Goal: Transaction & Acquisition: Purchase product/service

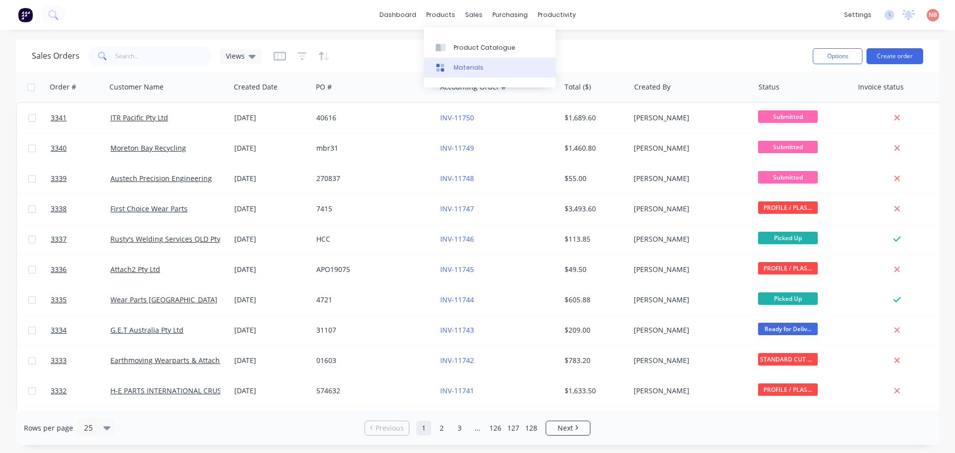
drag, startPoint x: 457, startPoint y: 45, endPoint x: 531, endPoint y: 63, distance: 76.3
click at [457, 45] on div "Product Catalogue" at bounding box center [484, 47] width 62 height 9
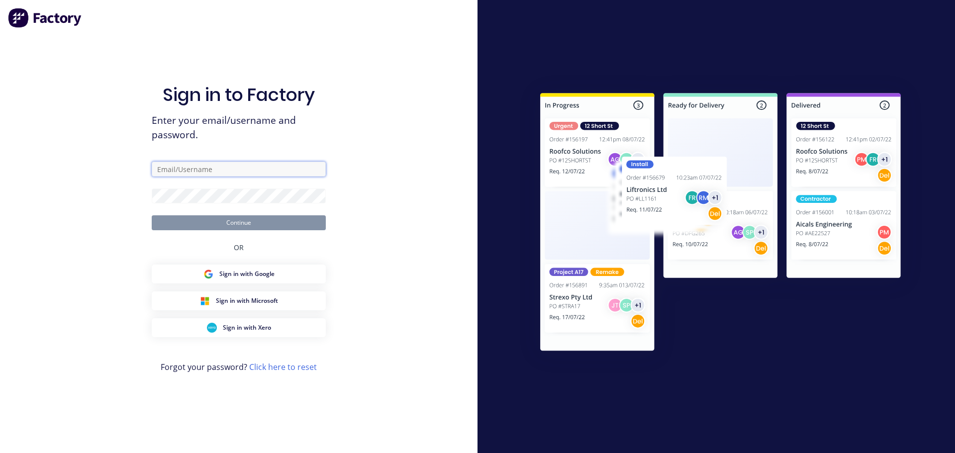
click at [179, 169] on input "text" at bounding box center [239, 169] width 174 height 15
type input "[EMAIL_ADDRESS][DOMAIN_NAME]"
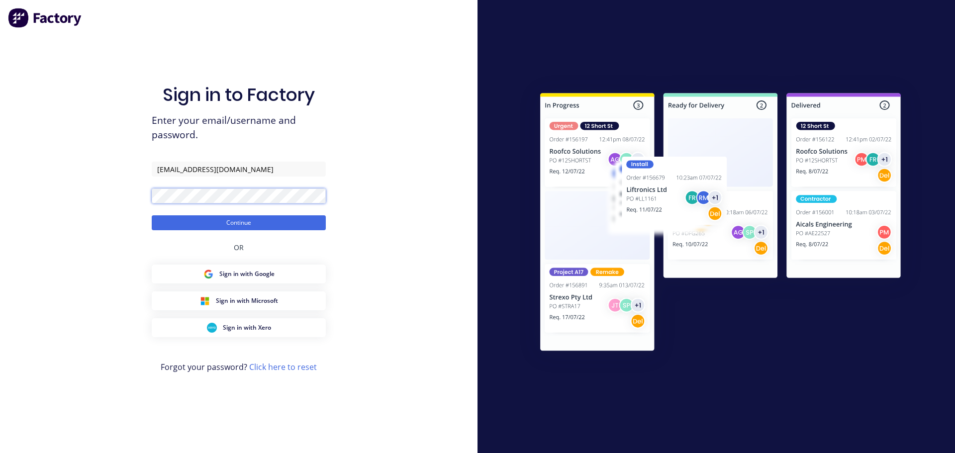
click at [152, 215] on button "Continue" at bounding box center [239, 222] width 174 height 15
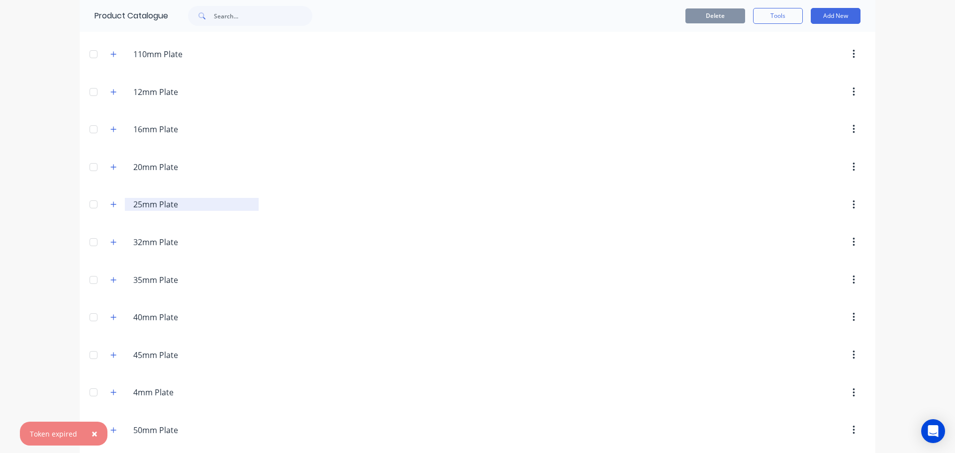
scroll to position [149, 0]
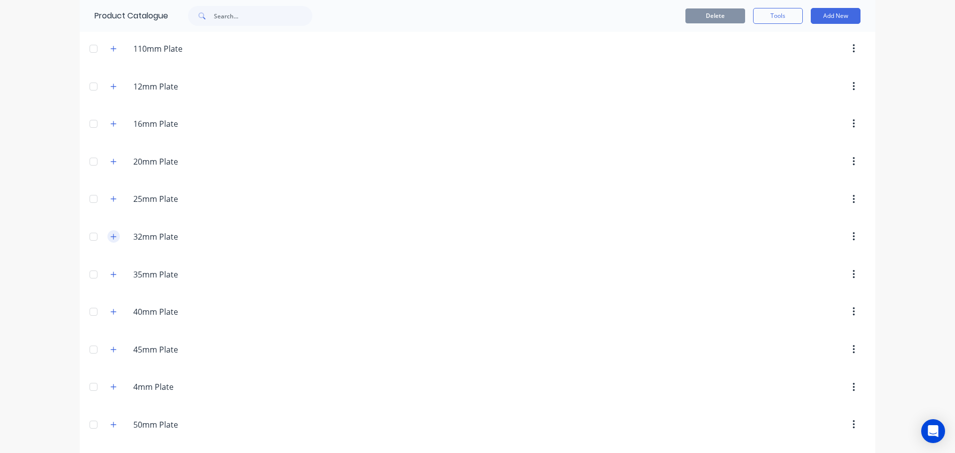
click at [110, 234] on icon "button" at bounding box center [113, 236] width 6 height 7
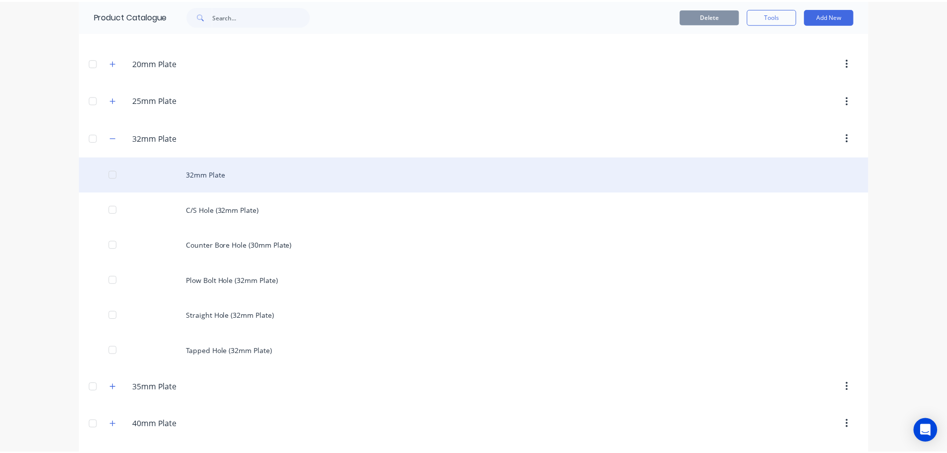
scroll to position [249, 0]
click at [184, 177] on div "32mm Plate" at bounding box center [478, 173] width 796 height 35
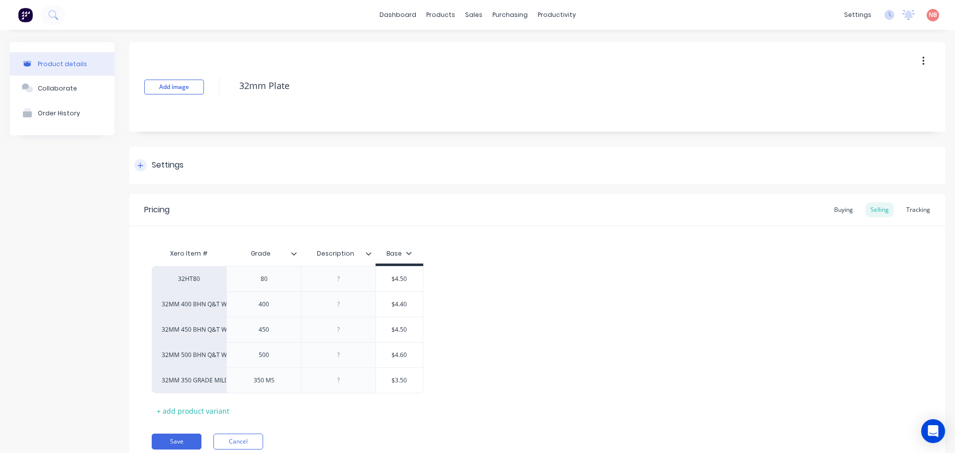
type textarea "x"
click at [71, 112] on div "Order History" at bounding box center [59, 112] width 42 height 7
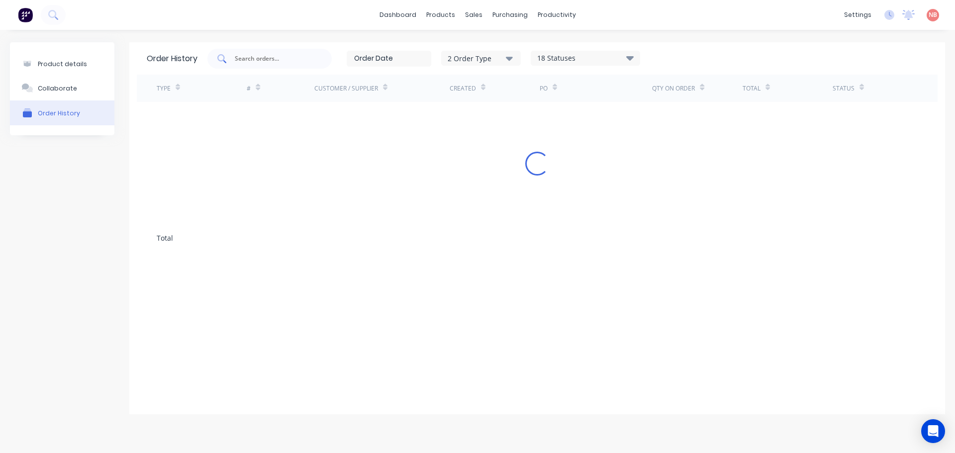
click at [302, 55] on input "text" at bounding box center [275, 59] width 83 height 10
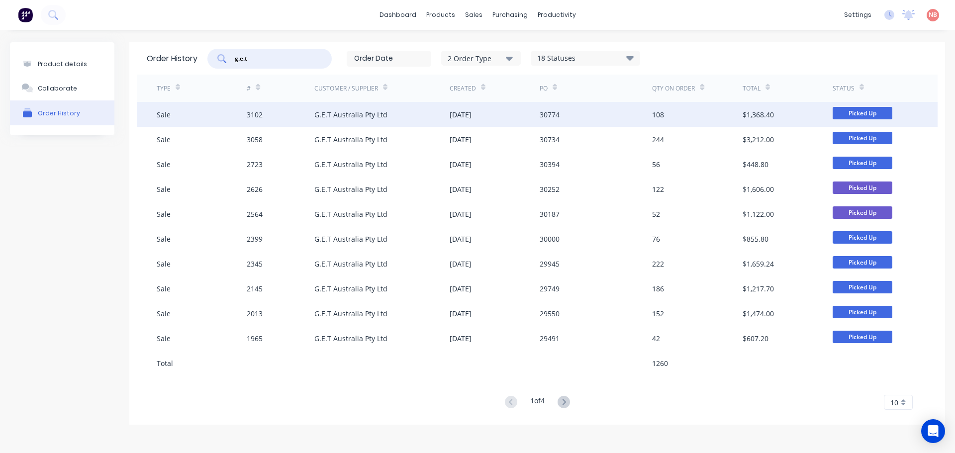
type input "g.e.t"
click at [444, 117] on div "G.E.T Australia Pty Ltd" at bounding box center [381, 114] width 135 height 25
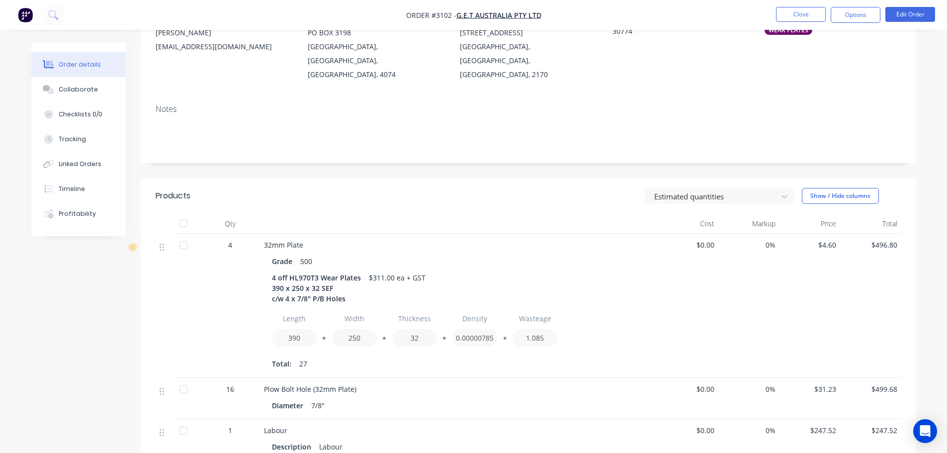
scroll to position [99, 0]
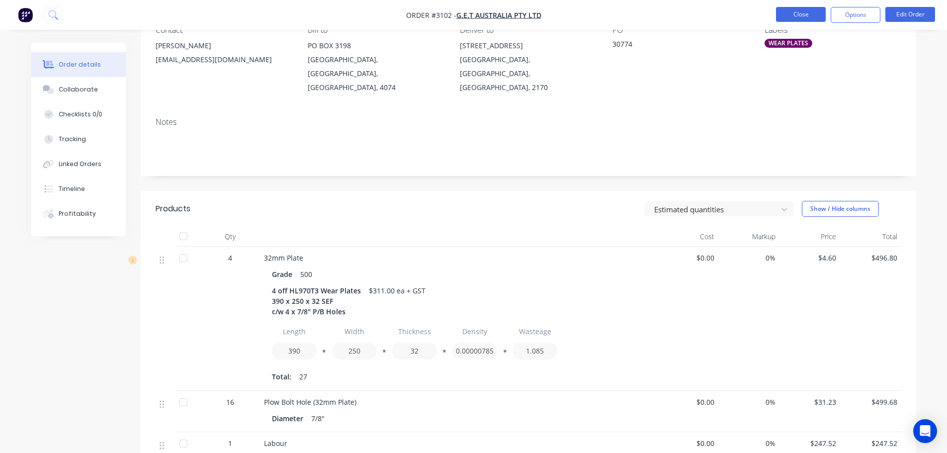
click at [791, 14] on button "Close" at bounding box center [801, 14] width 50 height 15
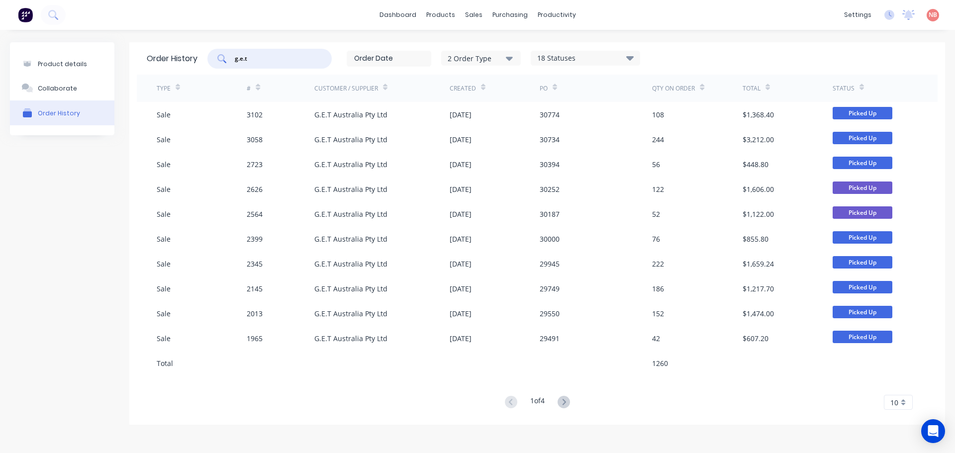
drag, startPoint x: 283, startPoint y: 55, endPoint x: 203, endPoint y: 63, distance: 80.5
click at [203, 63] on div "Order History g.e.t 2 Order Type 18 Statuses Sales Order Status All Archived Dr…" at bounding box center [537, 58] width 801 height 32
type input "heel"
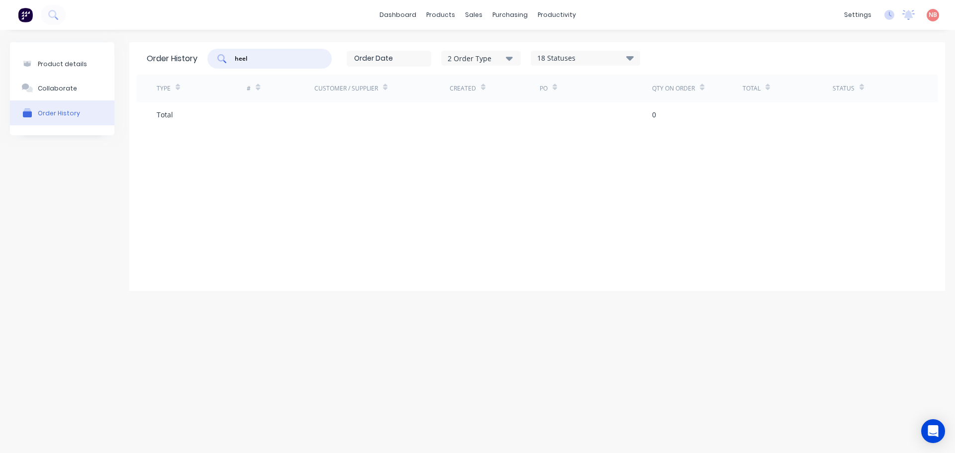
drag, startPoint x: 268, startPoint y: 62, endPoint x: 158, endPoint y: 66, distance: 110.5
click at [158, 66] on div "Order History heel 2 Order Type 18 Statuses Sales Order Status All Archived Dra…" at bounding box center [537, 58] width 801 height 32
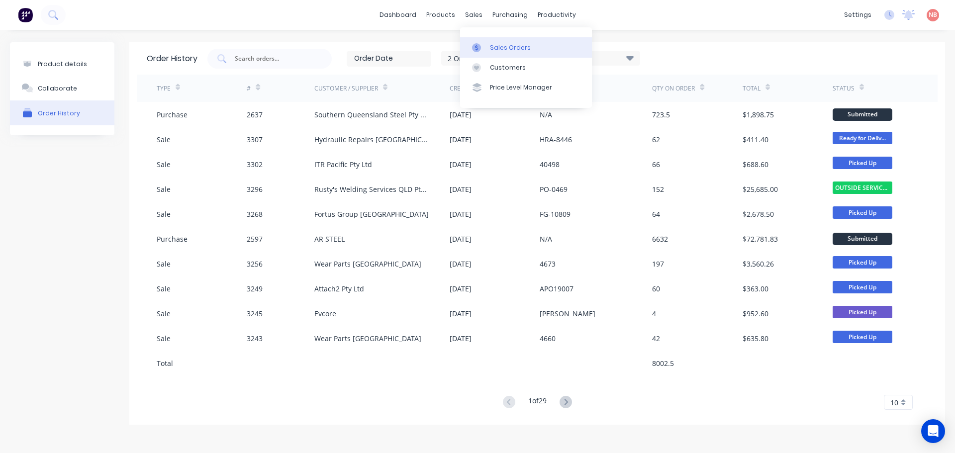
click at [484, 41] on link "Sales Orders" at bounding box center [526, 47] width 132 height 20
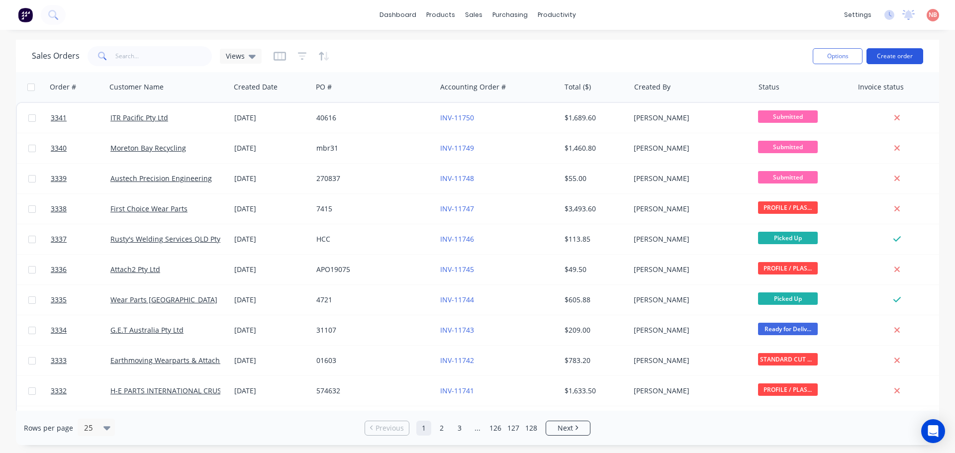
click at [880, 60] on button "Create order" at bounding box center [894, 56] width 57 height 16
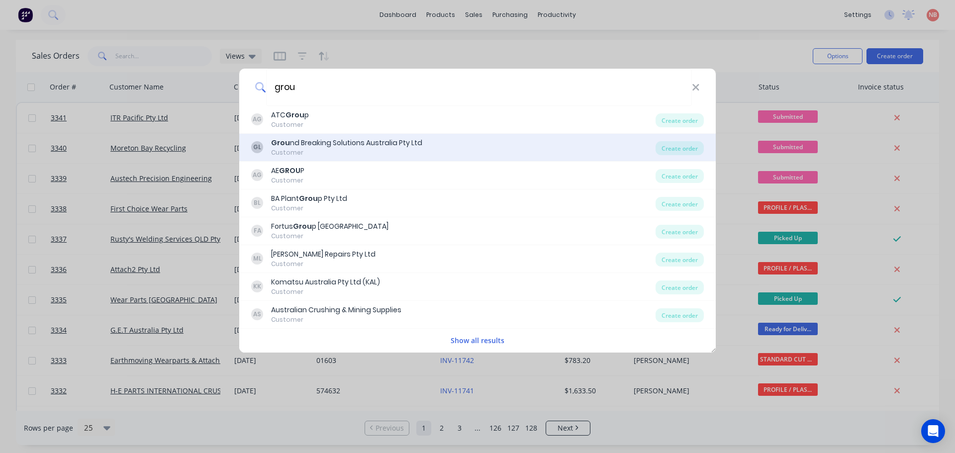
type input "grou"
click at [652, 143] on div "GL Grou nd Breaking Solutions Australia Pty Ltd Customer" at bounding box center [453, 147] width 404 height 19
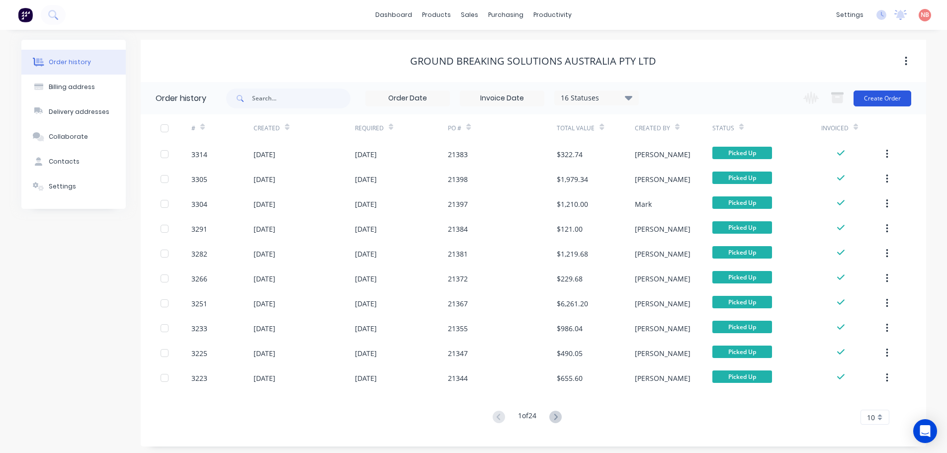
click at [871, 101] on button "Create Order" at bounding box center [883, 98] width 58 height 16
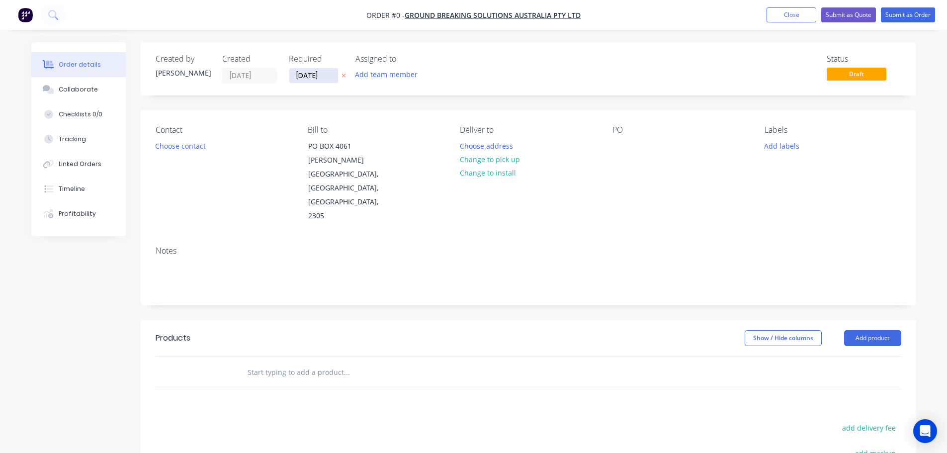
click at [309, 75] on input "[DATE]" at bounding box center [313, 75] width 49 height 15
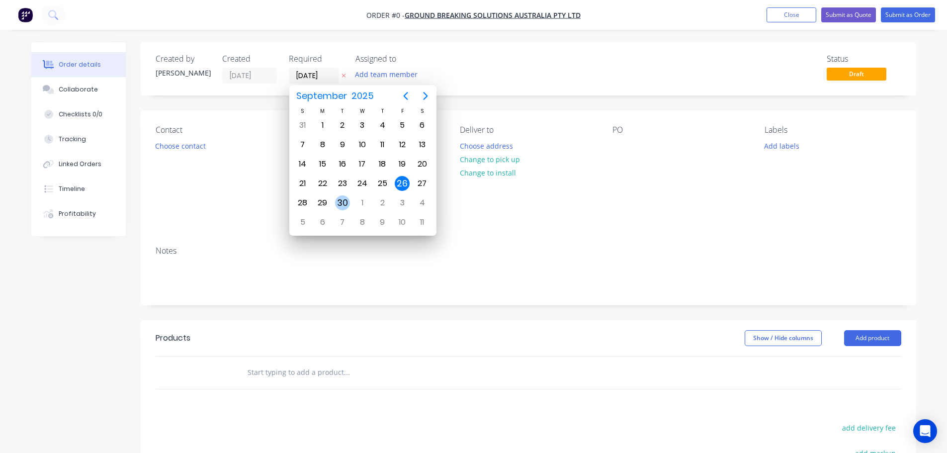
click at [346, 202] on div "30" at bounding box center [342, 202] width 15 height 15
type input "[DATE]"
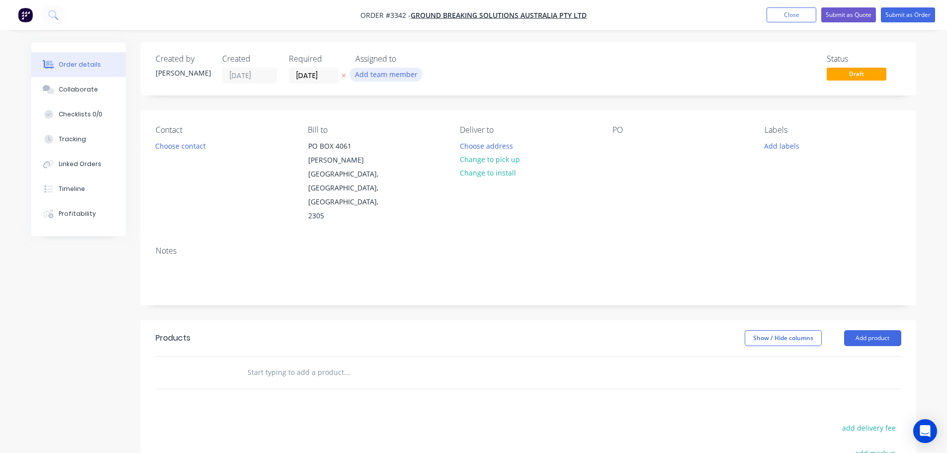
click at [387, 76] on button "Add team member" at bounding box center [386, 74] width 73 height 13
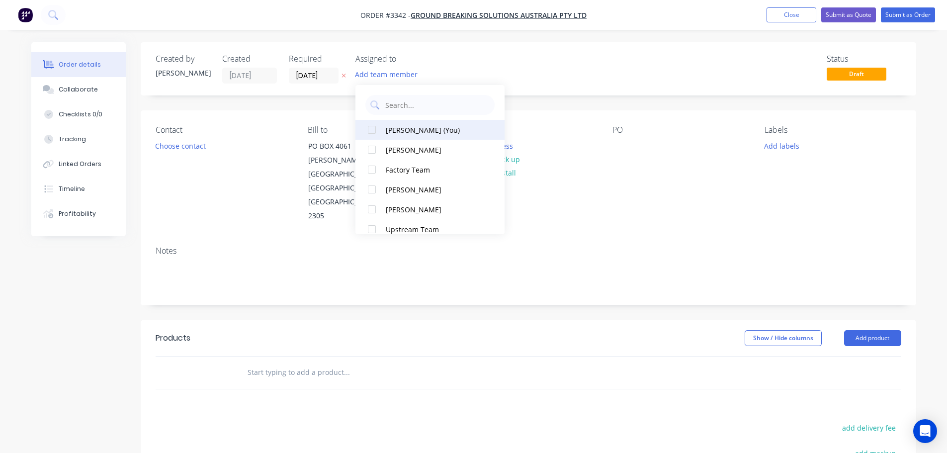
click at [400, 136] on button "[PERSON_NAME] (You)" at bounding box center [430, 130] width 149 height 20
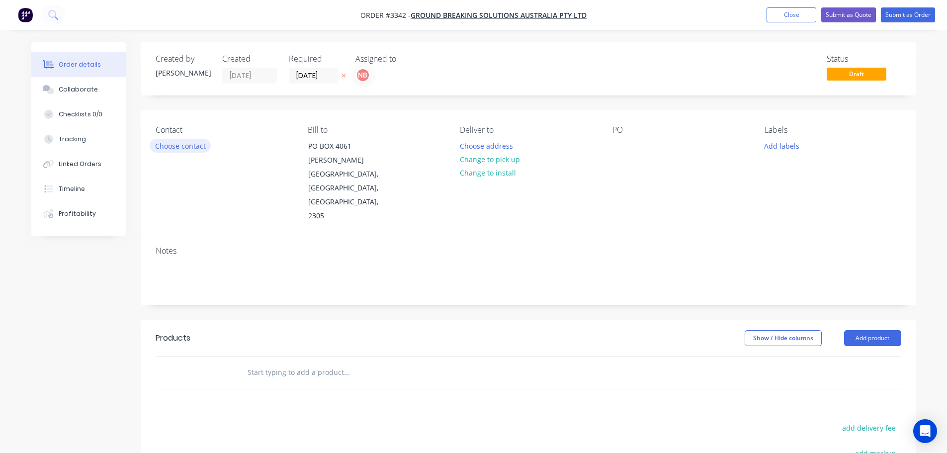
click at [196, 145] on button "Choose contact" at bounding box center [180, 145] width 61 height 13
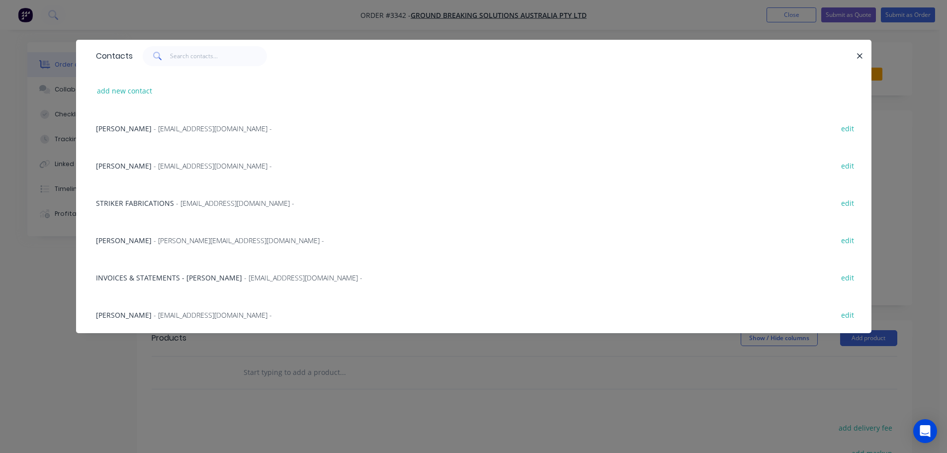
click at [162, 126] on span "- [EMAIL_ADDRESS][DOMAIN_NAME] -" at bounding box center [213, 128] width 118 height 9
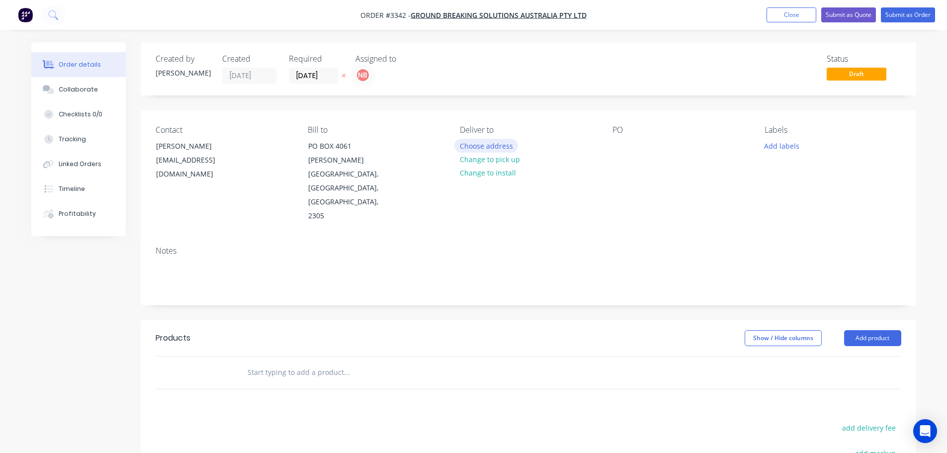
click at [474, 144] on button "Choose address" at bounding box center [486, 145] width 64 height 13
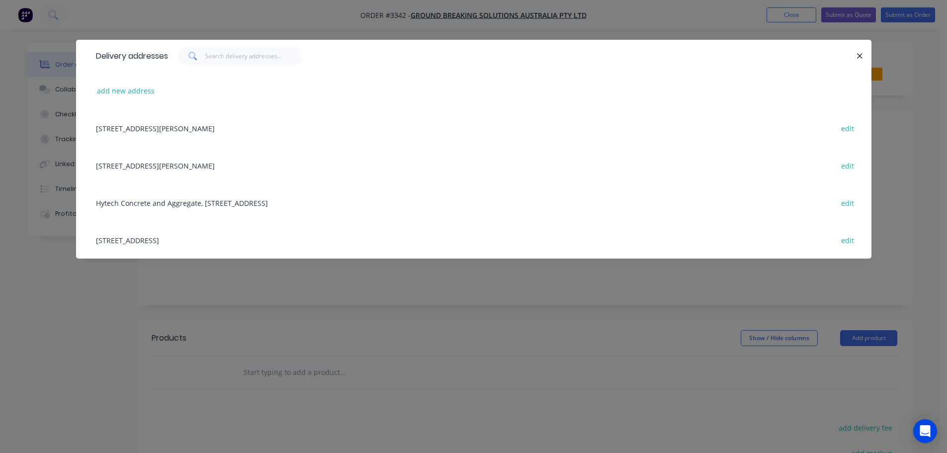
click at [151, 246] on div "[STREET_ADDRESS] edit" at bounding box center [474, 239] width 766 height 37
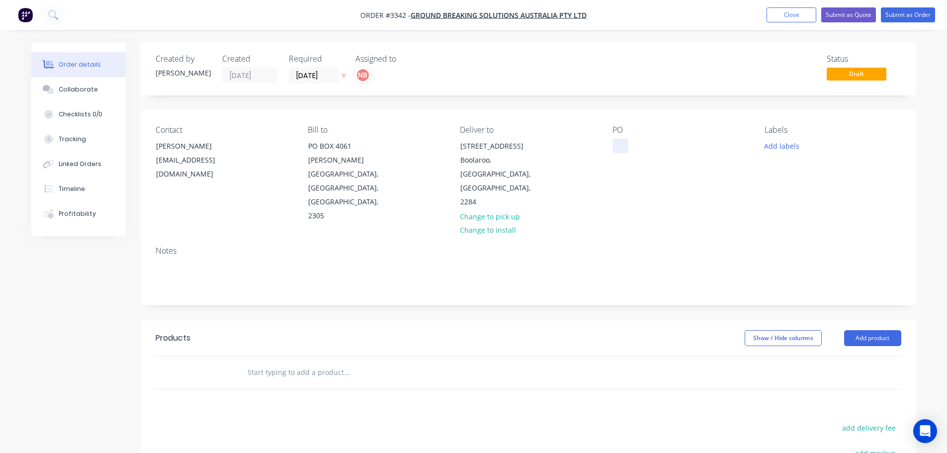
click at [625, 147] on div at bounding box center [621, 146] width 16 height 14
click at [788, 146] on button "Add labels" at bounding box center [782, 145] width 46 height 13
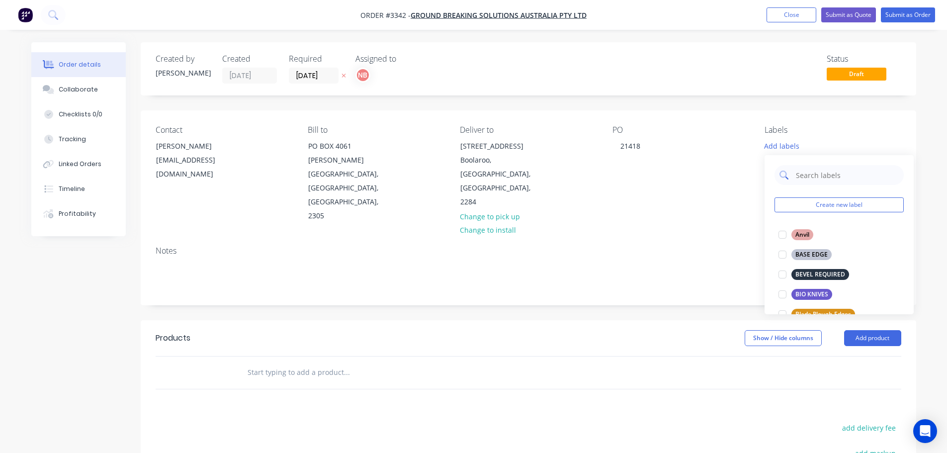
click at [805, 174] on input "text" at bounding box center [847, 175] width 104 height 20
type input "sbf"
click at [806, 234] on div "SBF EDGES" at bounding box center [811, 234] width 39 height 11
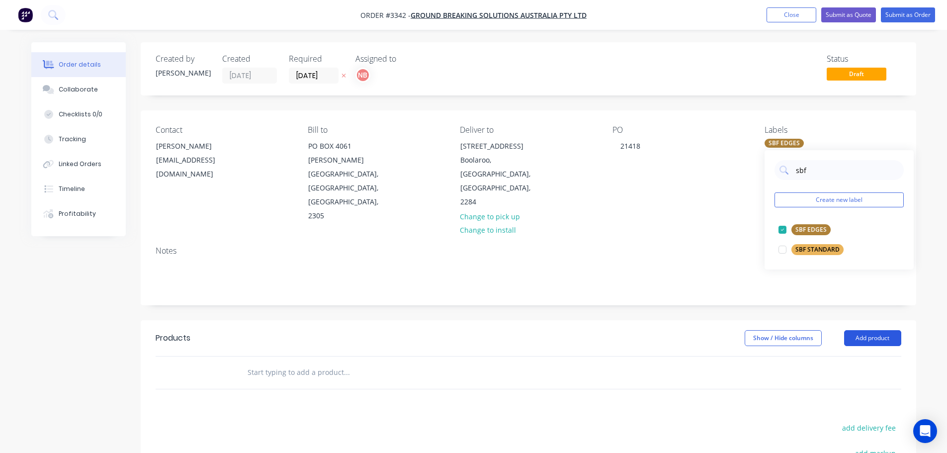
click at [876, 330] on button "Add product" at bounding box center [872, 338] width 57 height 16
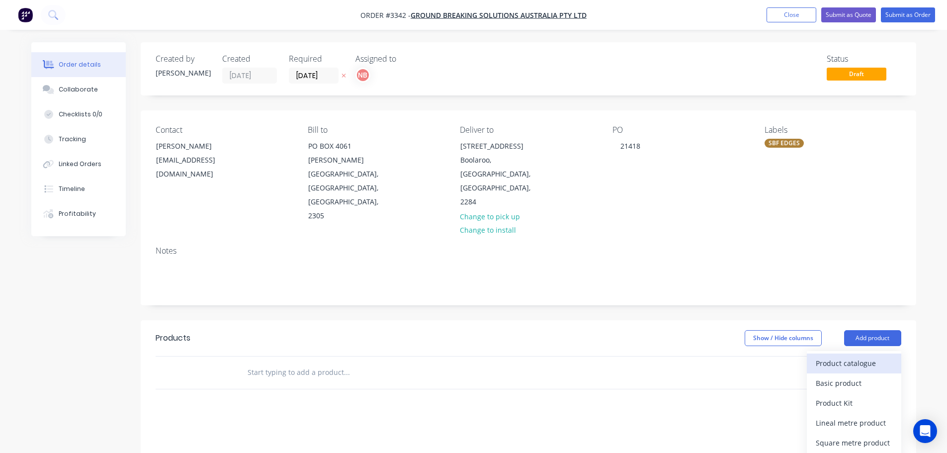
click at [855, 356] on div "Product catalogue" at bounding box center [854, 363] width 77 height 14
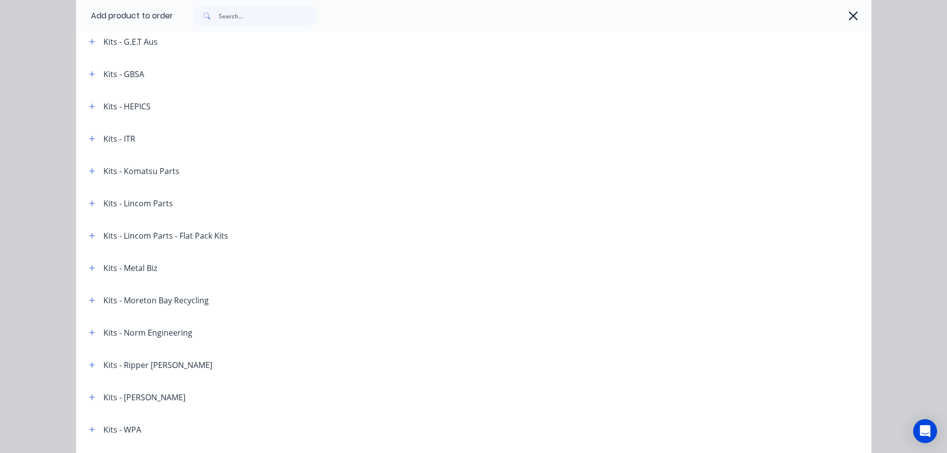
scroll to position [1445, 0]
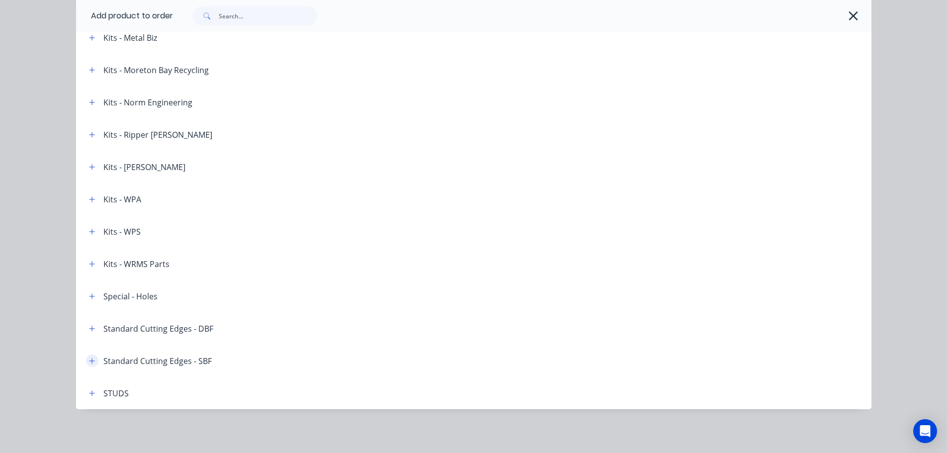
click at [89, 366] on button "button" at bounding box center [92, 361] width 12 height 12
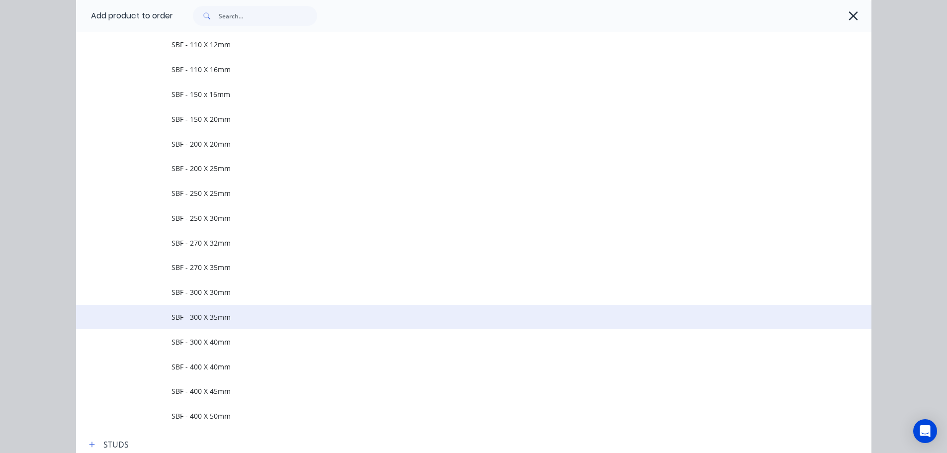
scroll to position [1793, 0]
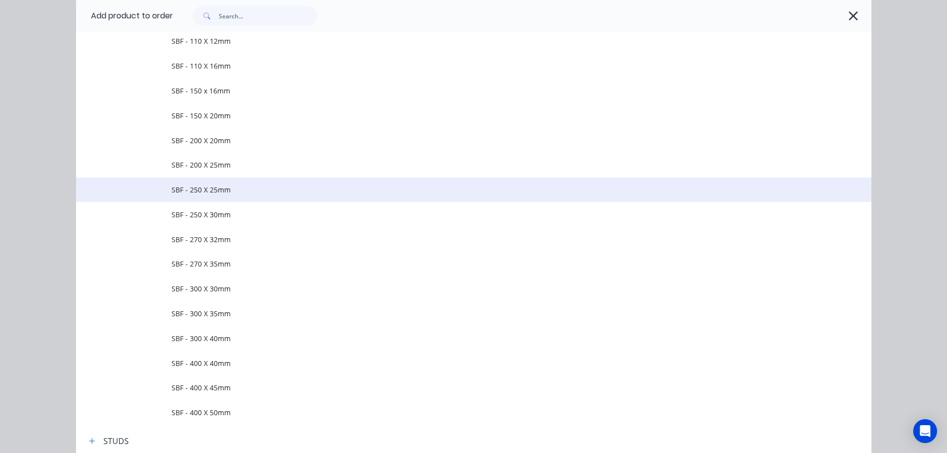
click at [217, 190] on span "SBF - 250 X 25mm" at bounding box center [452, 189] width 560 height 10
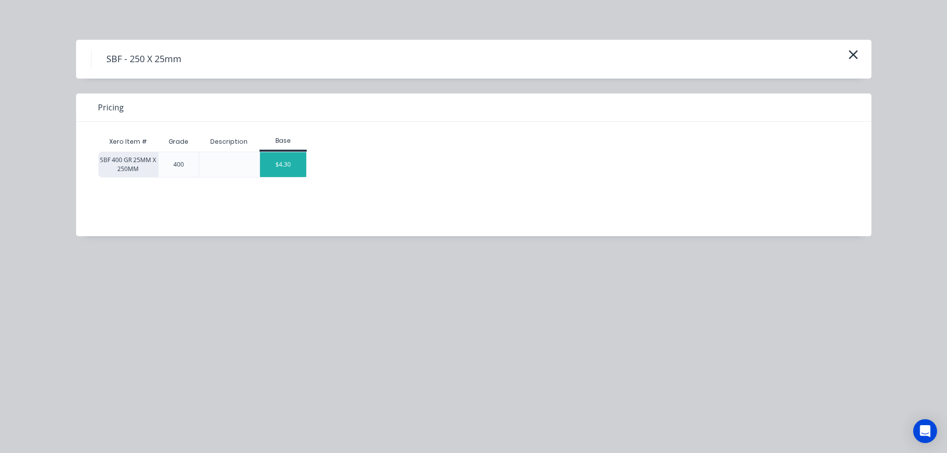
click at [272, 158] on div "$4.30" at bounding box center [283, 164] width 47 height 25
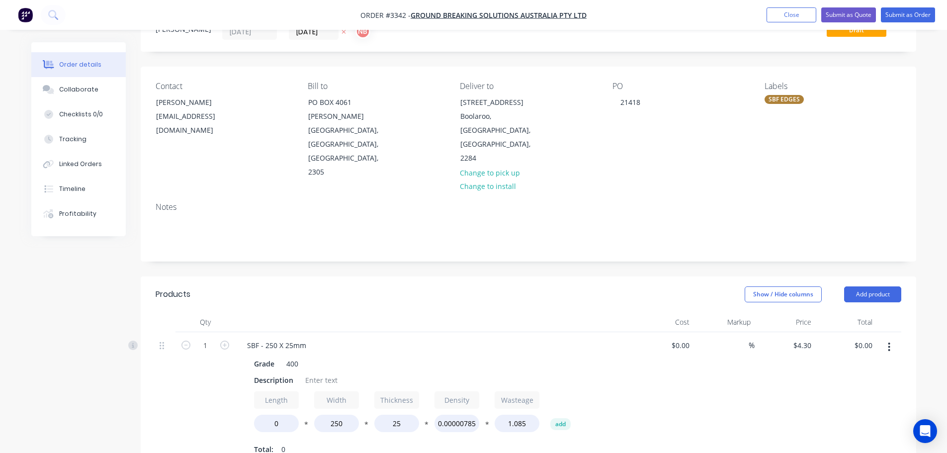
scroll to position [199, 0]
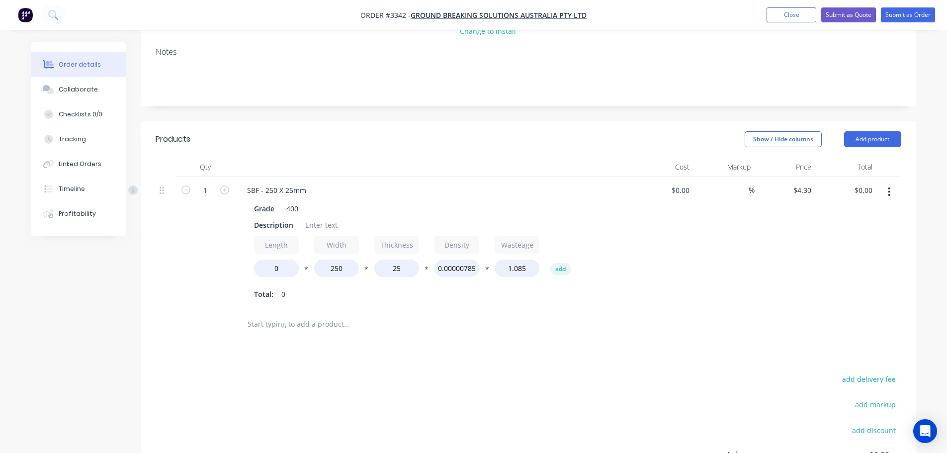
click at [893, 183] on button "button" at bounding box center [889, 192] width 23 height 18
click at [825, 270] on div "Delete" at bounding box center [854, 277] width 77 height 14
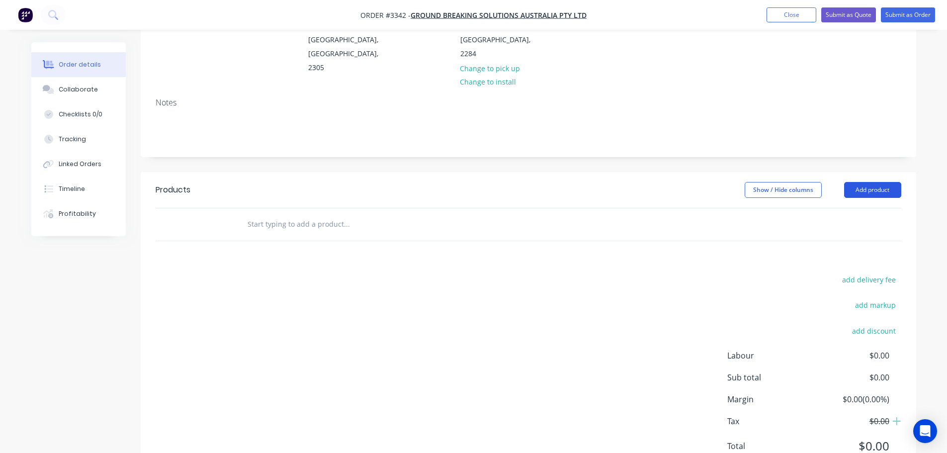
click at [858, 182] on button "Add product" at bounding box center [872, 190] width 57 height 16
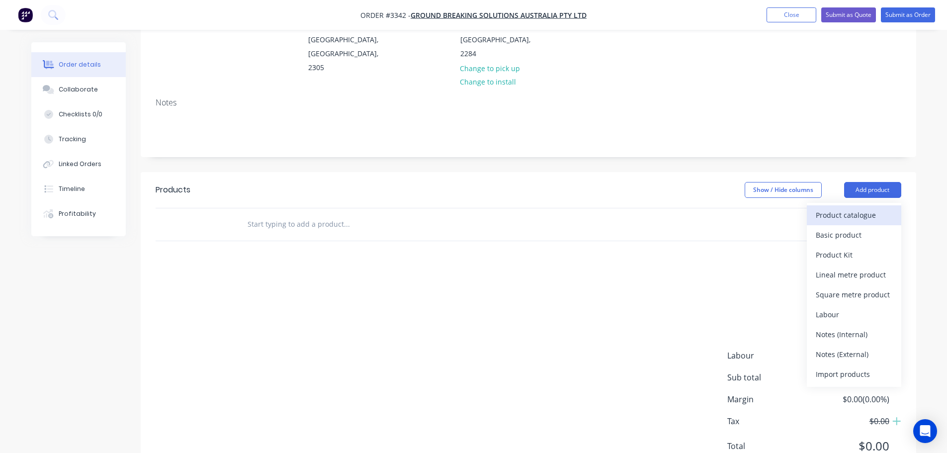
click at [840, 208] on div "Product catalogue" at bounding box center [854, 215] width 77 height 14
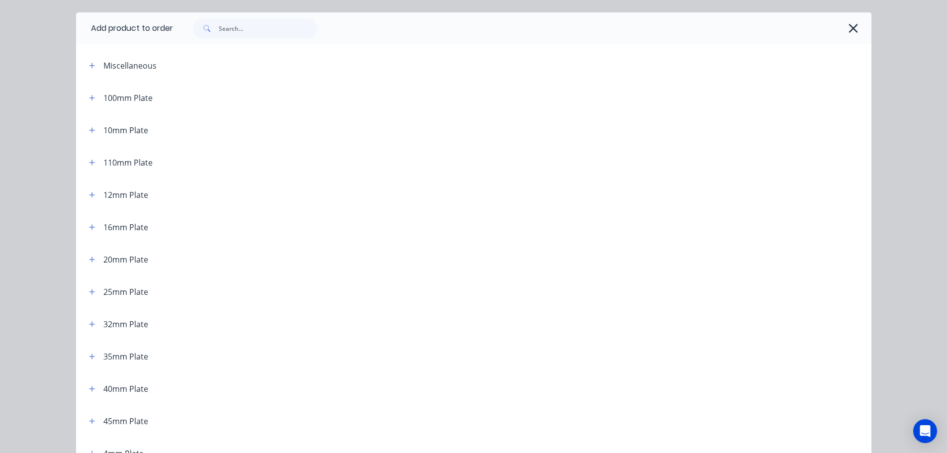
scroll to position [50, 0]
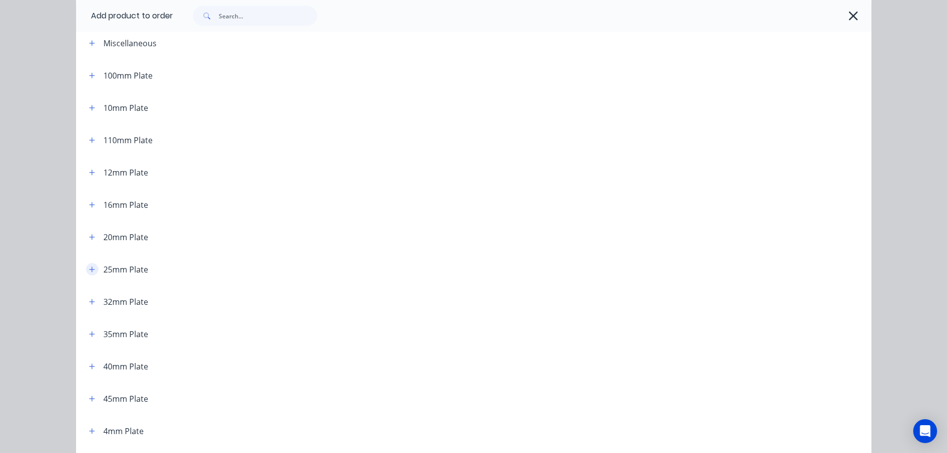
click at [91, 266] on icon "button" at bounding box center [92, 269] width 6 height 7
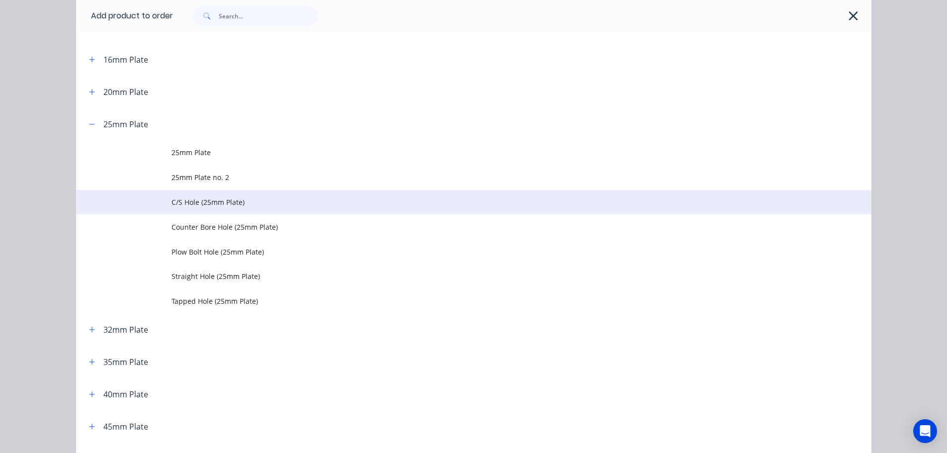
scroll to position [199, 0]
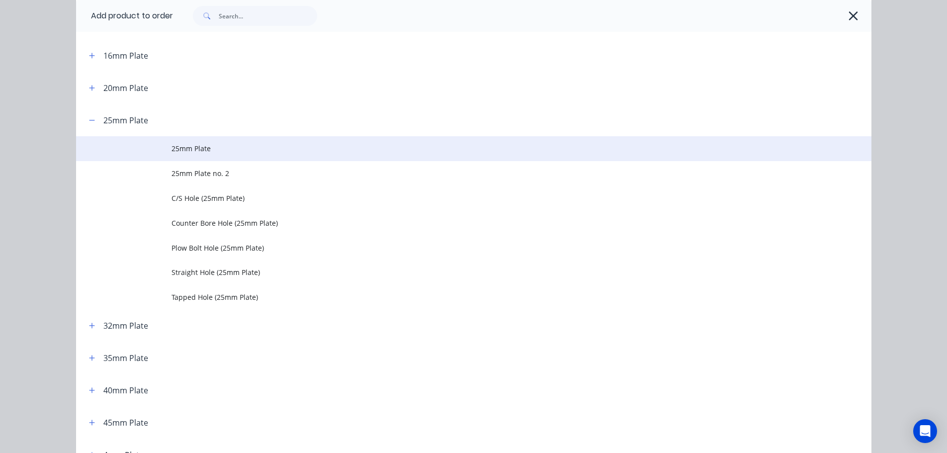
click at [176, 156] on td "25mm Plate" at bounding box center [522, 148] width 700 height 25
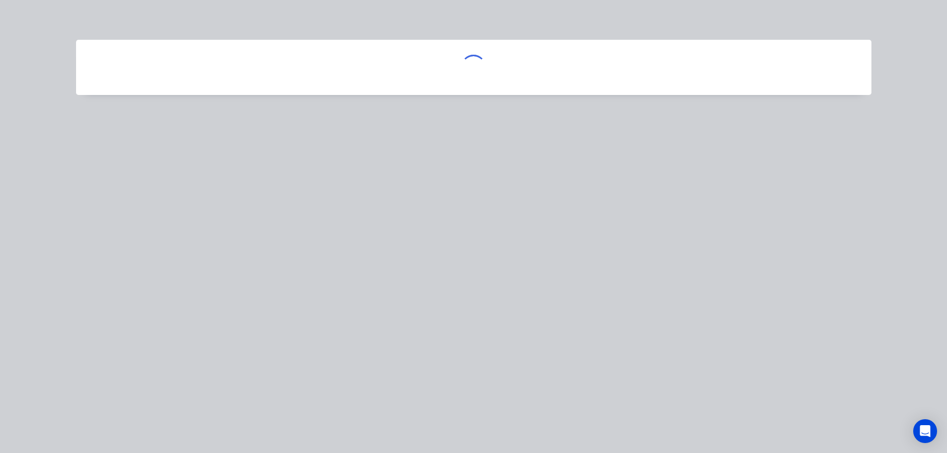
scroll to position [0, 0]
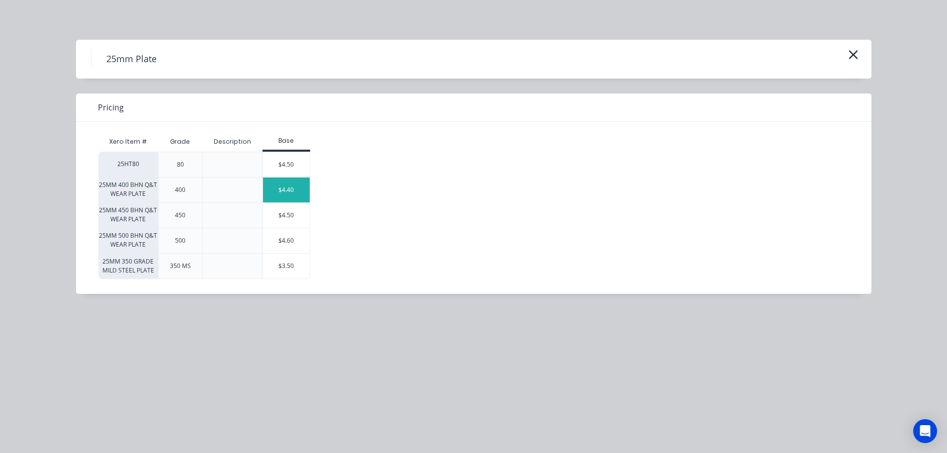
click at [278, 188] on div "$4.40" at bounding box center [286, 190] width 47 height 25
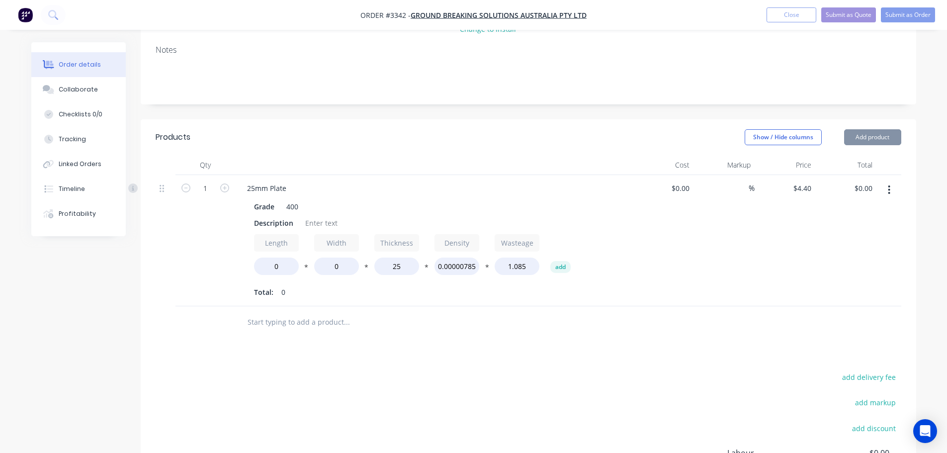
scroll to position [248, 0]
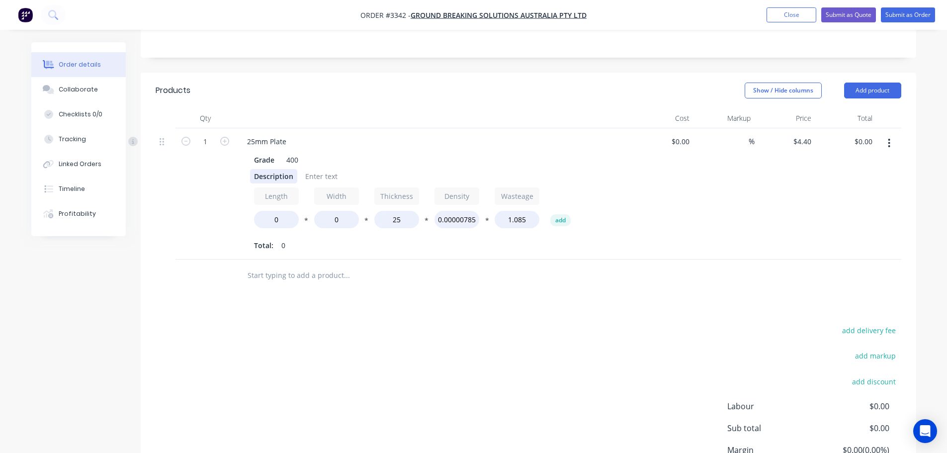
click at [265, 169] on div "Description" at bounding box center [273, 176] width 47 height 14
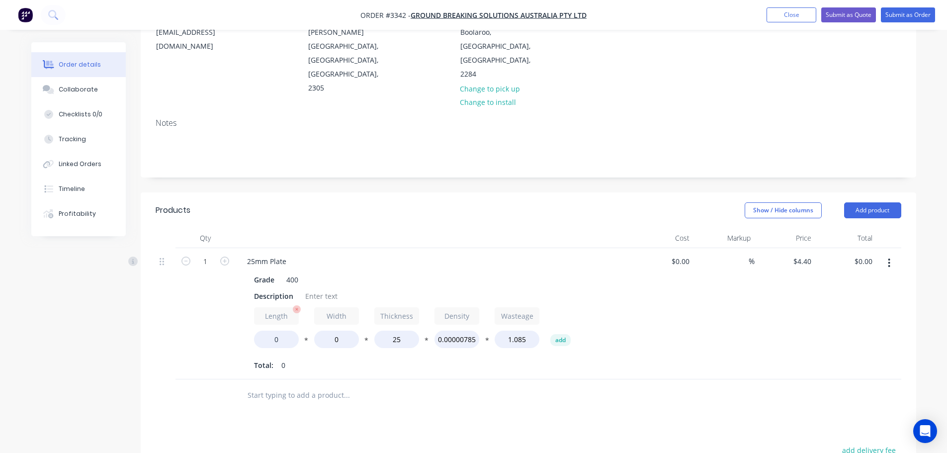
scroll to position [149, 0]
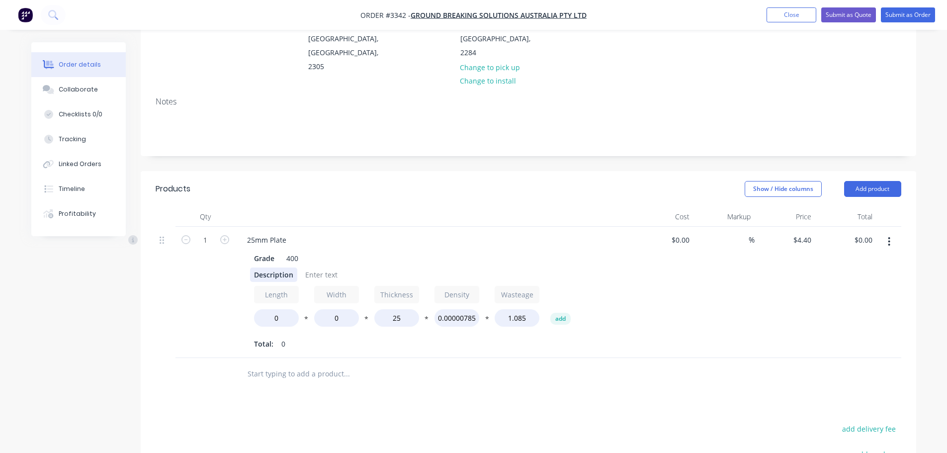
click at [262, 268] on div "Description" at bounding box center [273, 275] width 47 height 14
click at [262, 268] on div "DescriptionE" at bounding box center [275, 275] width 51 height 14
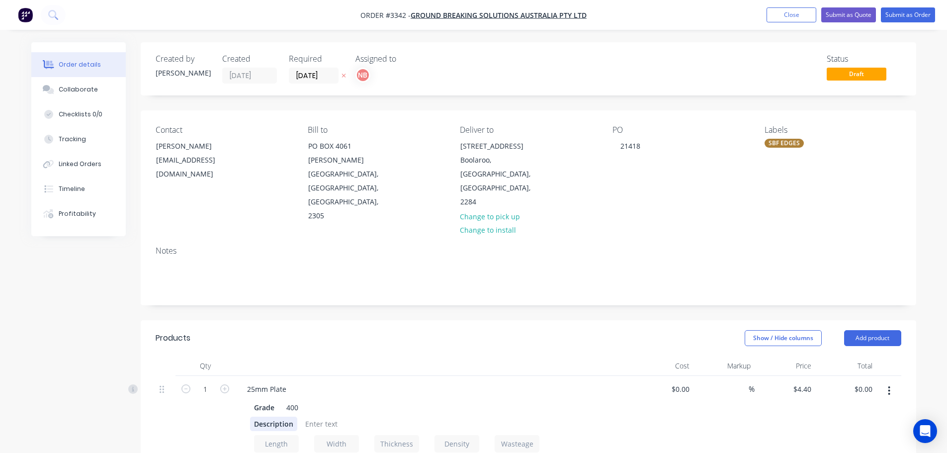
click at [276, 417] on div "Description" at bounding box center [273, 424] width 47 height 14
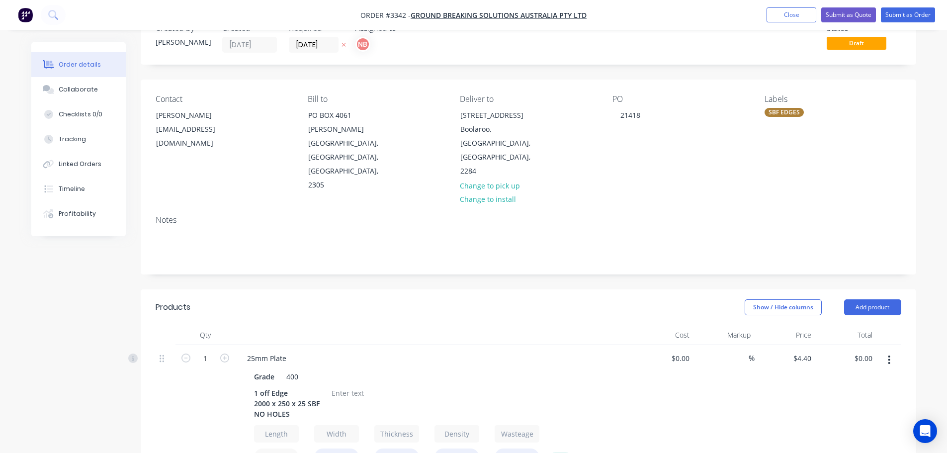
scroll to position [99, 0]
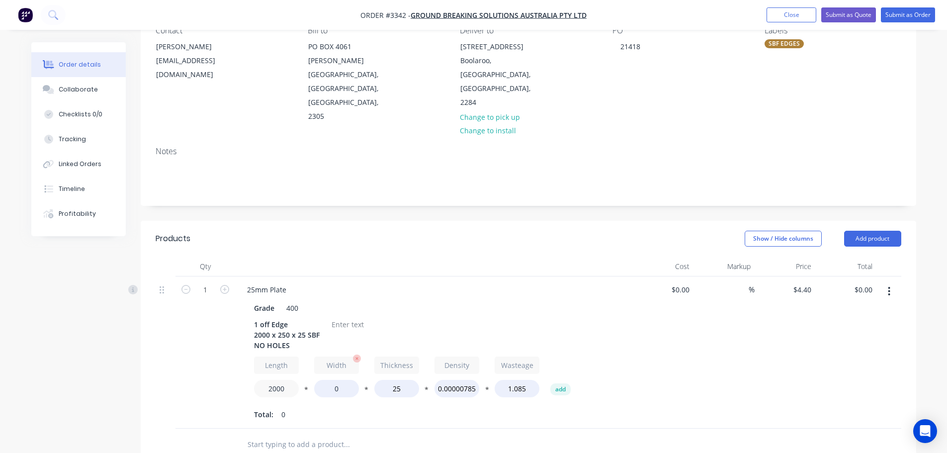
type input "2000"
click at [331, 380] on input "0" at bounding box center [336, 388] width 45 height 17
type input "250"
type input "$466.40"
click at [334, 317] on div at bounding box center [348, 324] width 40 height 14
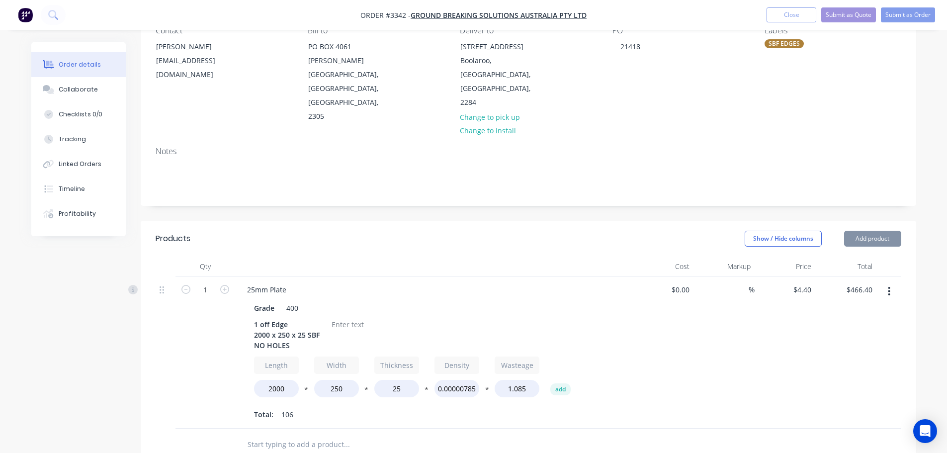
click at [334, 317] on div at bounding box center [348, 324] width 40 height 14
drag, startPoint x: 847, startPoint y: 182, endPoint x: 854, endPoint y: 192, distance: 12.3
click at [847, 221] on header "Products Show / Hide columns Add product" at bounding box center [529, 239] width 776 height 36
click at [854, 231] on button "Add product" at bounding box center [872, 239] width 57 height 16
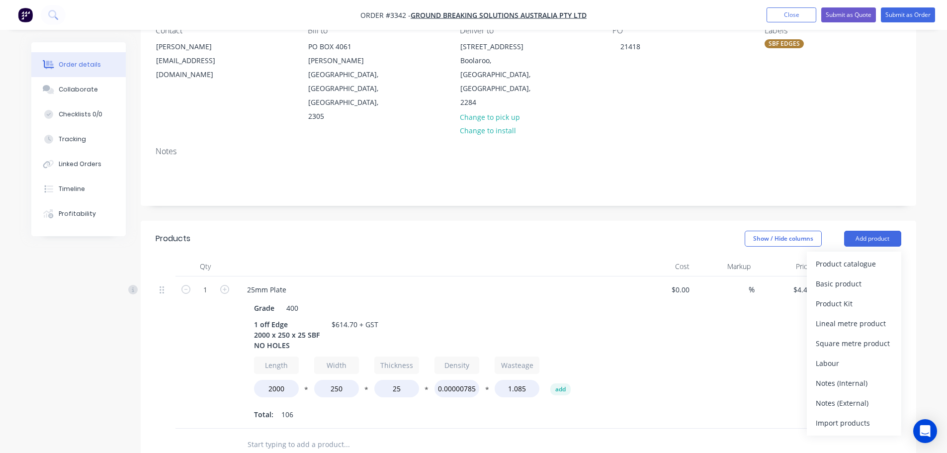
click at [842, 257] on div "Product catalogue" at bounding box center [854, 264] width 77 height 14
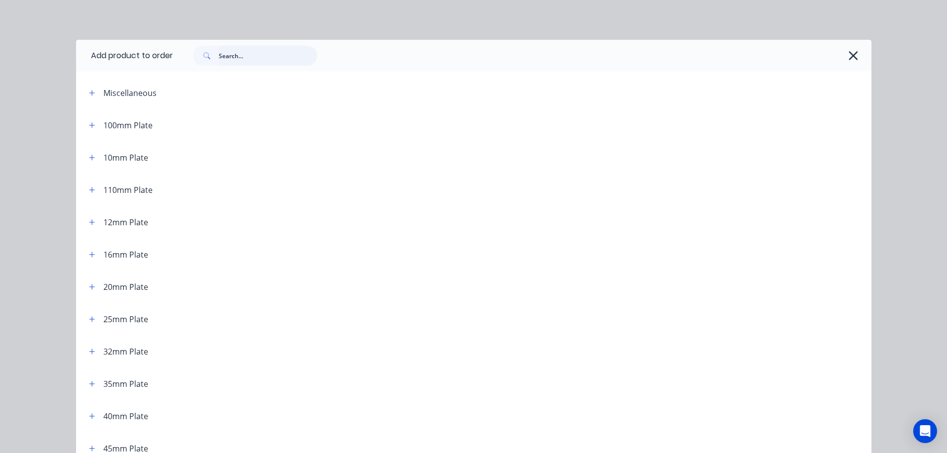
click at [275, 58] on input "text" at bounding box center [268, 56] width 98 height 20
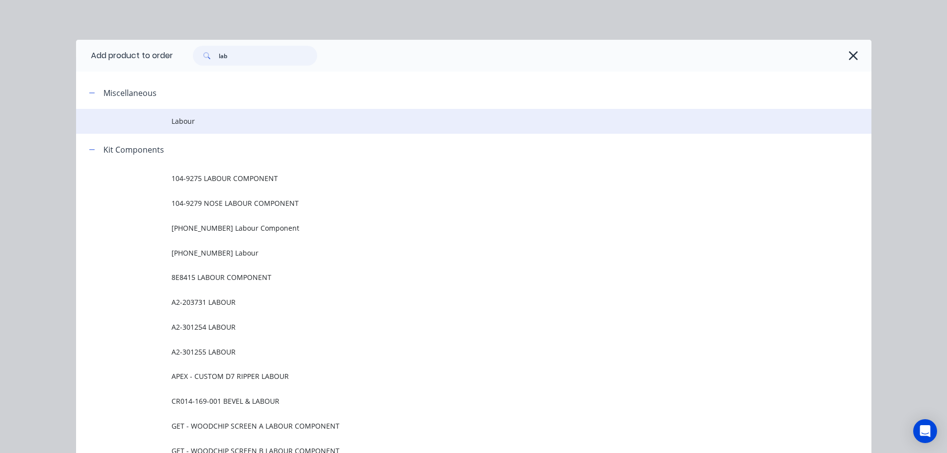
type input "lab"
click at [186, 116] on span "Labour" at bounding box center [452, 121] width 560 height 10
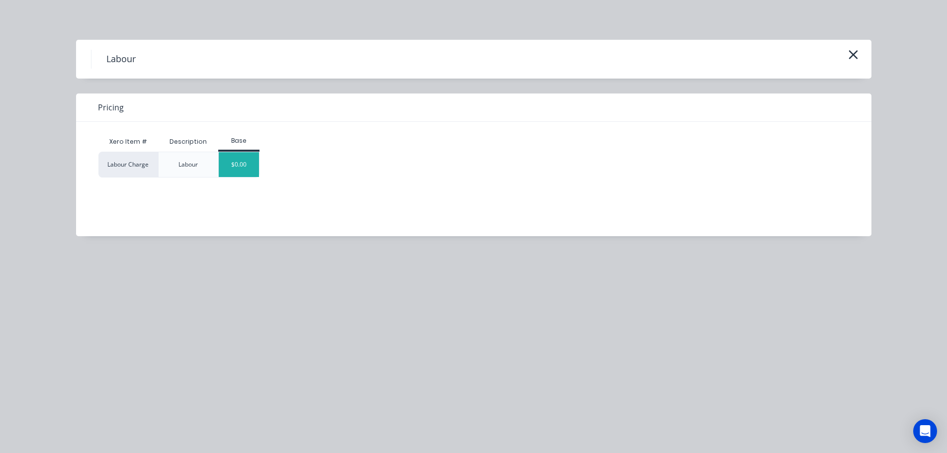
click at [225, 169] on div "$0.00" at bounding box center [239, 164] width 40 height 25
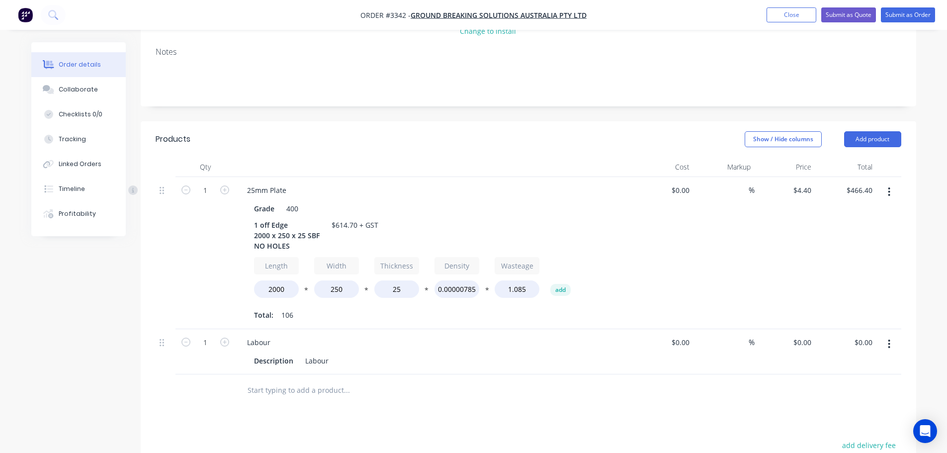
scroll to position [364, 0]
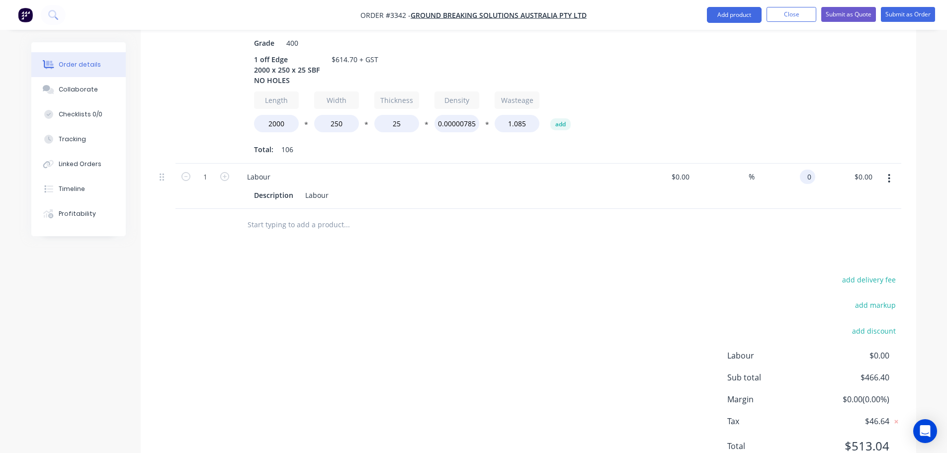
click at [805, 170] on input "0" at bounding box center [809, 177] width 11 height 14
type input "$148.30"
click at [565, 416] on div "add delivery fee add markup add discount Labour $0.00 Sub total $614.70 Margin …" at bounding box center [529, 369] width 746 height 192
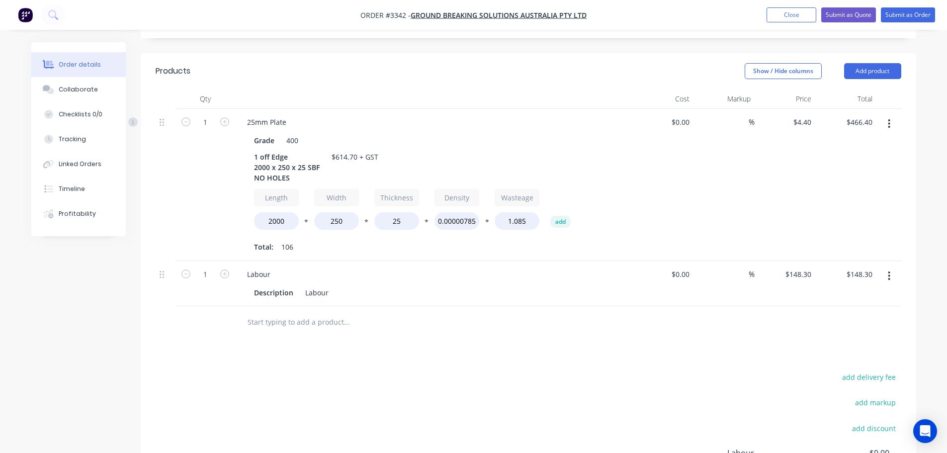
scroll to position [265, 0]
click at [68, 81] on button "Collaborate" at bounding box center [78, 89] width 94 height 25
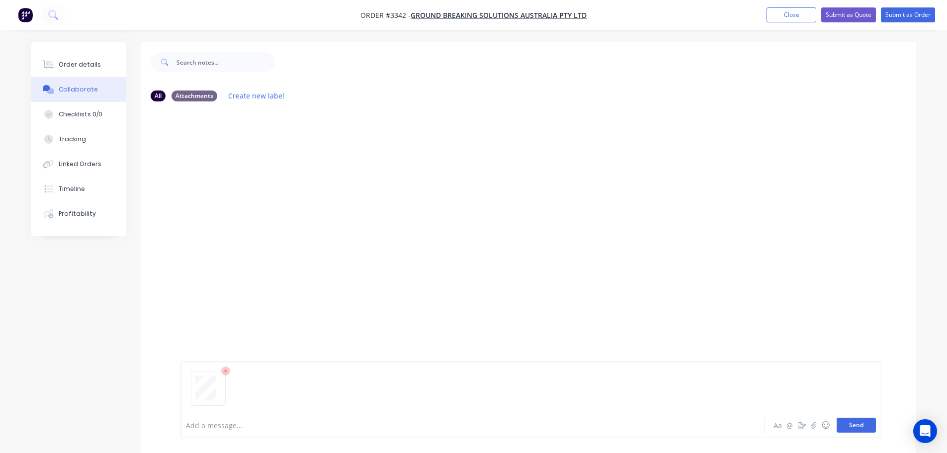
click at [845, 431] on button "Send" at bounding box center [856, 425] width 39 height 15
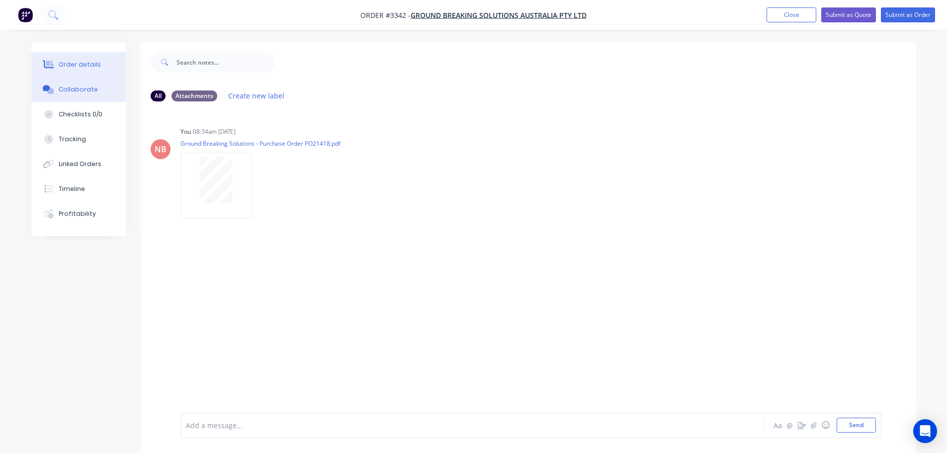
click at [59, 63] on div "Order details" at bounding box center [80, 64] width 42 height 9
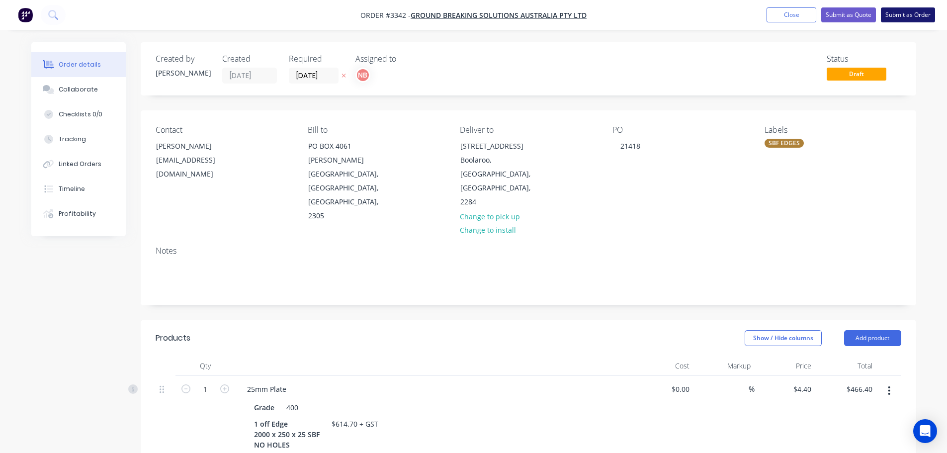
click at [902, 18] on button "Submit as Order" at bounding box center [908, 14] width 54 height 15
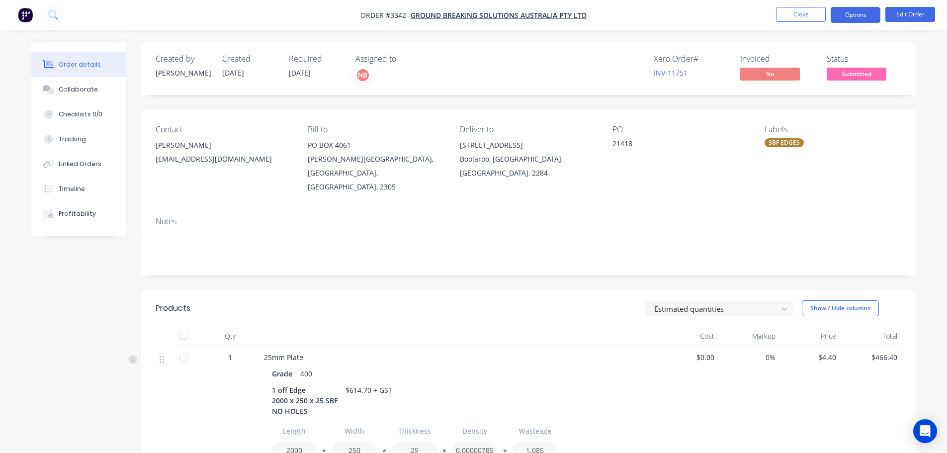
click at [844, 20] on button "Options" at bounding box center [856, 15] width 50 height 16
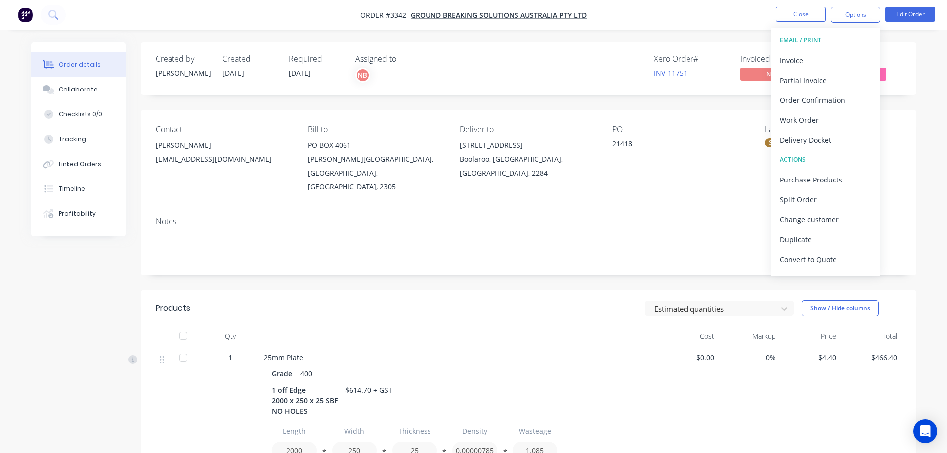
drag, startPoint x: 801, startPoint y: 101, endPoint x: 574, endPoint y: 171, distance: 237.2
click at [579, 165] on div "Order #3342 - Ground Breaking Solutions Australia Pty Ltd Close Options EMAIL /…" at bounding box center [473, 354] width 947 height 709
click at [571, 175] on div "Boolaroo, [GEOGRAPHIC_DATA], [GEOGRAPHIC_DATA], 2284" at bounding box center [528, 166] width 136 height 28
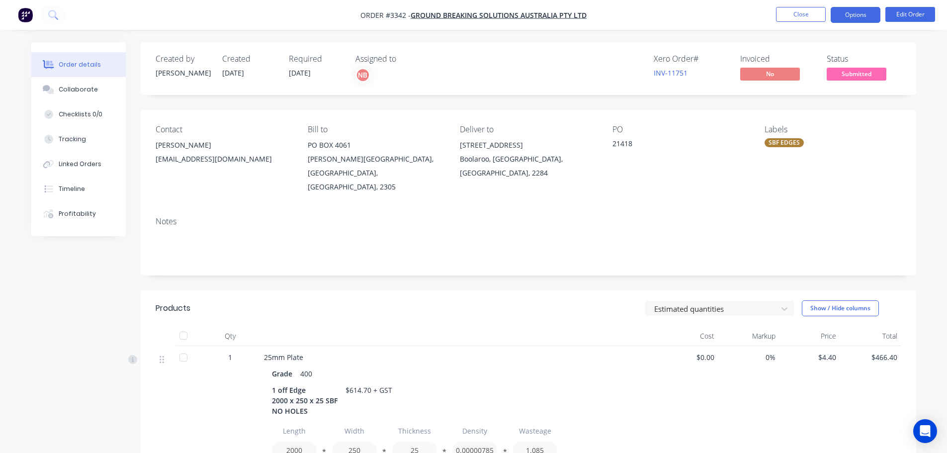
click at [850, 20] on button "Options" at bounding box center [856, 15] width 50 height 16
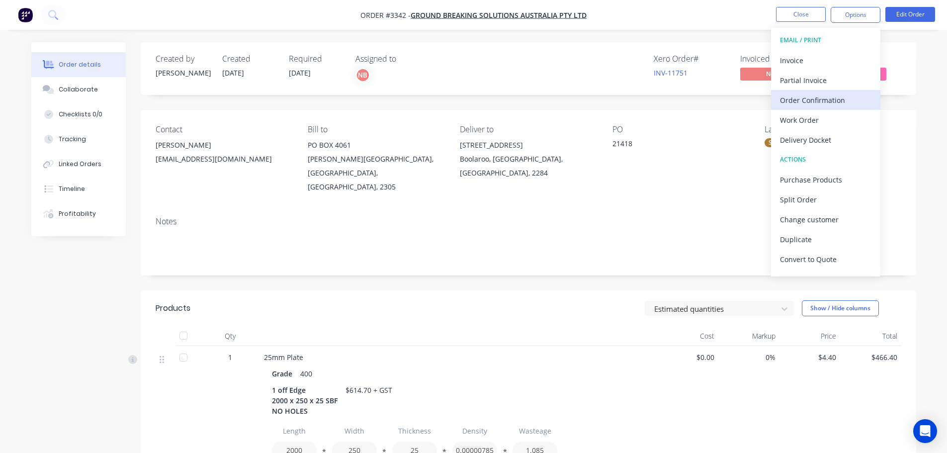
click at [816, 102] on div "Order Confirmation" at bounding box center [825, 100] width 91 height 14
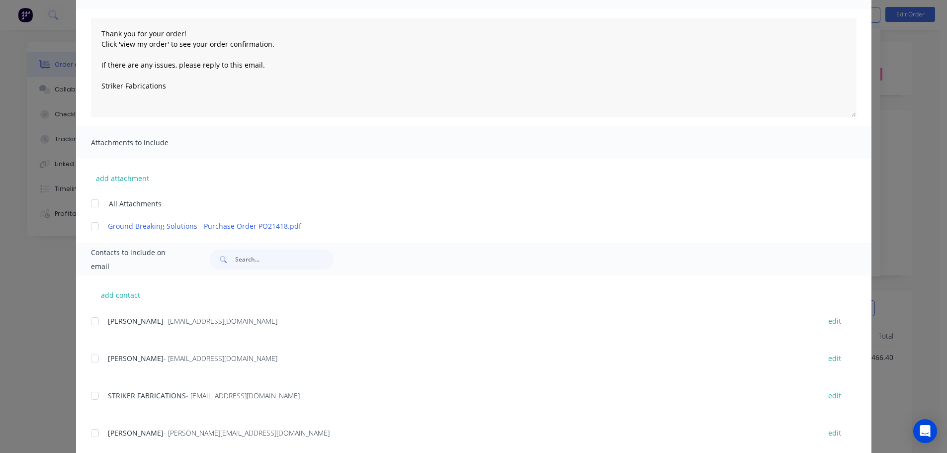
scroll to position [99, 0]
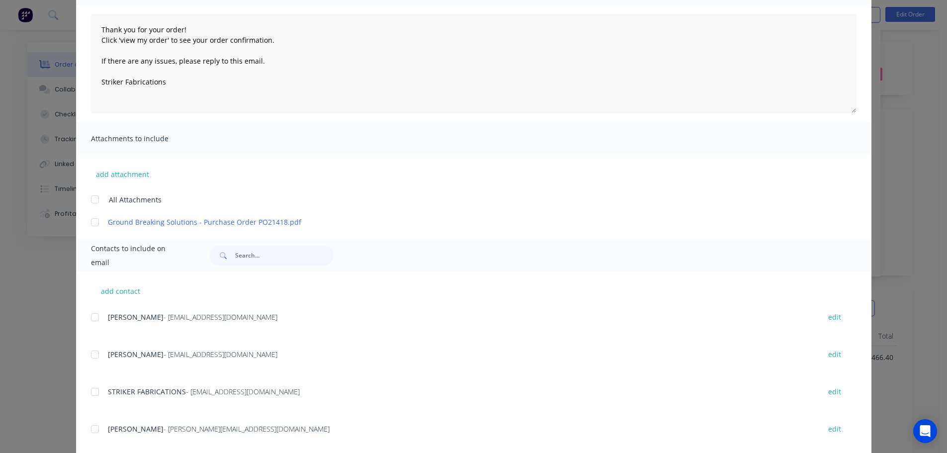
click at [92, 320] on div at bounding box center [95, 317] width 20 height 20
type textarea "Thank you for your order! Click 'view my order' to see your order confirmation.…"
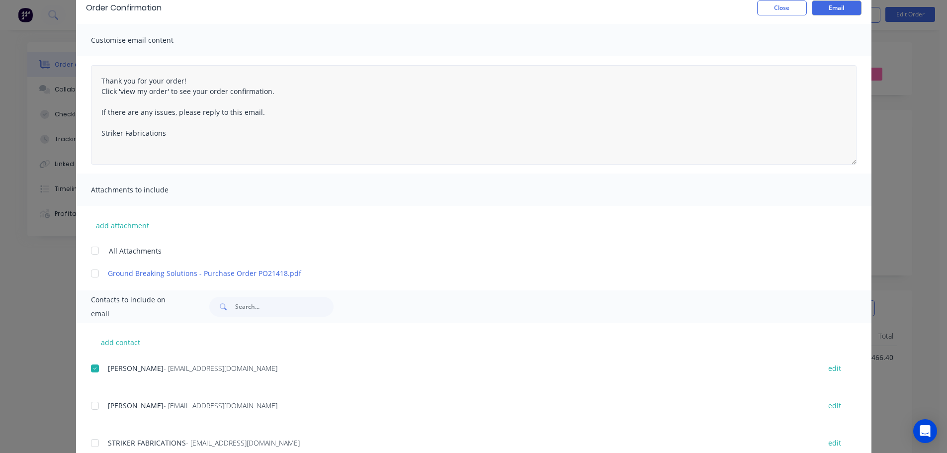
scroll to position [0, 0]
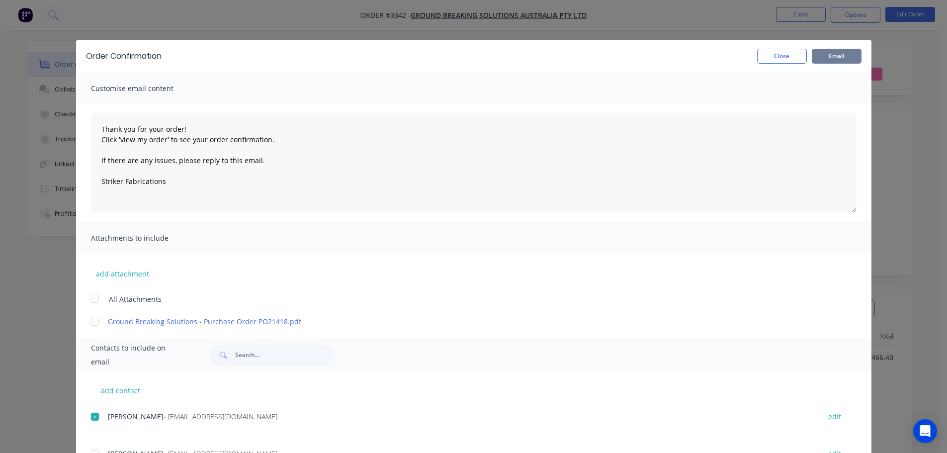
click at [833, 50] on button "Email" at bounding box center [837, 56] width 50 height 15
type textarea "Thank you for your order! Click 'view my order' to see your order confirmation.…"
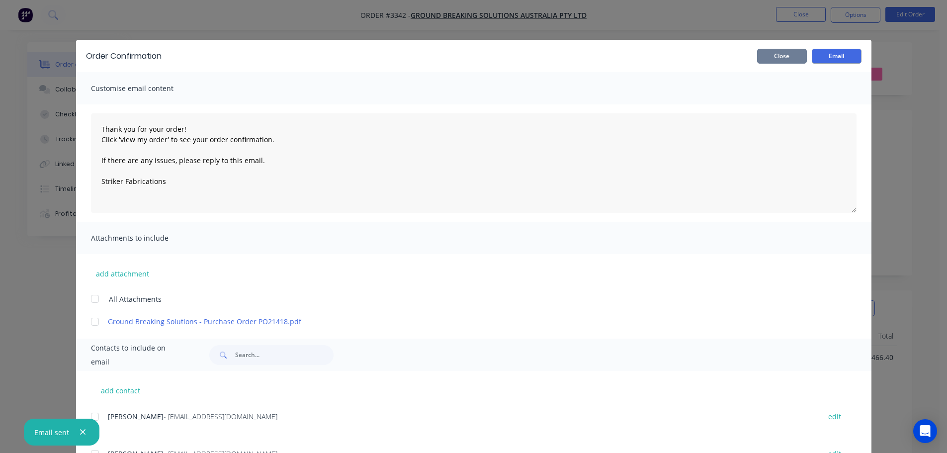
click at [776, 56] on button "Close" at bounding box center [782, 56] width 50 height 15
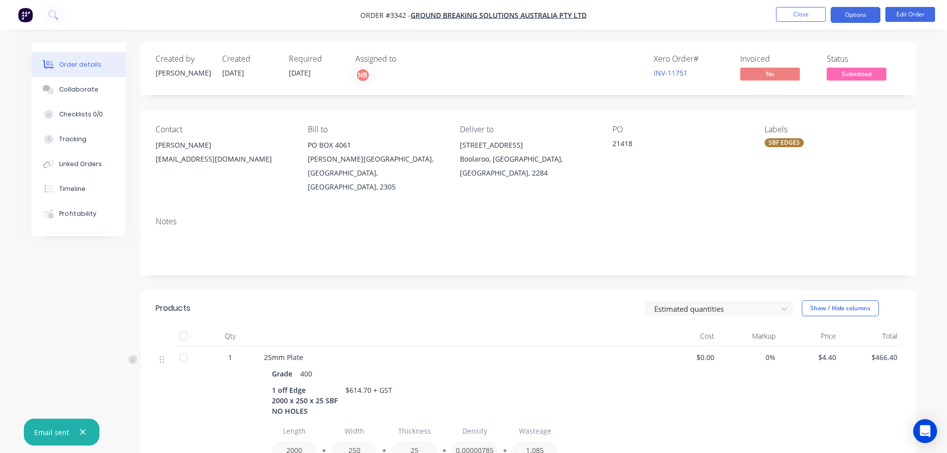
click at [843, 11] on button "Options" at bounding box center [856, 15] width 50 height 16
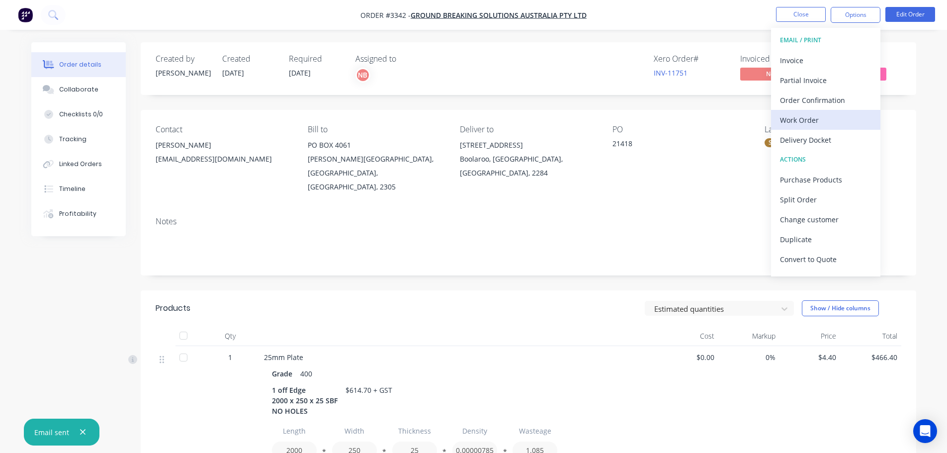
click at [811, 116] on div "Work Order" at bounding box center [825, 120] width 91 height 14
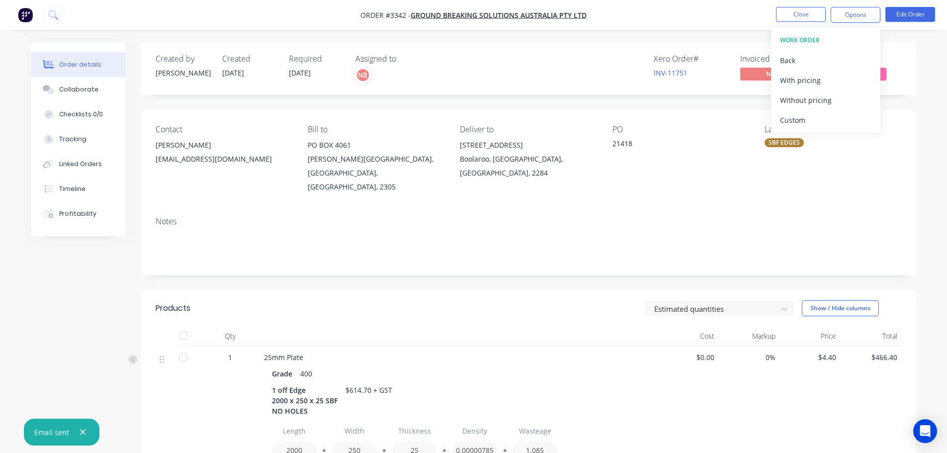
click at [811, 116] on div "Custom" at bounding box center [825, 120] width 91 height 14
click at [807, 109] on button "Without pricing" at bounding box center [825, 100] width 109 height 20
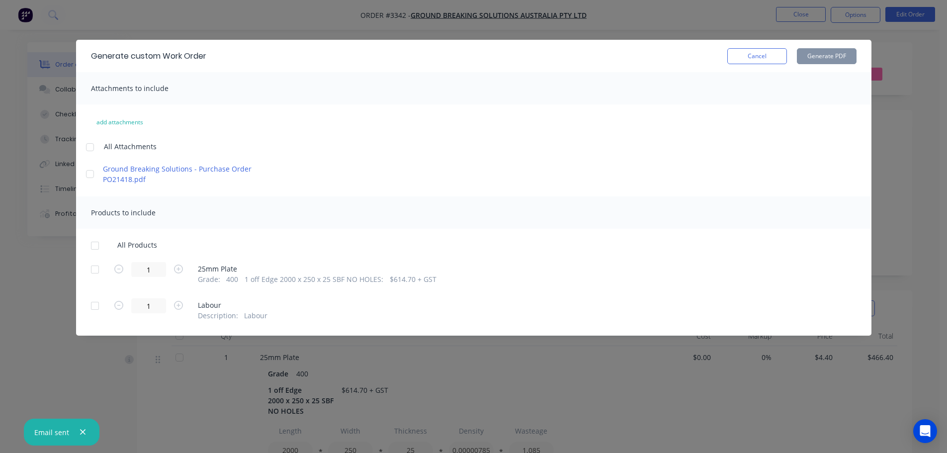
click at [92, 268] on div at bounding box center [95, 270] width 20 height 20
click at [835, 48] on button "Generate PDF" at bounding box center [827, 56] width 60 height 16
click at [748, 54] on button "Cancel" at bounding box center [757, 56] width 60 height 16
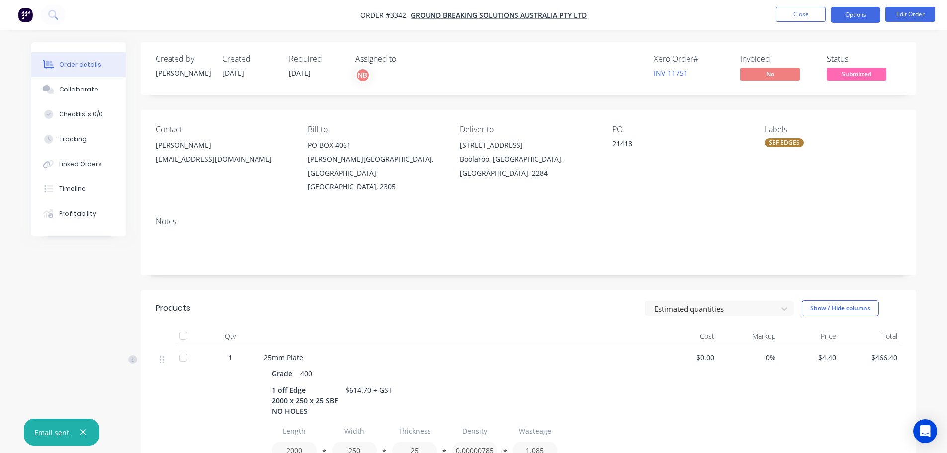
click at [849, 12] on button "Options" at bounding box center [856, 15] width 50 height 16
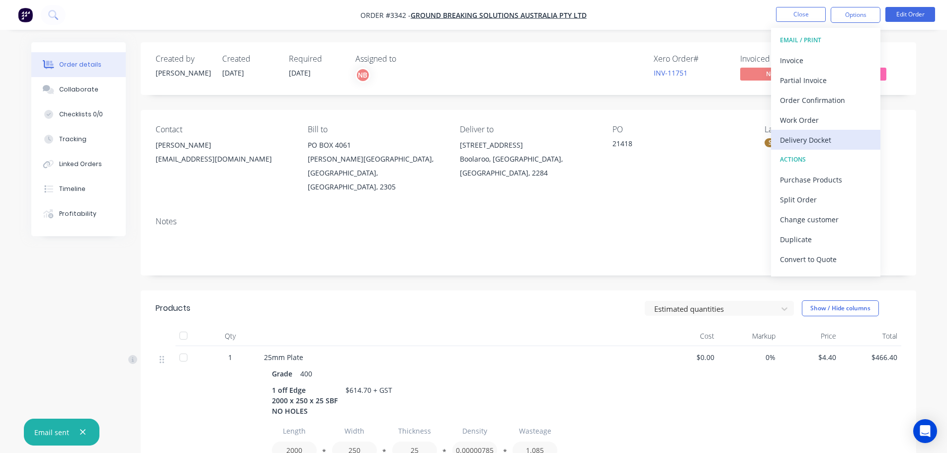
click at [816, 133] on div "Delivery Docket" at bounding box center [825, 140] width 91 height 14
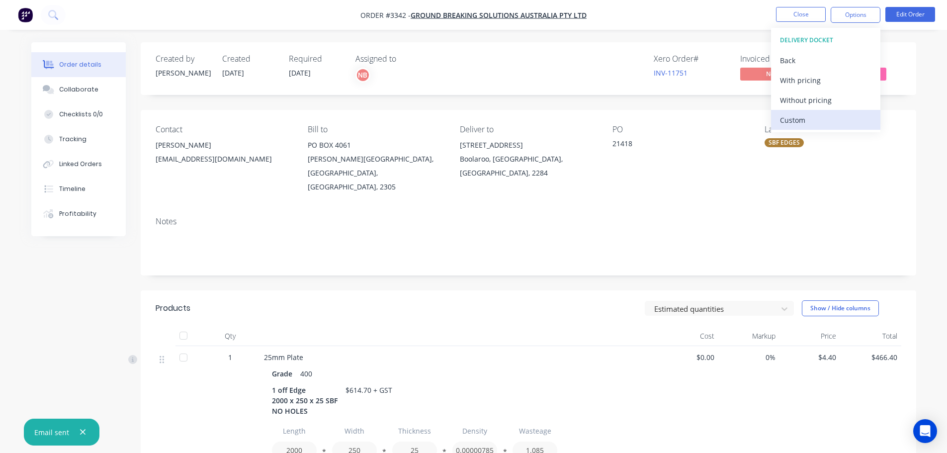
drag, startPoint x: 814, startPoint y: 122, endPoint x: 812, endPoint y: 114, distance: 8.7
click at [814, 121] on div "Custom" at bounding box center [825, 120] width 91 height 14
click at [809, 102] on div "Without pricing" at bounding box center [825, 100] width 91 height 14
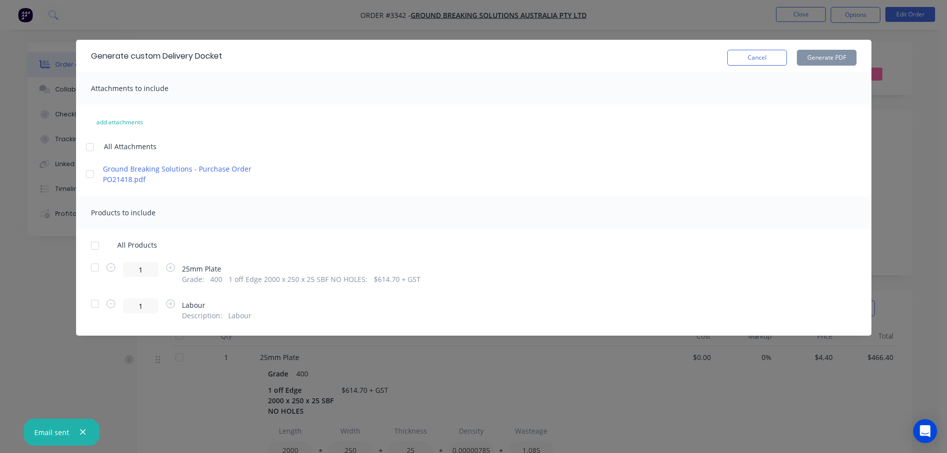
click at [92, 264] on div at bounding box center [95, 268] width 20 height 20
click at [833, 55] on button "Generate PDF" at bounding box center [827, 58] width 60 height 16
click at [738, 54] on button "Cancel" at bounding box center [757, 58] width 60 height 16
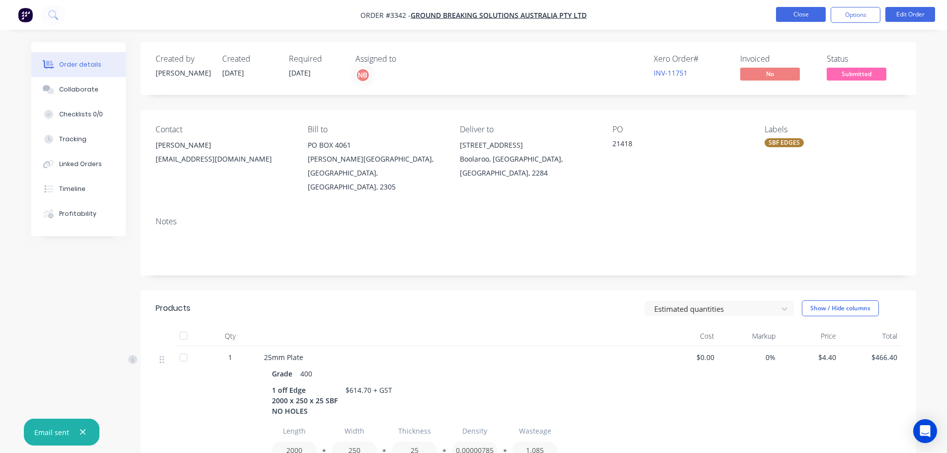
click at [795, 13] on button "Close" at bounding box center [801, 14] width 50 height 15
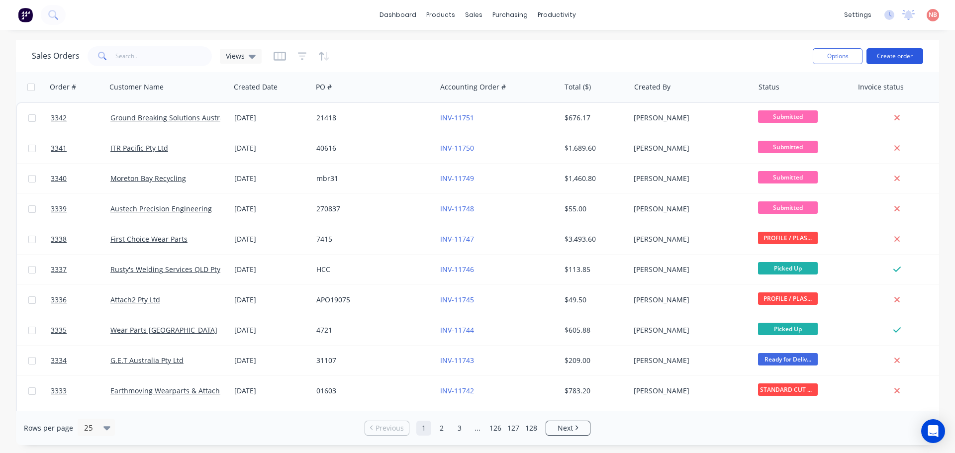
click at [891, 57] on button "Create order" at bounding box center [894, 56] width 57 height 16
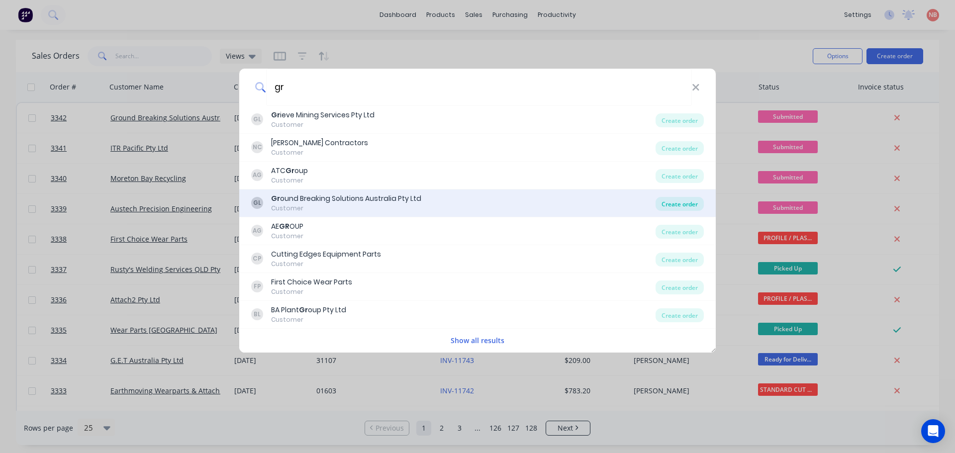
type input "gr"
click at [670, 209] on div "Create order" at bounding box center [679, 204] width 48 height 14
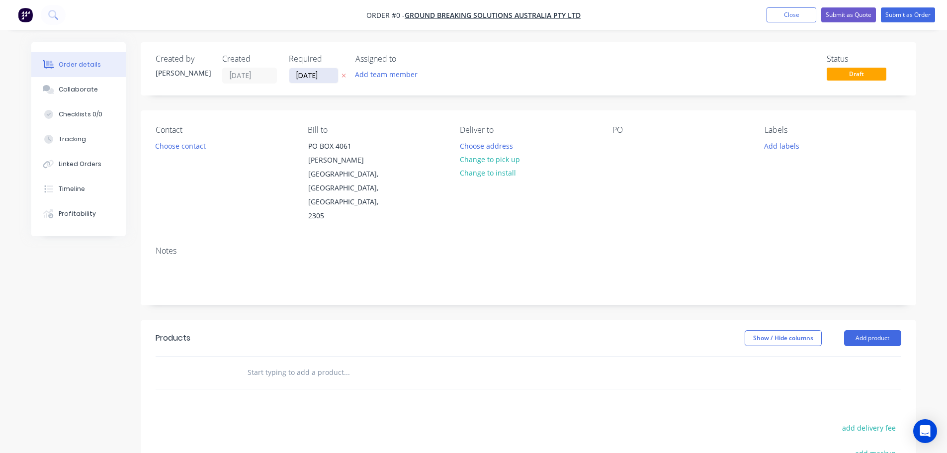
click at [319, 70] on input "[DATE]" at bounding box center [313, 75] width 49 height 15
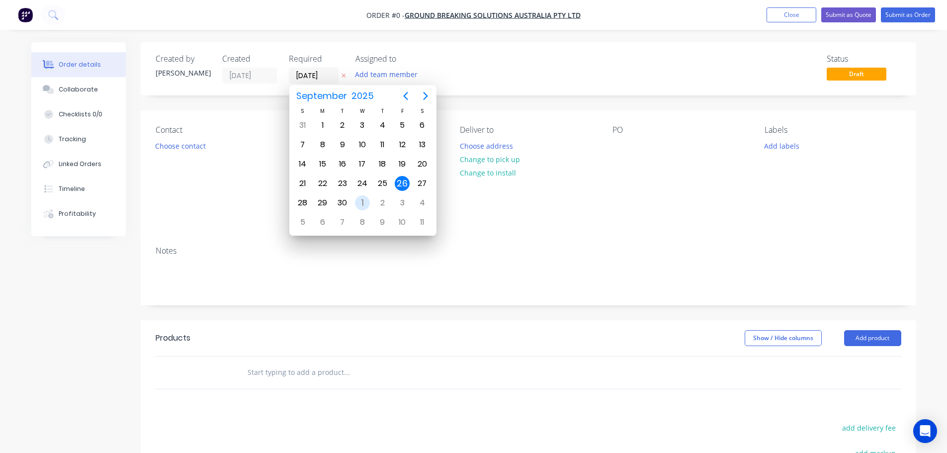
click at [363, 197] on div "1" at bounding box center [362, 202] width 15 height 15
type input "[DATE]"
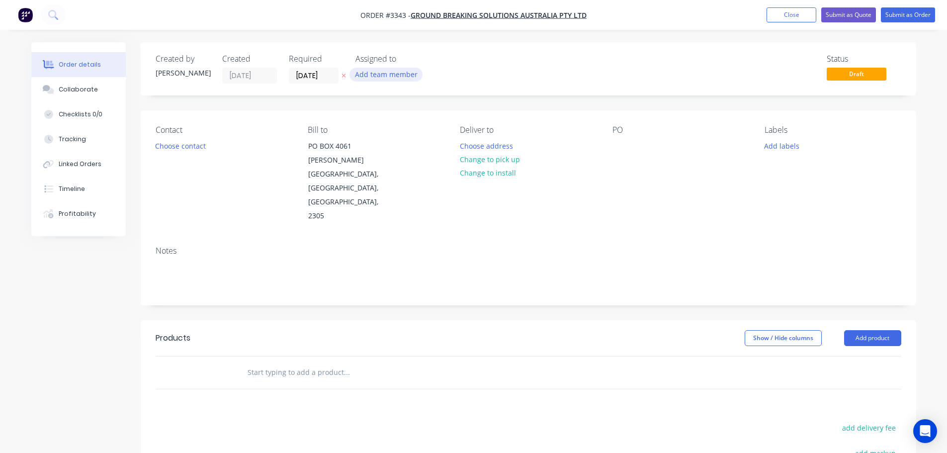
click at [380, 80] on button "Add team member" at bounding box center [386, 74] width 73 height 13
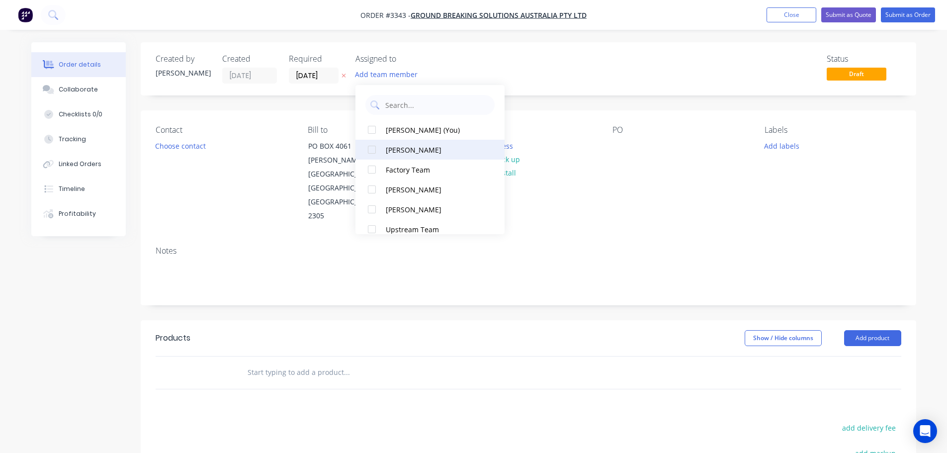
click at [395, 140] on button "[PERSON_NAME]" at bounding box center [430, 150] width 149 height 20
click at [372, 131] on div at bounding box center [372, 130] width 20 height 20
drag, startPoint x: 406, startPoint y: 131, endPoint x: 387, endPoint y: 131, distance: 19.4
click at [406, 131] on div "[PERSON_NAME] (You)" at bounding box center [435, 130] width 99 height 10
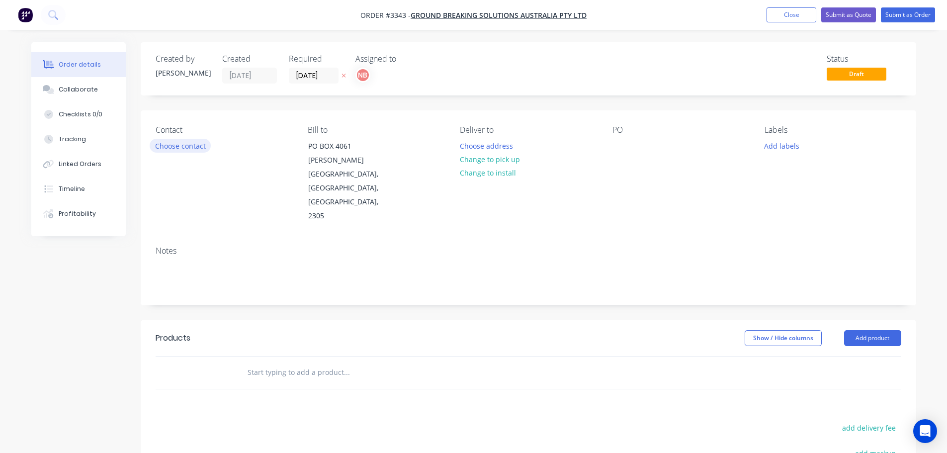
click at [179, 149] on button "Choose contact" at bounding box center [180, 145] width 61 height 13
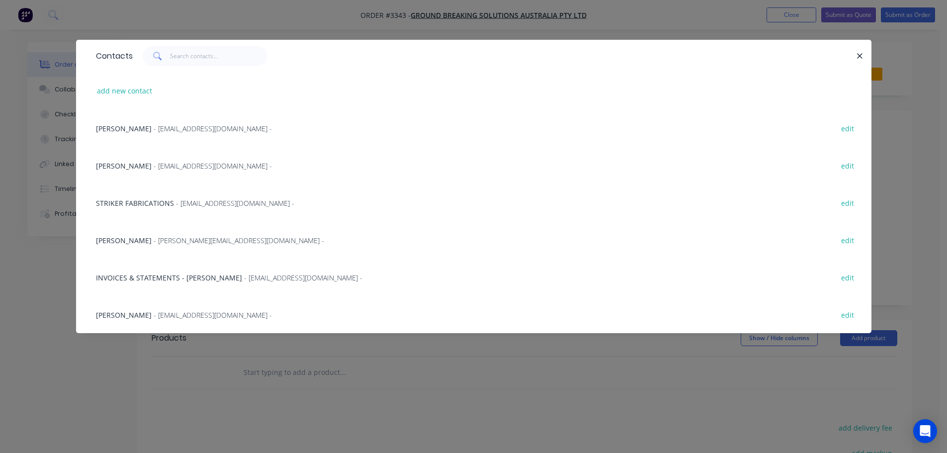
drag, startPoint x: 166, startPoint y: 130, endPoint x: 255, endPoint y: 134, distance: 89.6
click at [167, 130] on span "- [EMAIL_ADDRESS][DOMAIN_NAME] -" at bounding box center [213, 128] width 118 height 9
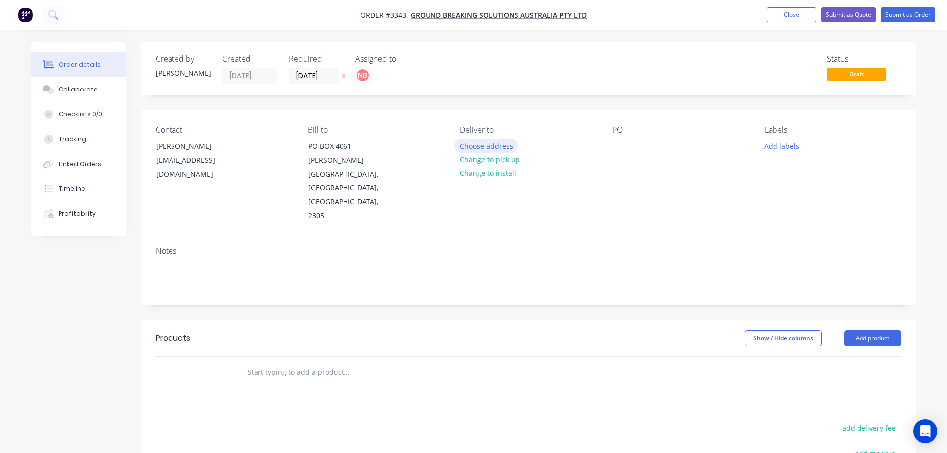
click at [507, 143] on button "Choose address" at bounding box center [486, 145] width 64 height 13
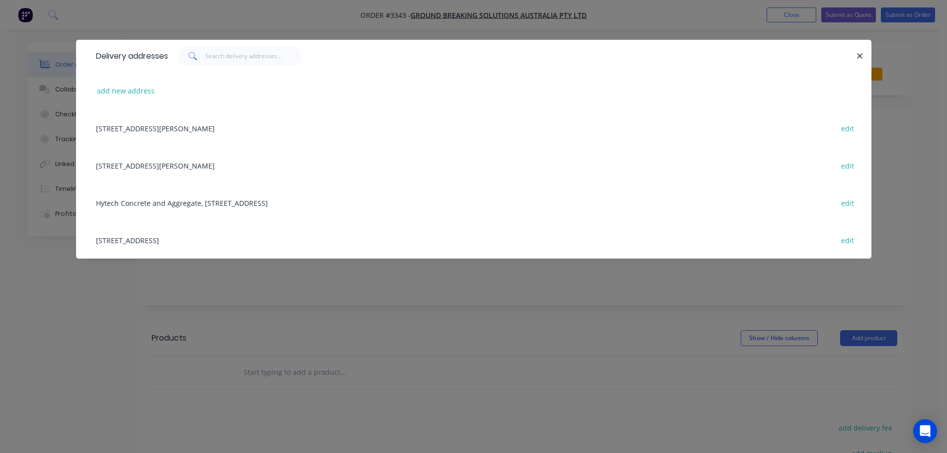
click at [175, 239] on div "[STREET_ADDRESS] edit" at bounding box center [474, 239] width 766 height 37
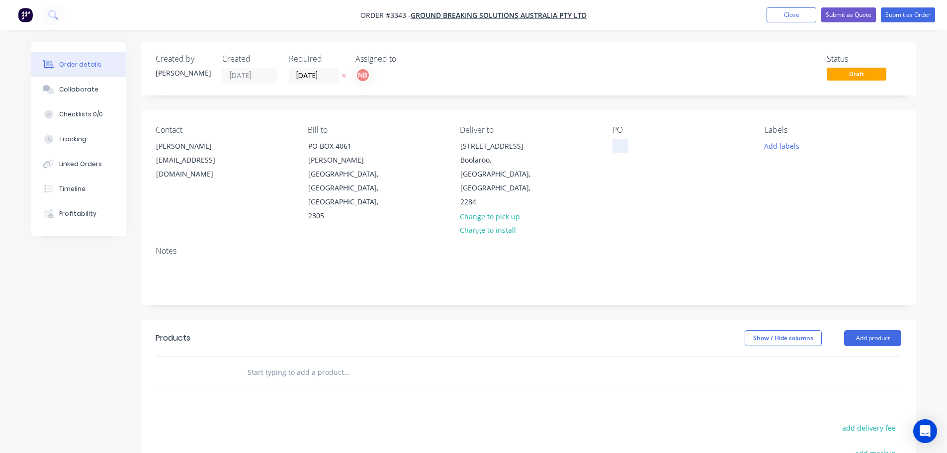
click at [624, 141] on div at bounding box center [621, 146] width 16 height 14
click at [789, 144] on button "Add labels" at bounding box center [782, 145] width 46 height 13
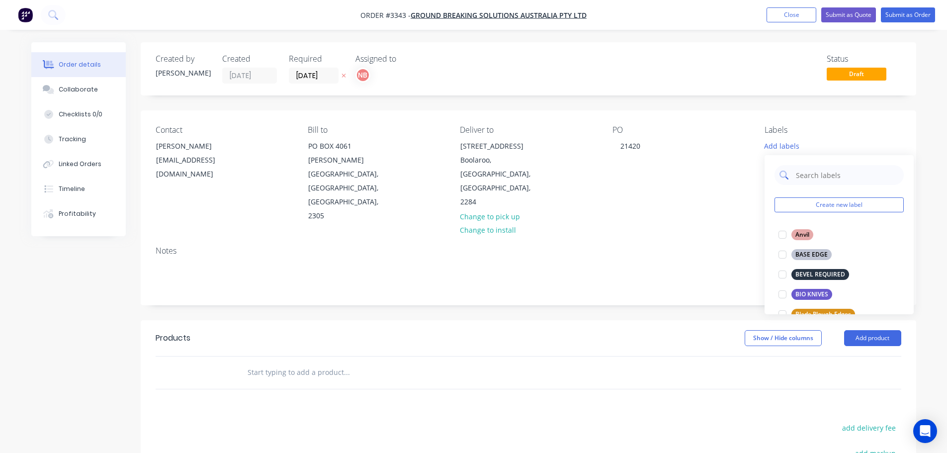
click at [812, 173] on input "text" at bounding box center [847, 175] width 104 height 20
type input "base"
click at [800, 237] on div "BASE EDGE" at bounding box center [812, 234] width 40 height 11
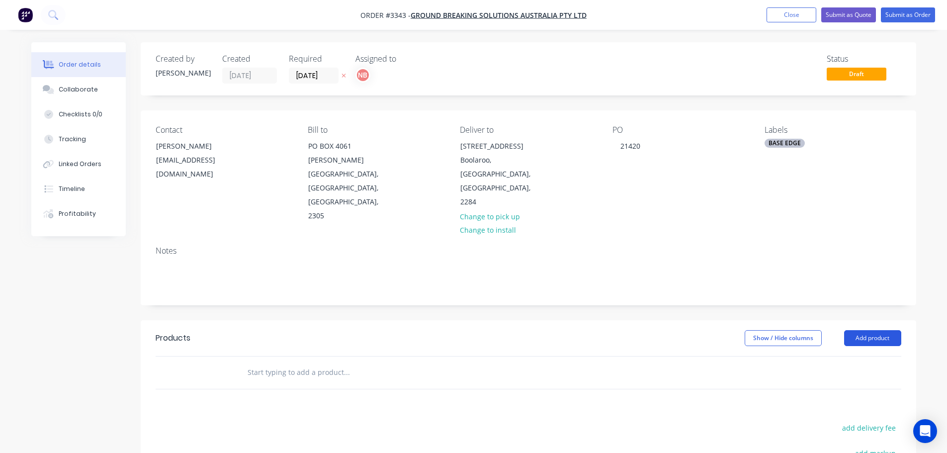
click at [871, 330] on button "Add product" at bounding box center [872, 338] width 57 height 16
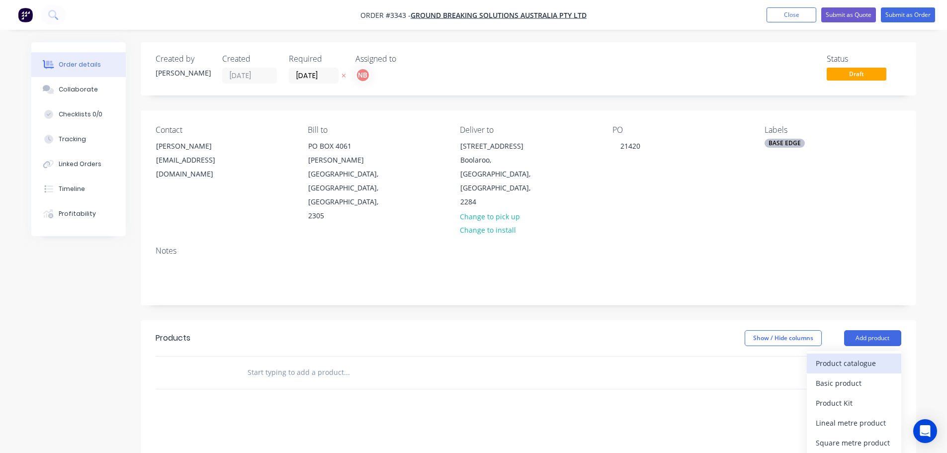
click at [861, 356] on div "Product catalogue" at bounding box center [854, 363] width 77 height 14
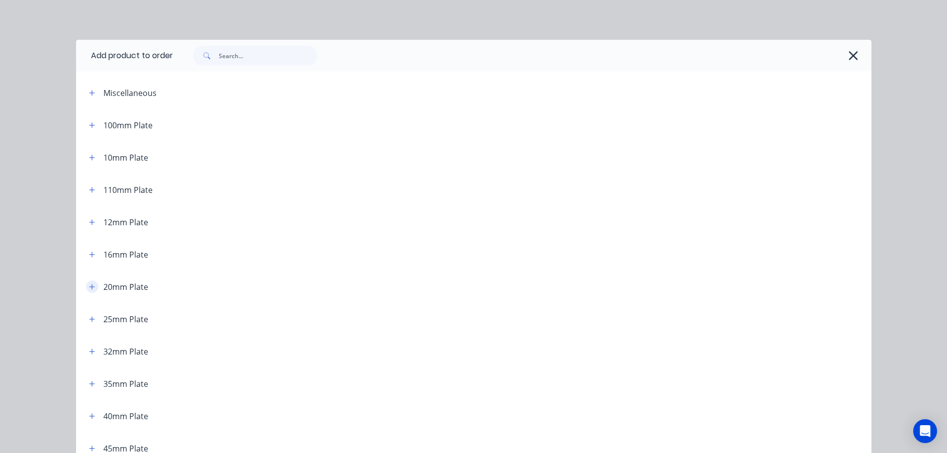
click at [89, 285] on icon "button" at bounding box center [92, 286] width 6 height 7
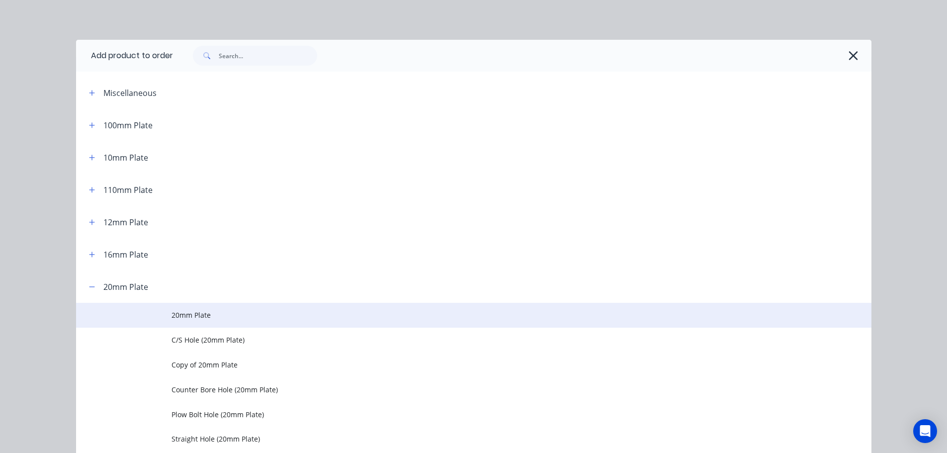
click at [179, 312] on span "20mm Plate" at bounding box center [452, 315] width 560 height 10
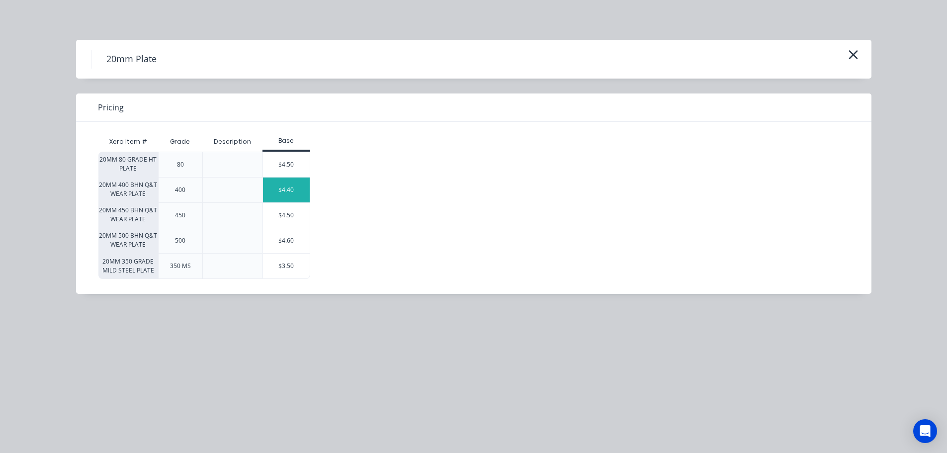
click at [281, 189] on div "$4.40" at bounding box center [286, 190] width 47 height 25
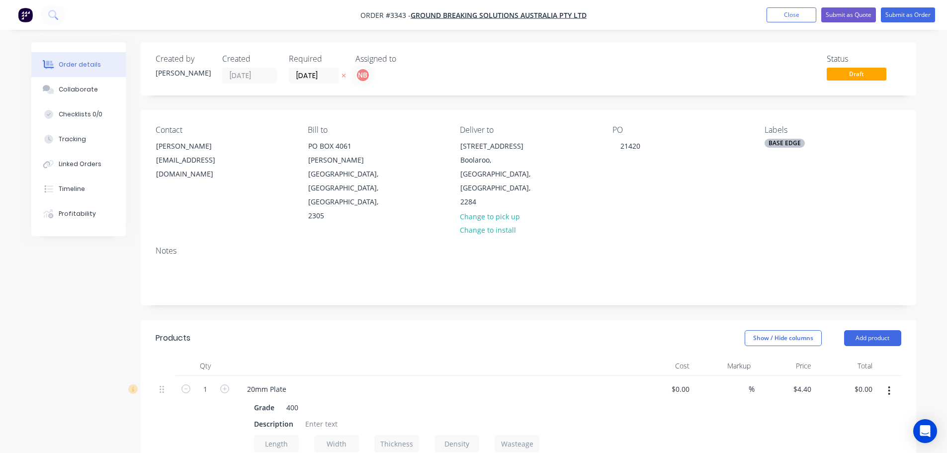
click at [887, 382] on button "button" at bounding box center [889, 391] width 23 height 18
click at [848, 410] on div "Edit" at bounding box center [854, 417] width 77 height 14
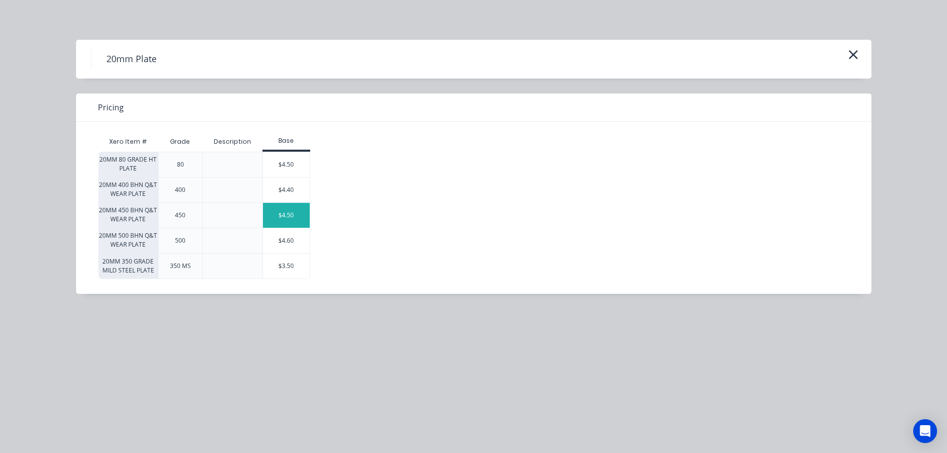
click at [280, 211] on div "$4.50" at bounding box center [286, 215] width 47 height 25
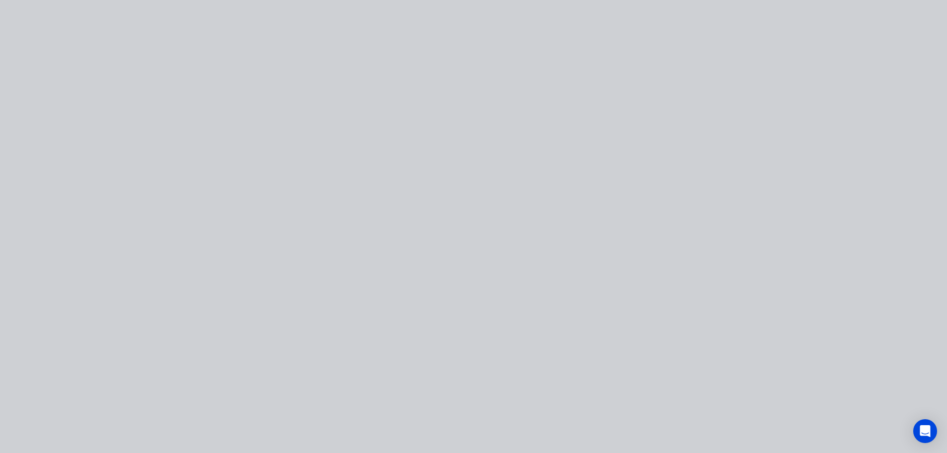
type input "$4.50"
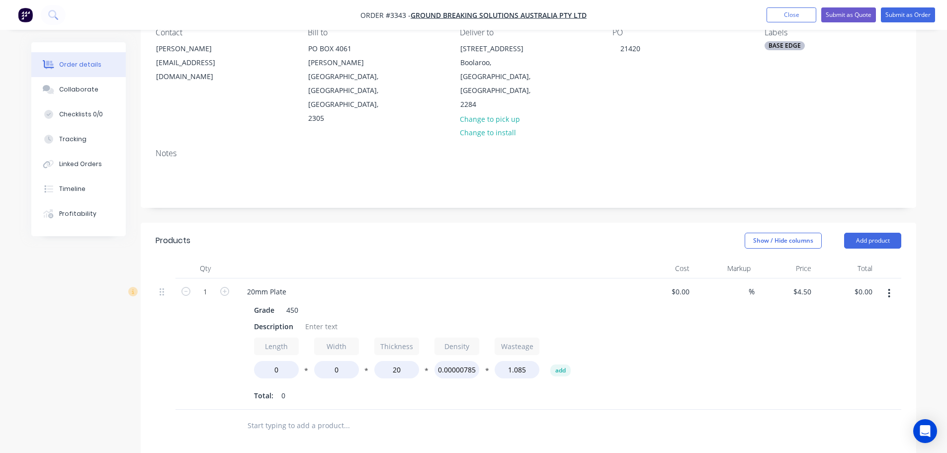
scroll to position [99, 0]
click at [782, 15] on button "Close" at bounding box center [792, 14] width 50 height 15
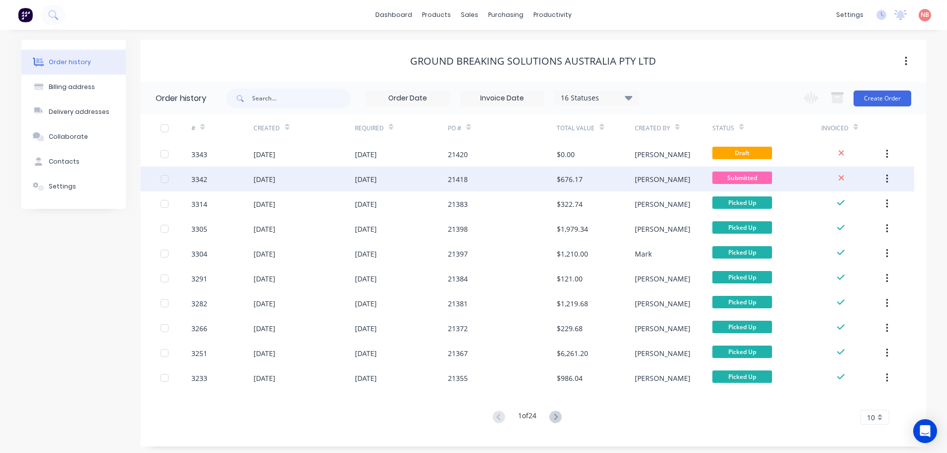
click at [472, 179] on div "21418" at bounding box center [502, 179] width 109 height 25
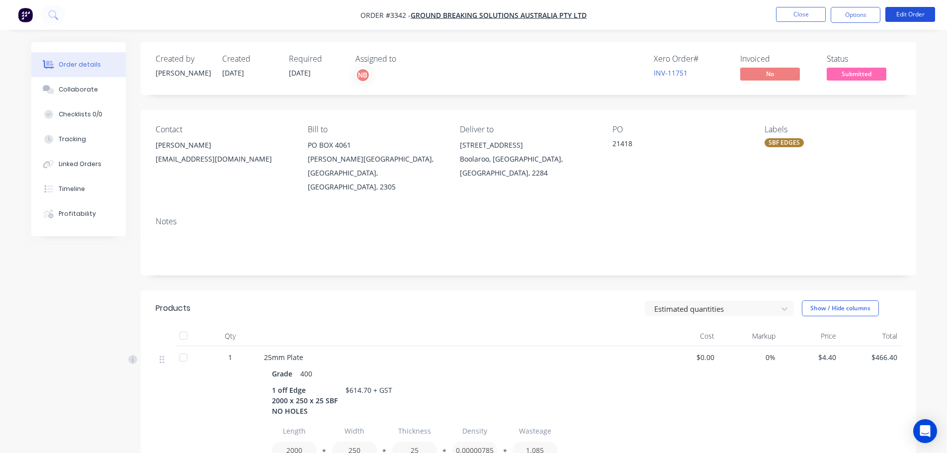
click at [907, 12] on button "Edit Order" at bounding box center [911, 14] width 50 height 15
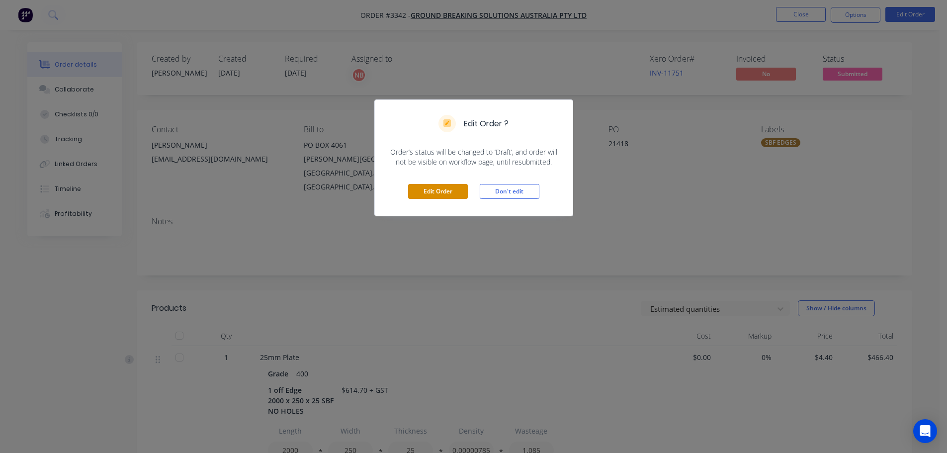
click at [433, 190] on button "Edit Order" at bounding box center [438, 191] width 60 height 15
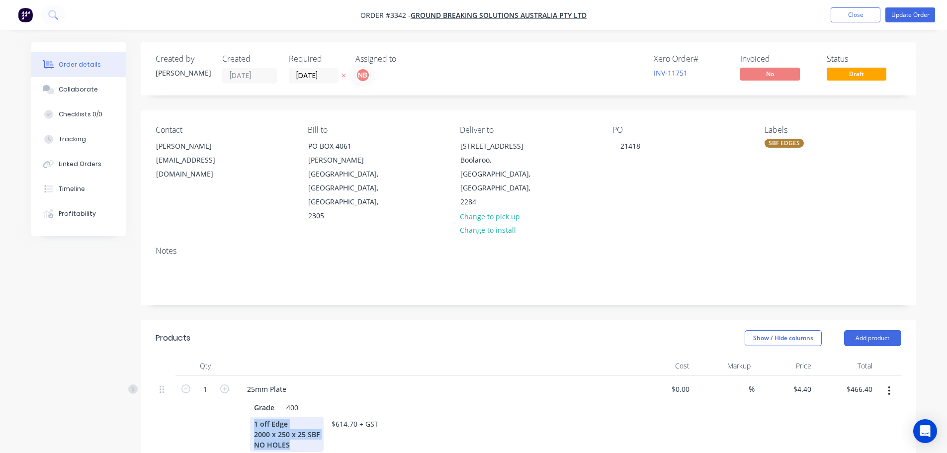
drag, startPoint x: 301, startPoint y: 406, endPoint x: 241, endPoint y: 383, distance: 65.0
click at [241, 398] on div "Grade 400 1 off Edge 2000 x 250 x 25 SBF NO HOLES $614.70 + GST Length 2000 * W…" at bounding box center [434, 459] width 390 height 123
copy div "1 off Edge 2000 x 250 x 25 SBF NO HOLES"
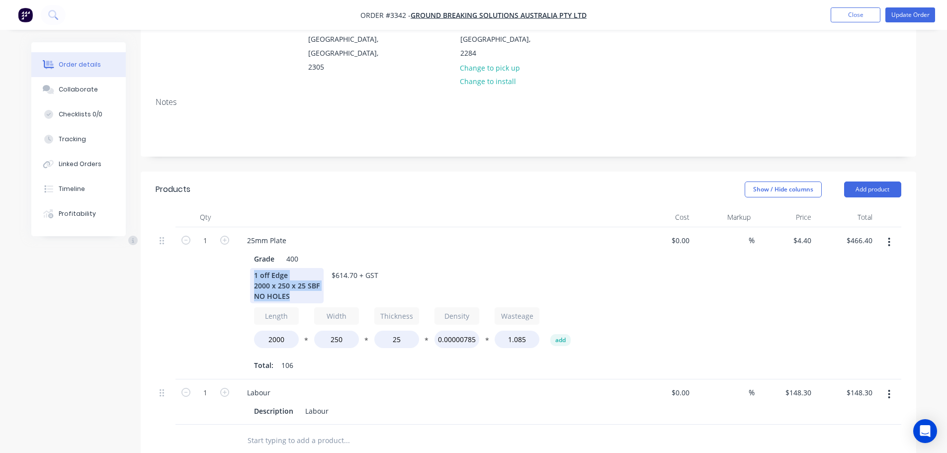
scroll to position [149, 0]
click at [887, 233] on button "button" at bounding box center [889, 242] width 23 height 18
click at [839, 261] on div "Edit" at bounding box center [854, 268] width 77 height 14
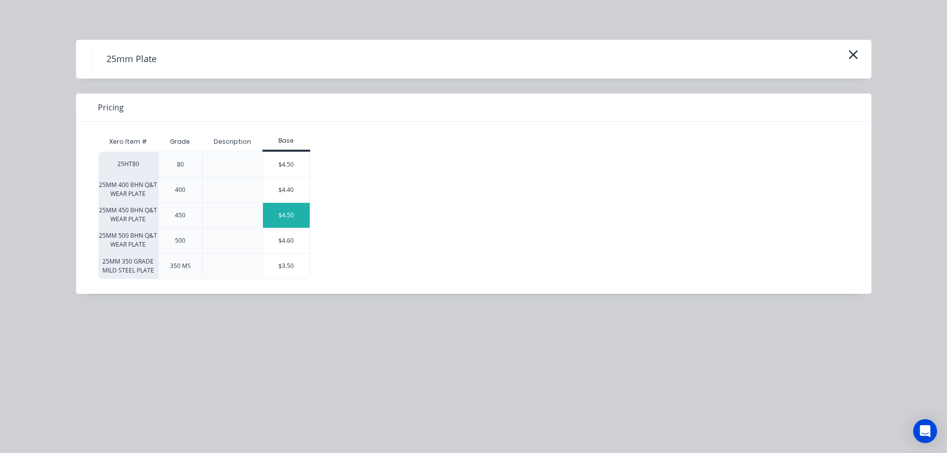
click at [290, 213] on div "$4.50" at bounding box center [286, 215] width 47 height 25
type input "$4.50"
type input "$477.00"
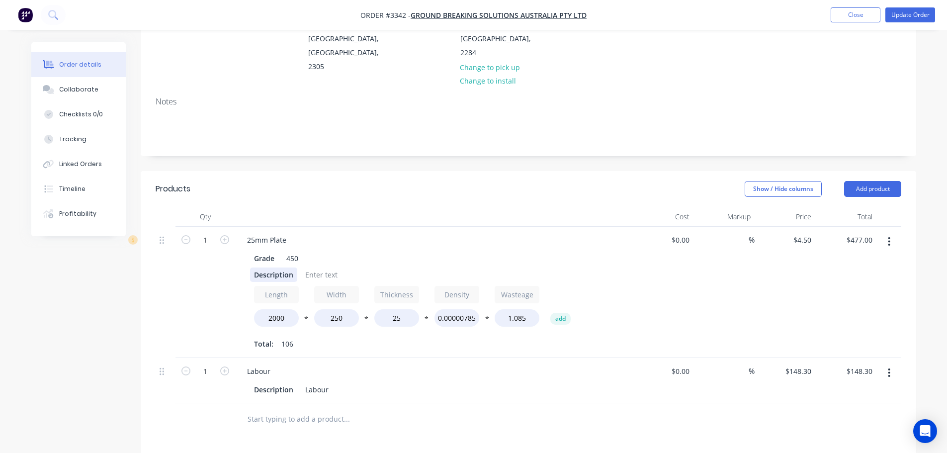
click at [262, 268] on div "Description" at bounding box center [273, 275] width 47 height 14
paste div
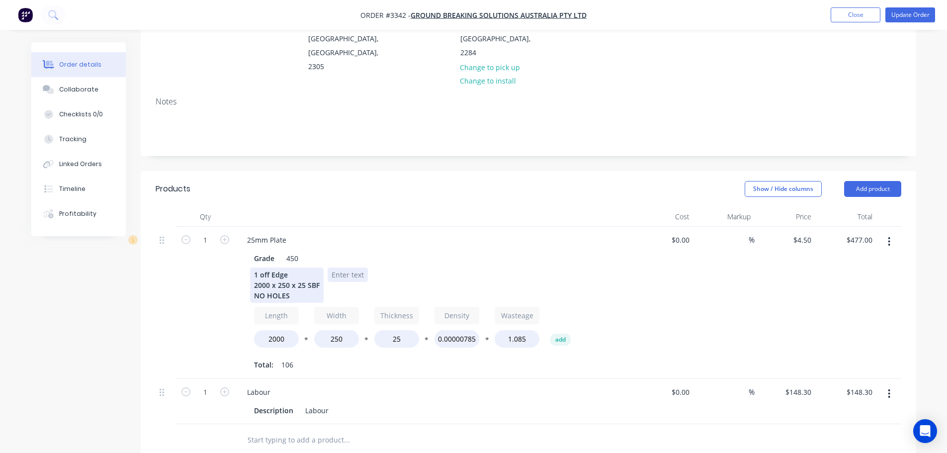
click at [339, 268] on div "1 off Edge 2000 x 250 x 25 SBF NO HOLES" at bounding box center [432, 285] width 364 height 35
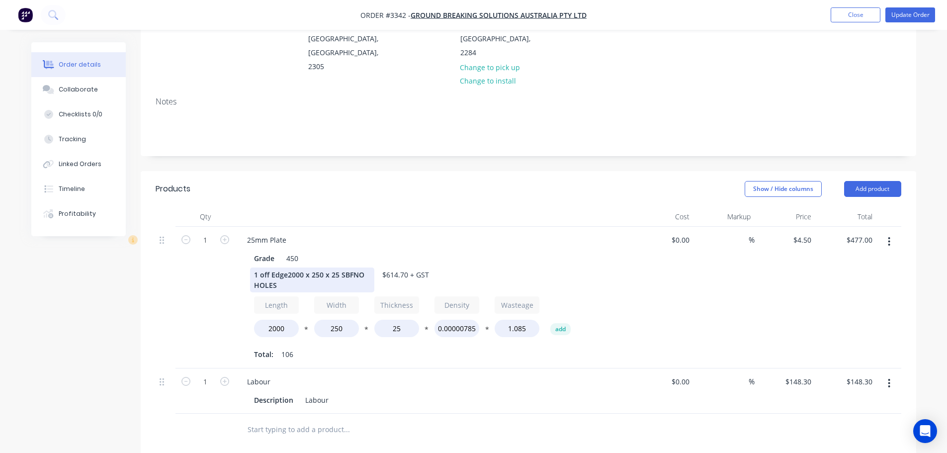
click at [287, 268] on div "1 off Edge2000 x 250 x 25 SBFNO HOLES" at bounding box center [312, 280] width 124 height 25
click at [319, 268] on div "1 off Edge 2000 x 250 x 25 SBFNO HOLES" at bounding box center [304, 280] width 109 height 25
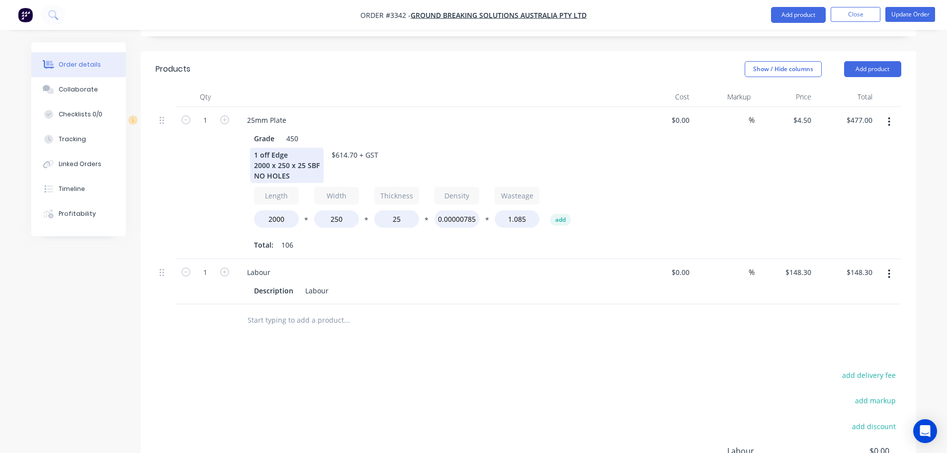
scroll to position [265, 0]
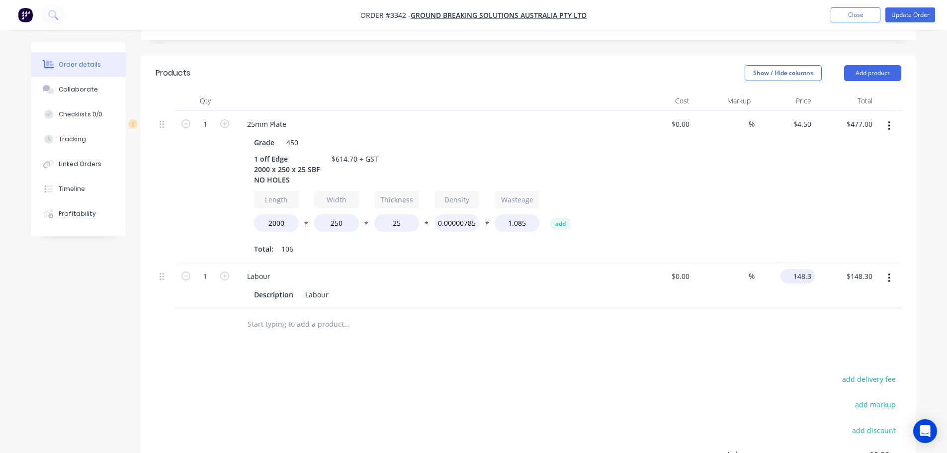
click at [809, 269] on input "148.3" at bounding box center [800, 276] width 31 height 14
type input "$137.70"
click at [751, 308] on div at bounding box center [529, 324] width 746 height 32
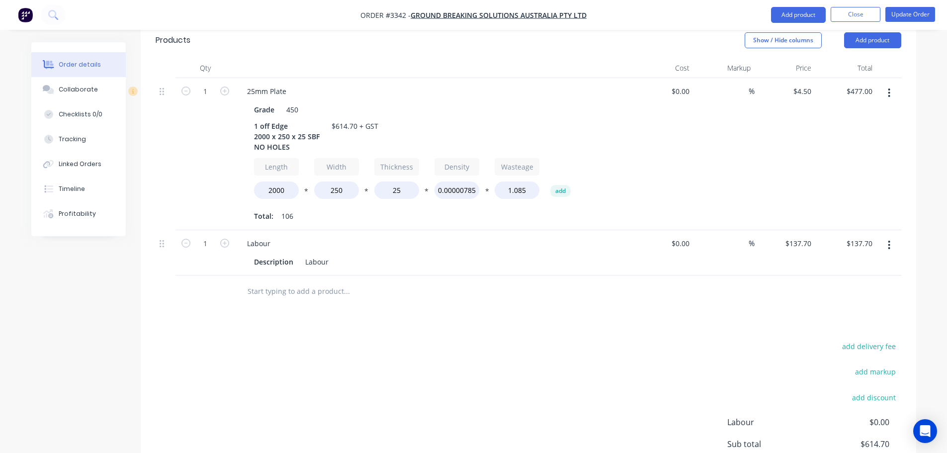
scroll to position [315, 0]
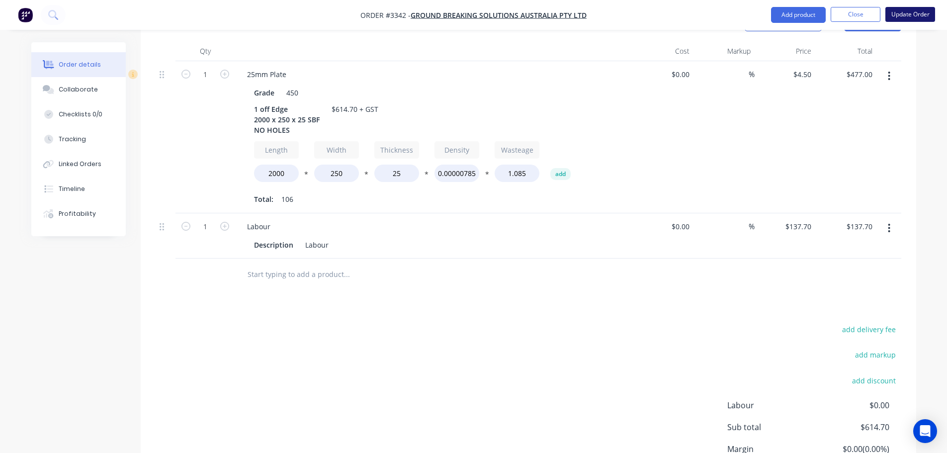
click at [911, 15] on button "Update Order" at bounding box center [911, 14] width 50 height 15
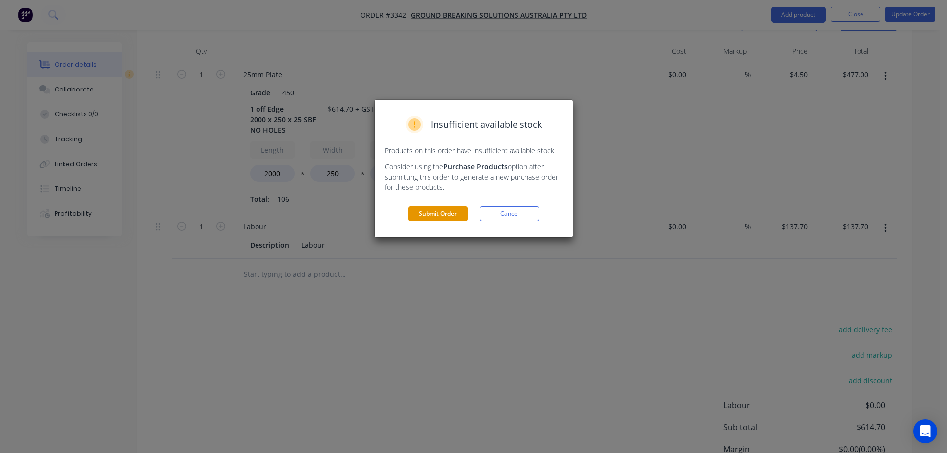
click at [430, 214] on button "Submit Order" at bounding box center [438, 213] width 60 height 15
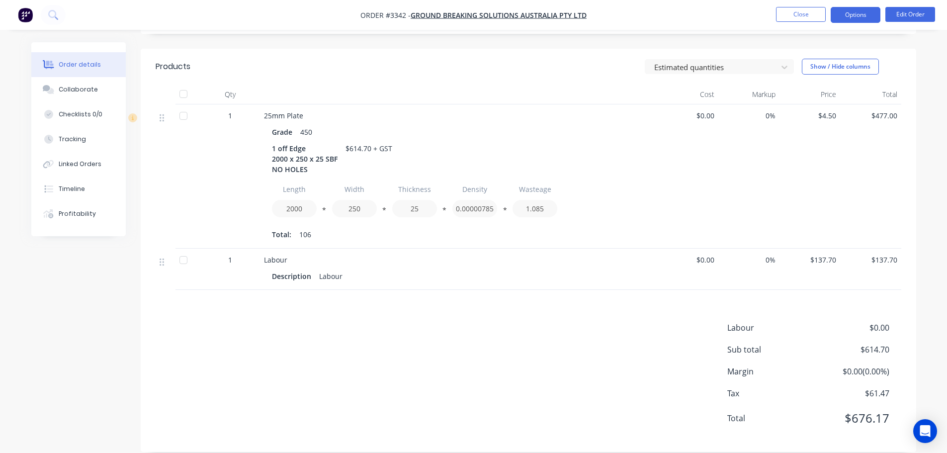
click at [853, 10] on button "Options" at bounding box center [856, 15] width 50 height 16
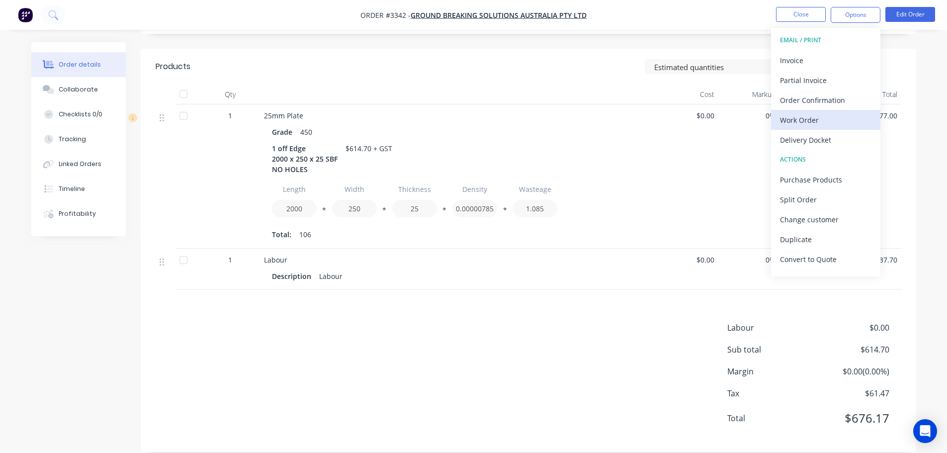
click at [799, 117] on div "Work Order" at bounding box center [825, 120] width 91 height 14
click at [799, 117] on div "Custom" at bounding box center [825, 120] width 91 height 14
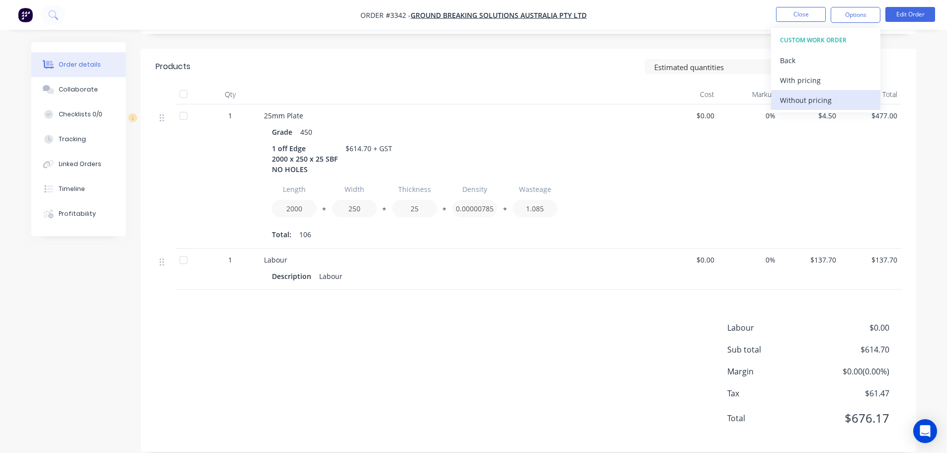
click at [802, 105] on div "Without pricing" at bounding box center [825, 100] width 91 height 14
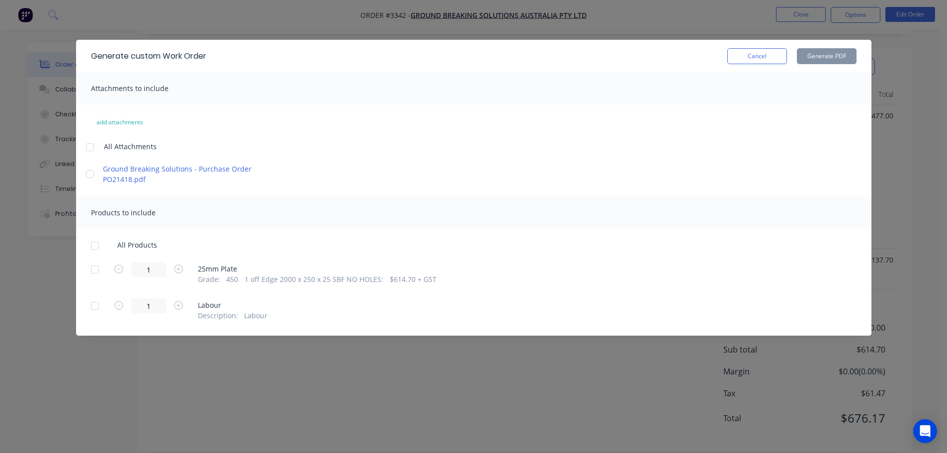
click at [85, 274] on div at bounding box center [95, 270] width 20 height 20
click at [818, 57] on button "Generate PDF" at bounding box center [827, 56] width 60 height 16
click at [742, 54] on button "Cancel" at bounding box center [757, 56] width 60 height 16
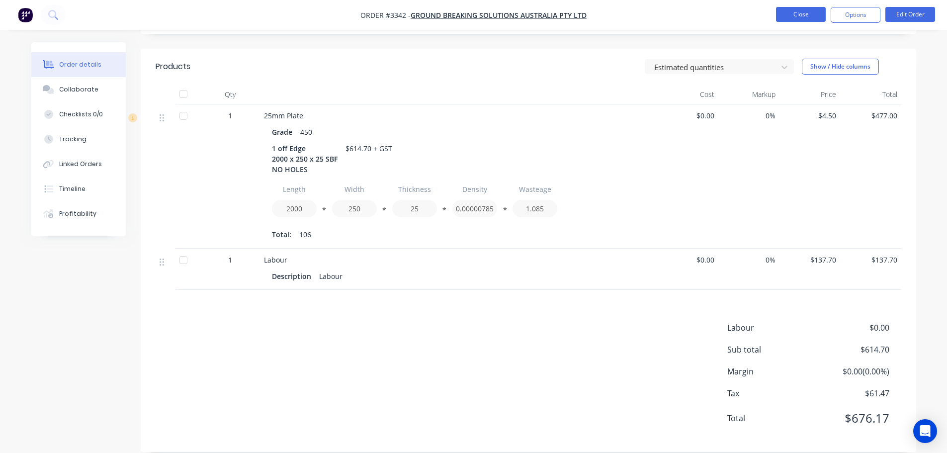
click at [796, 7] on button "Close" at bounding box center [801, 14] width 50 height 15
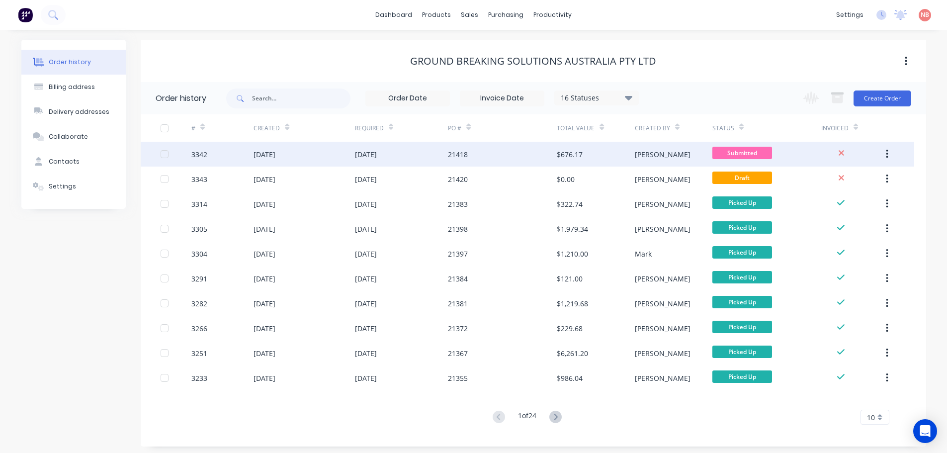
click at [467, 151] on div "21418" at bounding box center [458, 154] width 20 height 10
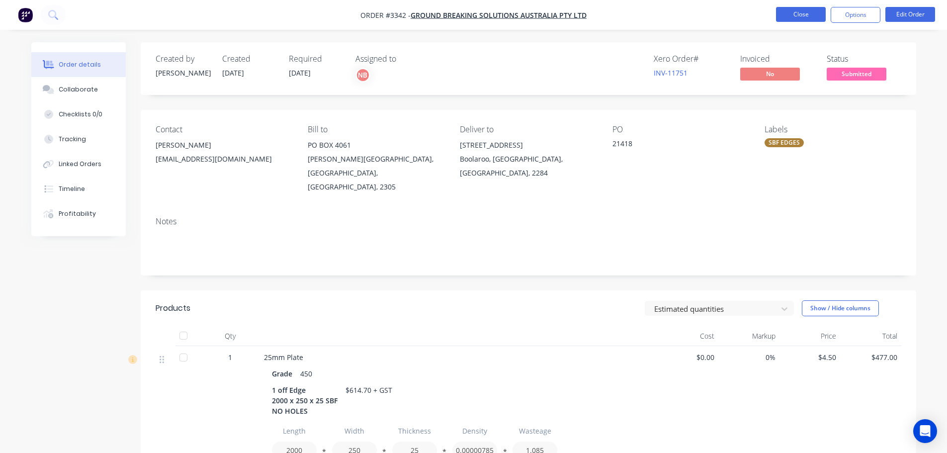
click at [784, 15] on button "Close" at bounding box center [801, 14] width 50 height 15
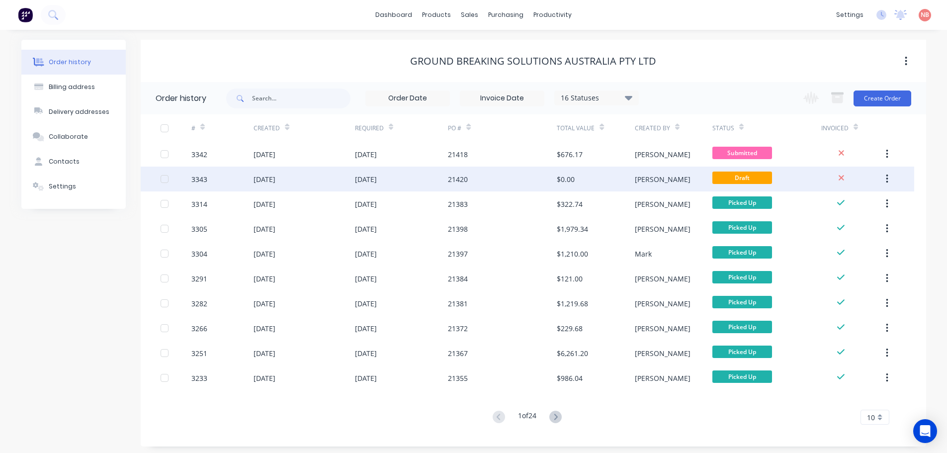
click at [579, 181] on div "$0.00" at bounding box center [596, 179] width 78 height 25
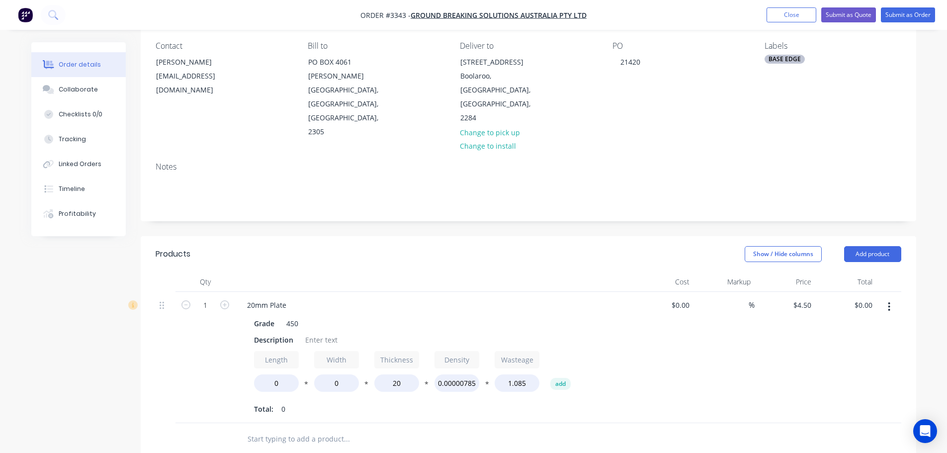
scroll to position [99, 0]
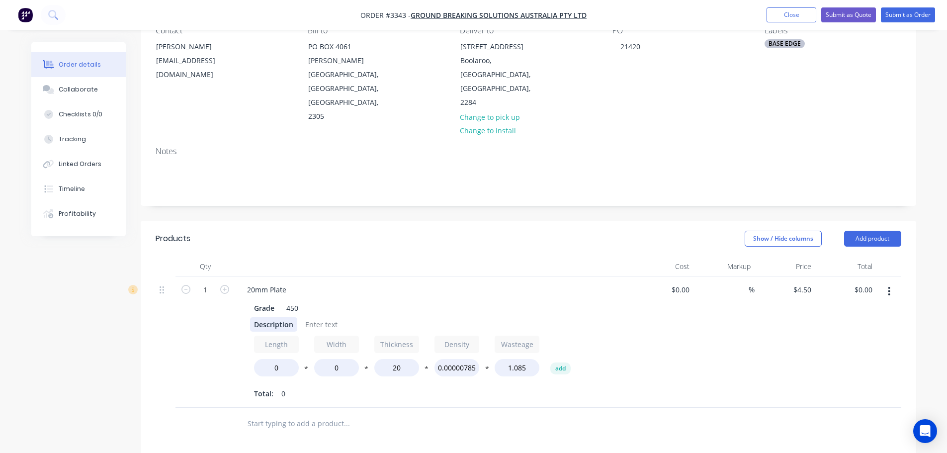
click at [283, 317] on div "Description" at bounding box center [273, 324] width 47 height 14
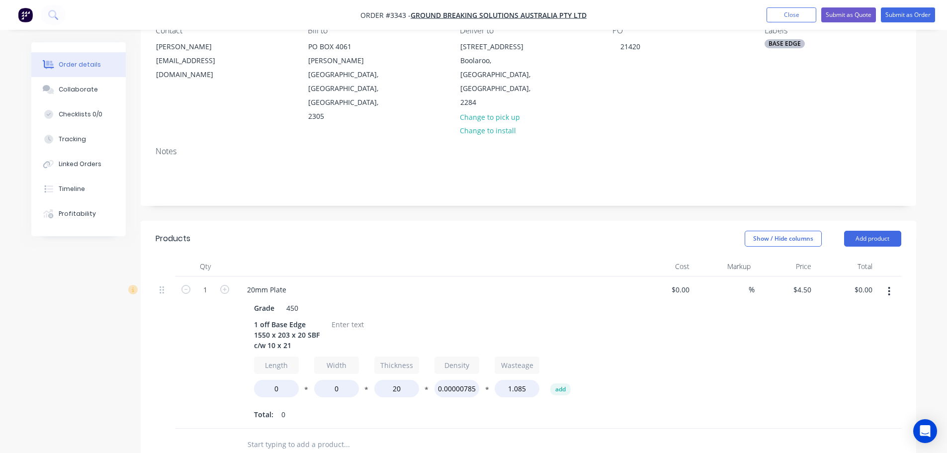
click at [314, 311] on div "Grade 450 1 off Base Edge 1550 x 203 x 20 SBF c/w 10 x 21 Length 0 * Width 0 * …" at bounding box center [434, 360] width 390 height 123
click at [310, 317] on div "1 off Base Edge 1550 x 203 x 20 SBF c/w 10 x 21" at bounding box center [287, 334] width 74 height 35
click at [267, 380] on input "0" at bounding box center [276, 388] width 45 height 17
type input "1550"
click at [326, 380] on input "0" at bounding box center [336, 388] width 45 height 17
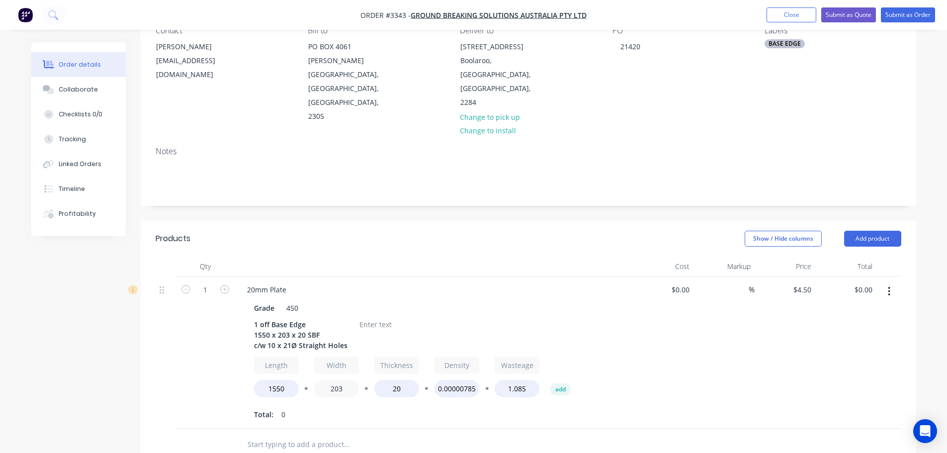
type input "203"
type input "$243.00"
click at [345, 407] on div "Total: 0" at bounding box center [434, 414] width 360 height 15
click at [371, 317] on div at bounding box center [376, 324] width 40 height 14
click at [846, 231] on button "Add product" at bounding box center [872, 239] width 57 height 16
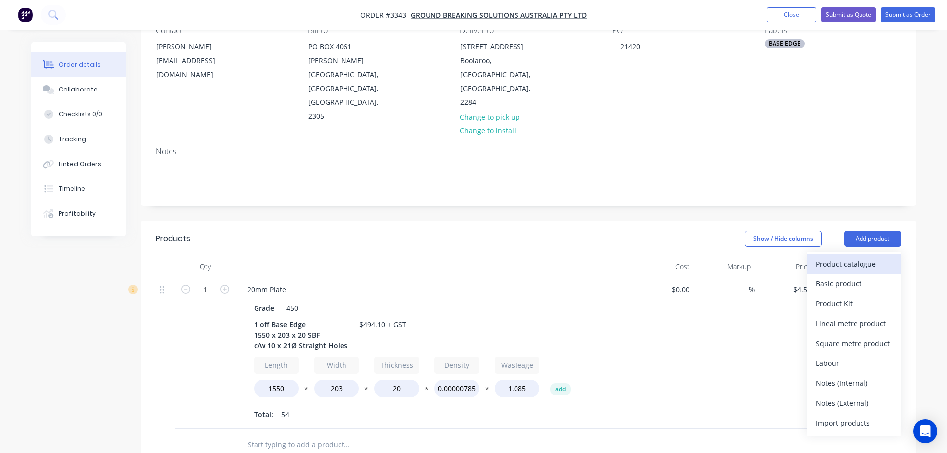
click at [841, 257] on div "Product catalogue" at bounding box center [854, 264] width 77 height 14
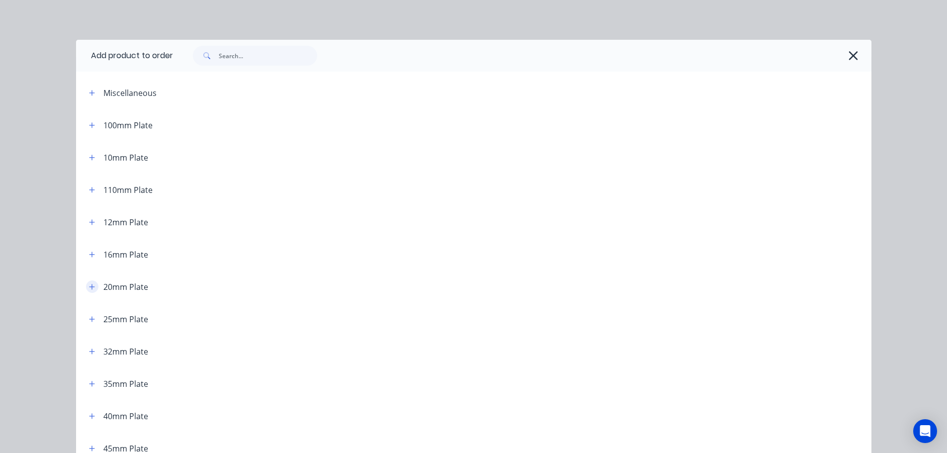
click at [90, 284] on icon "button" at bounding box center [92, 286] width 6 height 7
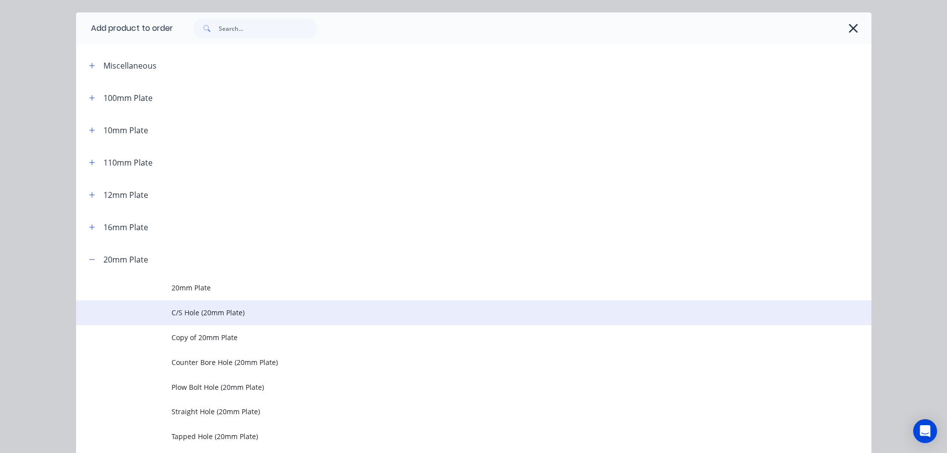
scroll to position [50, 0]
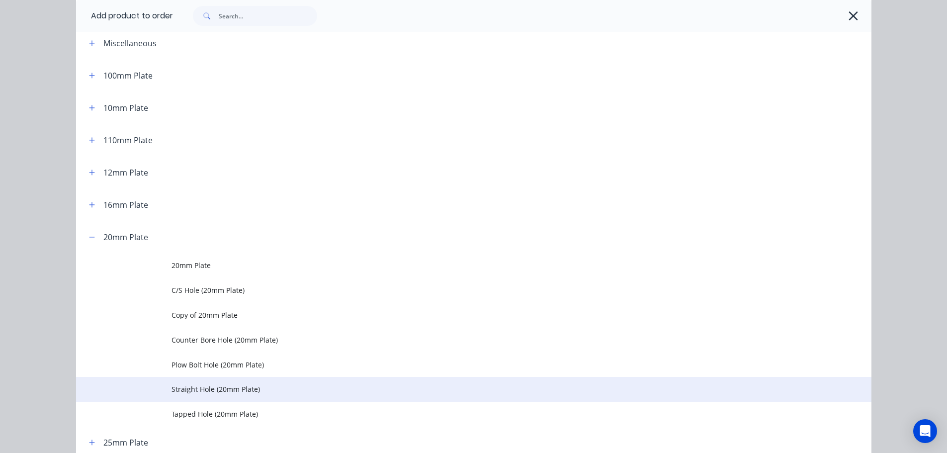
click at [186, 382] on td "Straight Hole (20mm Plate)" at bounding box center [522, 389] width 700 height 25
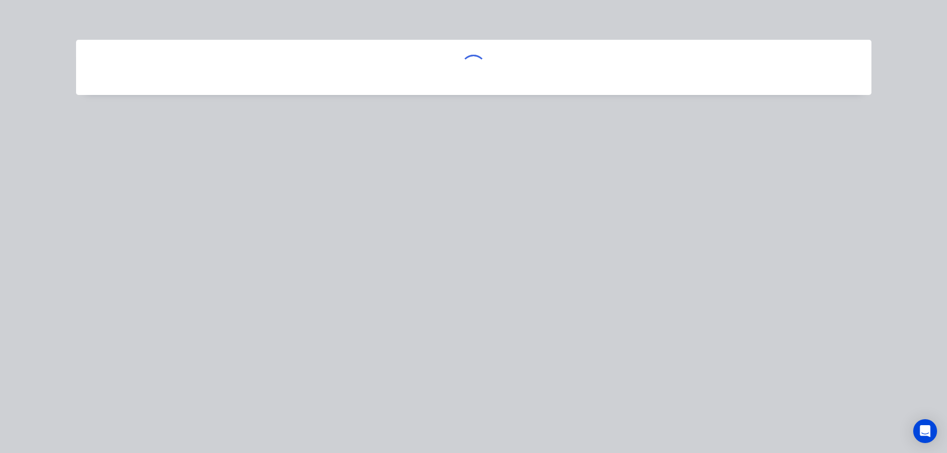
scroll to position [0, 0]
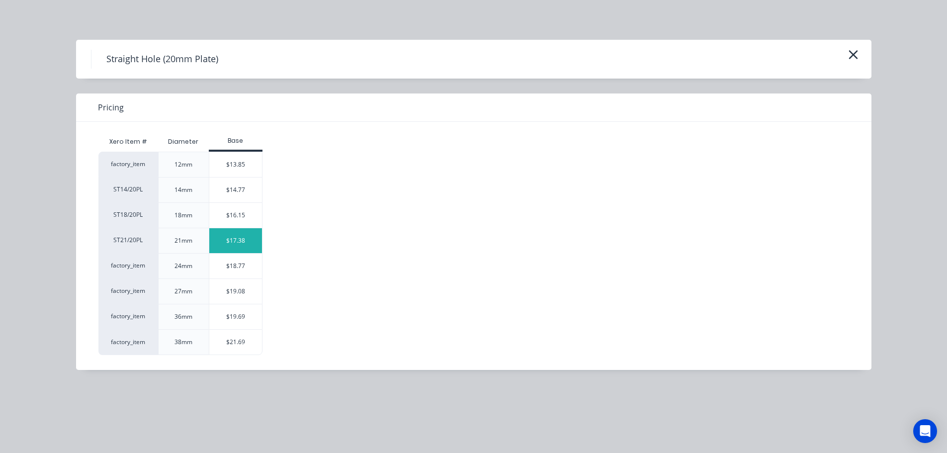
click at [231, 246] on div "$17.38" at bounding box center [235, 240] width 53 height 25
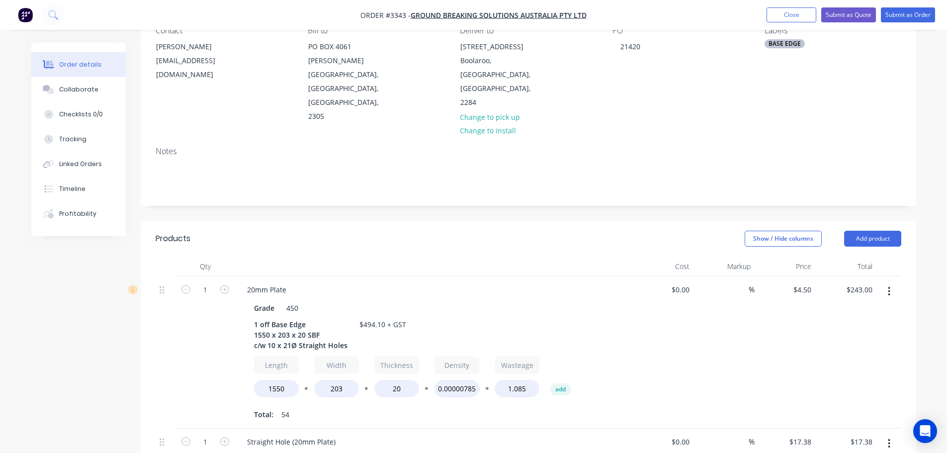
scroll to position [149, 0]
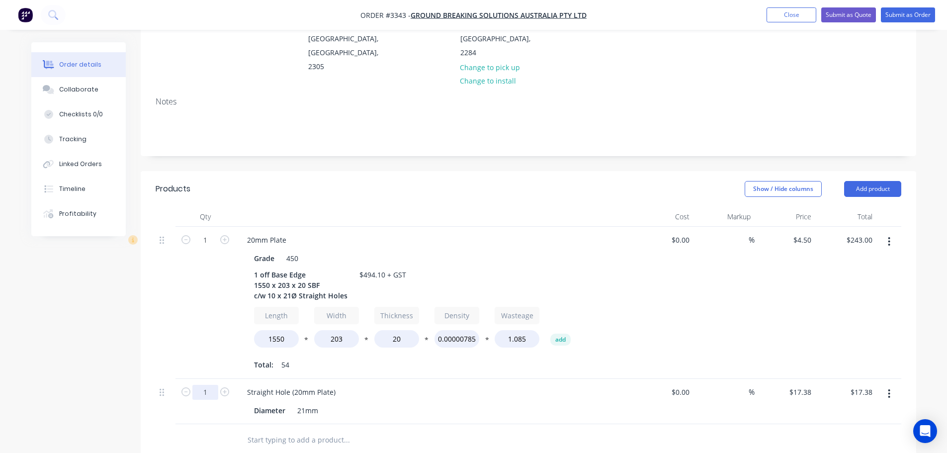
click at [210, 385] on input "1" at bounding box center [205, 392] width 26 height 15
type input "10"
type input "$173.80"
click at [589, 207] on div at bounding box center [434, 217] width 398 height 20
click at [851, 181] on button "Add product" at bounding box center [872, 189] width 57 height 16
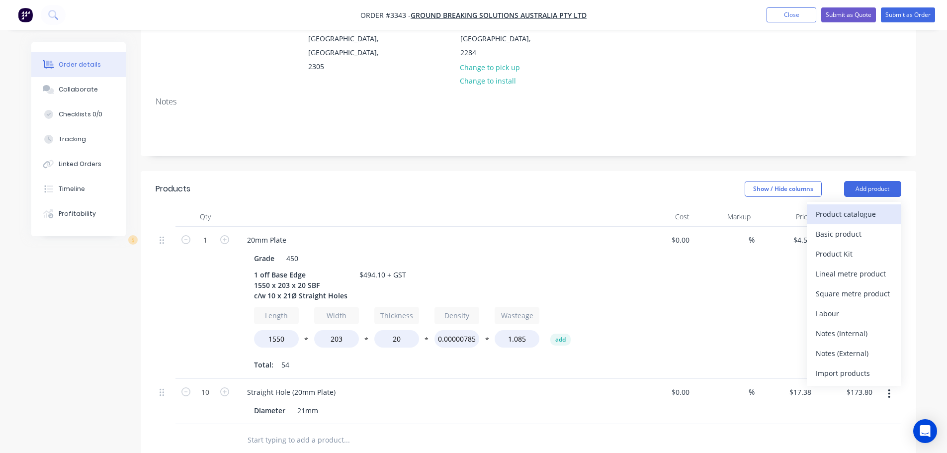
click at [834, 207] on div "Product catalogue" at bounding box center [854, 214] width 77 height 14
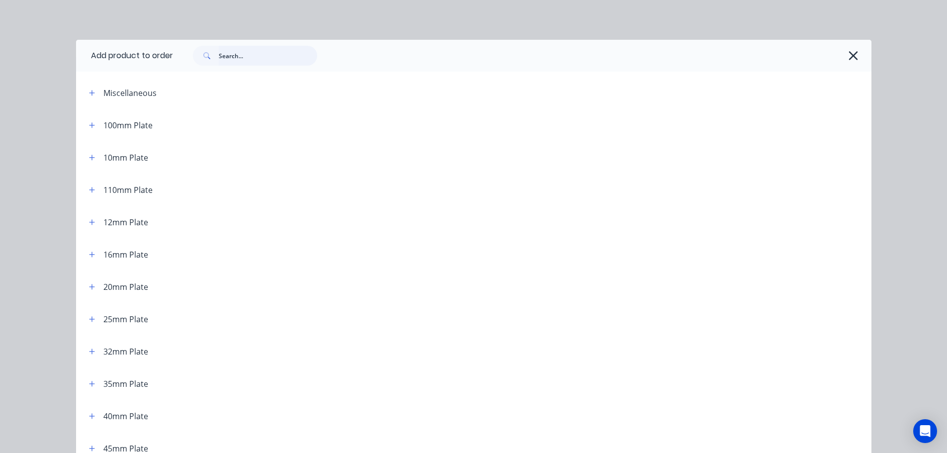
click at [222, 55] on input "text" at bounding box center [268, 56] width 98 height 20
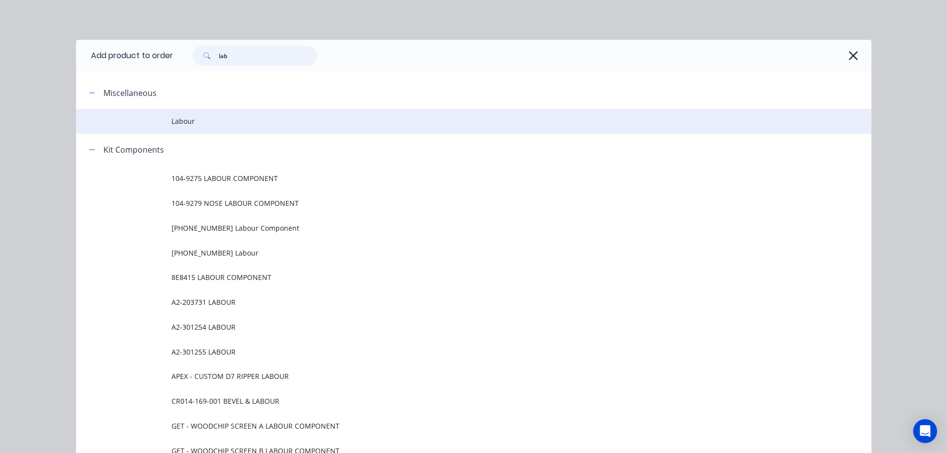
type input "lab"
click at [195, 121] on span "Labour" at bounding box center [452, 121] width 560 height 10
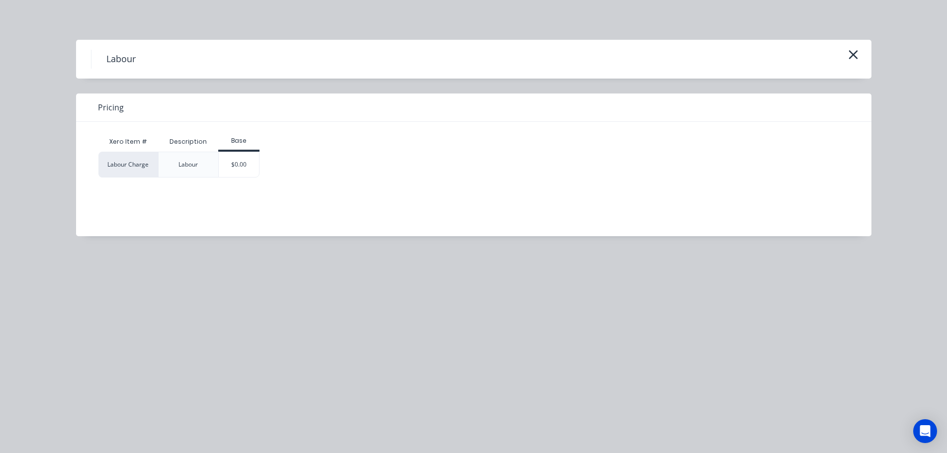
scroll to position [298, 0]
click at [237, 159] on div "$0.00" at bounding box center [239, 164] width 40 height 25
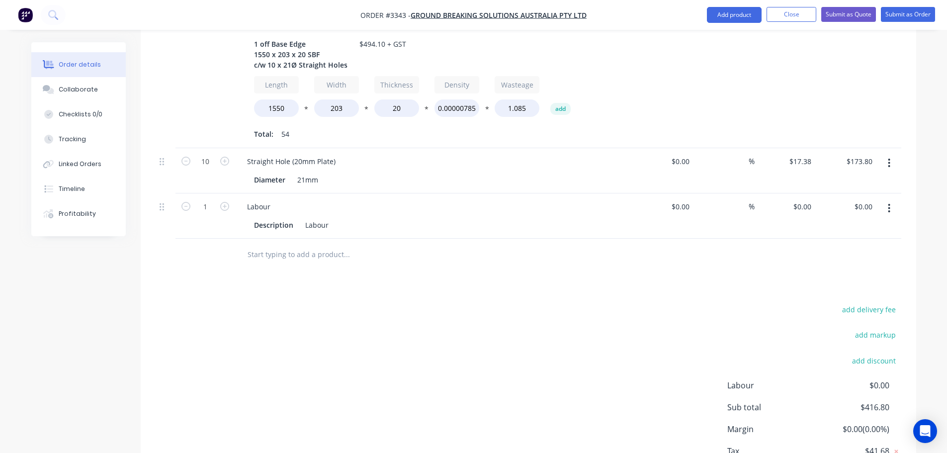
scroll to position [410, 0]
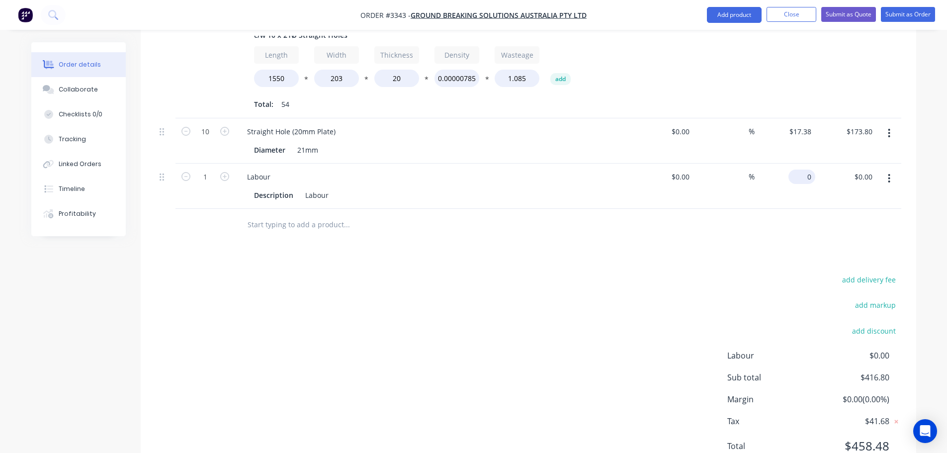
click at [805, 170] on input "0" at bounding box center [804, 177] width 23 height 14
type input "$77.30"
click at [629, 302] on div "add delivery fee add markup add discount Labour $0.00 Sub total $416.80 Margin …" at bounding box center [529, 369] width 746 height 192
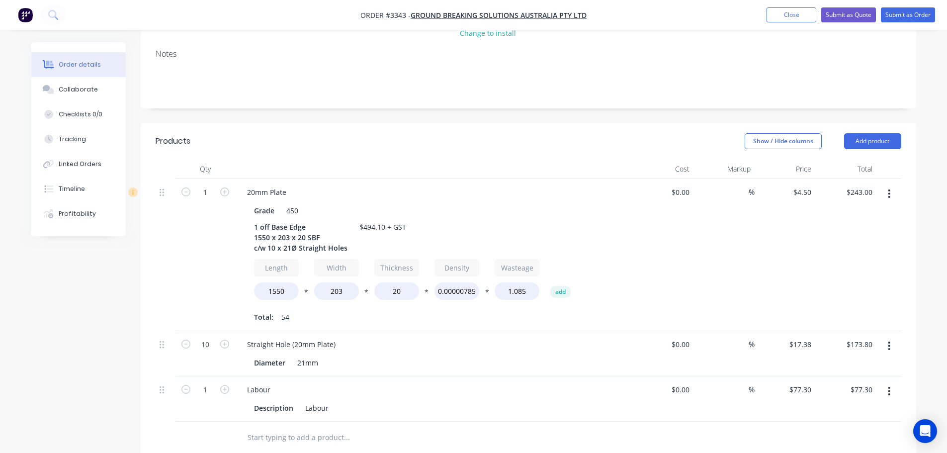
scroll to position [0, 0]
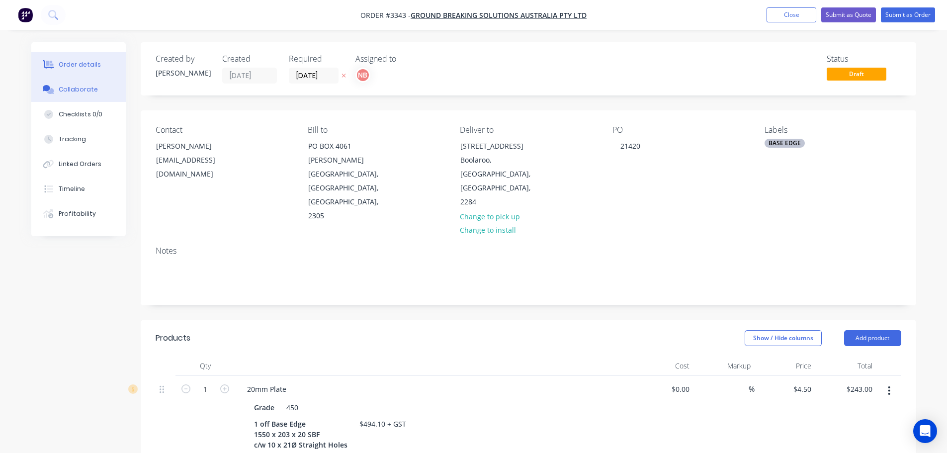
click at [104, 86] on button "Collaborate" at bounding box center [78, 89] width 94 height 25
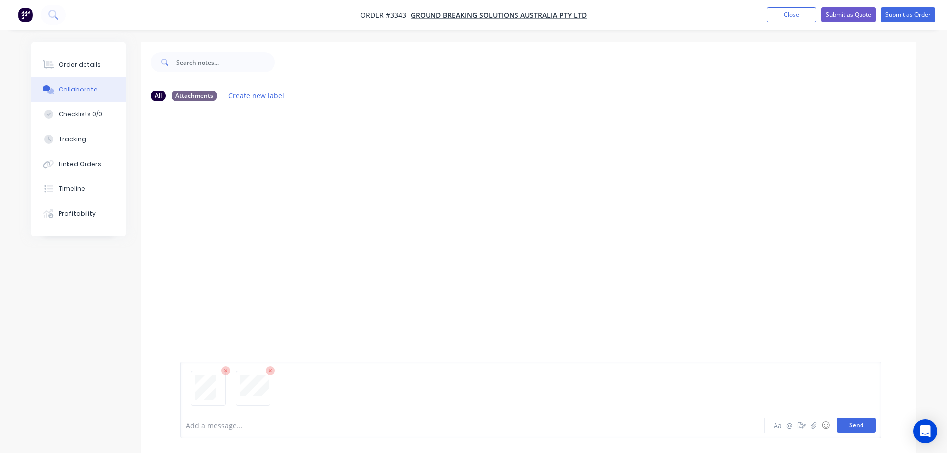
click at [857, 418] on button "Send" at bounding box center [856, 425] width 39 height 15
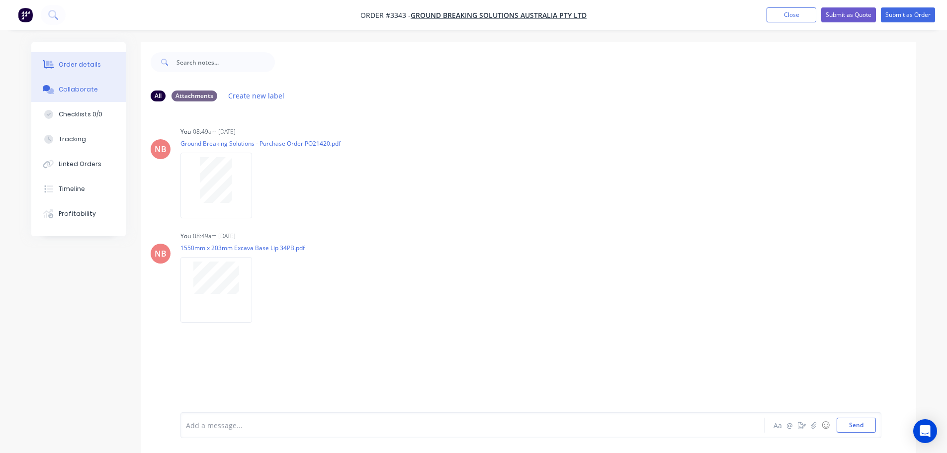
click at [92, 62] on div "Order details" at bounding box center [80, 64] width 42 height 9
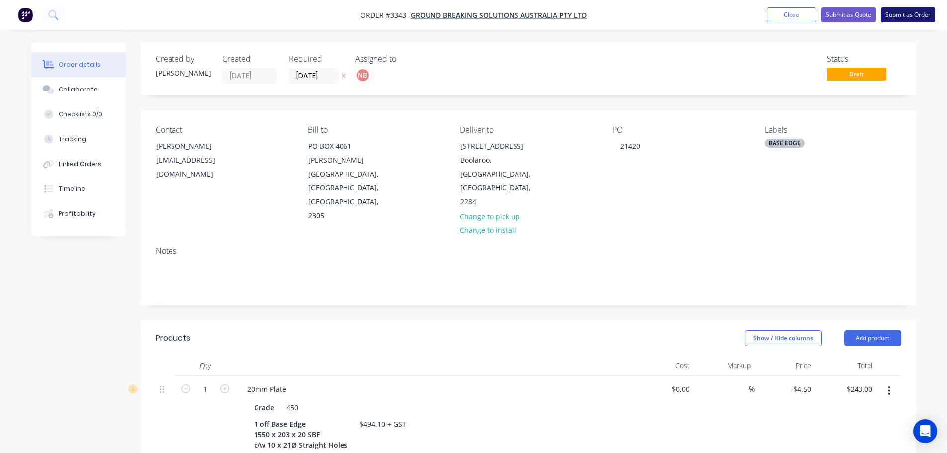
click at [896, 14] on button "Submit as Order" at bounding box center [908, 14] width 54 height 15
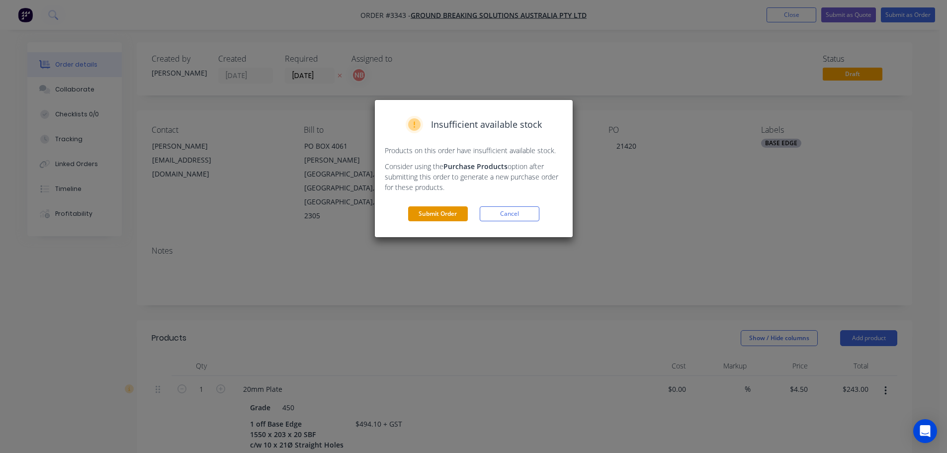
click at [462, 208] on button "Submit Order" at bounding box center [438, 213] width 60 height 15
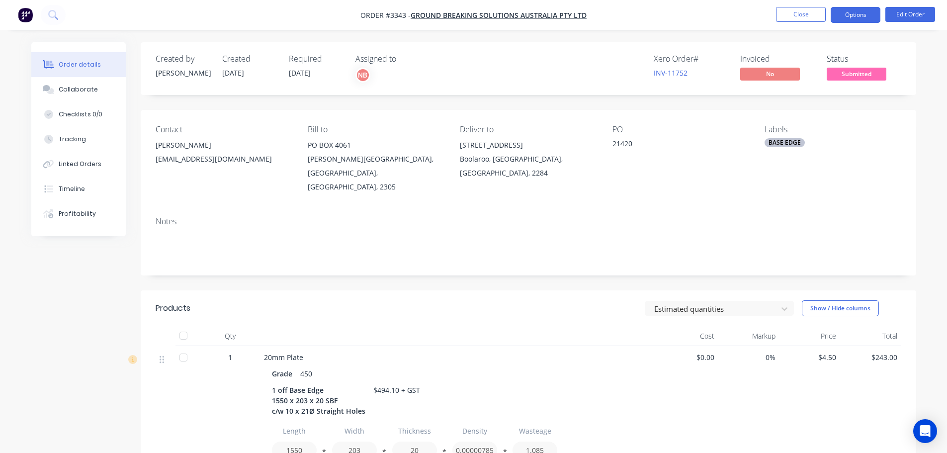
click at [848, 9] on button "Options" at bounding box center [856, 15] width 50 height 16
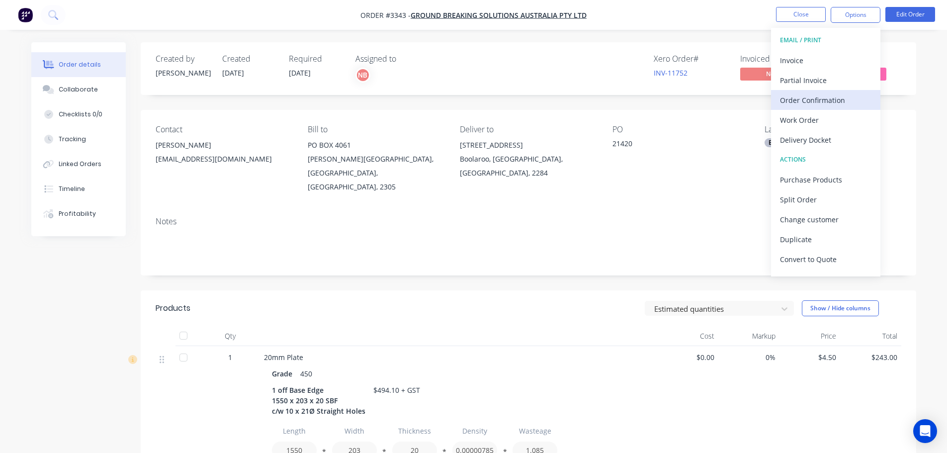
click at [794, 94] on div "Order Confirmation" at bounding box center [825, 100] width 91 height 14
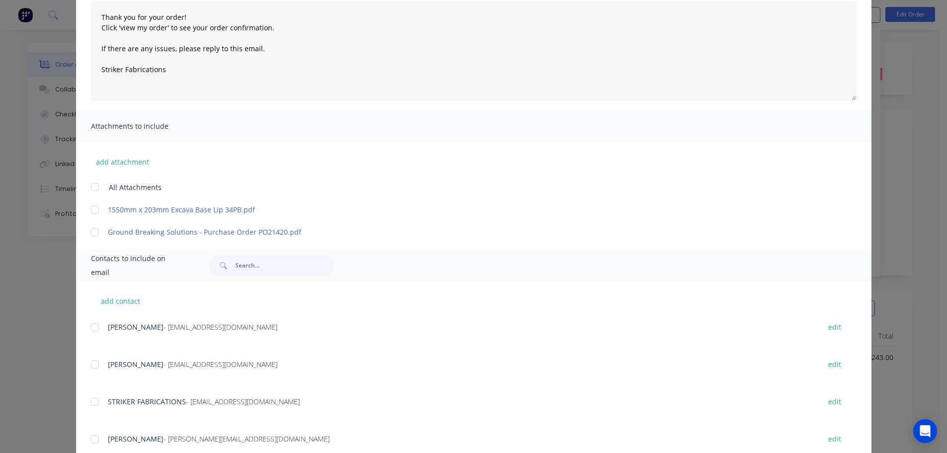
scroll to position [149, 0]
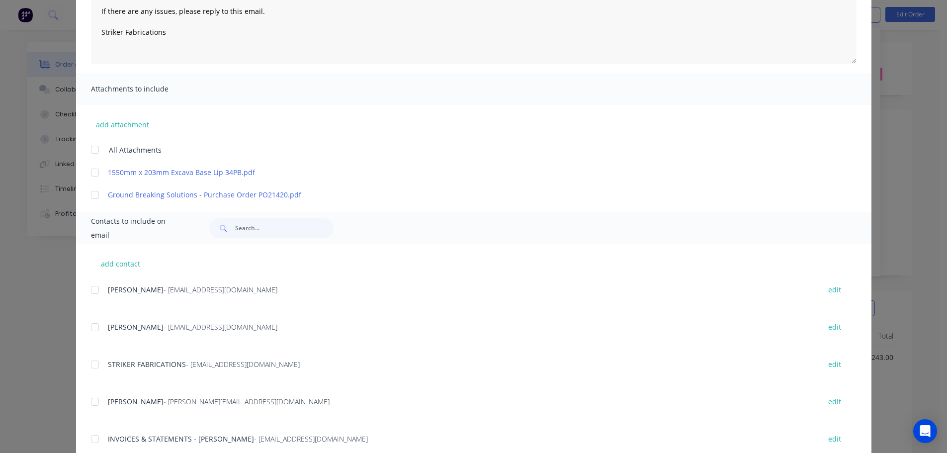
click at [89, 289] on div at bounding box center [95, 290] width 20 height 20
type textarea "Thank you for your order! Click 'view my order' to see your order confirmation.…"
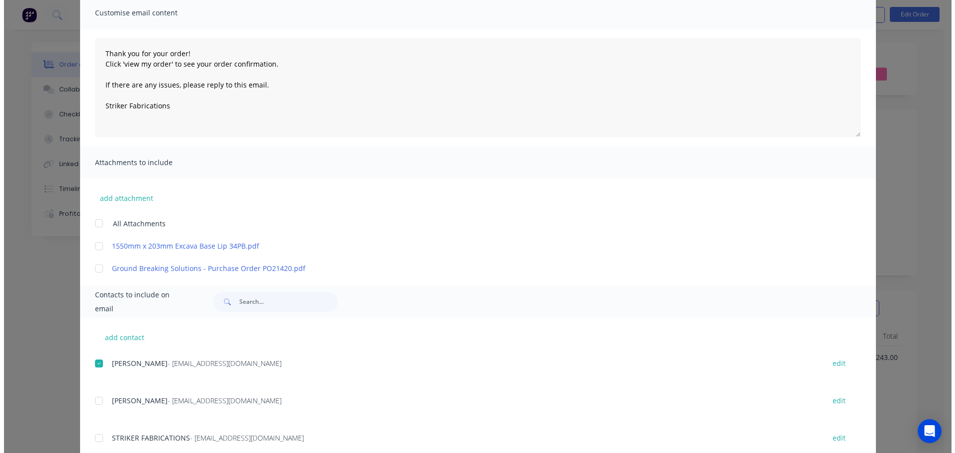
scroll to position [0, 0]
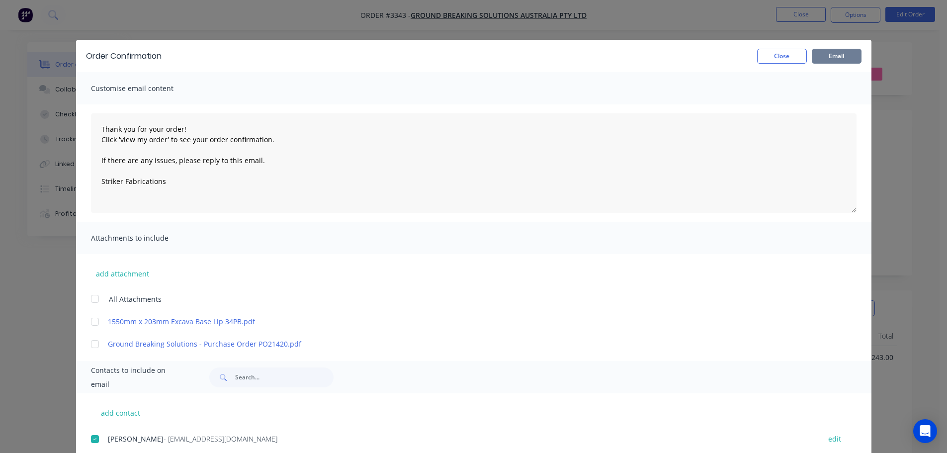
click at [824, 50] on button "Email" at bounding box center [837, 56] width 50 height 15
type textarea "Thank you for your order! Click 'view my order' to see your order confirmation.…"
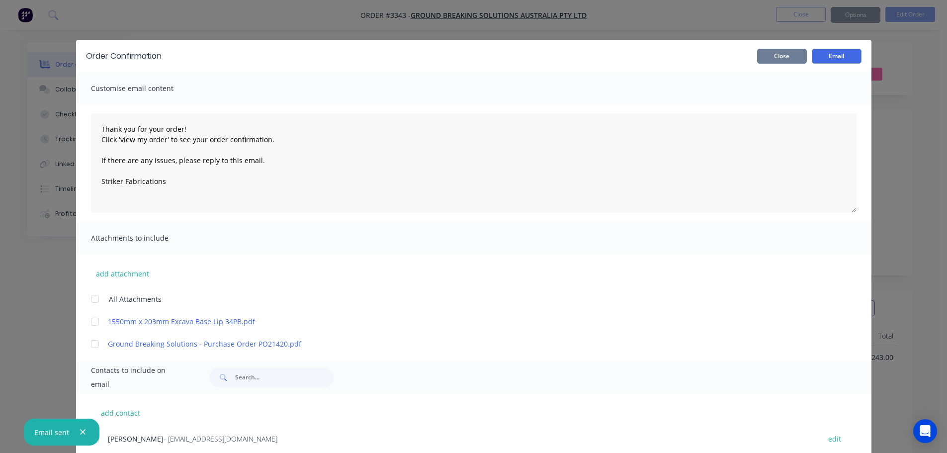
click at [784, 52] on button "Close" at bounding box center [782, 56] width 50 height 15
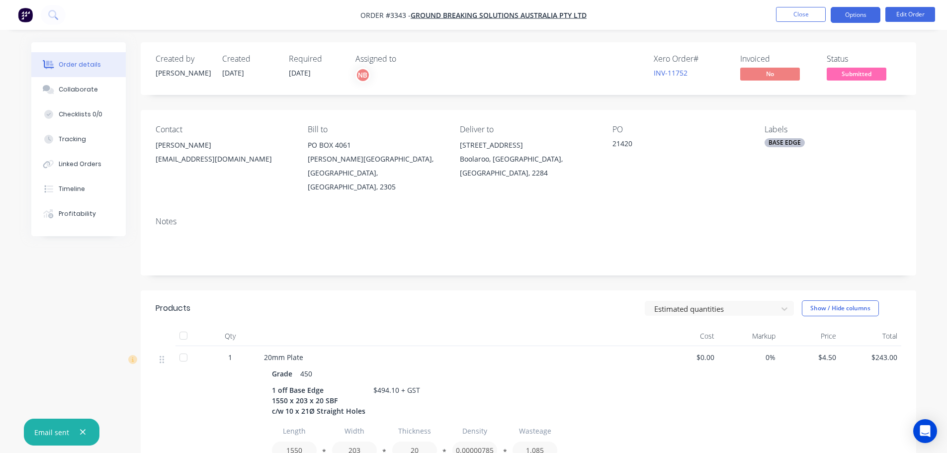
click at [835, 15] on button "Options" at bounding box center [856, 15] width 50 height 16
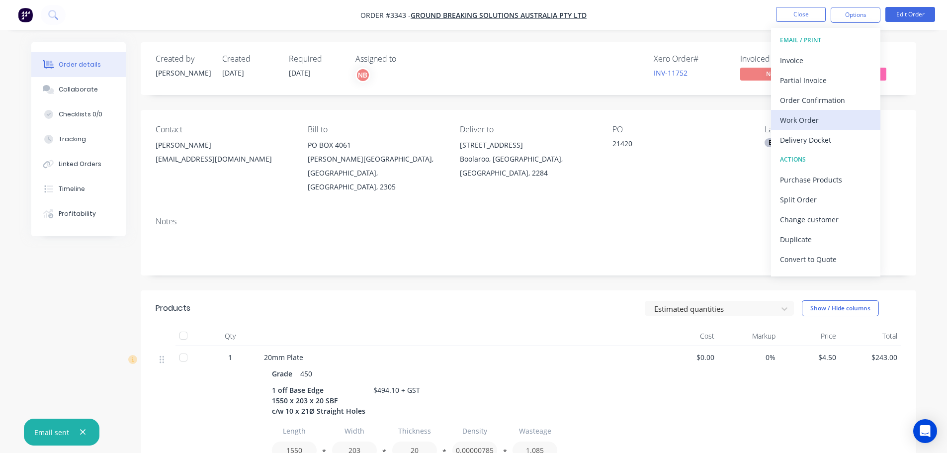
click at [800, 117] on div "Work Order" at bounding box center [825, 120] width 91 height 14
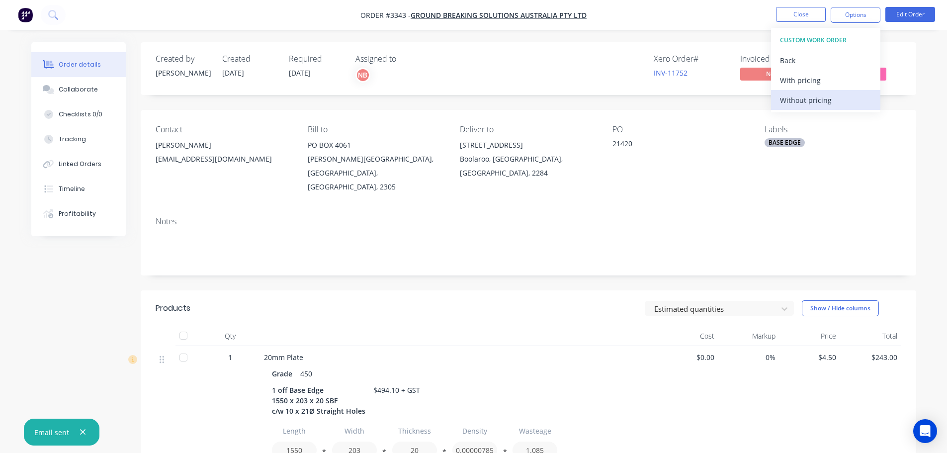
click at [797, 103] on div "Without pricing" at bounding box center [825, 100] width 91 height 14
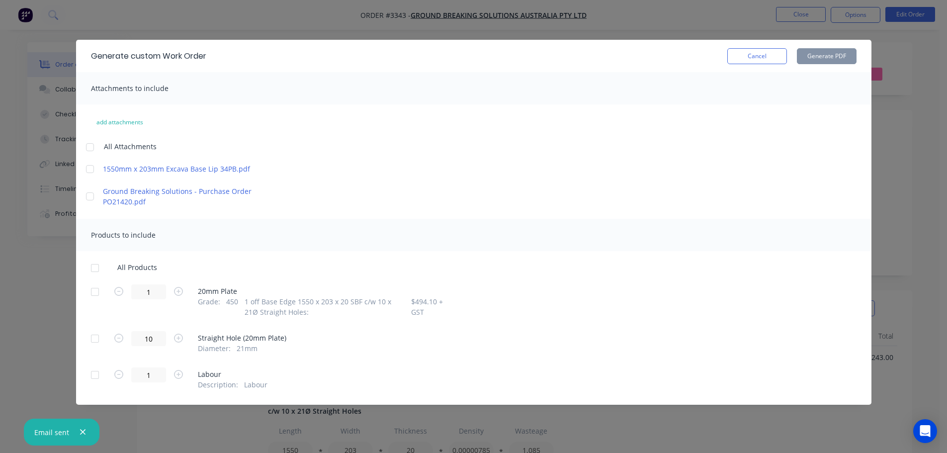
click at [97, 287] on div at bounding box center [95, 292] width 20 height 20
click at [818, 50] on button "Generate PDF" at bounding box center [827, 56] width 60 height 16
click at [772, 61] on button "Cancel" at bounding box center [757, 56] width 60 height 16
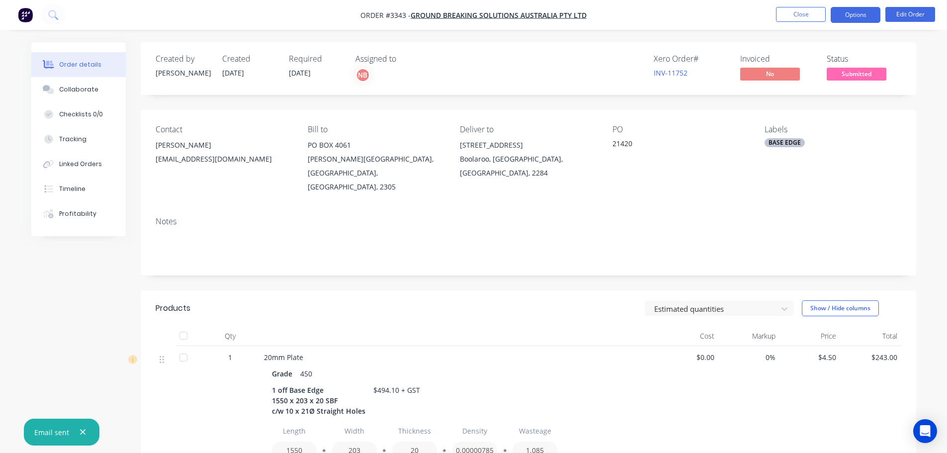
click at [837, 22] on button "Options" at bounding box center [856, 15] width 50 height 16
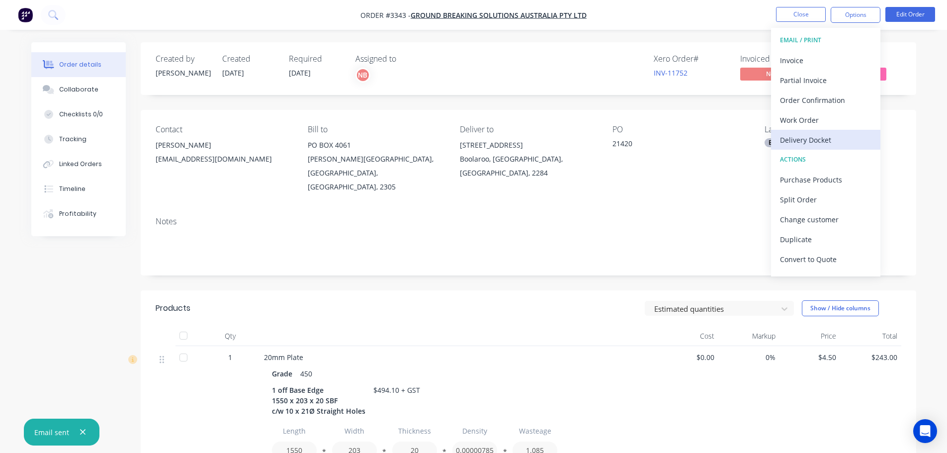
click at [795, 137] on div "Delivery Docket" at bounding box center [825, 140] width 91 height 14
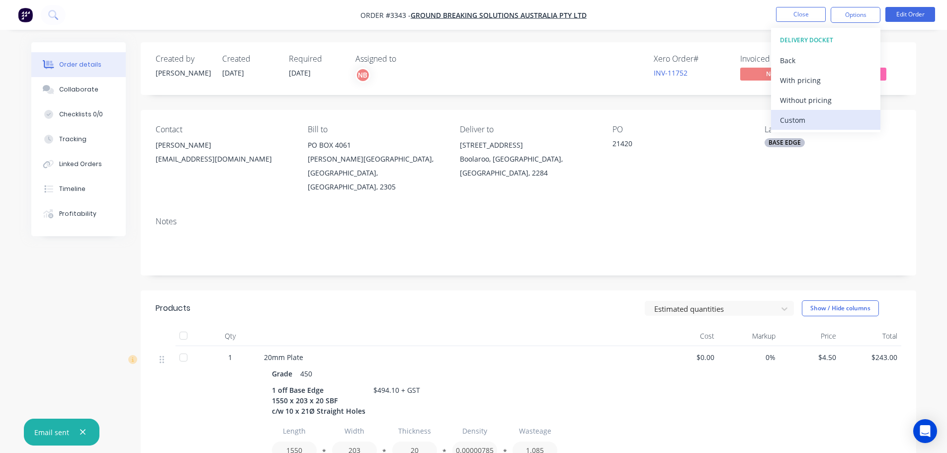
click at [793, 118] on div "Custom" at bounding box center [825, 120] width 91 height 14
click at [795, 104] on div "Without pricing" at bounding box center [825, 100] width 91 height 14
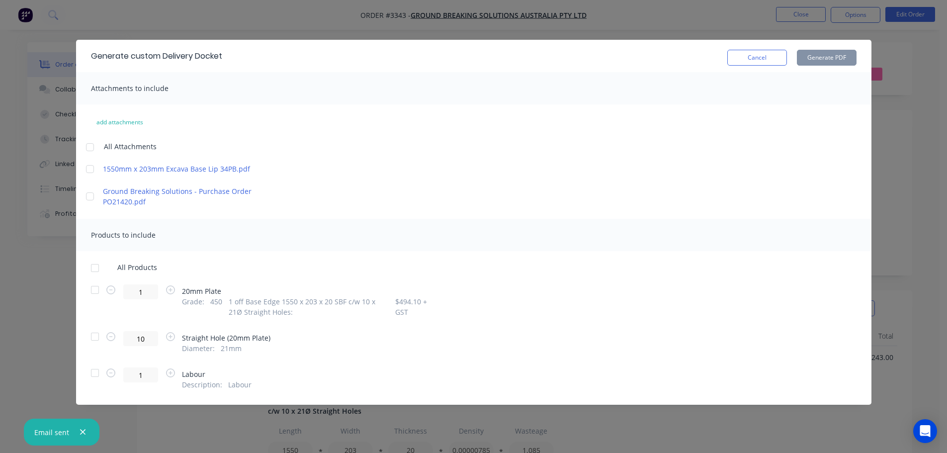
click at [98, 292] on div at bounding box center [95, 290] width 20 height 20
click at [811, 58] on button "Generate PDF" at bounding box center [827, 58] width 60 height 16
click at [765, 64] on button "Cancel" at bounding box center [757, 58] width 60 height 16
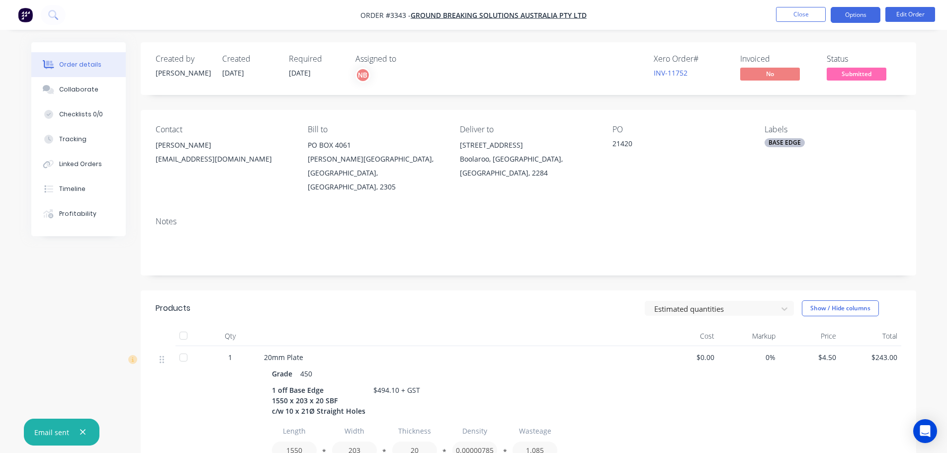
click at [850, 18] on button "Options" at bounding box center [856, 15] width 50 height 16
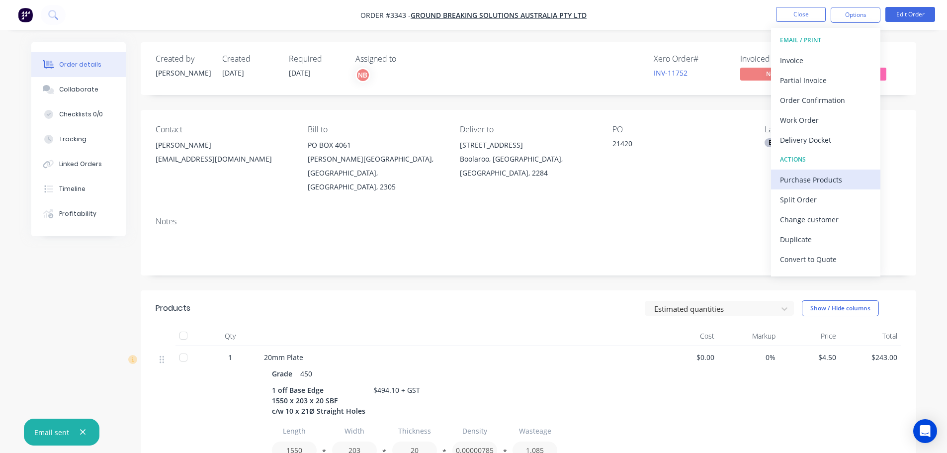
click at [802, 176] on div "Purchase Products" at bounding box center [825, 180] width 91 height 14
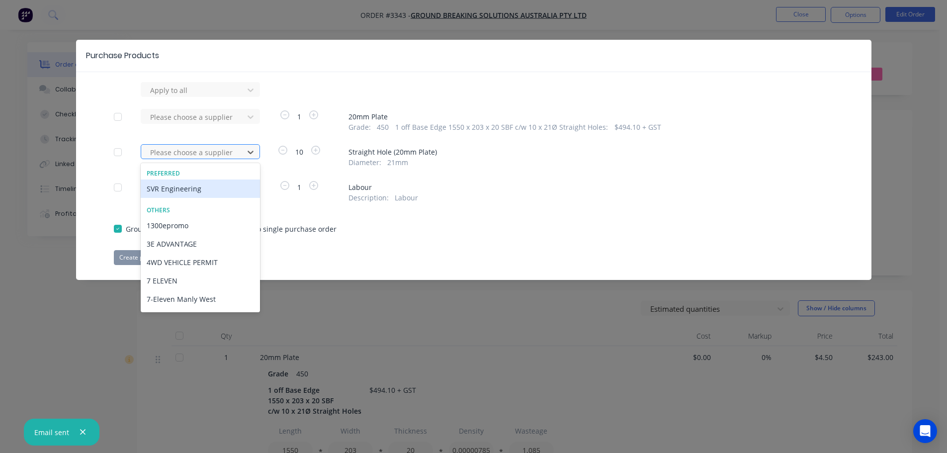
click at [240, 153] on div "Please choose a supplier" at bounding box center [193, 152] width 95 height 15
click at [234, 183] on div "SVR Engineering" at bounding box center [200, 189] width 119 height 18
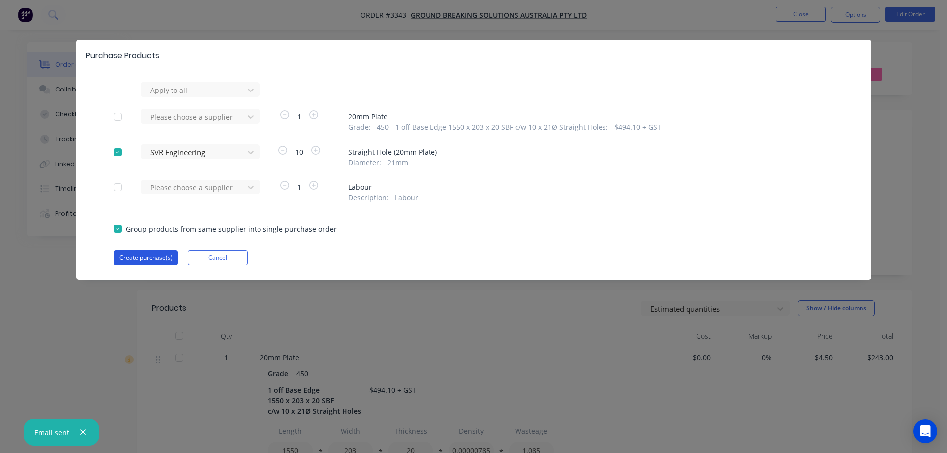
click at [173, 254] on button "Create purchase(s)" at bounding box center [146, 257] width 64 height 15
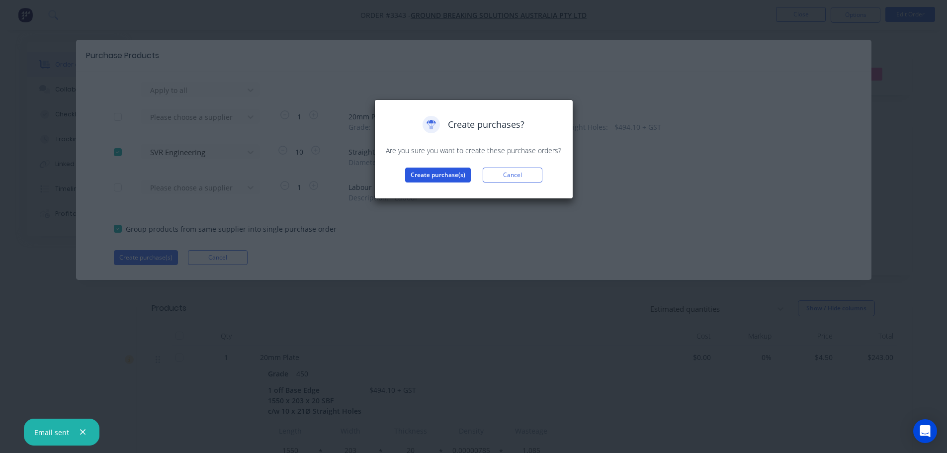
click at [448, 178] on button "Create purchase(s)" at bounding box center [438, 175] width 66 height 15
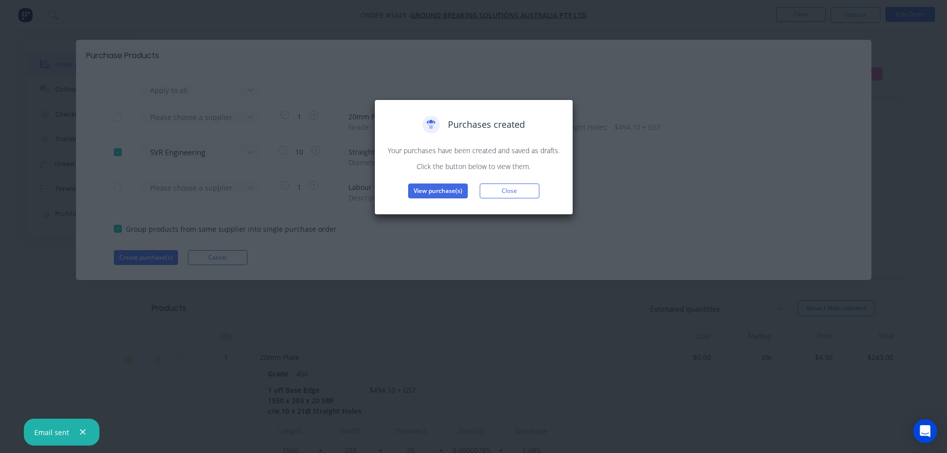
click at [444, 183] on div "Purchases created Your purchases have been created and saved as drafts. Click t…" at bounding box center [474, 157] width 178 height 83
click at [444, 186] on button "View purchase(s)" at bounding box center [438, 190] width 60 height 15
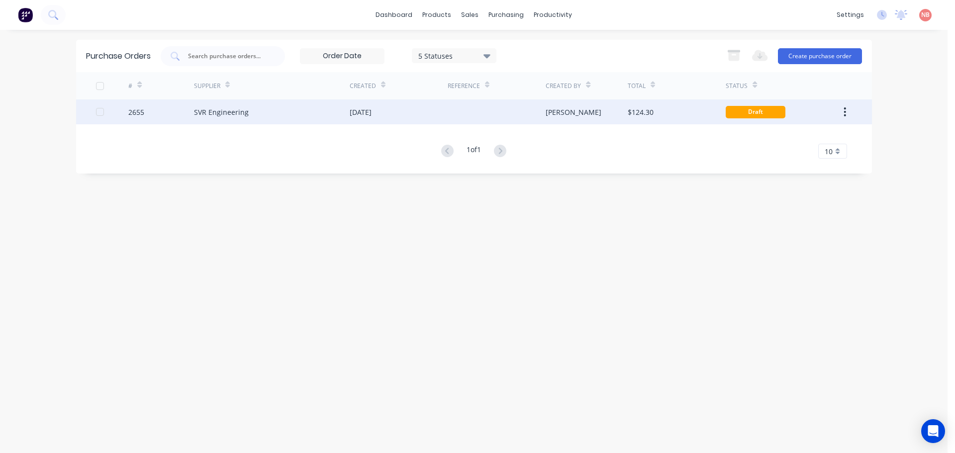
click at [436, 111] on div "[DATE]" at bounding box center [399, 111] width 98 height 25
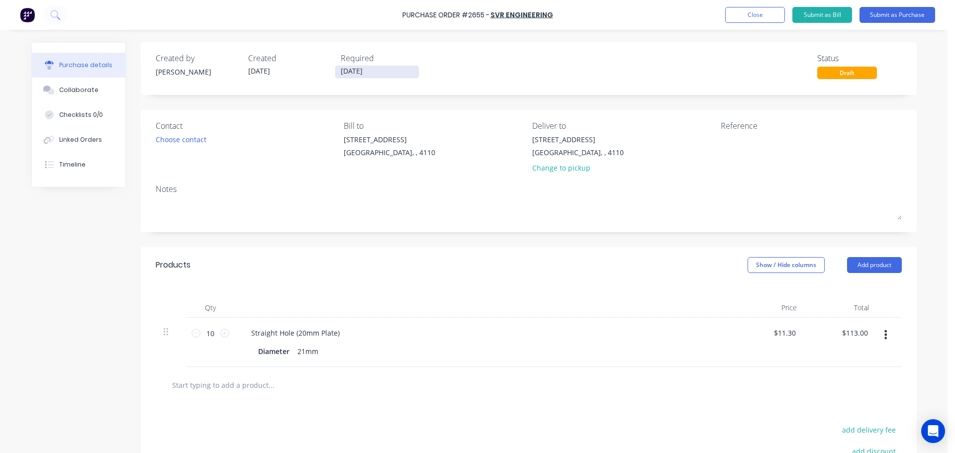
click at [386, 74] on input "[DATE]" at bounding box center [377, 72] width 84 height 12
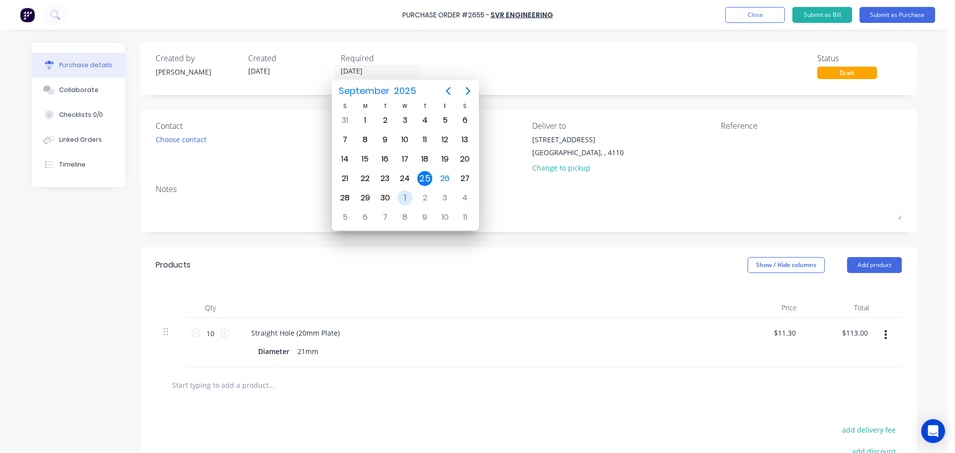
click at [401, 197] on div "1" at bounding box center [404, 197] width 15 height 15
type input "[DATE]"
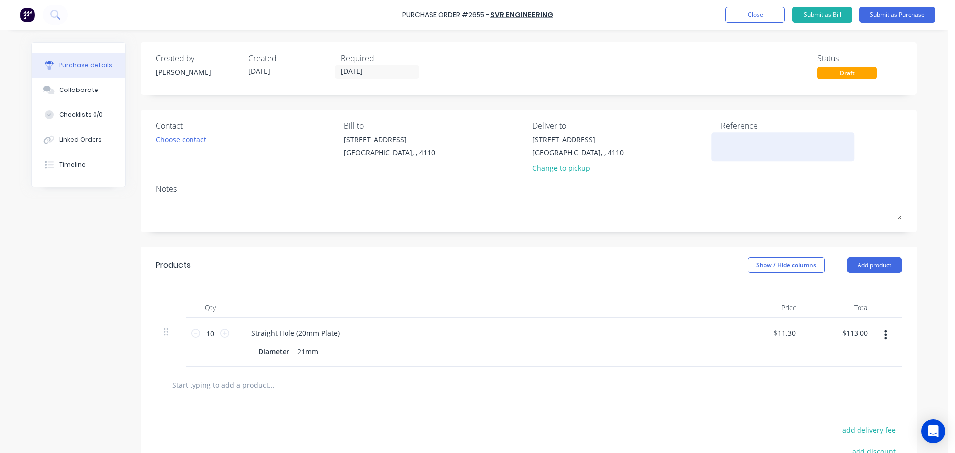
click at [754, 143] on textarea at bounding box center [783, 145] width 124 height 22
type textarea "GBSA 21420"
type textarea "x"
type textarea "GBSA 21420"
click at [881, 18] on button "Submit as Purchase" at bounding box center [897, 15] width 76 height 16
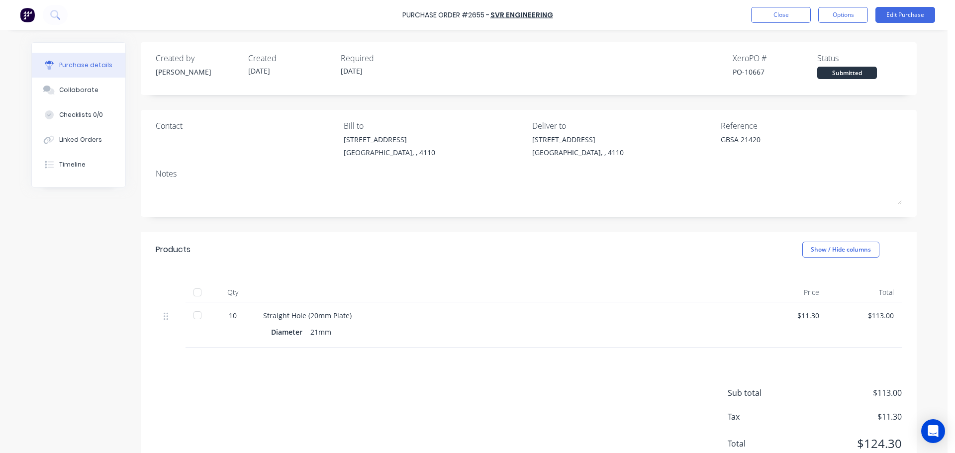
click at [847, 5] on div "Purchase Order #2655 - SVR Engineering Close Options Edit Purchase" at bounding box center [477, 15] width 955 height 30
click at [836, 21] on button "Options" at bounding box center [843, 15] width 50 height 16
click at [821, 38] on div "Print / Email" at bounding box center [820, 40] width 77 height 14
click at [811, 58] on div "With pricing" at bounding box center [820, 60] width 77 height 14
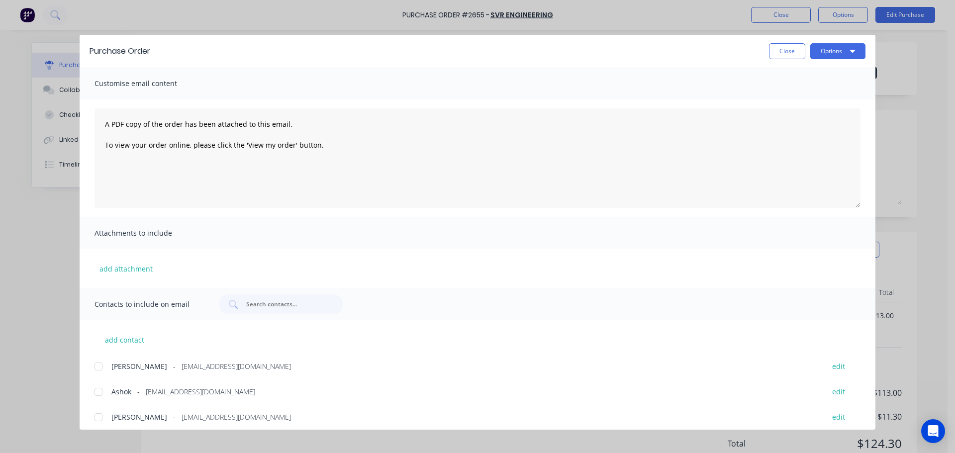
click at [92, 389] on div at bounding box center [99, 392] width 20 height 20
click at [826, 45] on button "Options" at bounding box center [837, 51] width 55 height 16
click at [801, 96] on div "Print" at bounding box center [818, 96] width 77 height 14
click at [834, 46] on button "Options" at bounding box center [837, 51] width 55 height 16
click at [798, 121] on div "Email" at bounding box center [818, 116] width 77 height 14
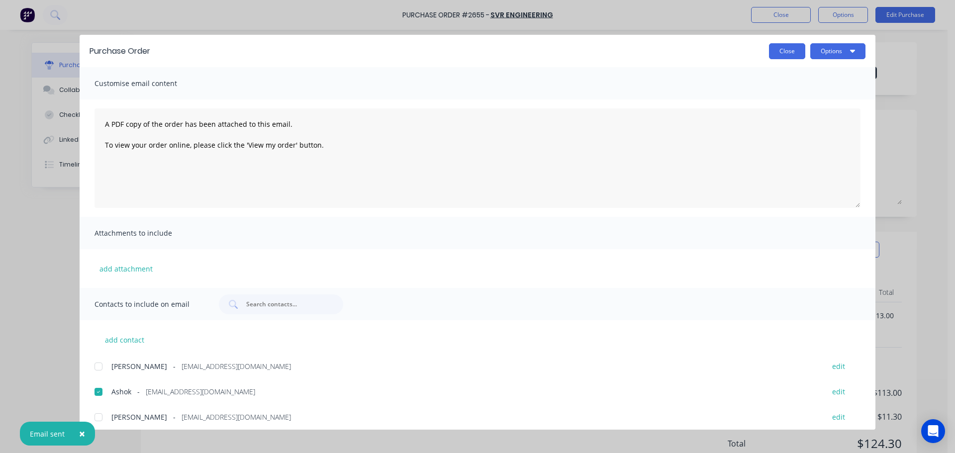
click at [781, 52] on button "Close" at bounding box center [787, 51] width 36 height 16
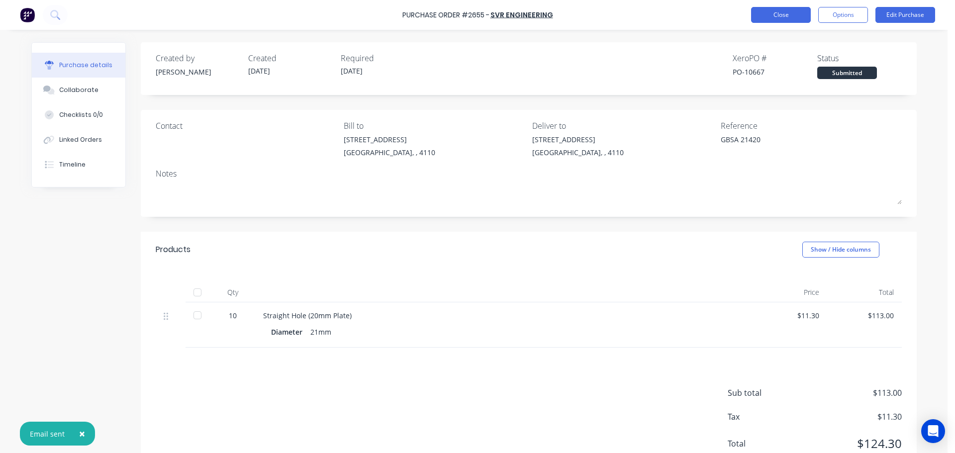
type textarea "x"
click at [780, 18] on button "Close" at bounding box center [781, 15] width 60 height 16
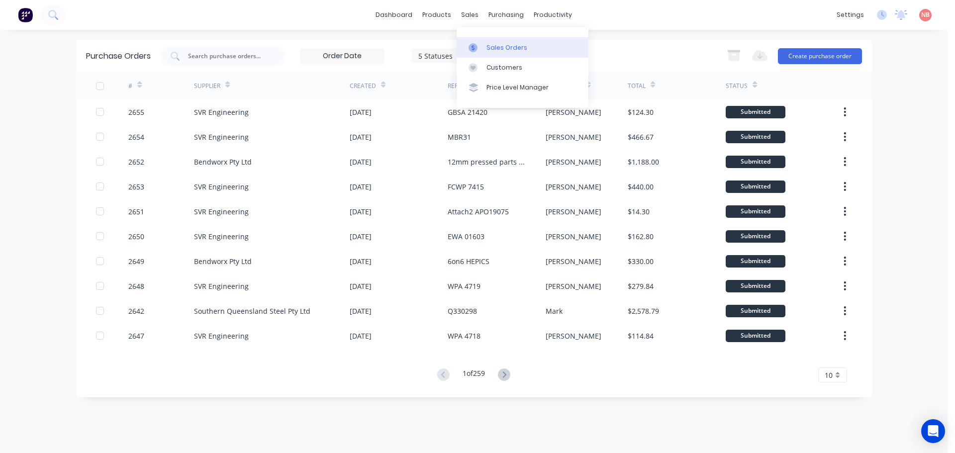
click at [473, 50] on icon at bounding box center [472, 47] width 3 height 5
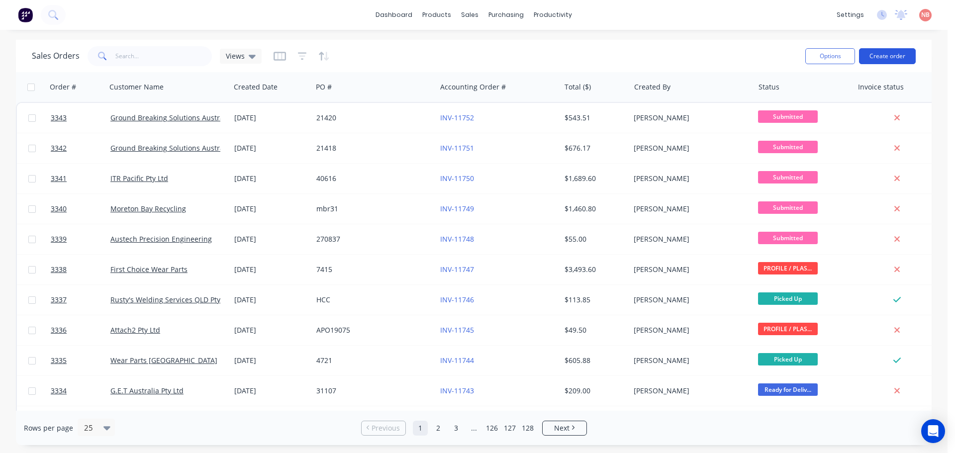
click at [905, 54] on button "Create order" at bounding box center [887, 56] width 57 height 16
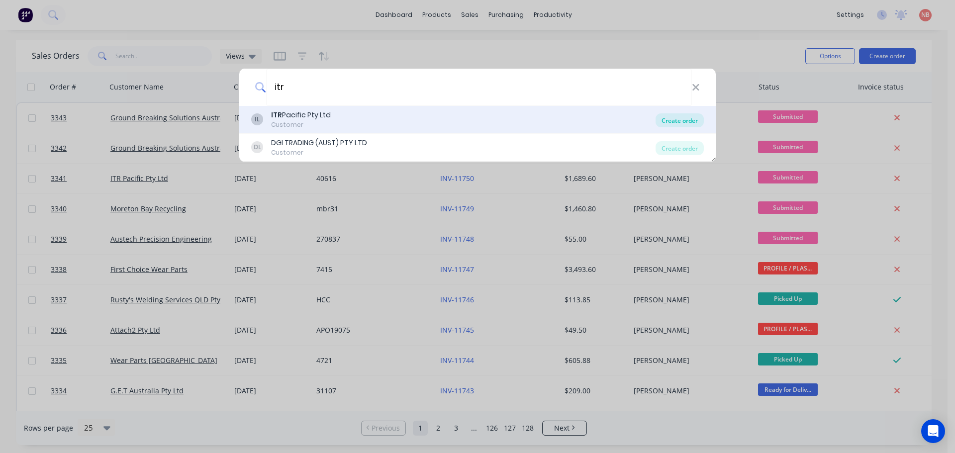
type input "itr"
click at [676, 117] on div "Create order" at bounding box center [679, 120] width 48 height 14
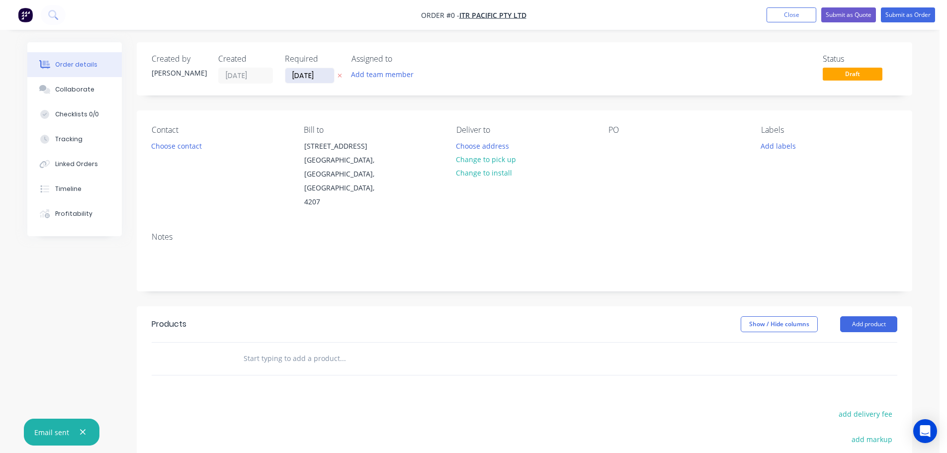
click at [304, 80] on input "[DATE]" at bounding box center [309, 75] width 49 height 15
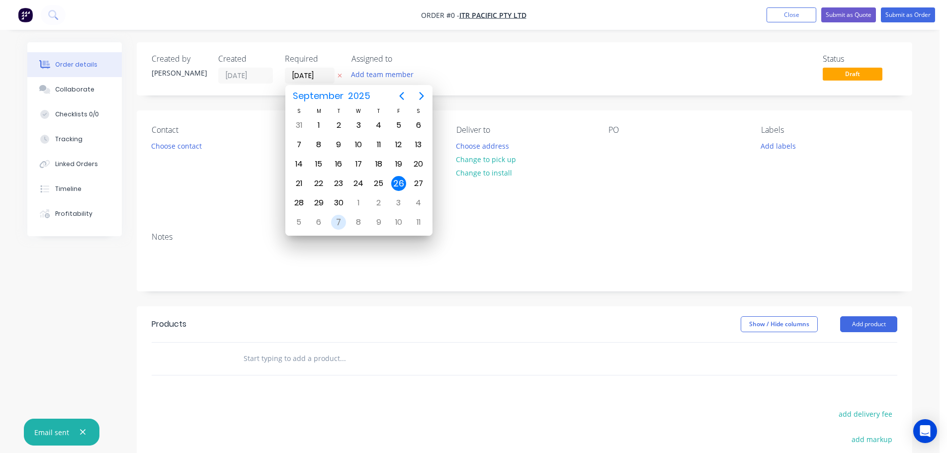
click at [333, 220] on div "7" at bounding box center [338, 222] width 15 height 15
type input "[DATE]"
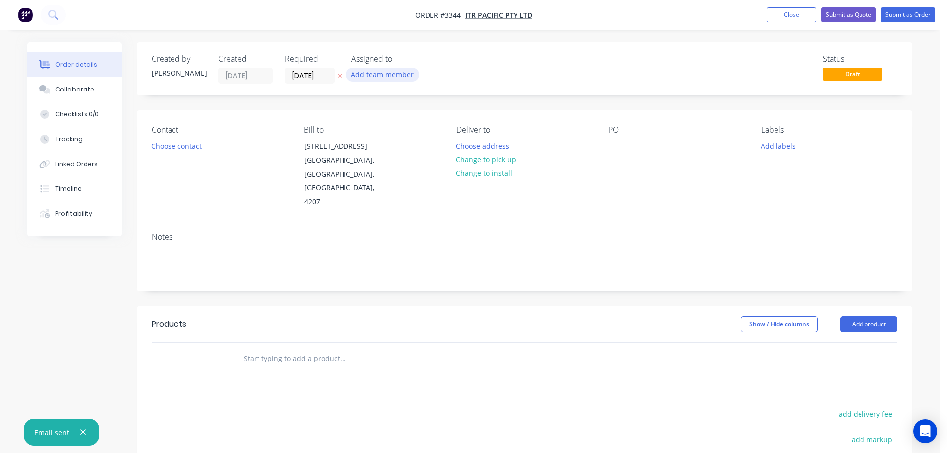
click at [374, 75] on button "Add team member" at bounding box center [382, 74] width 73 height 13
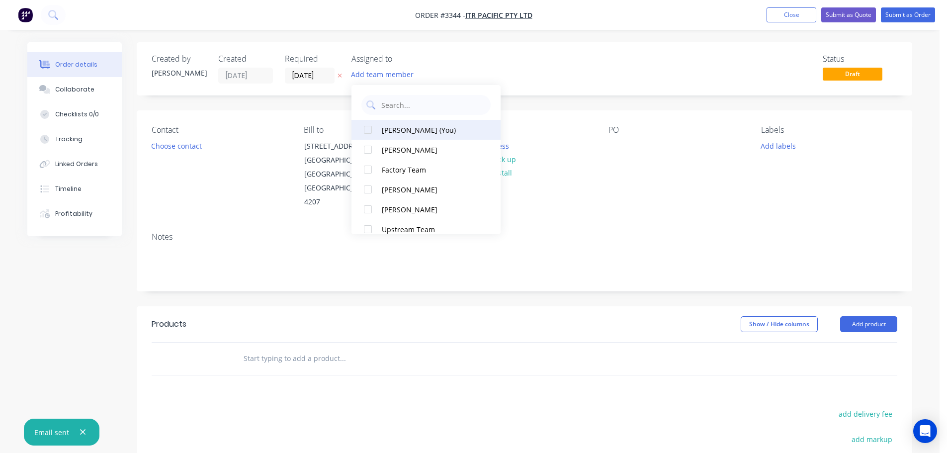
click at [384, 127] on div "[PERSON_NAME] (You)" at bounding box center [431, 130] width 99 height 10
click at [156, 147] on button "Choose contact" at bounding box center [176, 145] width 61 height 13
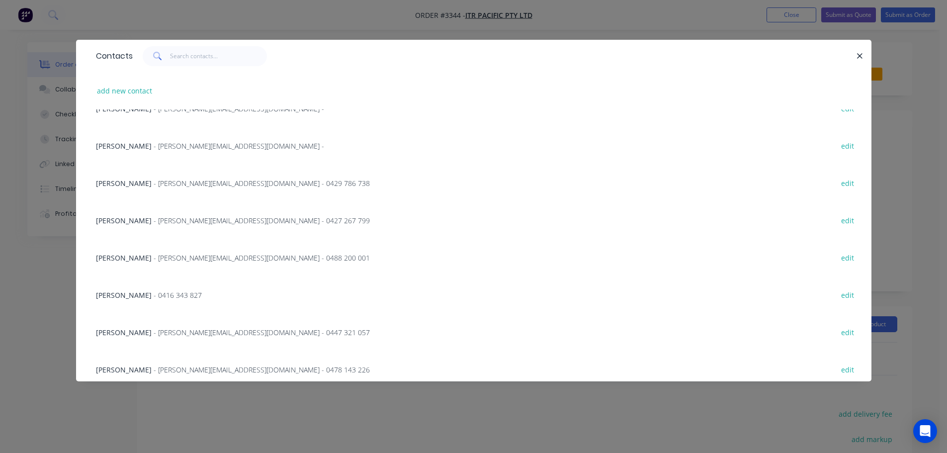
scroll to position [149, 0]
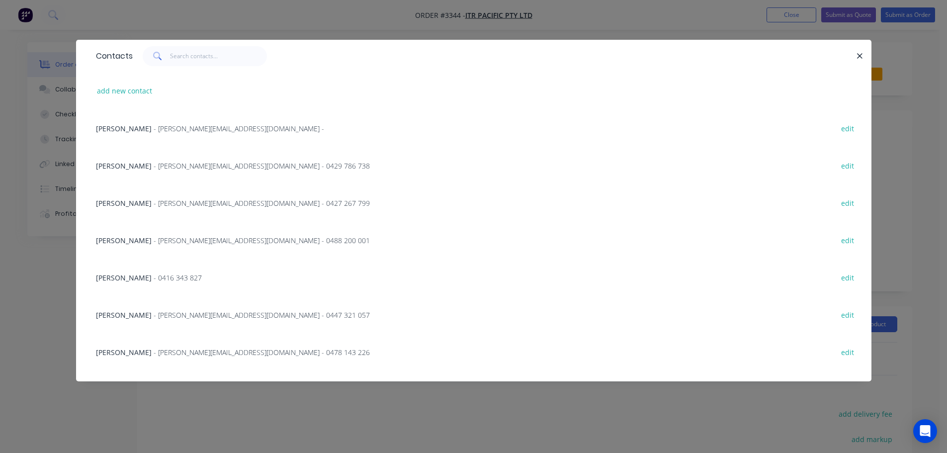
click at [154, 312] on span "- [PERSON_NAME][EMAIL_ADDRESS][DOMAIN_NAME] - 0447 321 057" at bounding box center [262, 314] width 216 height 9
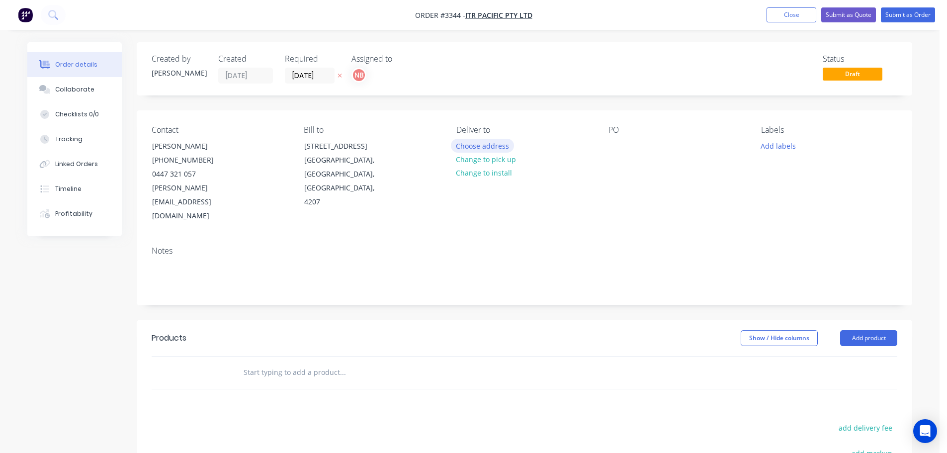
click at [462, 144] on button "Choose address" at bounding box center [483, 145] width 64 height 13
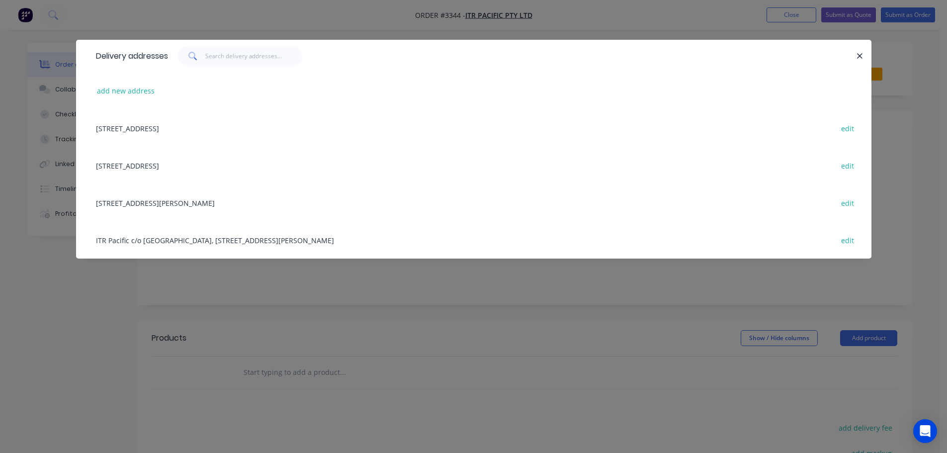
click at [187, 125] on div "[STREET_ADDRESS] edit" at bounding box center [474, 127] width 766 height 37
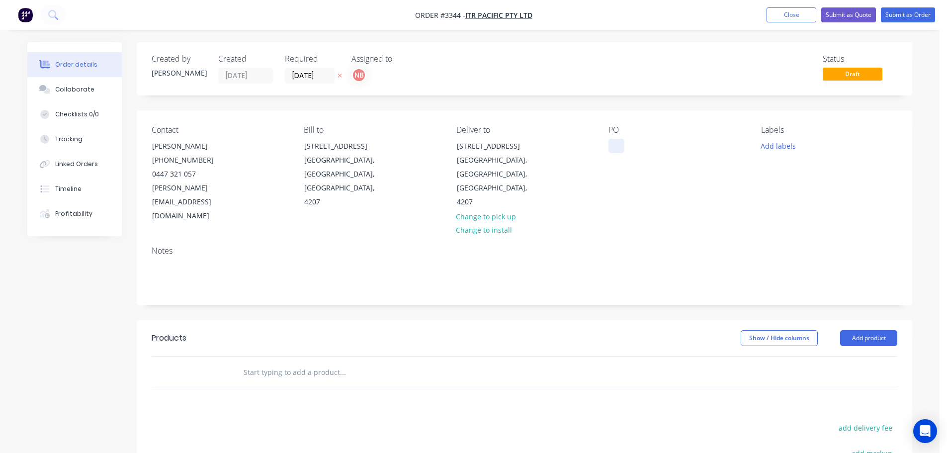
click at [614, 139] on div at bounding box center [617, 146] width 16 height 14
click at [775, 143] on button "Add labels" at bounding box center [778, 145] width 46 height 13
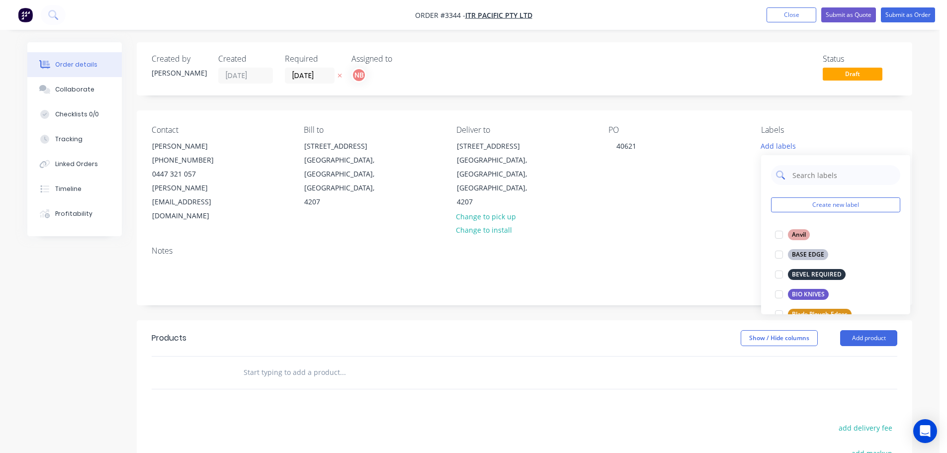
click at [808, 176] on input "text" at bounding box center [844, 175] width 104 height 20
type input "gr"
click at [803, 297] on div "Grader Skin" at bounding box center [809, 294] width 42 height 11
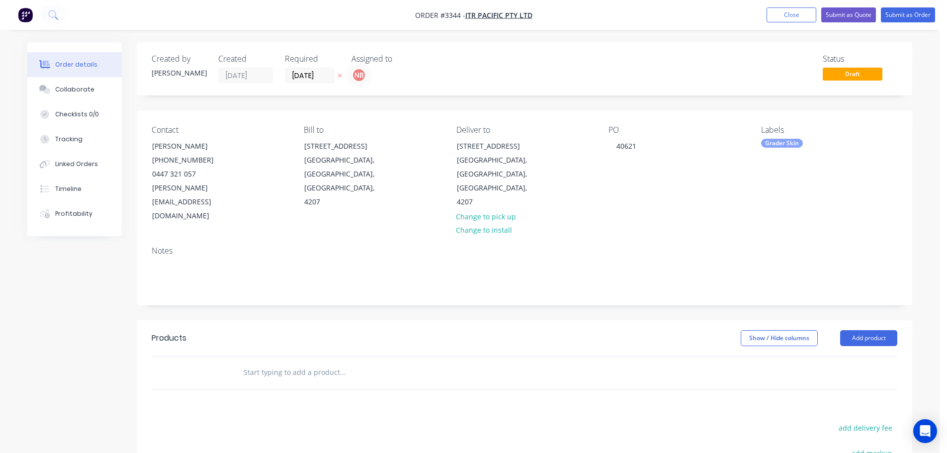
click at [672, 279] on div "Created by [PERSON_NAME] Created [DATE] Required [DATE] Assigned to NB Status D…" at bounding box center [525, 335] width 776 height 586
click at [872, 330] on button "Add product" at bounding box center [868, 338] width 57 height 16
click at [855, 356] on div "Product catalogue" at bounding box center [850, 363] width 77 height 14
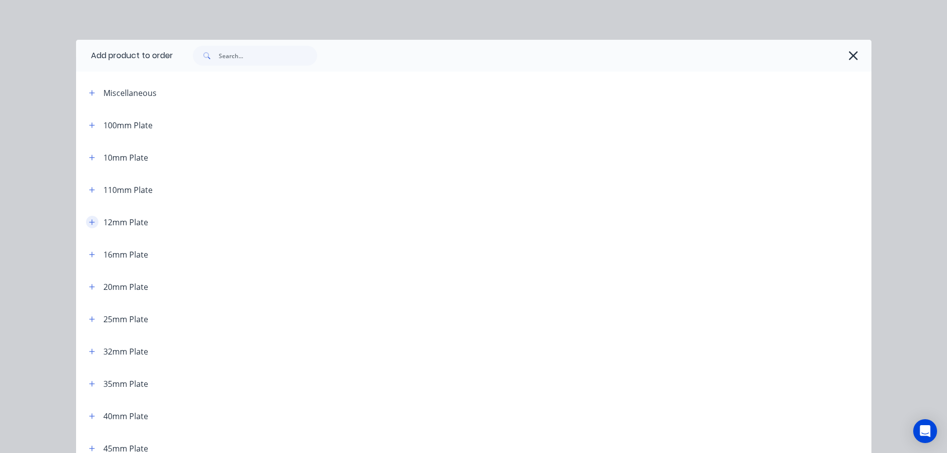
click at [89, 223] on icon "button" at bounding box center [91, 221] width 5 height 5
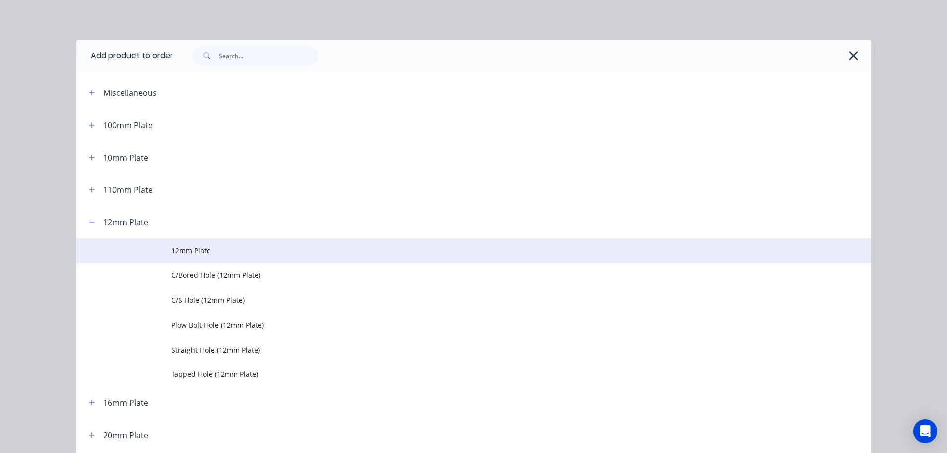
click at [181, 250] on span "12mm Plate" at bounding box center [452, 250] width 560 height 10
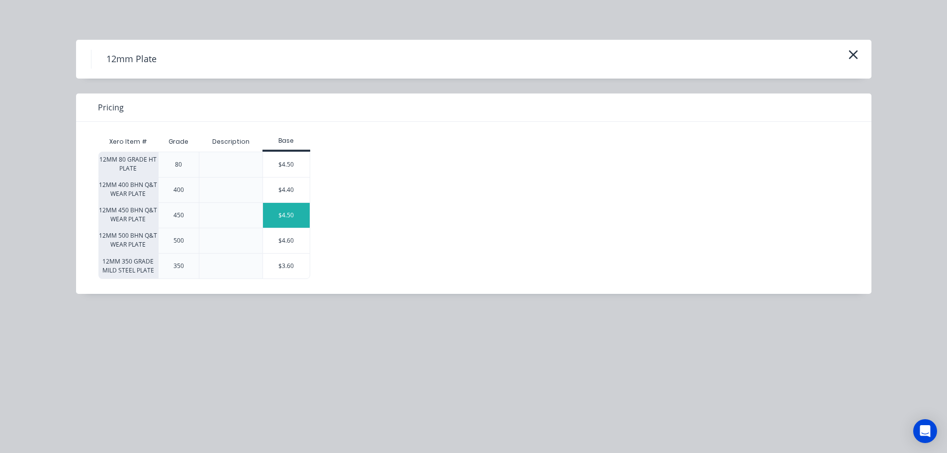
click at [277, 219] on div "$4.50" at bounding box center [286, 215] width 47 height 25
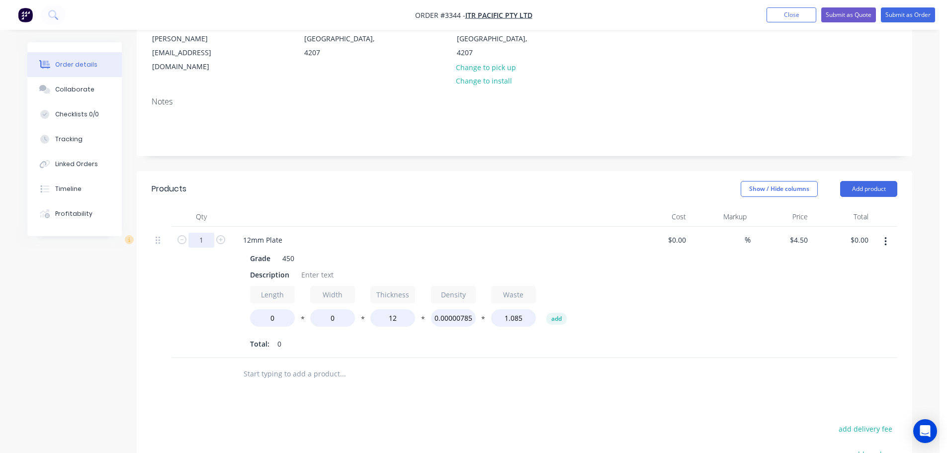
click at [201, 233] on input "1" at bounding box center [201, 240] width 26 height 15
type input "2"
drag, startPoint x: 237, startPoint y: 174, endPoint x: 262, endPoint y: 220, distance: 52.7
click at [237, 174] on header "Products Show / Hide columns Add product" at bounding box center [525, 189] width 776 height 36
click at [265, 268] on div "Description" at bounding box center [269, 275] width 47 height 14
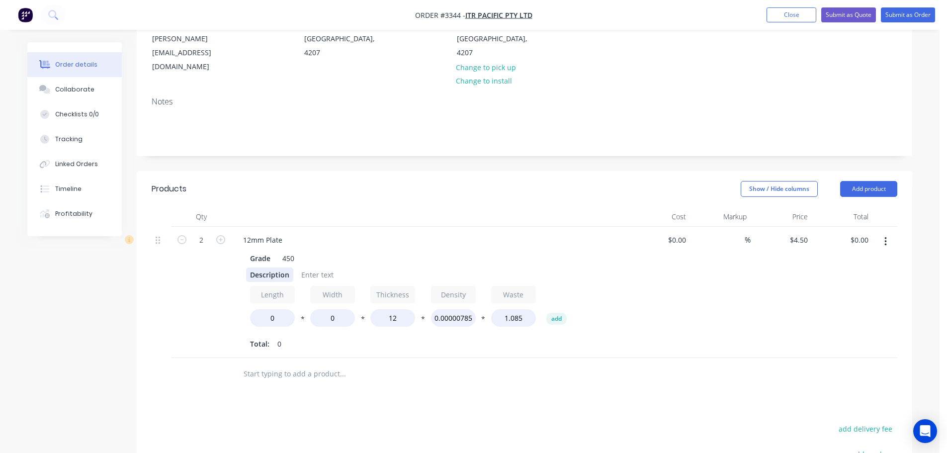
click at [265, 268] on div "Description" at bounding box center [269, 275] width 47 height 14
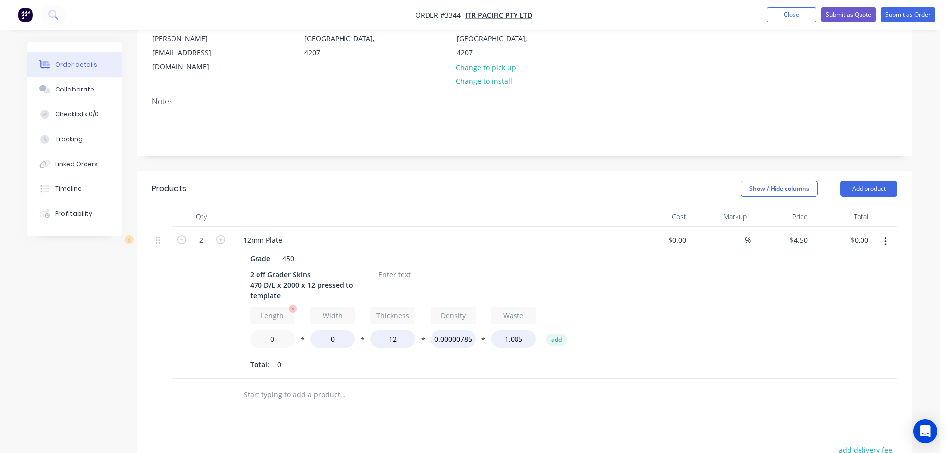
click at [266, 330] on input "0" at bounding box center [272, 338] width 45 height 17
type input "470"
click at [319, 330] on input "0" at bounding box center [332, 338] width 45 height 17
type input "2000"
type input "$864.00"
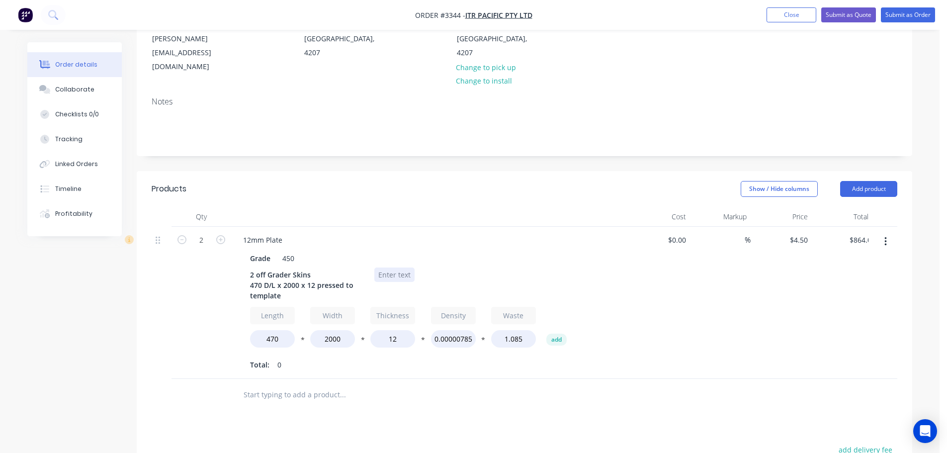
click at [382, 268] on div at bounding box center [394, 275] width 40 height 14
click at [383, 268] on div at bounding box center [394, 275] width 40 height 14
click at [870, 181] on button "Add product" at bounding box center [868, 189] width 57 height 16
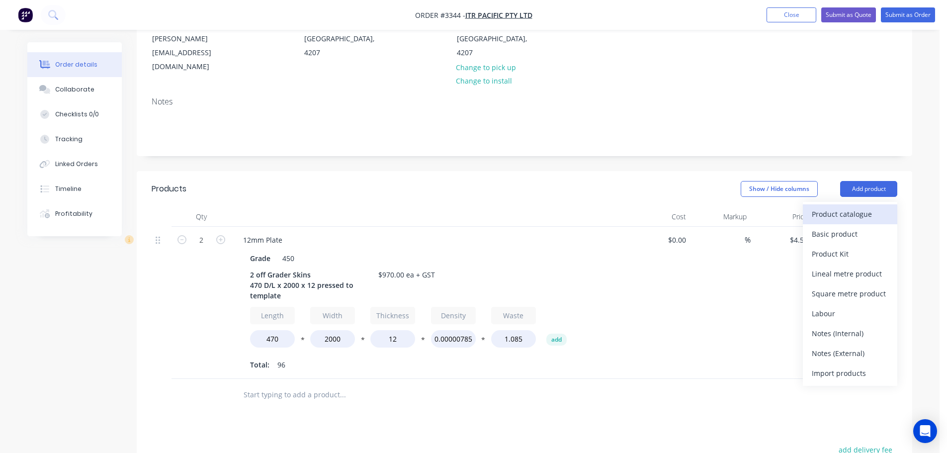
click at [856, 207] on div "Product catalogue" at bounding box center [850, 214] width 77 height 14
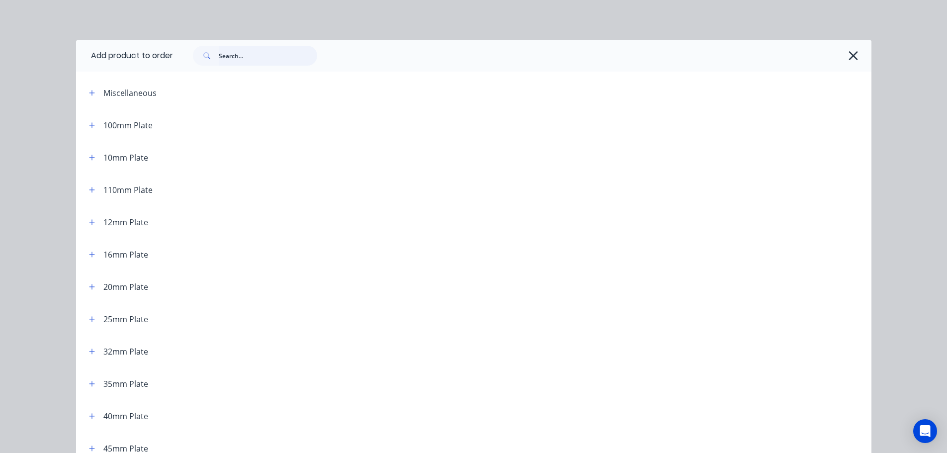
click at [219, 60] on input "text" at bounding box center [268, 56] width 98 height 20
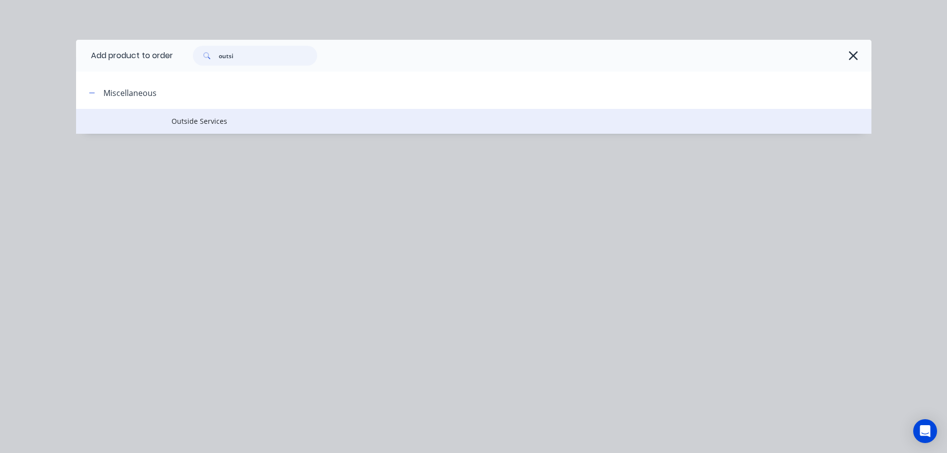
type input "outsi"
click at [203, 115] on td "Outside Services" at bounding box center [522, 121] width 700 height 25
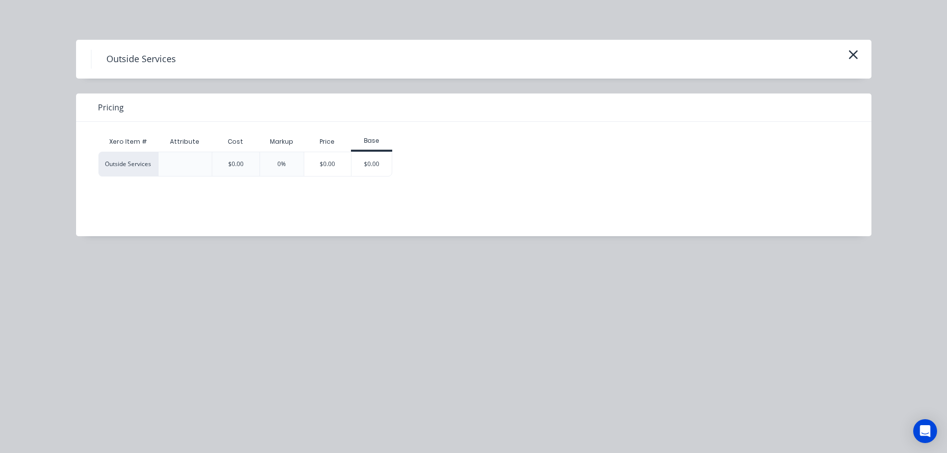
click at [360, 163] on div "$0.00" at bounding box center [372, 164] width 40 height 24
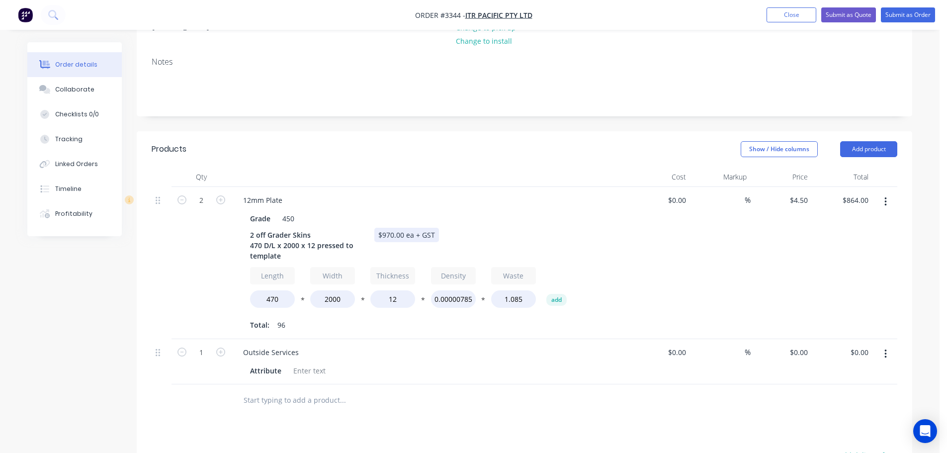
scroll to position [249, 0]
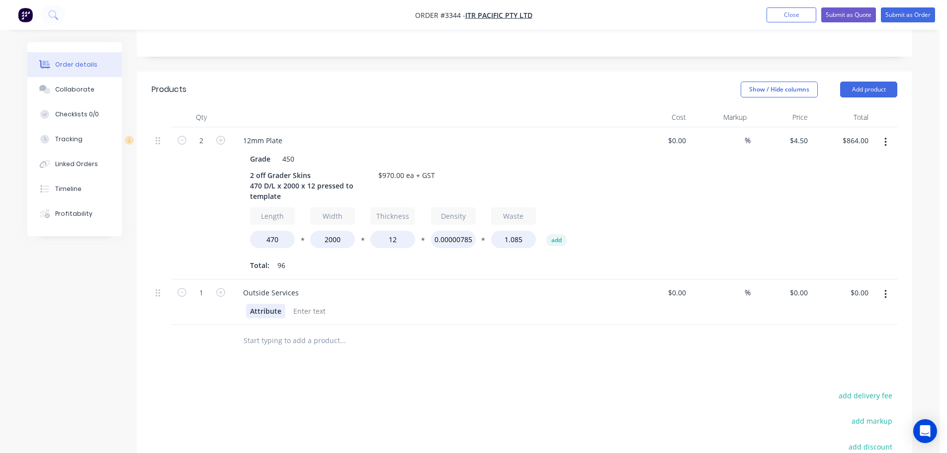
click at [268, 304] on div "Attribute" at bounding box center [265, 311] width 39 height 14
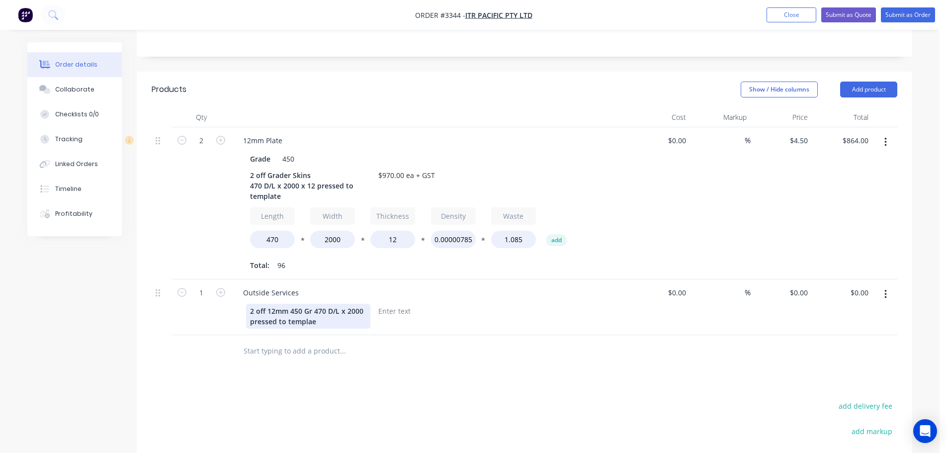
click at [312, 304] on div "2 off 12mm 450 Gr 470 D/L x 2000 pressed to templae" at bounding box center [308, 316] width 124 height 25
click at [652, 339] on div at bounding box center [525, 351] width 746 height 32
click at [855, 82] on button "Add product" at bounding box center [868, 90] width 57 height 16
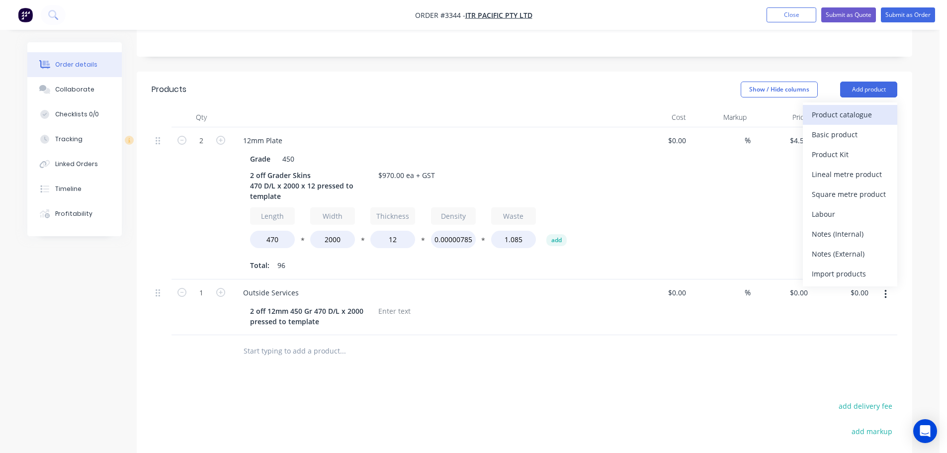
click at [842, 107] on div "Product catalogue" at bounding box center [850, 114] width 77 height 14
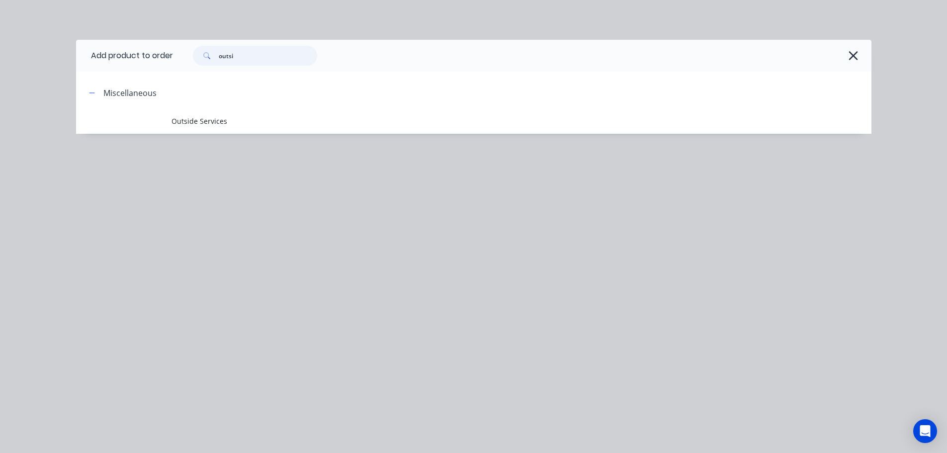
drag, startPoint x: 254, startPoint y: 59, endPoint x: 97, endPoint y: 74, distance: 157.3
click at [97, 74] on div "Add product to order outsi Miscellaneous Outside Services" at bounding box center [474, 87] width 796 height 94
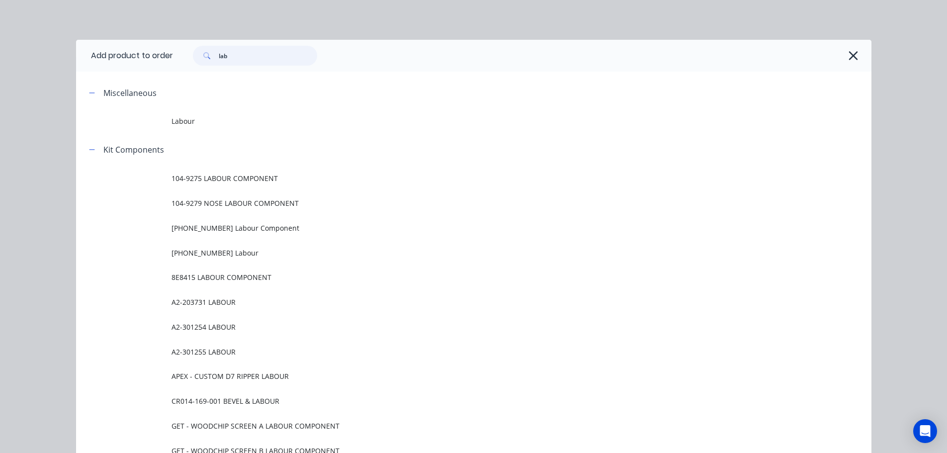
type input "lab"
click at [192, 125] on span "Labour" at bounding box center [452, 121] width 560 height 10
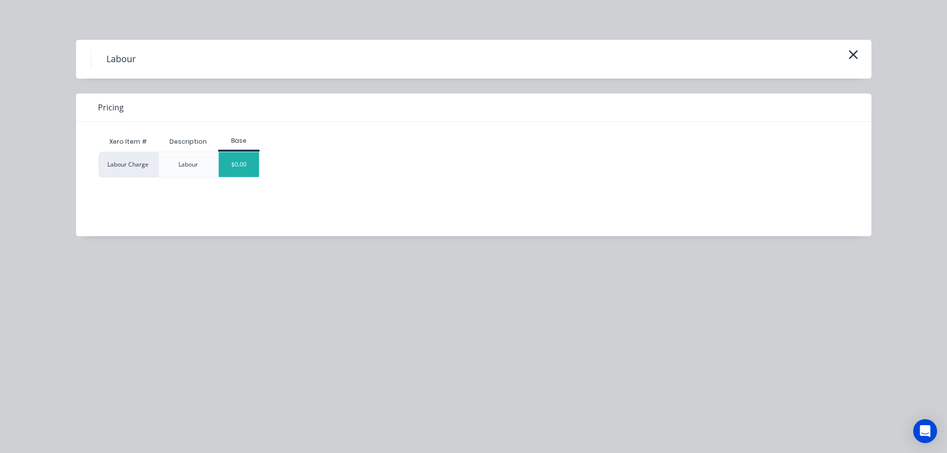
click at [246, 171] on div "$0.00" at bounding box center [239, 164] width 40 height 25
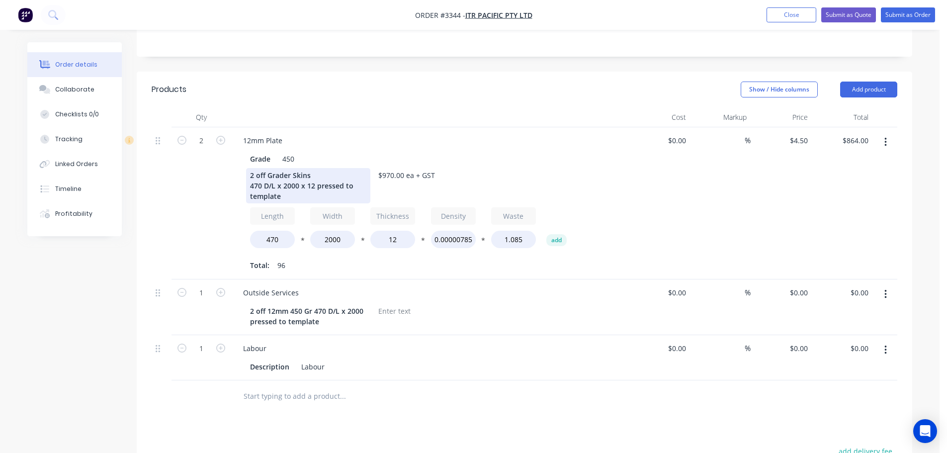
click at [286, 168] on div "2 off Grader Skins 470 D/L x 2000 x 12 pressed to template" at bounding box center [308, 185] width 124 height 35
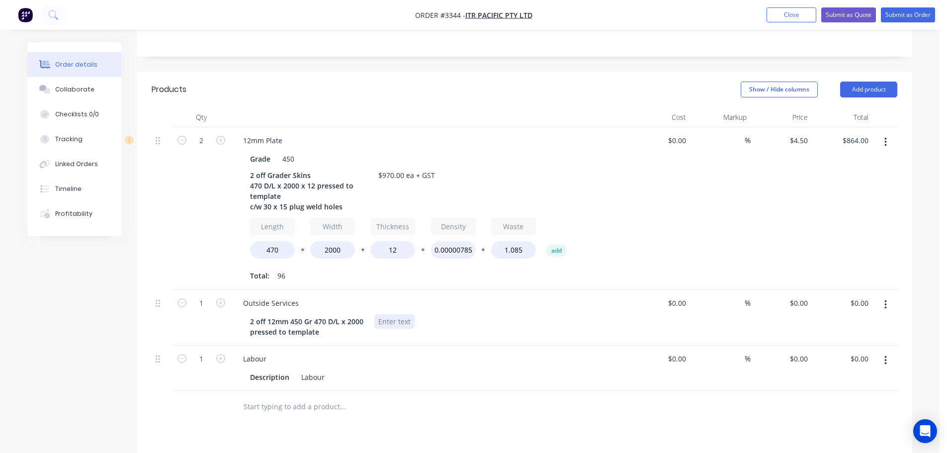
click at [384, 314] on div at bounding box center [394, 321] width 40 height 14
click at [801, 296] on input "0" at bounding box center [800, 303] width 23 height 14
type input "$437.00"
click at [757, 243] on div "$4.50 $4.50" at bounding box center [781, 208] width 61 height 163
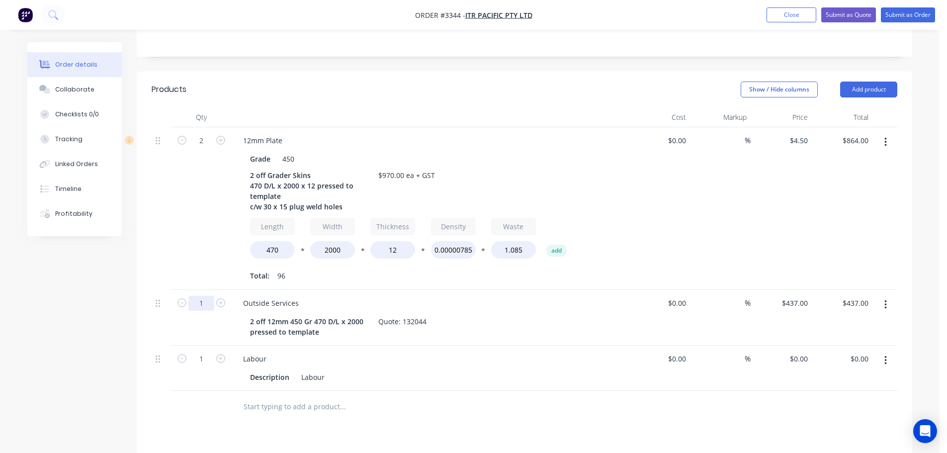
click at [204, 296] on input "1" at bounding box center [201, 303] width 26 height 15
type input "2"
type input "$874.00"
click at [207, 246] on div "2" at bounding box center [202, 208] width 60 height 163
click at [787, 290] on div "437 $437.00" at bounding box center [781, 318] width 61 height 56
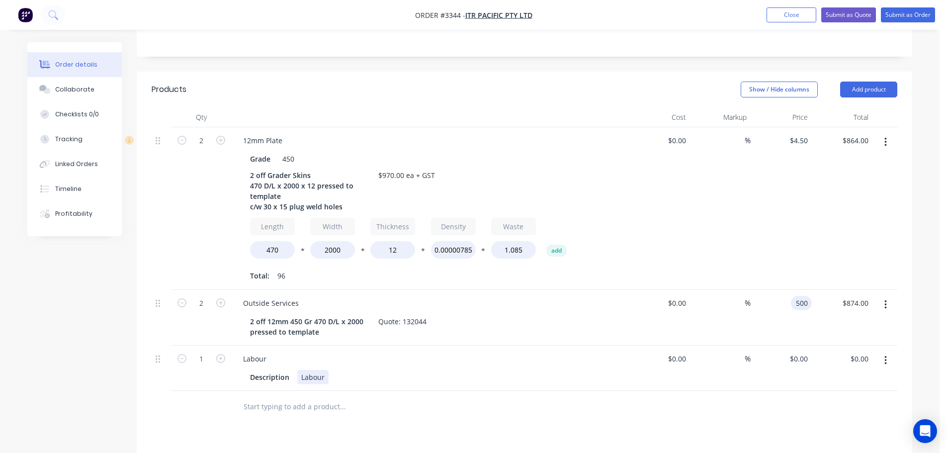
type input "$500.00"
type input "$1,000.00"
click at [544, 370] on div "Description Labour" at bounding box center [428, 377] width 364 height 14
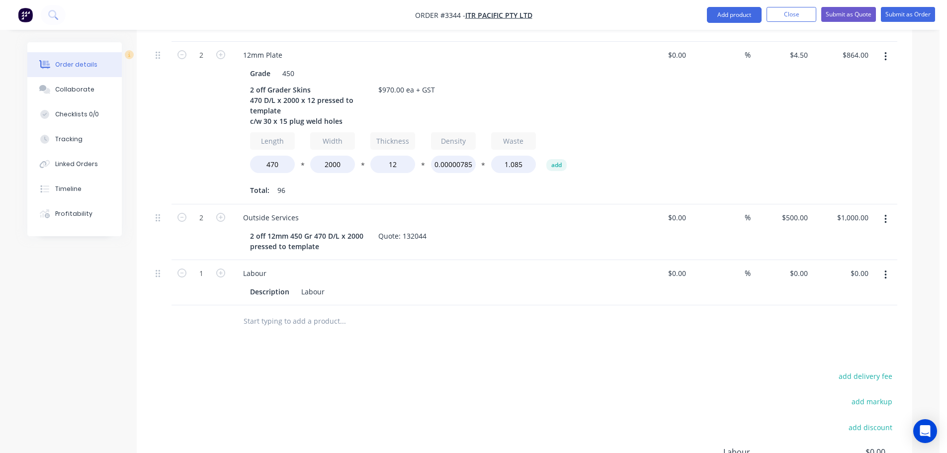
scroll to position [345, 0]
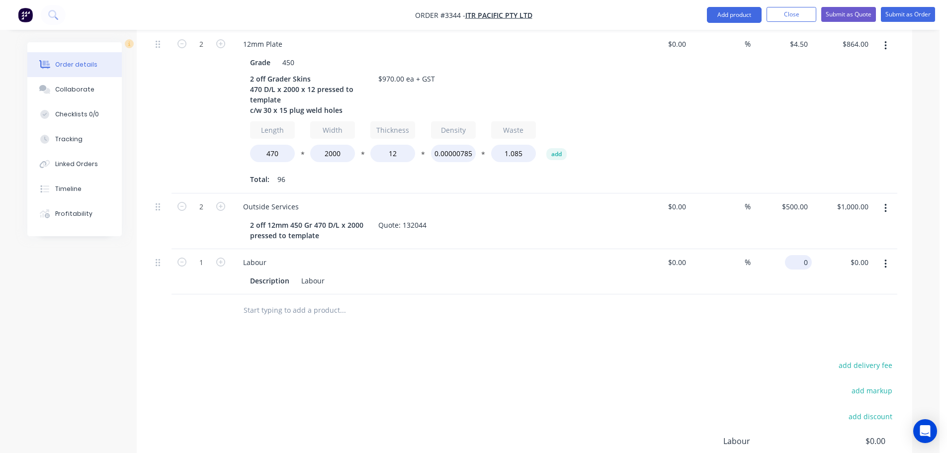
click at [793, 249] on div "0 $0.00" at bounding box center [781, 271] width 61 height 45
type input "$76.00"
click at [746, 294] on div at bounding box center [525, 310] width 746 height 32
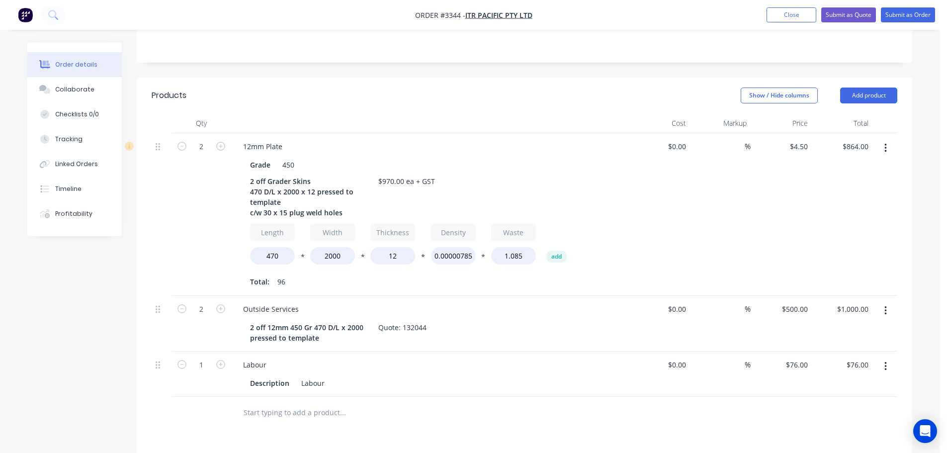
scroll to position [196, 0]
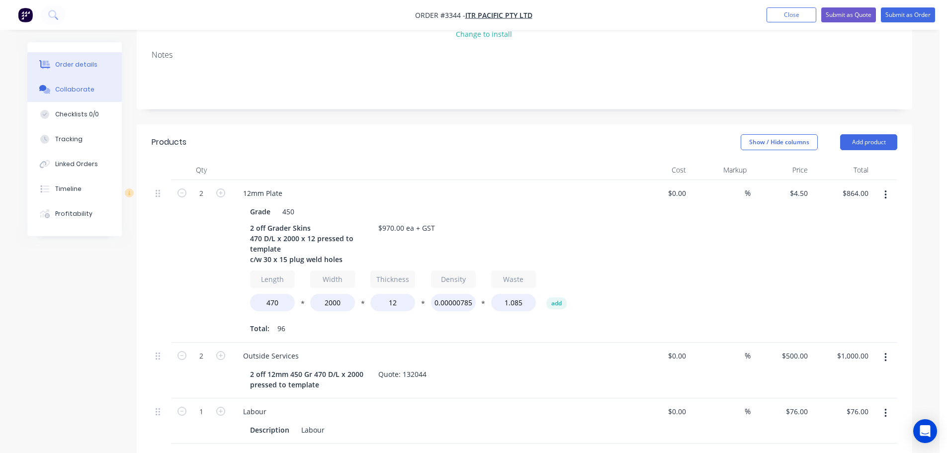
click at [74, 90] on div "Collaborate" at bounding box center [74, 89] width 39 height 9
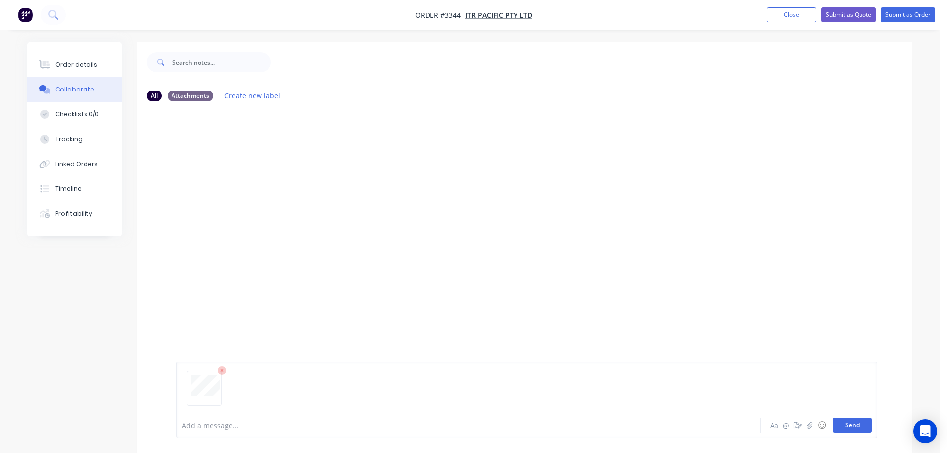
click at [850, 418] on button "Send" at bounding box center [852, 425] width 39 height 15
click at [87, 67] on div "Order details" at bounding box center [76, 64] width 42 height 9
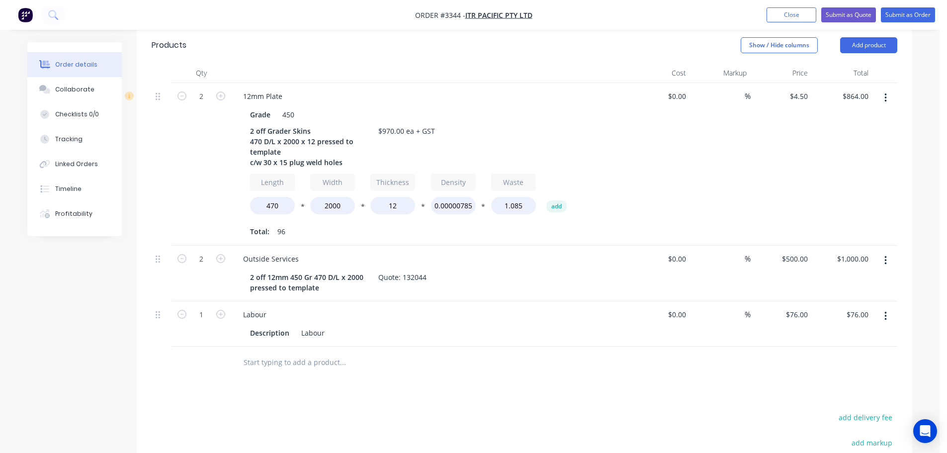
scroll to position [298, 0]
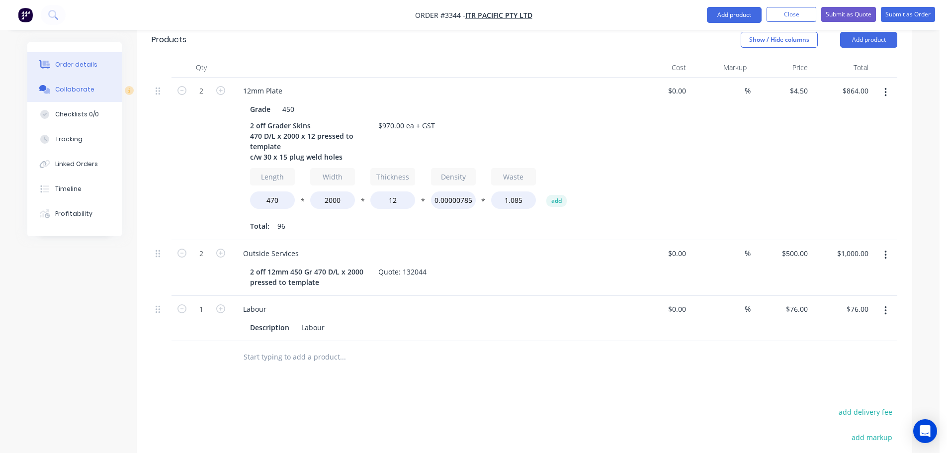
drag, startPoint x: 64, startPoint y: 90, endPoint x: 64, endPoint y: 85, distance: 5.0
click at [64, 90] on div "Collaborate" at bounding box center [74, 89] width 39 height 9
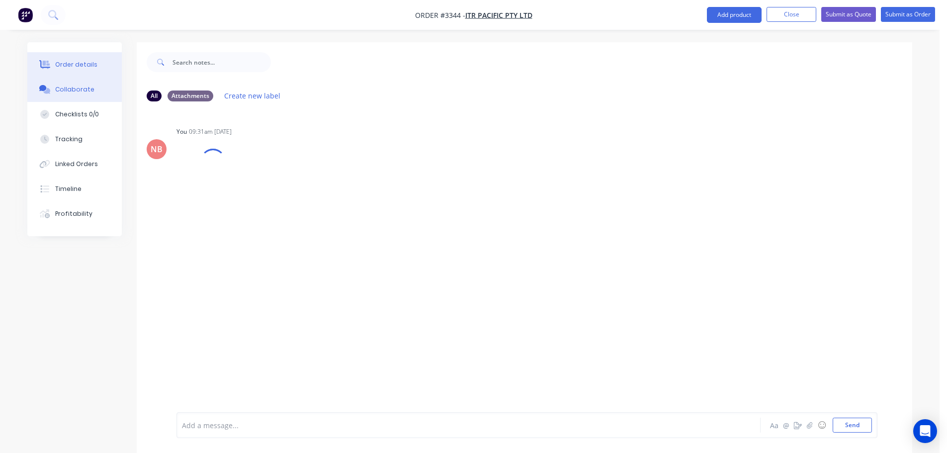
click at [69, 59] on button "Order details" at bounding box center [74, 64] width 94 height 25
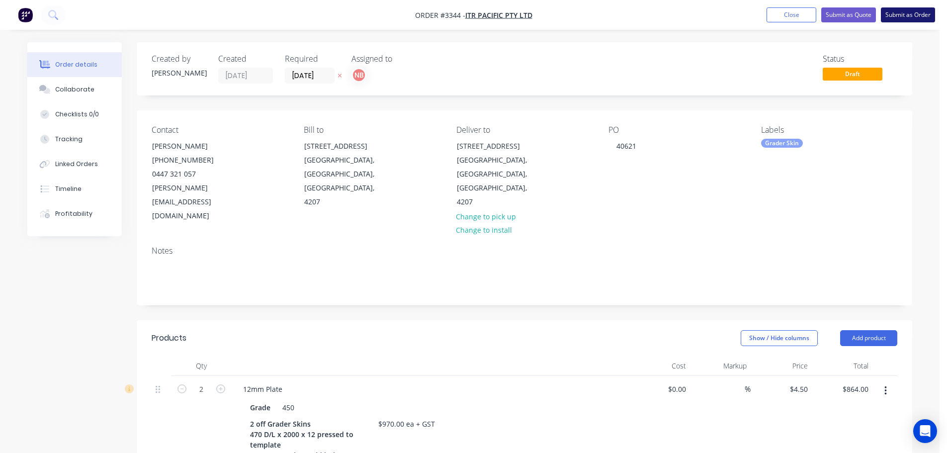
click at [900, 15] on button "Submit as Order" at bounding box center [908, 14] width 54 height 15
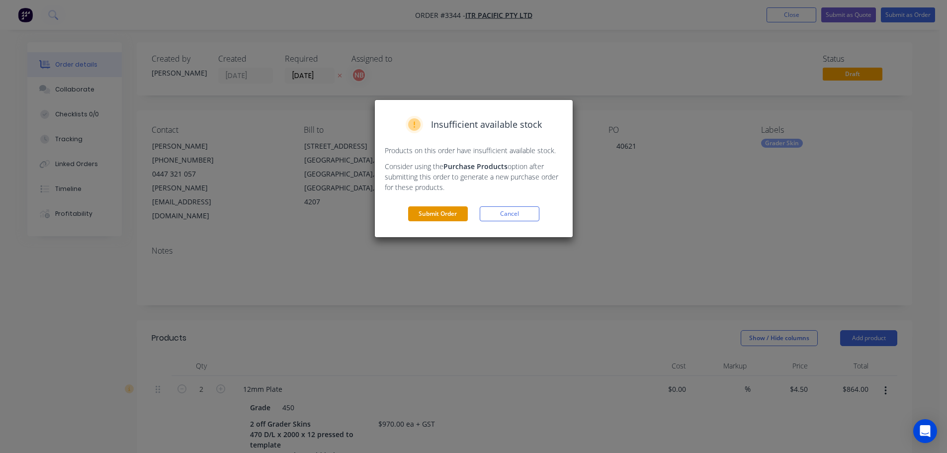
click at [430, 213] on button "Submit Order" at bounding box center [438, 213] width 60 height 15
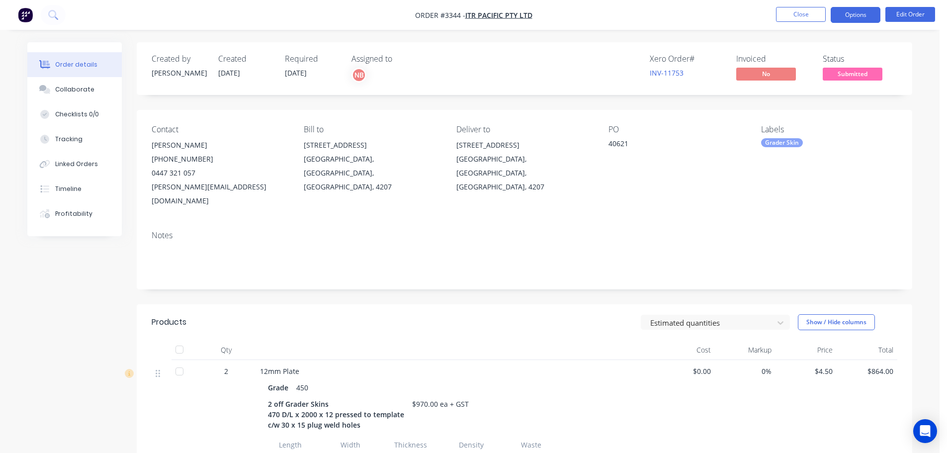
click at [845, 19] on button "Options" at bounding box center [856, 15] width 50 height 16
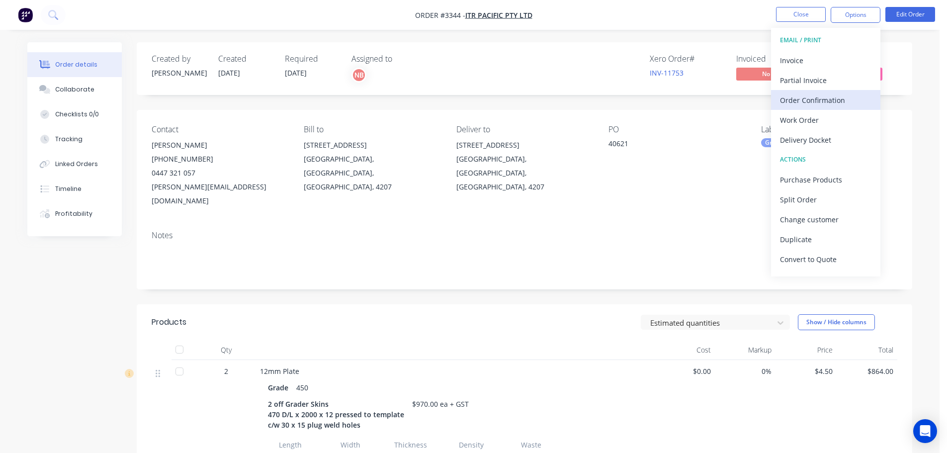
click at [818, 91] on button "Order Confirmation" at bounding box center [825, 100] width 109 height 20
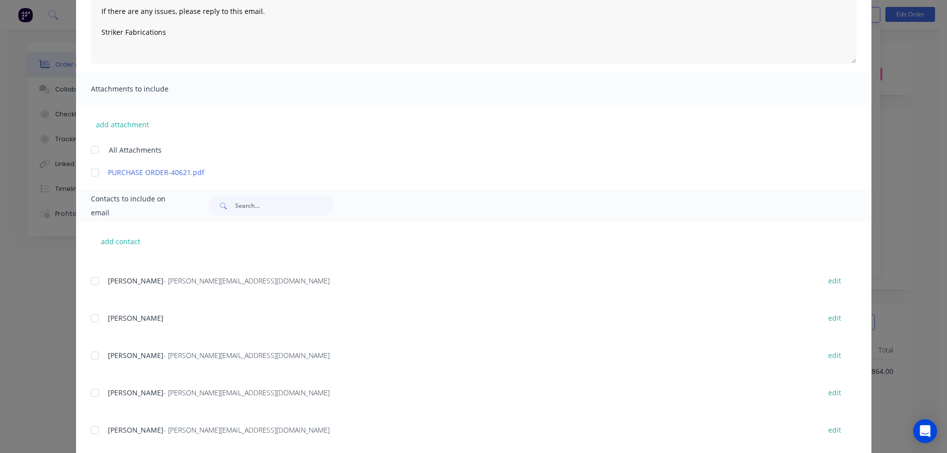
scroll to position [249, 0]
click at [94, 358] on div at bounding box center [95, 355] width 20 height 20
type textarea "Thank you for your order! Click 'view my order' to see your order confirmation.…"
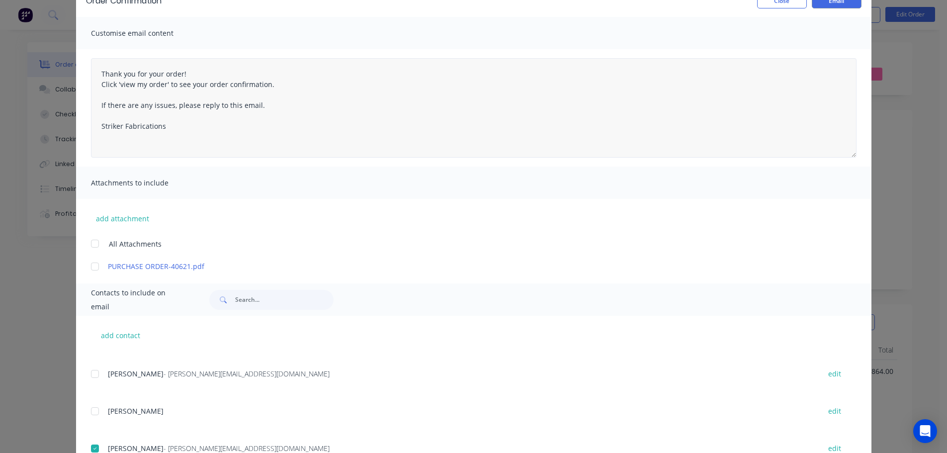
scroll to position [0, 0]
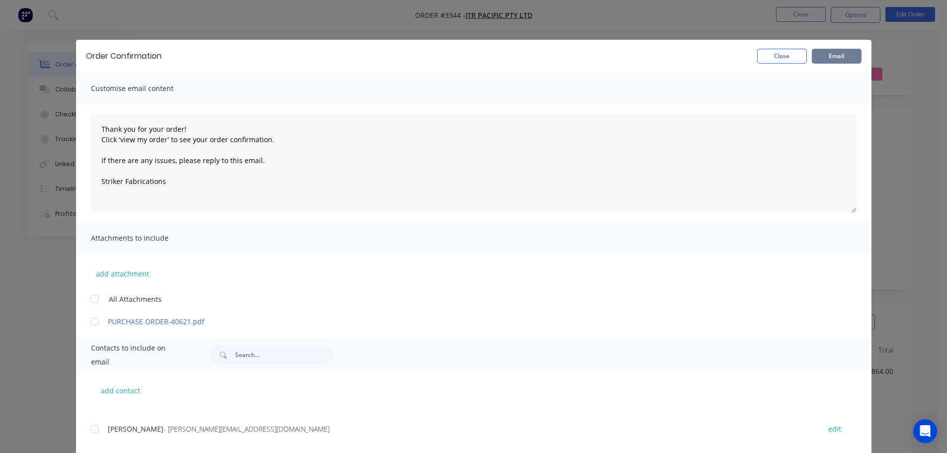
click at [829, 58] on button "Email" at bounding box center [837, 56] width 50 height 15
type textarea "Thank you for your order! Click 'view my order' to see your order confirmation.…"
click at [793, 55] on button "Close" at bounding box center [782, 56] width 50 height 15
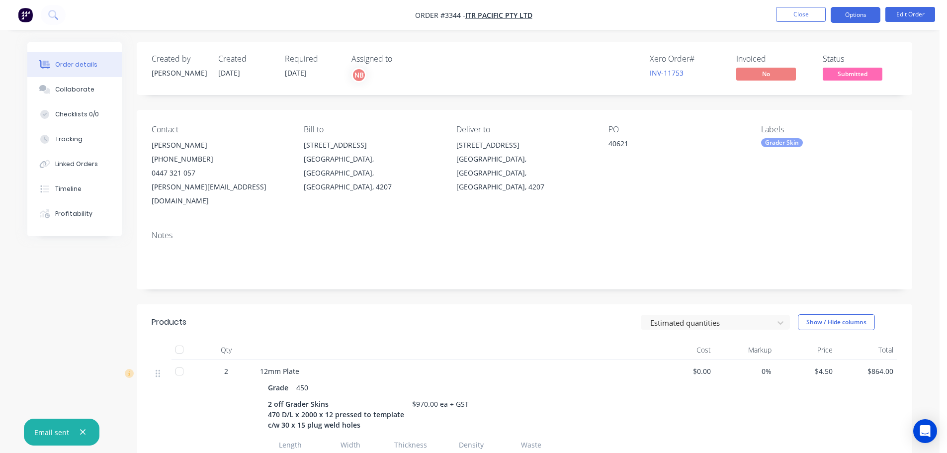
click at [854, 9] on button "Options" at bounding box center [856, 15] width 50 height 16
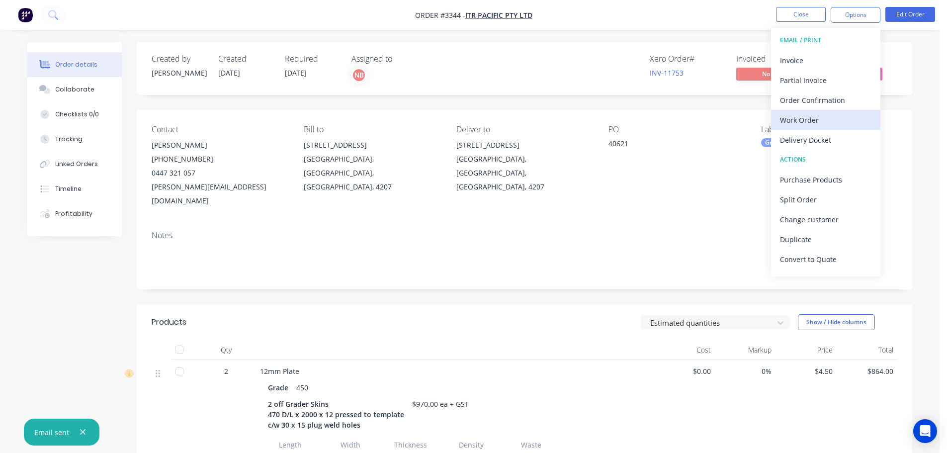
click at [802, 116] on div "Work Order" at bounding box center [825, 120] width 91 height 14
drag, startPoint x: 802, startPoint y: 116, endPoint x: 802, endPoint y: 111, distance: 5.0
click at [802, 114] on div "Custom" at bounding box center [825, 120] width 91 height 14
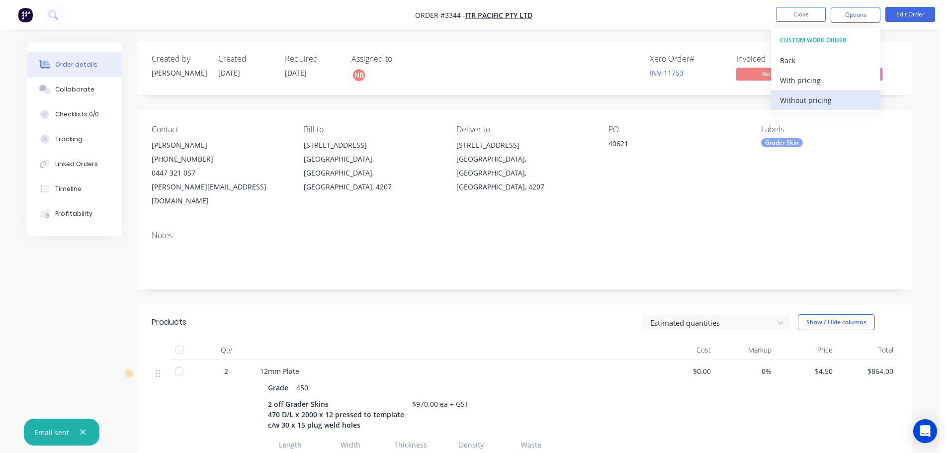
click at [802, 103] on div "Without pricing" at bounding box center [825, 100] width 91 height 14
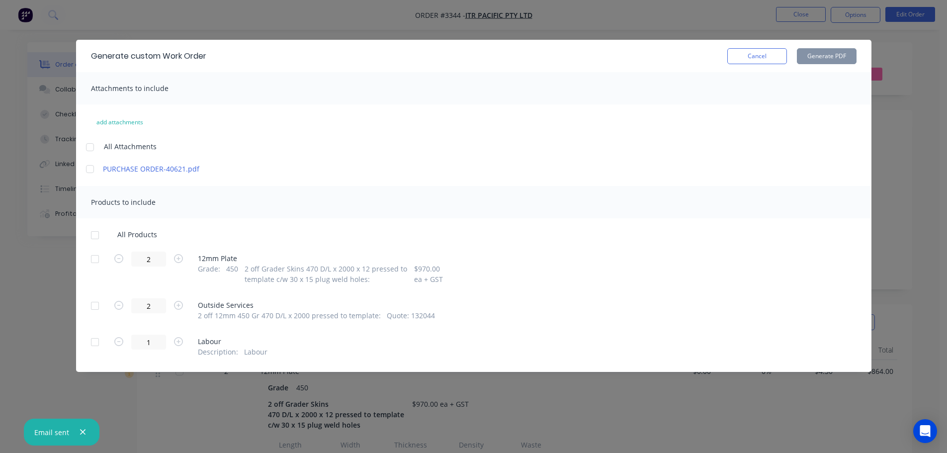
click at [92, 261] on div at bounding box center [95, 259] width 20 height 20
click at [820, 51] on button "Generate PDF" at bounding box center [827, 56] width 60 height 16
drag, startPoint x: 743, startPoint y: 58, endPoint x: 769, endPoint y: 46, distance: 28.5
click at [746, 56] on button "Cancel" at bounding box center [757, 56] width 60 height 16
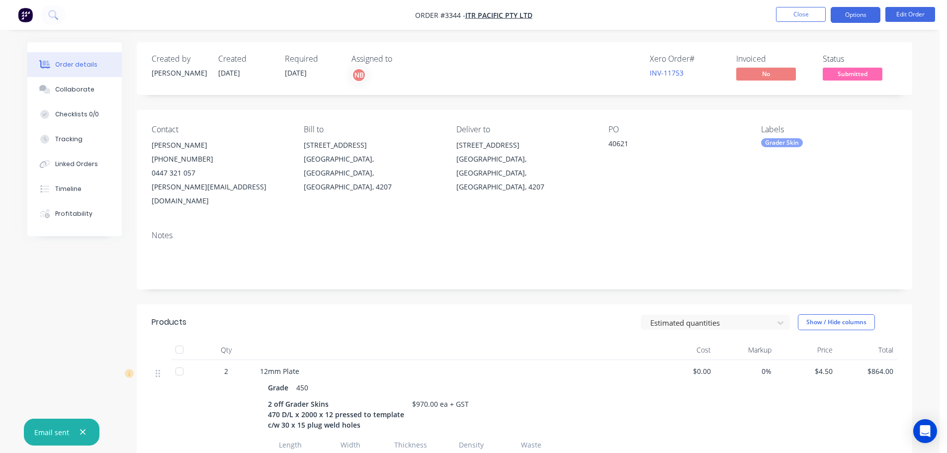
click at [874, 10] on button "Options" at bounding box center [856, 15] width 50 height 16
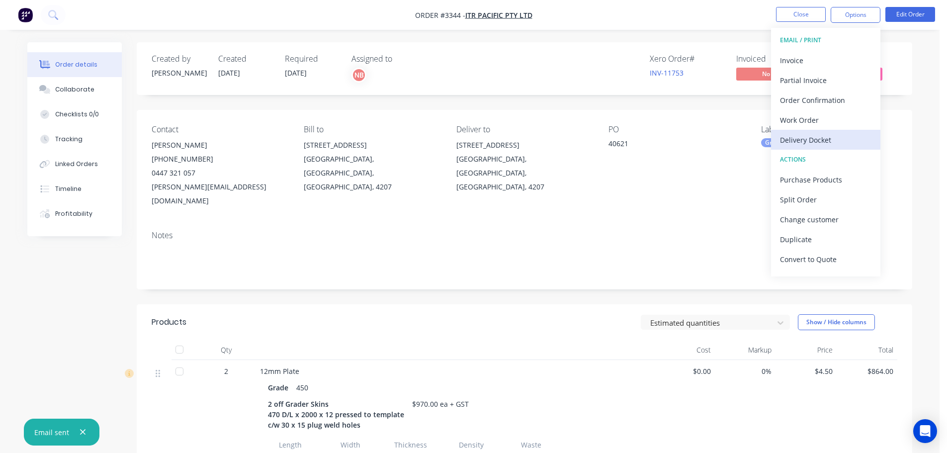
click at [810, 146] on div "Delivery Docket" at bounding box center [825, 140] width 91 height 14
click at [804, 117] on div "Custom" at bounding box center [825, 120] width 91 height 14
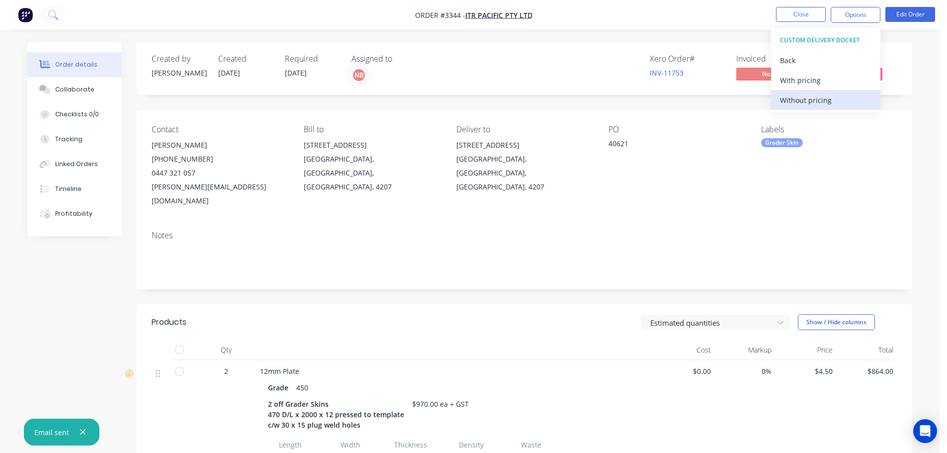
click at [804, 99] on div "Without pricing" at bounding box center [825, 100] width 91 height 14
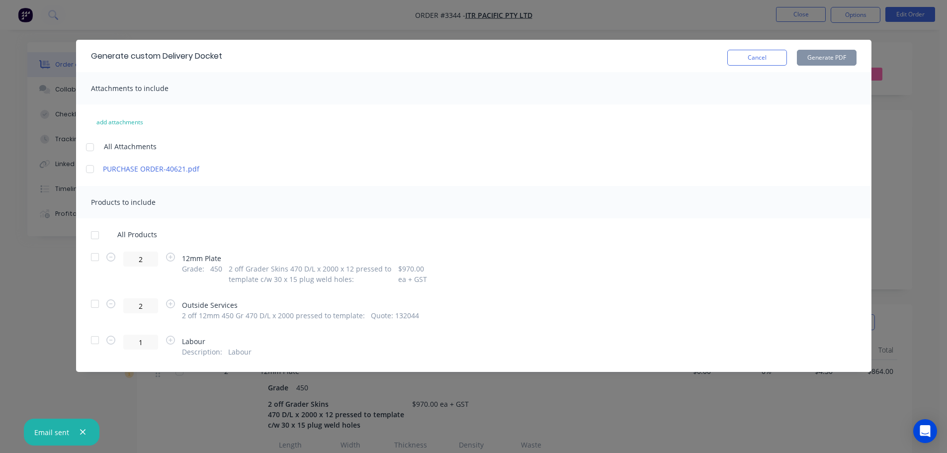
click at [97, 256] on div at bounding box center [95, 257] width 20 height 20
click at [810, 56] on button "Generate PDF" at bounding box center [827, 58] width 60 height 16
click at [775, 61] on button "Cancel" at bounding box center [757, 58] width 60 height 16
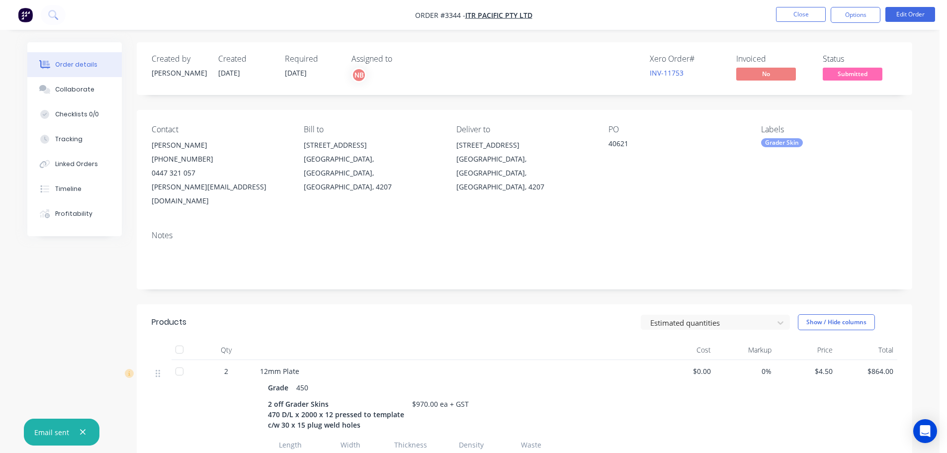
drag, startPoint x: 853, startPoint y: 13, endPoint x: 852, endPoint y: 24, distance: 11.0
click at [853, 13] on button "Options" at bounding box center [856, 15] width 50 height 16
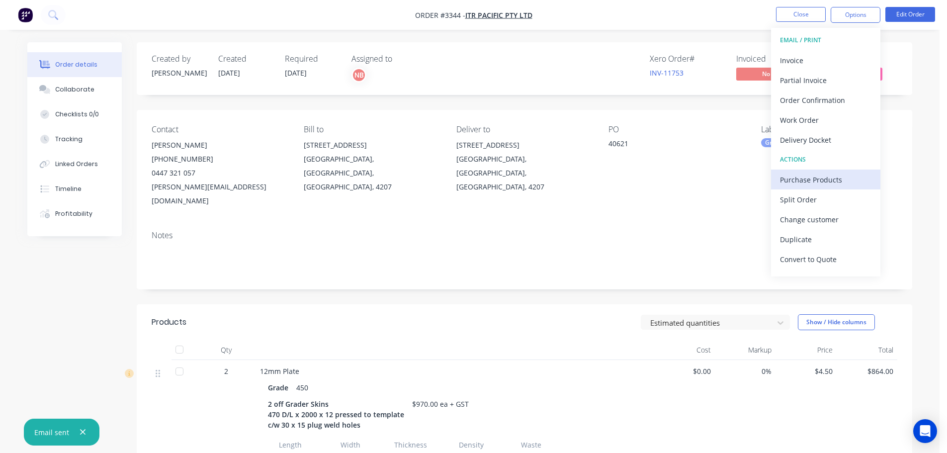
click at [807, 174] on div "Purchase Products" at bounding box center [825, 180] width 91 height 14
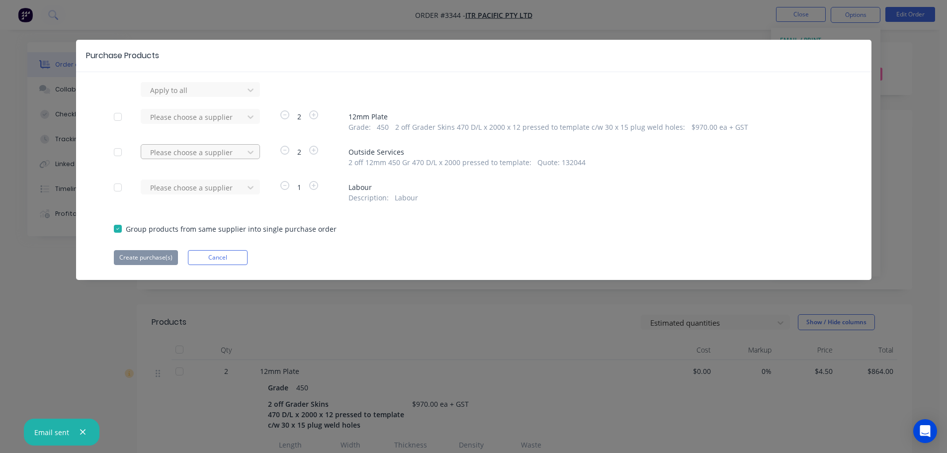
click at [235, 150] on div at bounding box center [194, 152] width 90 height 12
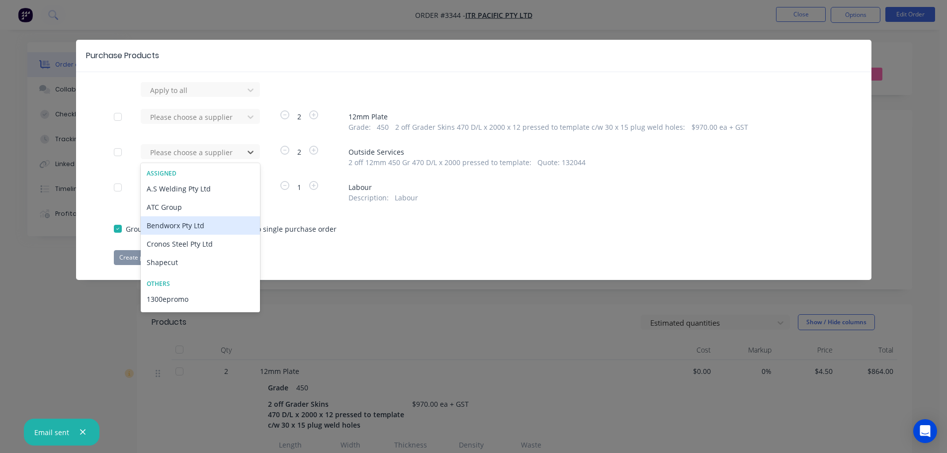
click at [177, 222] on div "Bendworx Pty Ltd" at bounding box center [200, 225] width 119 height 18
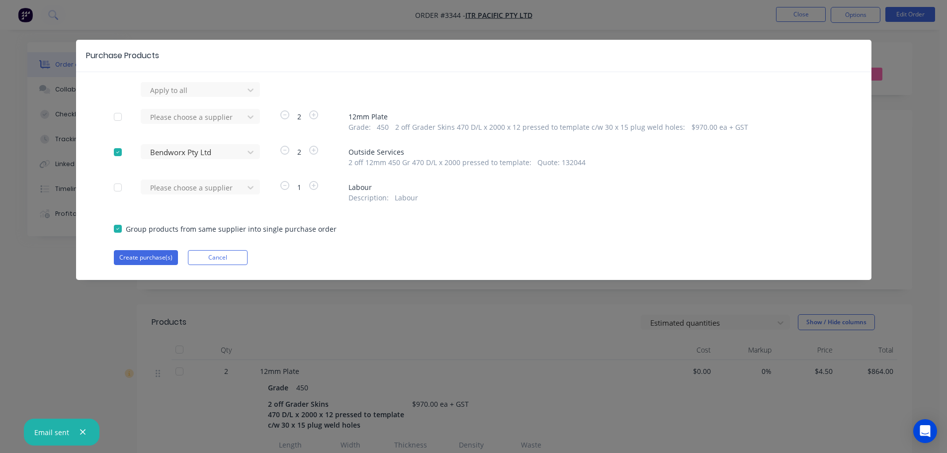
click at [156, 266] on div "Purchase Products Apply to all Please choose a supplier 2 12mm Plate Grade : 45…" at bounding box center [474, 160] width 796 height 240
click at [158, 262] on button "Create purchase(s)" at bounding box center [146, 257] width 64 height 15
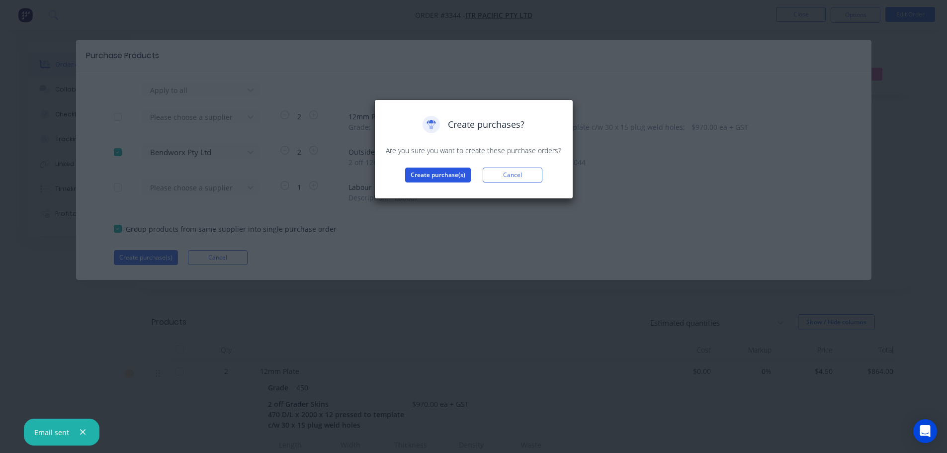
click at [425, 172] on button "Create purchase(s)" at bounding box center [438, 175] width 66 height 15
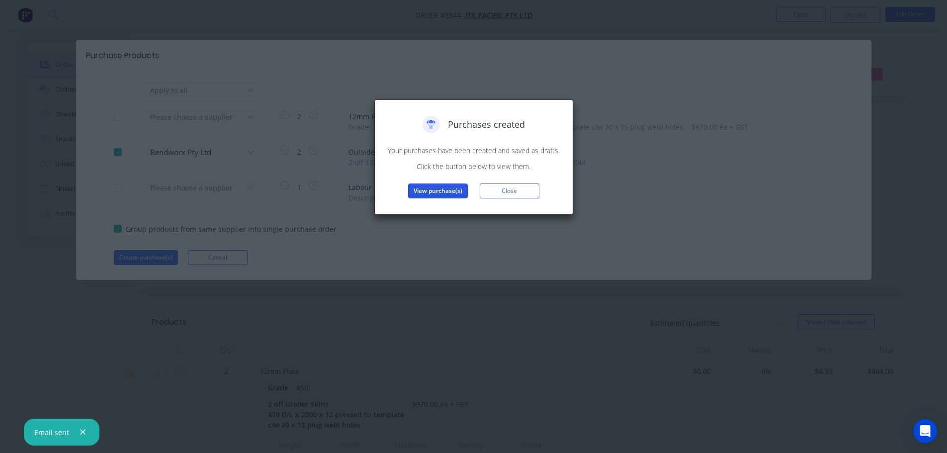
click at [428, 194] on button "View purchase(s)" at bounding box center [438, 190] width 60 height 15
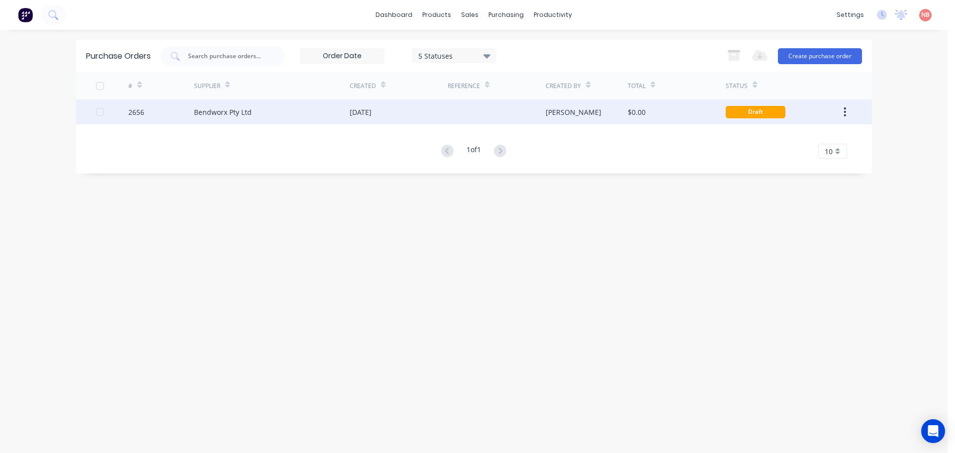
click at [398, 116] on div "[DATE]" at bounding box center [399, 111] width 98 height 25
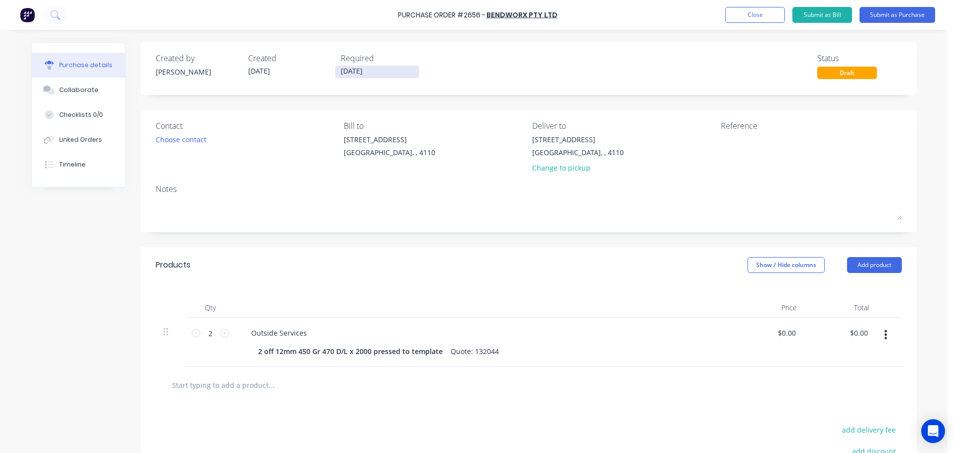
click at [359, 71] on input "[DATE]" at bounding box center [377, 72] width 84 height 12
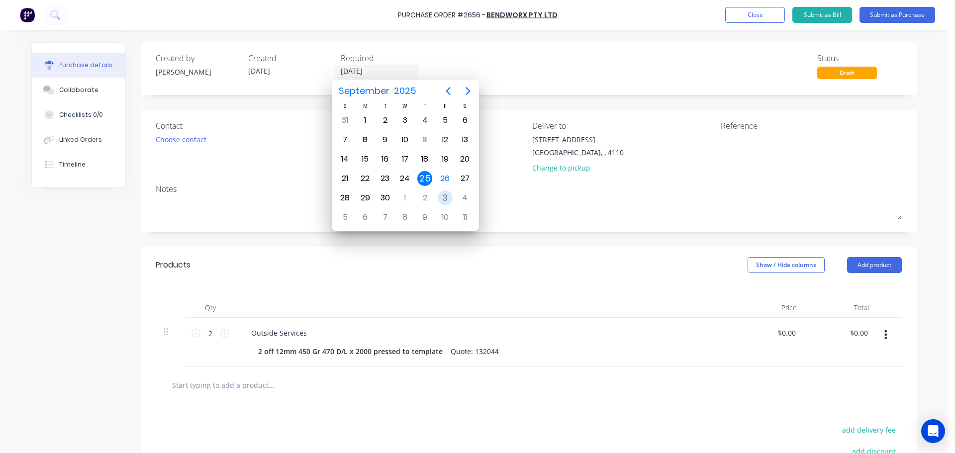
click at [442, 195] on div "3" at bounding box center [445, 197] width 15 height 15
type input "[DATE]"
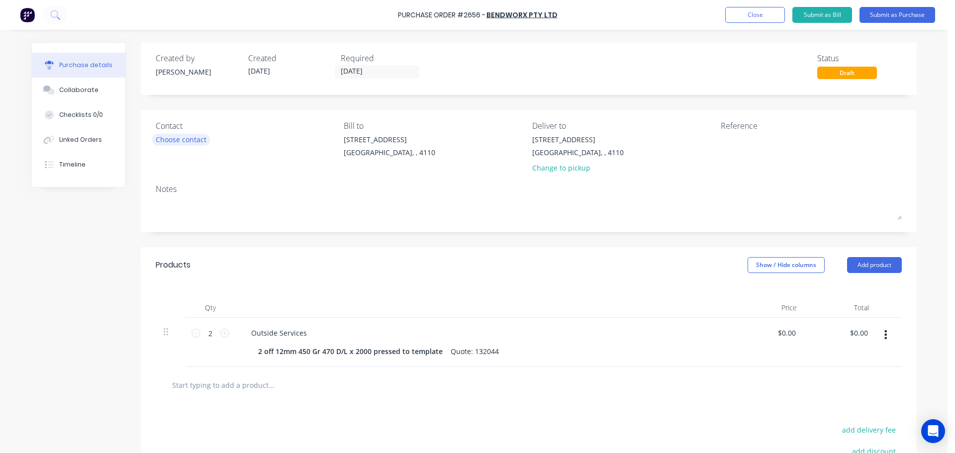
click at [202, 140] on div "Choose contact" at bounding box center [181, 139] width 51 height 10
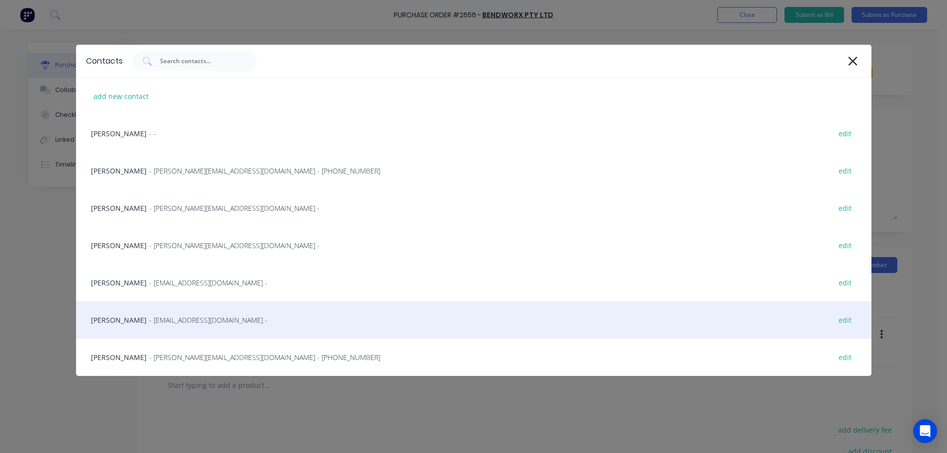
click at [136, 314] on div "[PERSON_NAME] - [EMAIL_ADDRESS][DOMAIN_NAME] - edit" at bounding box center [474, 319] width 796 height 37
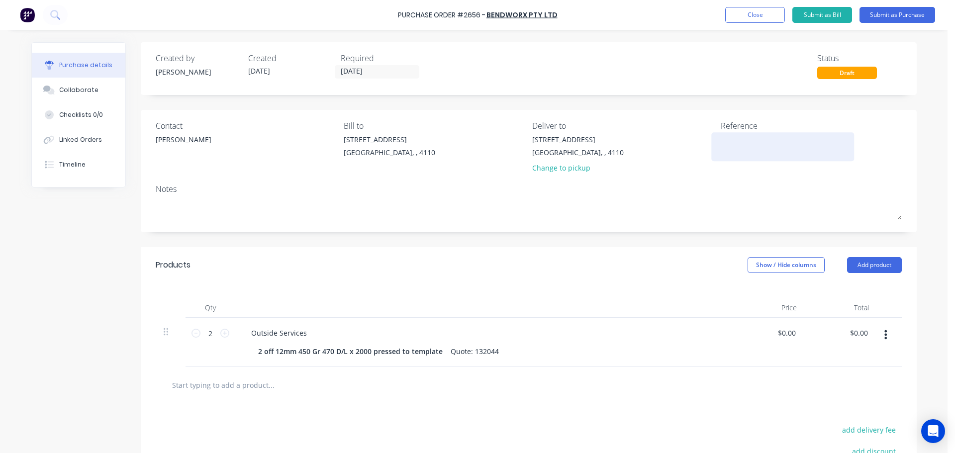
click at [731, 135] on textarea at bounding box center [783, 145] width 124 height 22
type textarea "Grader"
type textarea "x"
type textarea "Grader"
type textarea "x"
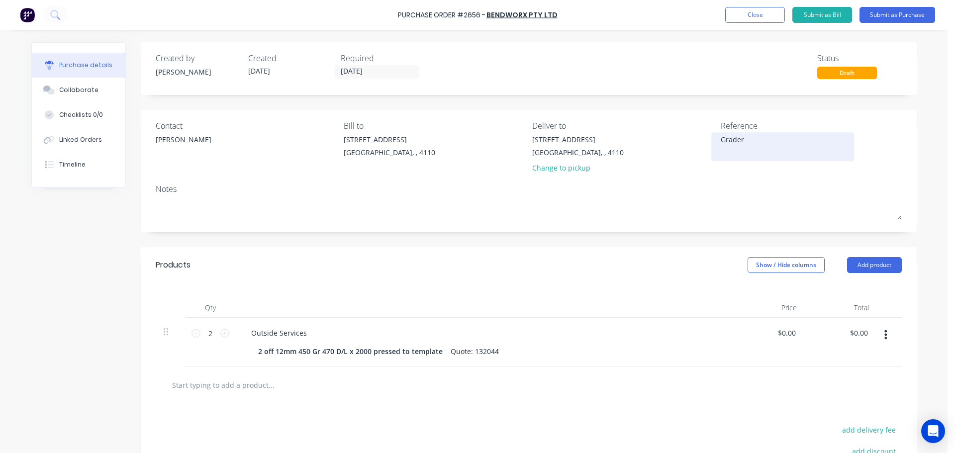
type textarea "Grader S"
type textarea "x"
type textarea "Grader Sk"
type textarea "x"
type textarea "Grader Ski"
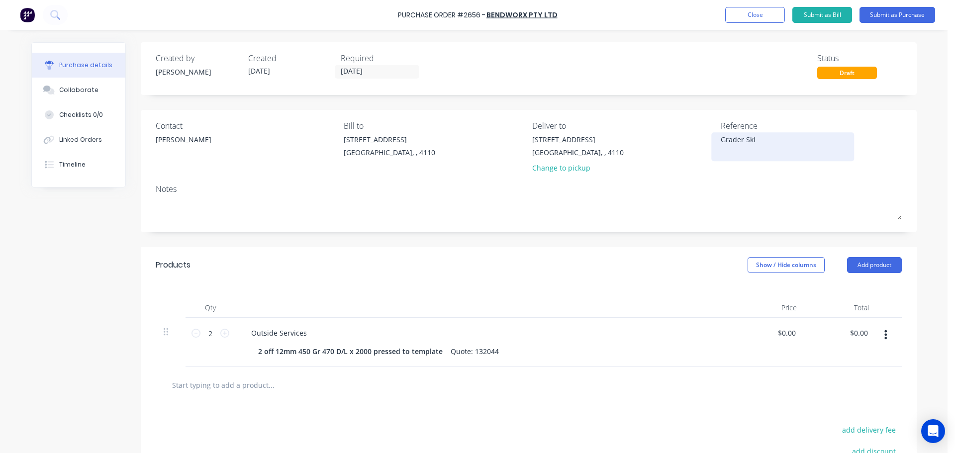
type textarea "x"
type textarea "Grader Skin"
type textarea "x"
type textarea "Grader Skins"
type textarea "x"
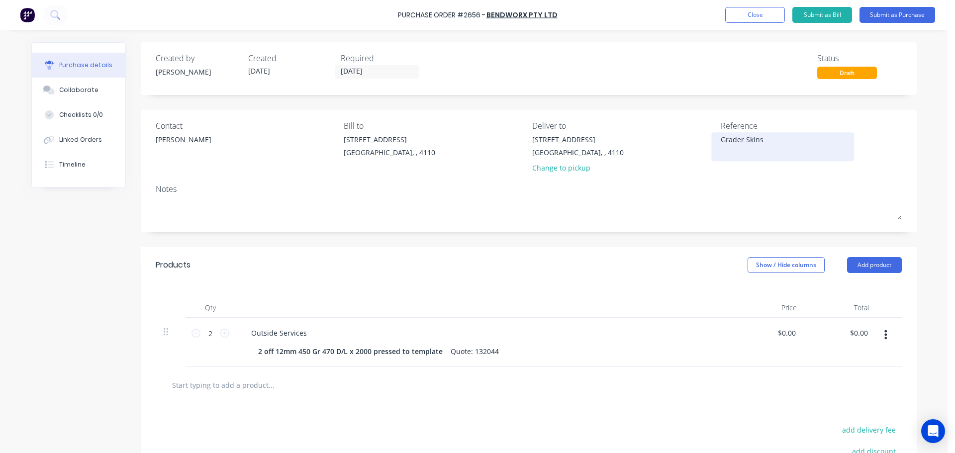
type textarea "Grader Skins"
type textarea "x"
type textarea "Grader Skins I"
type textarea "x"
type textarea "Grader Skins IT"
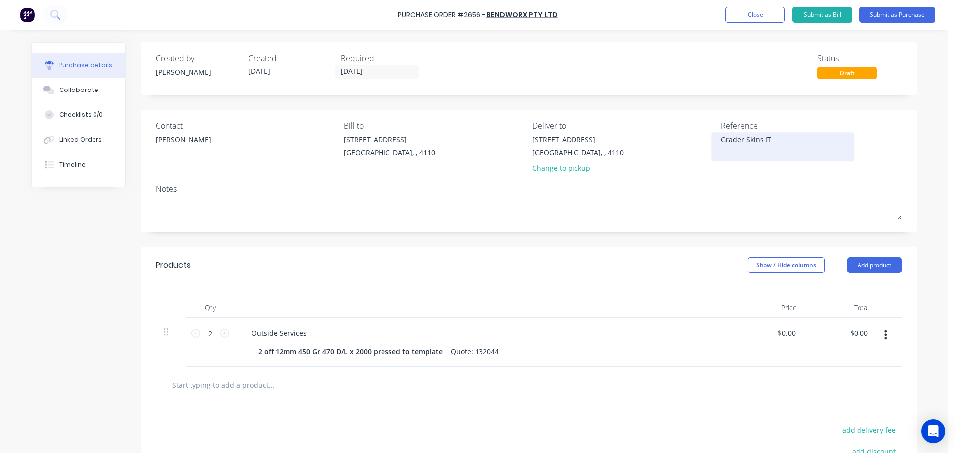
type textarea "x"
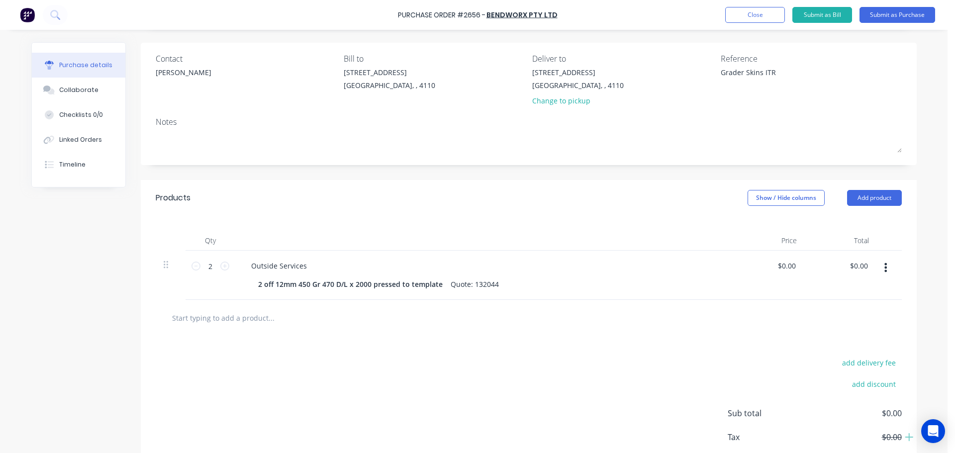
scroll to position [50, 0]
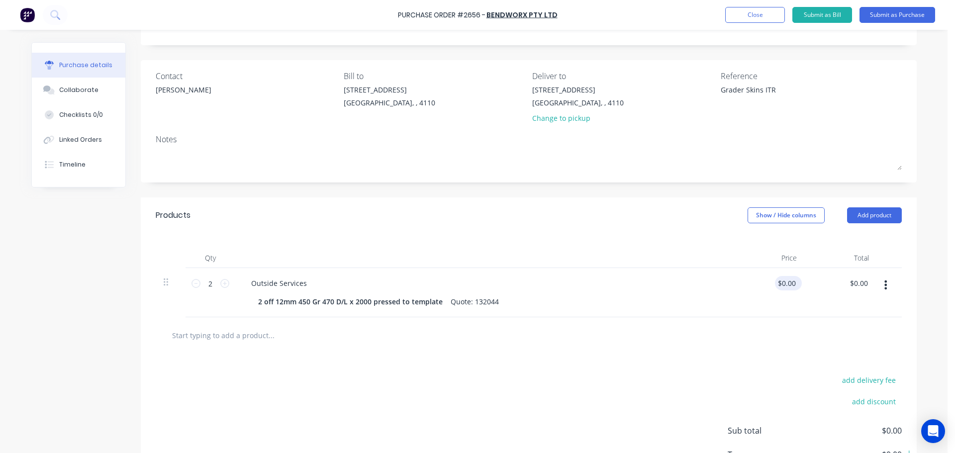
type textarea "Grader Skins ITR"
type textarea "x"
type textarea "Grader Skins ITR"
click at [787, 284] on input "0.00" at bounding box center [788, 283] width 19 height 14
type input "0.00350"
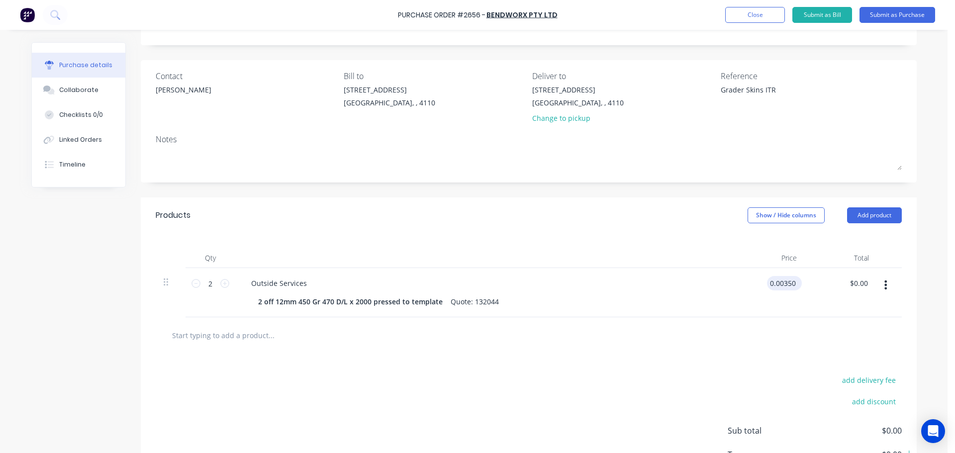
click at [780, 284] on input "0.00350" at bounding box center [782, 283] width 31 height 14
type textarea "x"
click at [780, 284] on input "0.00350" at bounding box center [782, 283] width 31 height 14
type input "350"
type textarea "x"
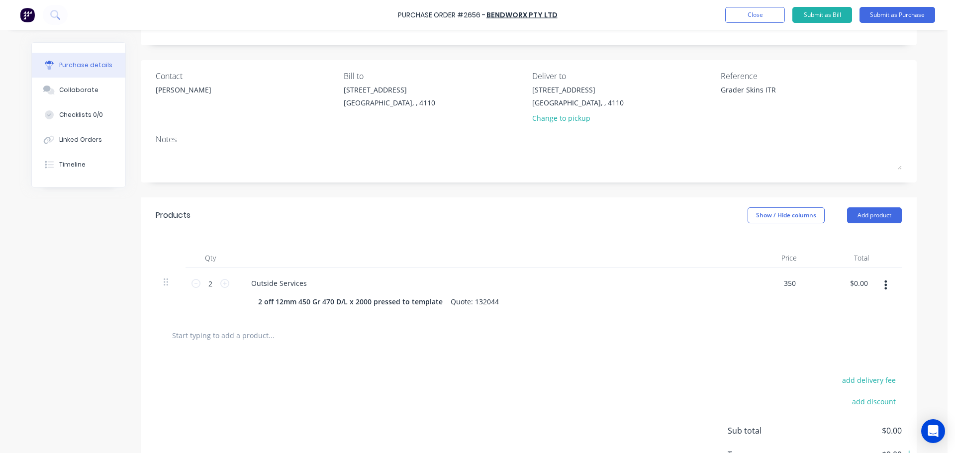
type input "$350.00"
type input "$700.00"
click at [744, 295] on div "$350.00 $350.00" at bounding box center [768, 292] width 72 height 49
click at [869, 216] on button "Add product" at bounding box center [874, 215] width 55 height 16
click at [839, 339] on div "Notes (External)" at bounding box center [854, 340] width 77 height 14
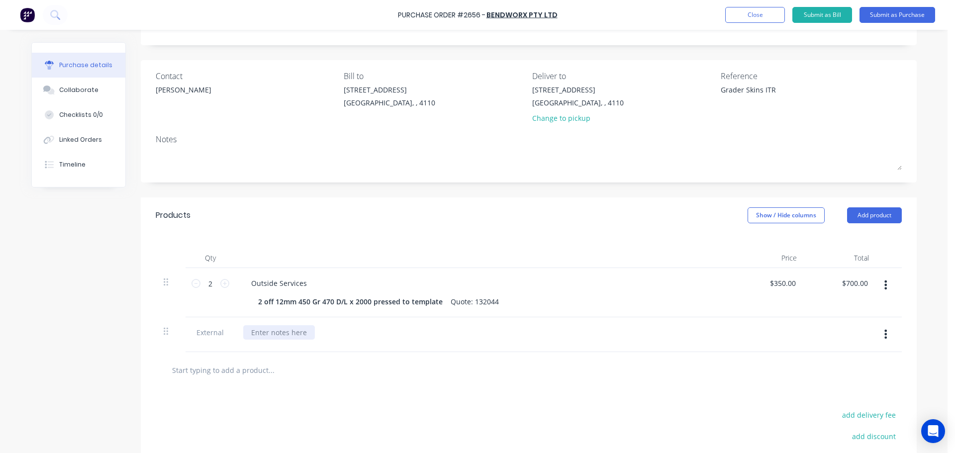
type textarea "x"
click at [297, 334] on div at bounding box center [279, 332] width 72 height 14
click at [554, 232] on div "Products Show / Hide columns Add product" at bounding box center [529, 215] width 776 height 36
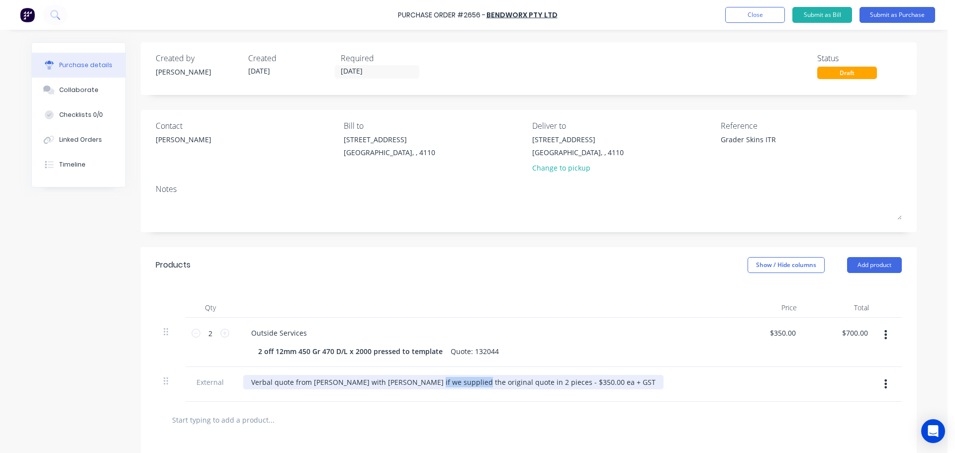
drag, startPoint x: 457, startPoint y: 382, endPoint x: 413, endPoint y: 381, distance: 44.8
click at [413, 381] on div "Verbal quote from [PERSON_NAME] with [PERSON_NAME] if we supplied the original …" at bounding box center [453, 382] width 420 height 14
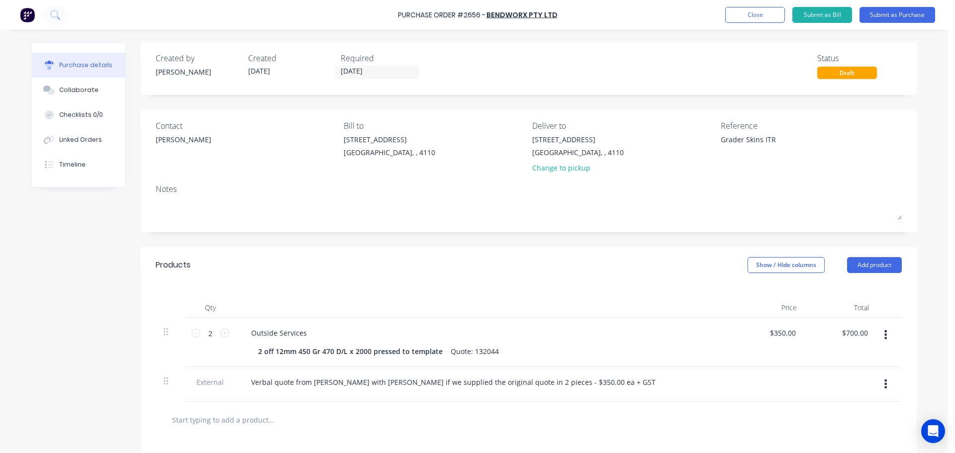
click at [430, 393] on div "Verbal quote from [PERSON_NAME] with [PERSON_NAME] if we supplied the original …" at bounding box center [483, 384] width 497 height 35
click at [903, 15] on button "Submit as Purchase" at bounding box center [897, 15] width 76 height 16
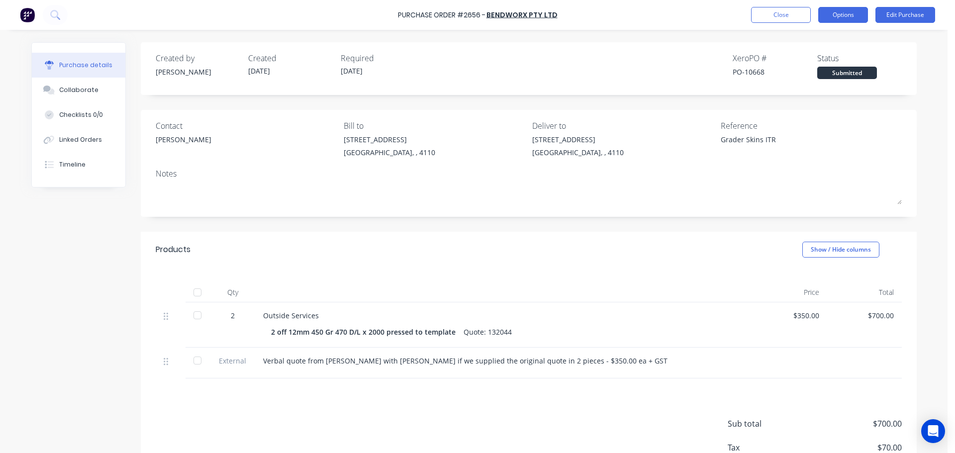
click at [837, 19] on button "Options" at bounding box center [843, 15] width 50 height 16
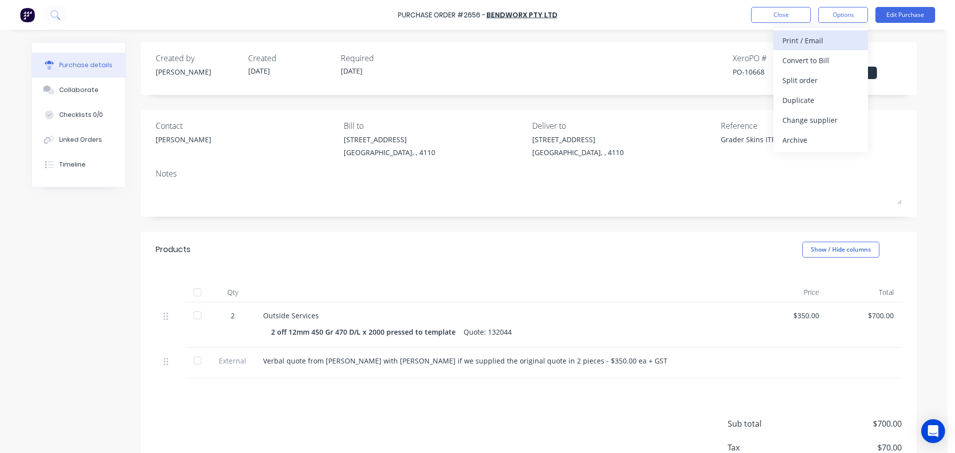
click at [811, 40] on div "Print / Email" at bounding box center [820, 40] width 77 height 14
click at [806, 53] on div "With pricing" at bounding box center [820, 60] width 77 height 14
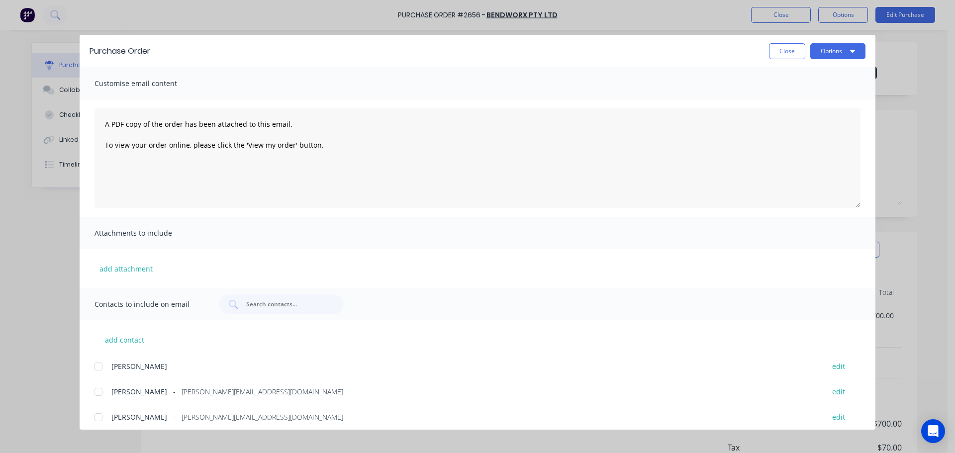
click at [96, 413] on div at bounding box center [99, 417] width 20 height 20
click at [817, 53] on button "Options" at bounding box center [837, 51] width 55 height 16
click at [819, 90] on div "Print" at bounding box center [818, 96] width 77 height 14
click at [818, 48] on button "Options" at bounding box center [837, 51] width 55 height 16
click at [812, 114] on div "Email" at bounding box center [818, 116] width 77 height 14
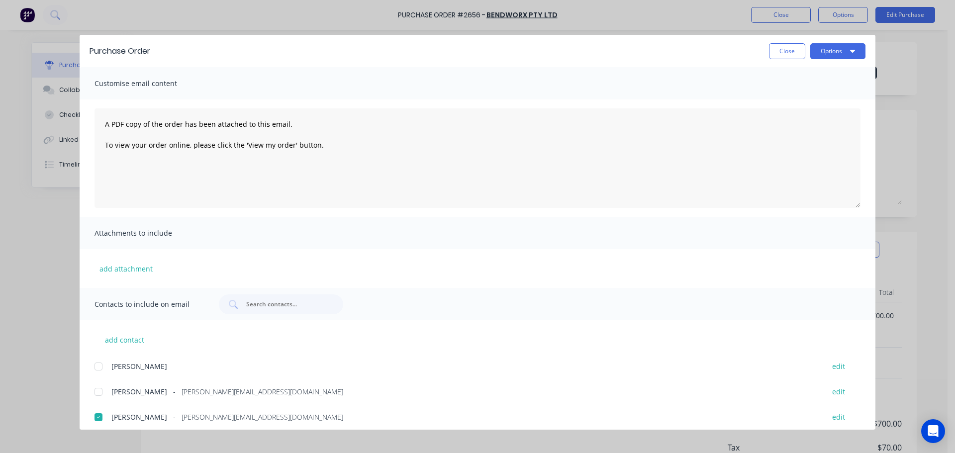
click at [781, 51] on button "Close" at bounding box center [787, 51] width 36 height 16
type textarea "x"
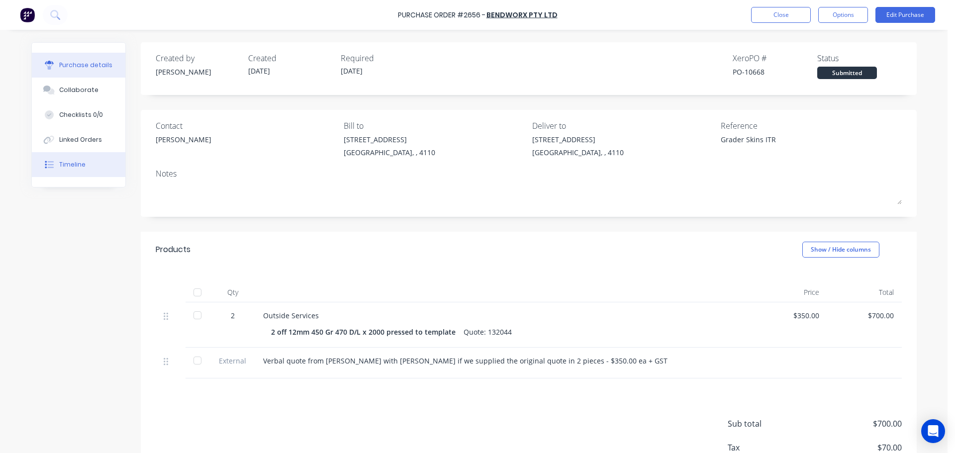
click at [90, 158] on button "Timeline" at bounding box center [78, 164] width 93 height 25
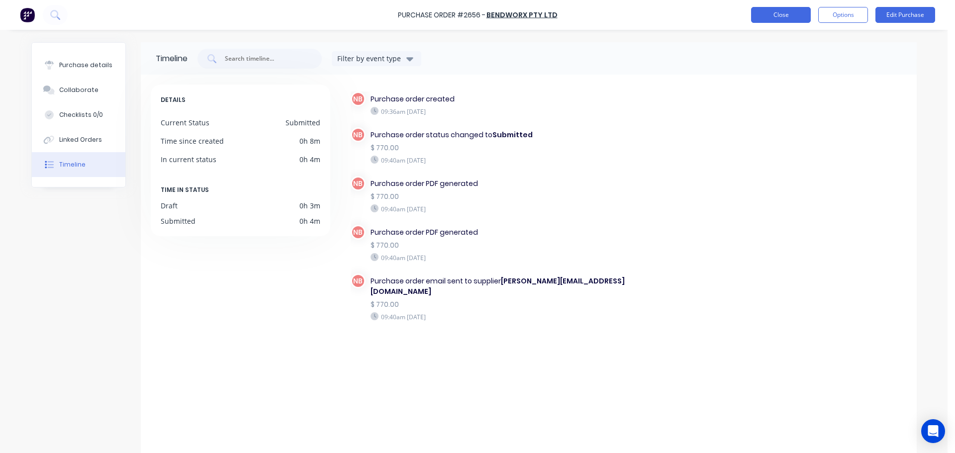
click at [784, 19] on button "Close" at bounding box center [781, 15] width 60 height 16
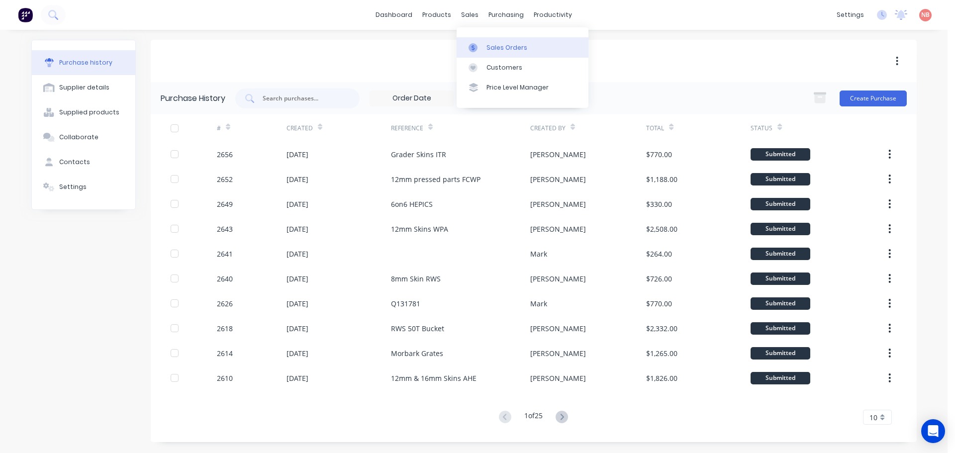
click at [477, 44] on icon at bounding box center [472, 47] width 9 height 9
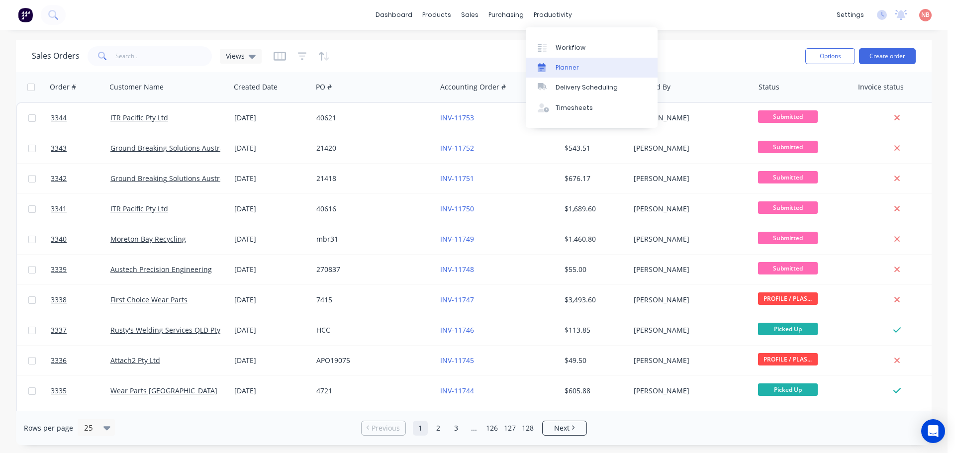
drag, startPoint x: 562, startPoint y: 51, endPoint x: 557, endPoint y: 63, distance: 13.1
click at [562, 51] on div "Workflow" at bounding box center [570, 47] width 30 height 9
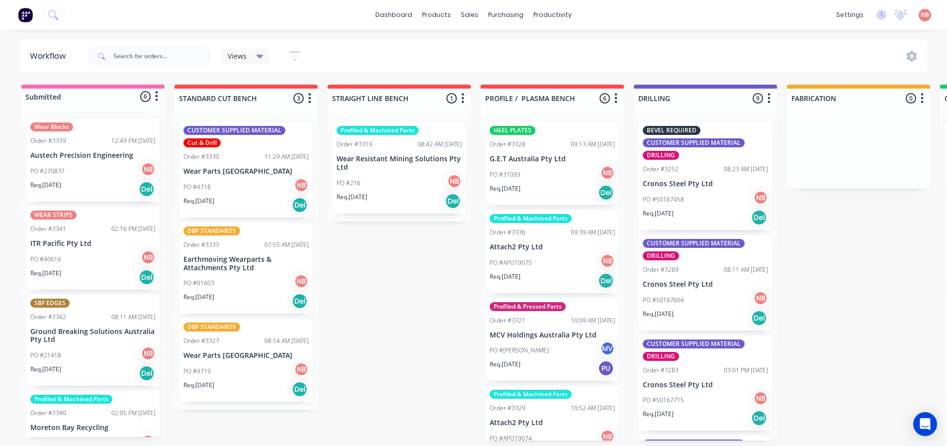
drag, startPoint x: 405, startPoint y: 448, endPoint x: 413, endPoint y: 445, distance: 7.9
click at [413, 386] on html "dashboard products sales purchasing productivity dashboard products Product Cat…" at bounding box center [473, 193] width 947 height 386
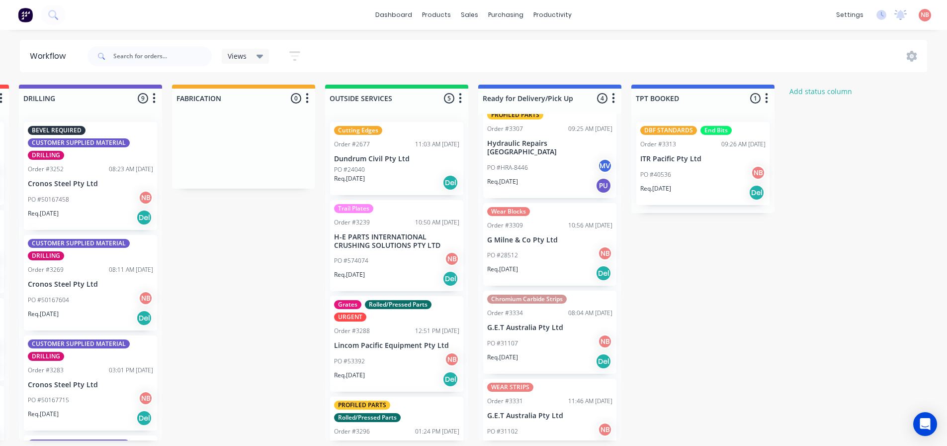
scroll to position [29, 0]
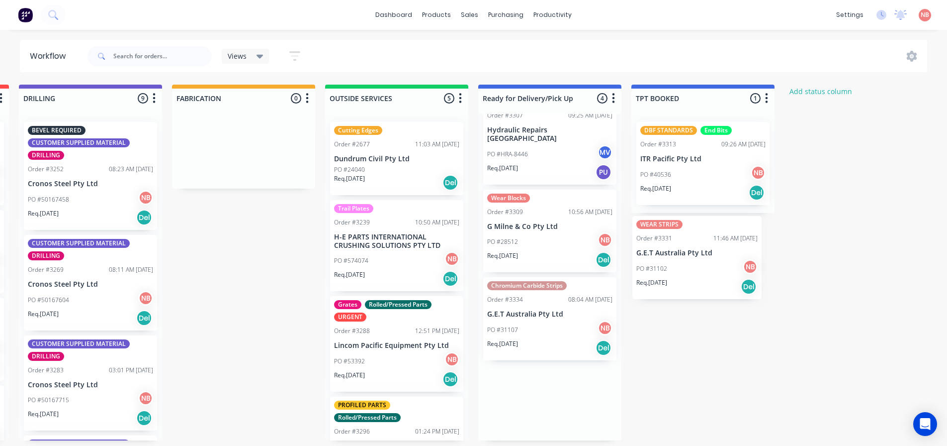
drag, startPoint x: 543, startPoint y: 368, endPoint x: 687, endPoint y: 234, distance: 196.7
click at [687, 234] on div "Submitted 6 Status colour #FF69B4 hex #FF69B4 Save Cancel Summaries Total order…" at bounding box center [206, 263] width 1658 height 356
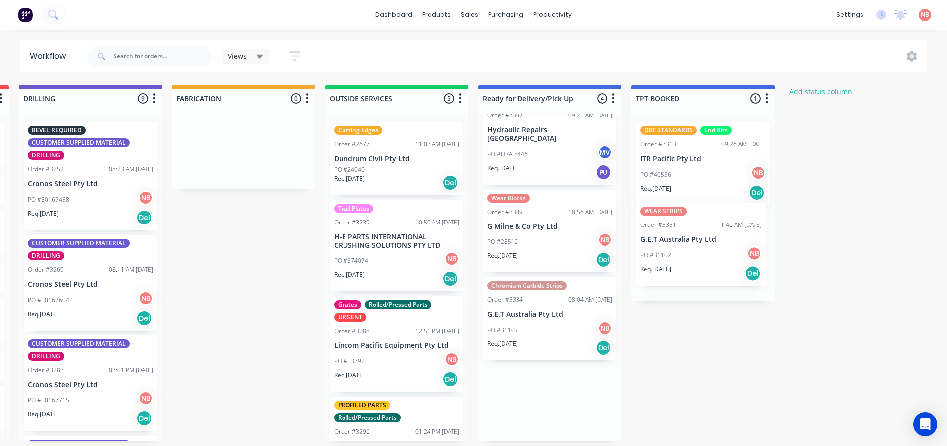
scroll to position [0, 0]
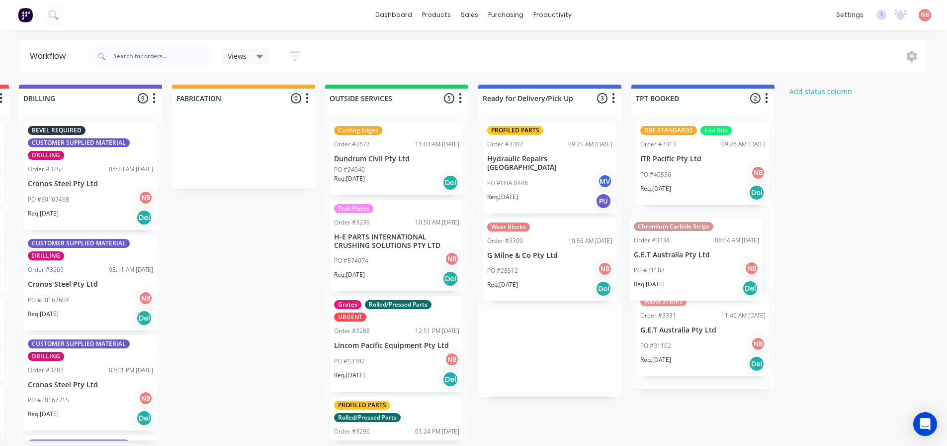
drag, startPoint x: 546, startPoint y: 314, endPoint x: 695, endPoint y: 235, distance: 168.8
click at [695, 235] on div "Submitted 6 Status colour #FF69B4 hex #FF69B4 Save Cancel Summaries Total order…" at bounding box center [206, 263] width 1658 height 356
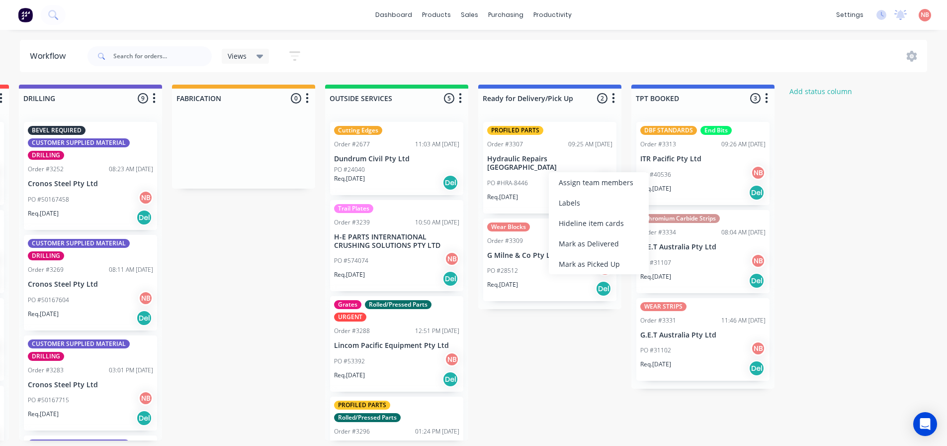
drag, startPoint x: 574, startPoint y: 258, endPoint x: 574, endPoint y: 284, distance: 26.4
click at [574, 259] on div "Mark as Picked Up" at bounding box center [599, 264] width 100 height 20
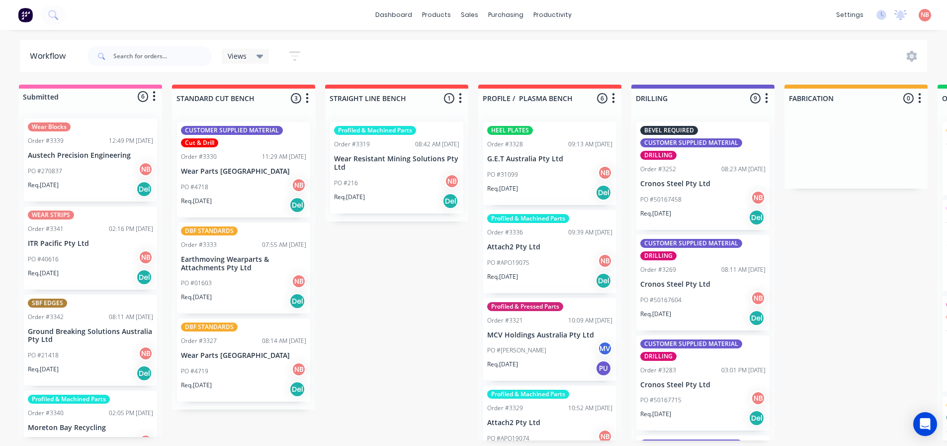
scroll to position [2, 0]
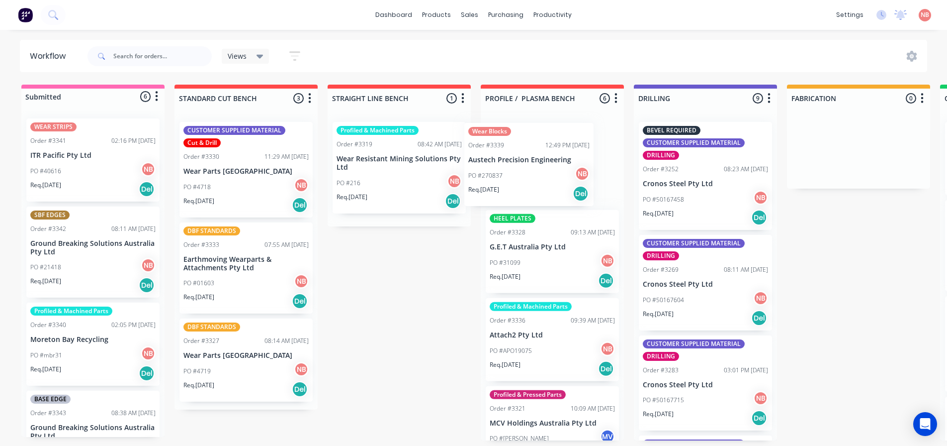
drag, startPoint x: 51, startPoint y: 166, endPoint x: 496, endPoint y: 173, distance: 444.6
click at [496, 173] on div "Submitted 6 Status colour #FF69B4 hex #FF69B4 Save Cancel Summaries Total order…" at bounding box center [822, 263] width 1658 height 356
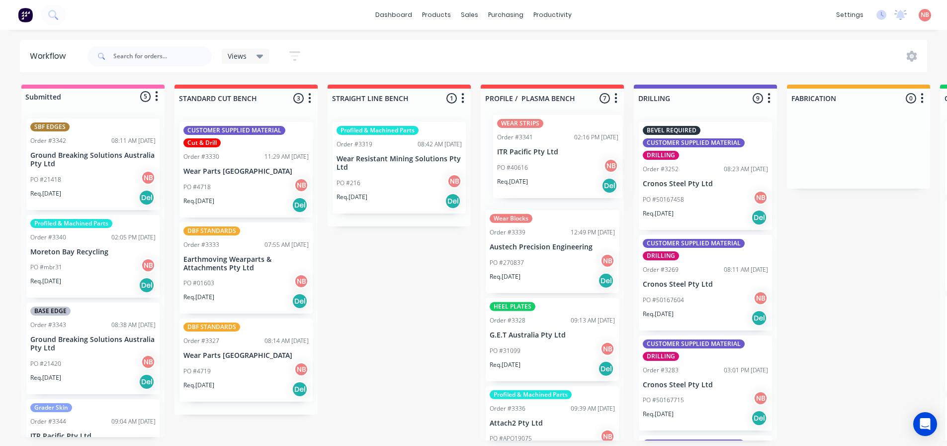
drag, startPoint x: 56, startPoint y: 168, endPoint x: 526, endPoint y: 166, distance: 470.4
click at [526, 166] on div "Submitted 5 Status colour #FF69B4 hex #FF69B4 Save Cancel Summaries Total order…" at bounding box center [822, 263] width 1658 height 356
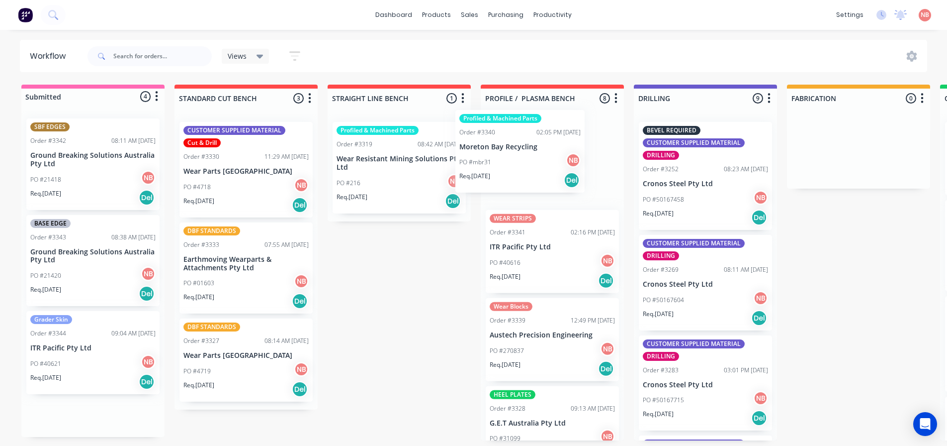
drag, startPoint x: 73, startPoint y: 255, endPoint x: 506, endPoint y: 150, distance: 445.5
click at [506, 150] on div "Submitted 4 Status colour #FF69B4 hex #FF69B4 Save Cancel Summaries Total order…" at bounding box center [822, 263] width 1658 height 356
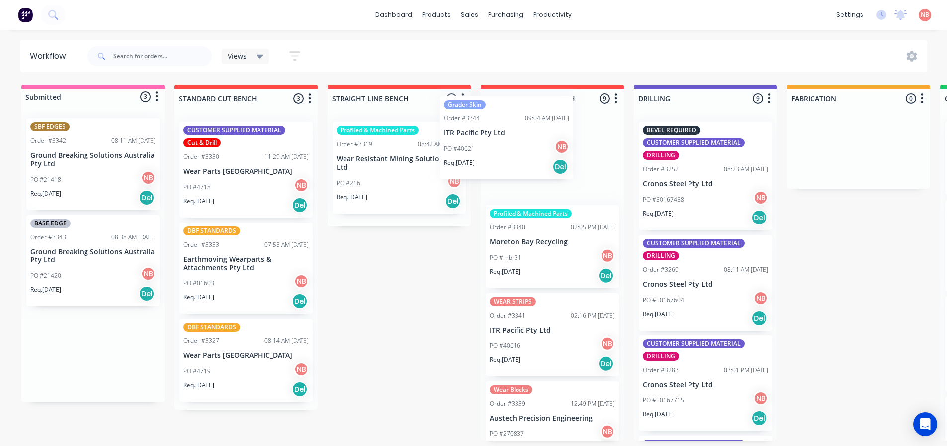
drag, startPoint x: 78, startPoint y: 346, endPoint x: 495, endPoint y: 133, distance: 468.8
click at [495, 133] on div "Submitted 3 Status colour #FF69B4 hex #FF69B4 Save Cancel Summaries Total order…" at bounding box center [822, 263] width 1658 height 356
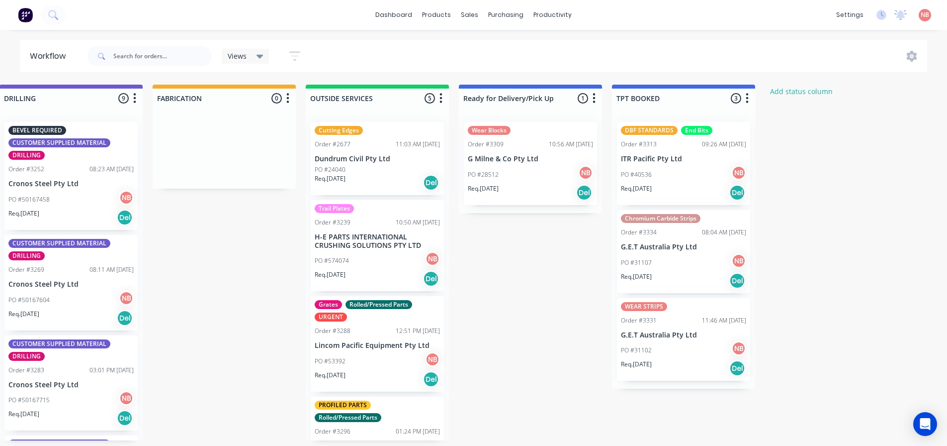
scroll to position [2, 636]
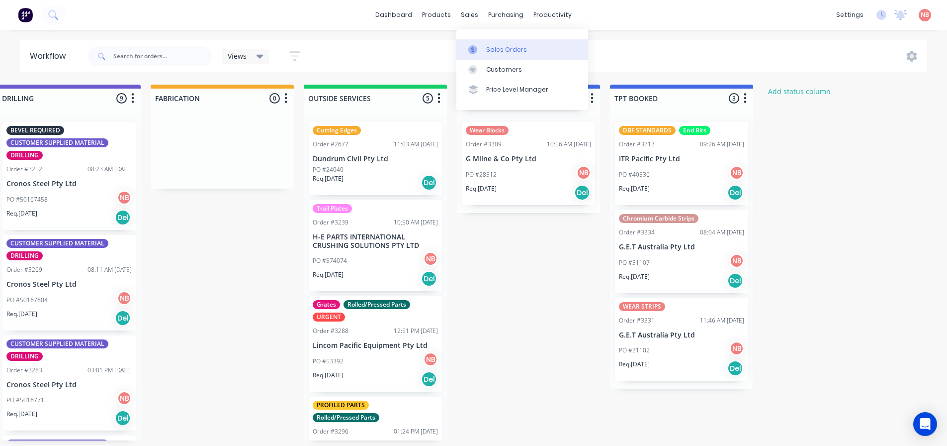
click at [474, 41] on link "Sales Orders" at bounding box center [522, 49] width 132 height 20
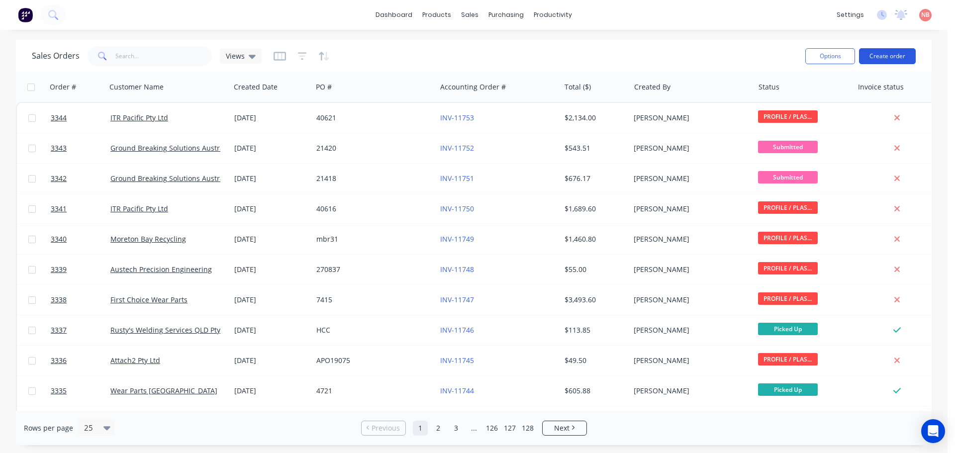
click at [878, 56] on button "Create order" at bounding box center [887, 56] width 57 height 16
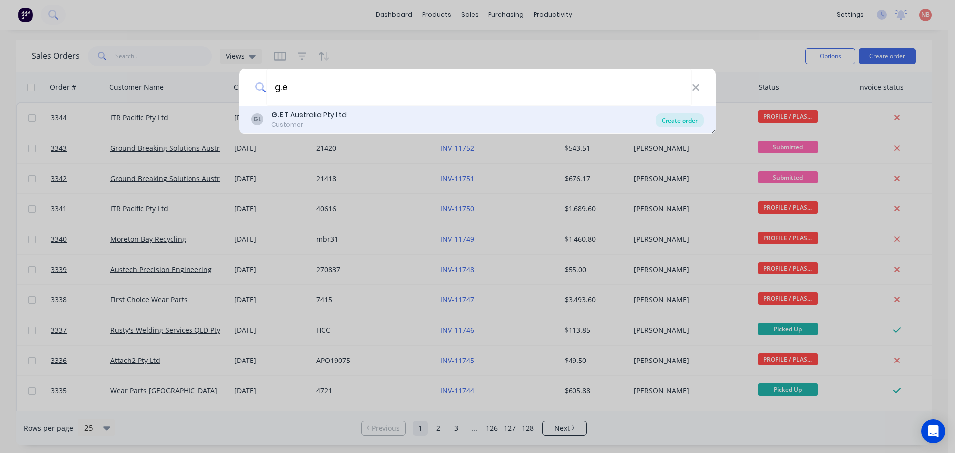
type input "g.e"
click at [678, 121] on div "Create order" at bounding box center [679, 120] width 48 height 14
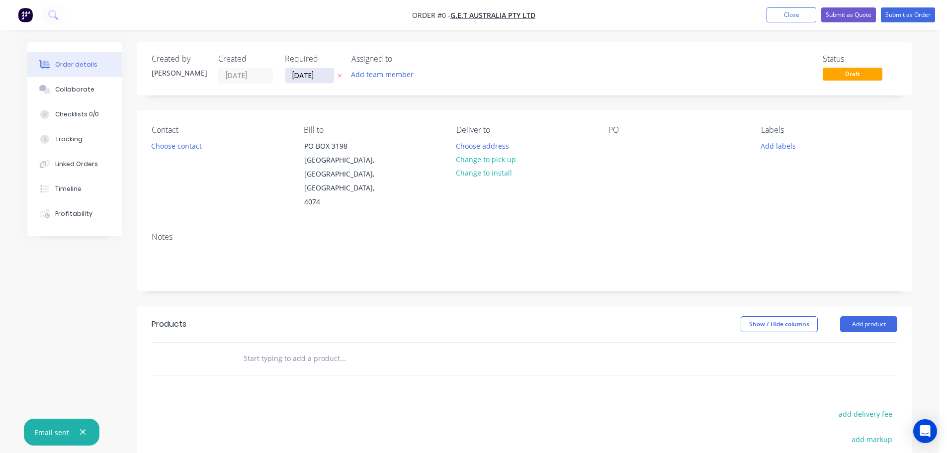
click at [318, 70] on input "[DATE]" at bounding box center [309, 75] width 49 height 15
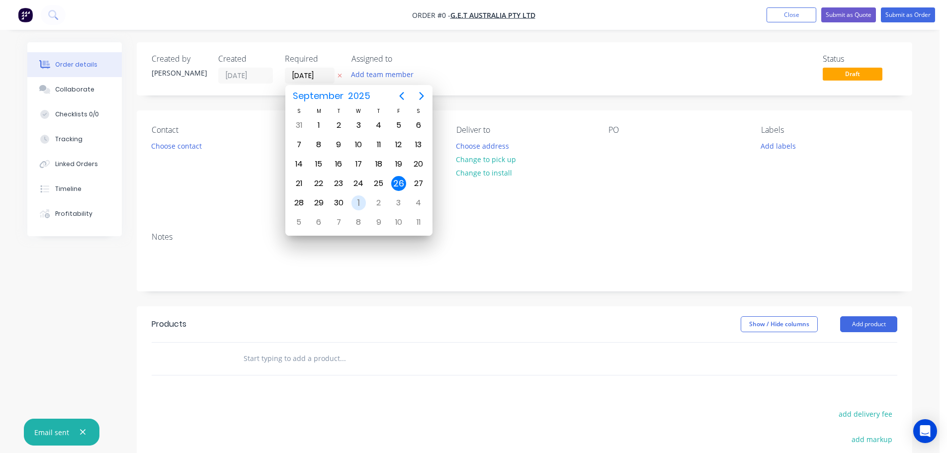
click at [358, 200] on div "1" at bounding box center [359, 202] width 15 height 15
type input "[DATE]"
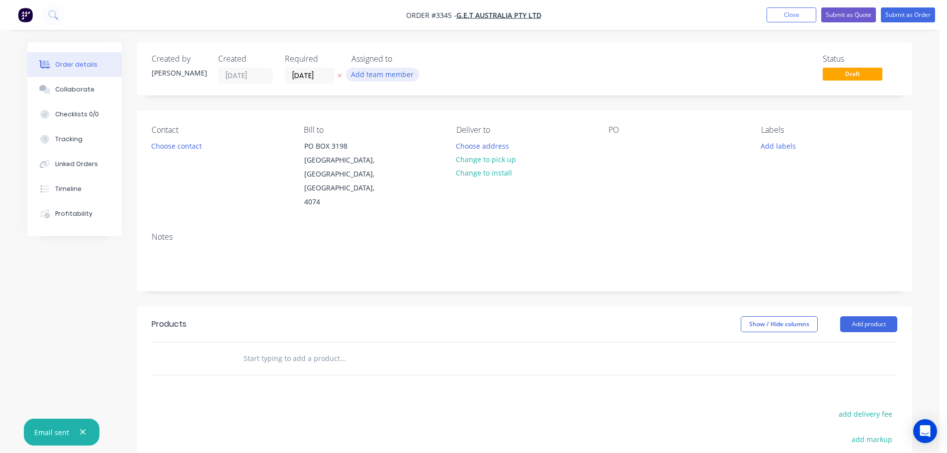
click at [377, 80] on button "Add team member" at bounding box center [382, 74] width 73 height 13
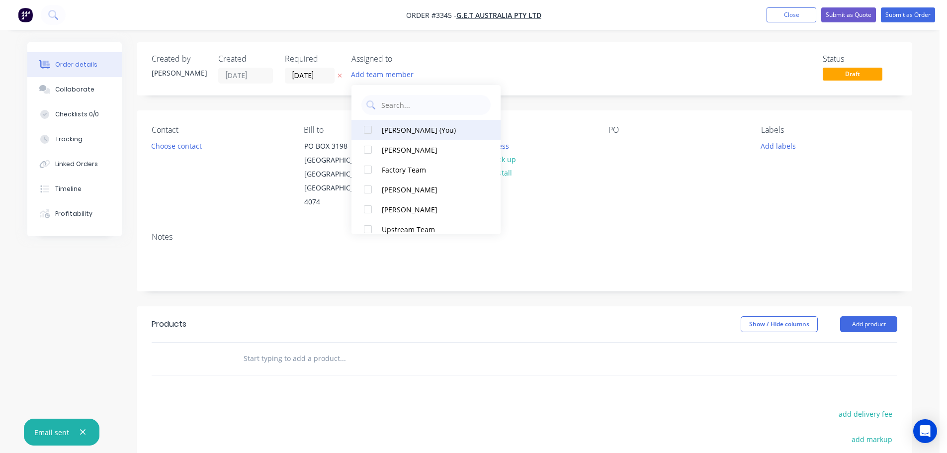
click at [392, 122] on button "[PERSON_NAME] (You)" at bounding box center [426, 130] width 149 height 20
click at [174, 148] on button "Choose contact" at bounding box center [176, 145] width 61 height 13
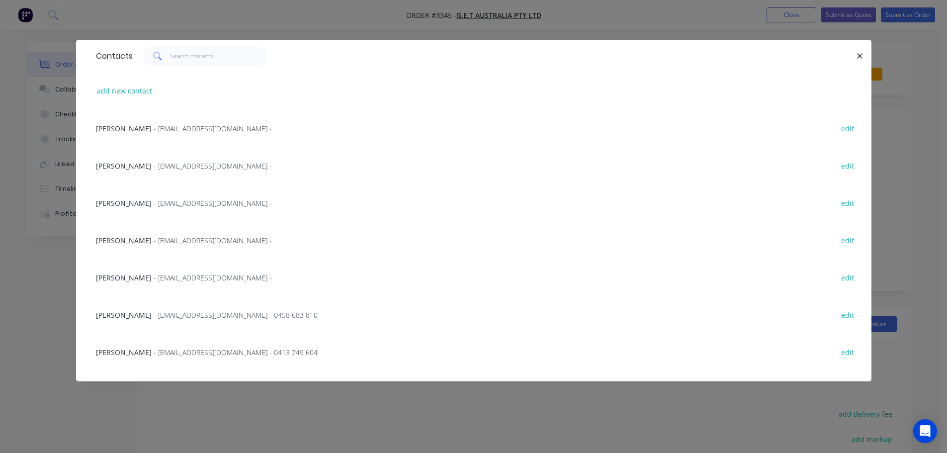
click at [127, 166] on span "[PERSON_NAME]" at bounding box center [124, 165] width 56 height 9
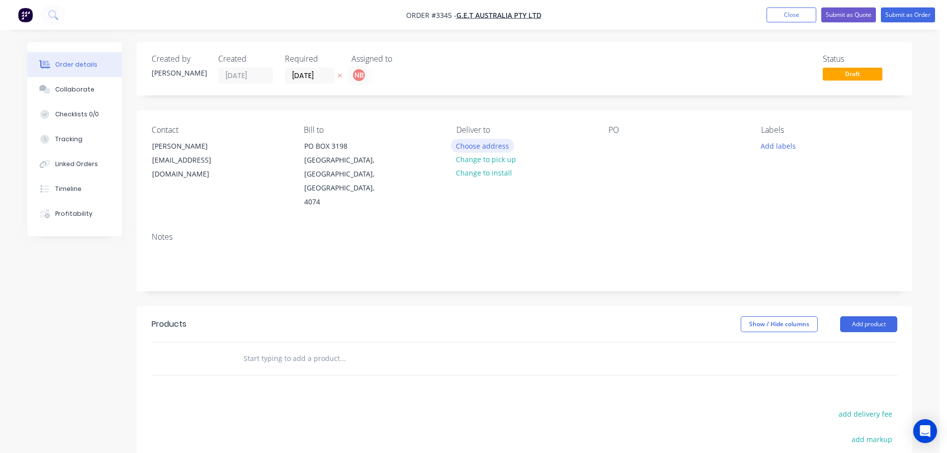
click at [480, 140] on button "Choose address" at bounding box center [483, 145] width 64 height 13
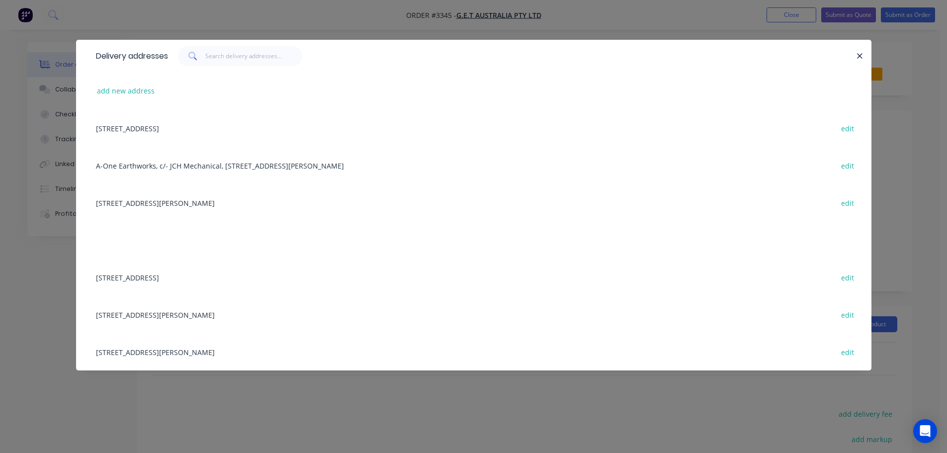
click at [144, 276] on div "[STREET_ADDRESS] edit" at bounding box center [474, 277] width 766 height 37
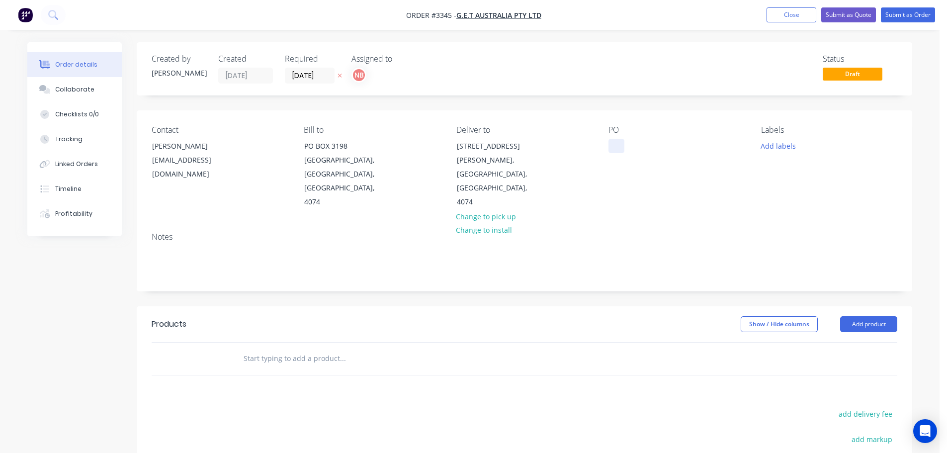
click at [622, 146] on div at bounding box center [617, 146] width 16 height 14
click at [783, 145] on button "Add labels" at bounding box center [778, 145] width 46 height 13
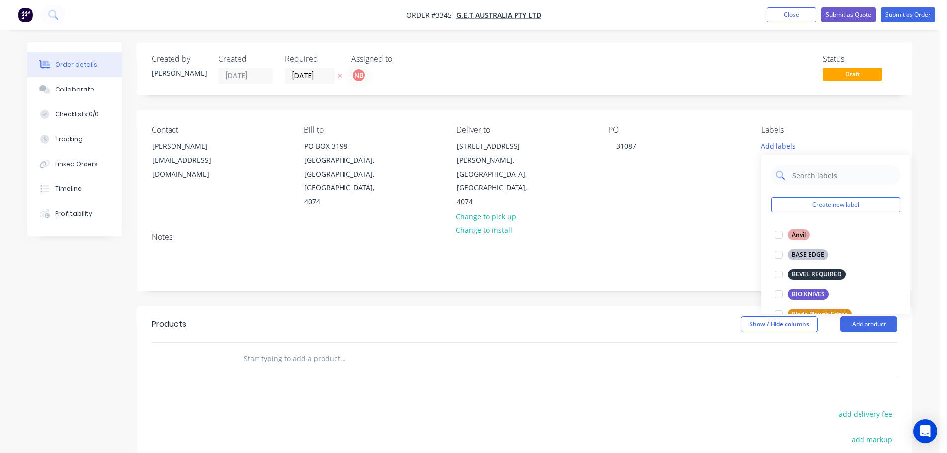
click at [811, 178] on input "text" at bounding box center [844, 175] width 104 height 20
click at [809, 249] on button "HEEL PLATES" at bounding box center [804, 255] width 67 height 14
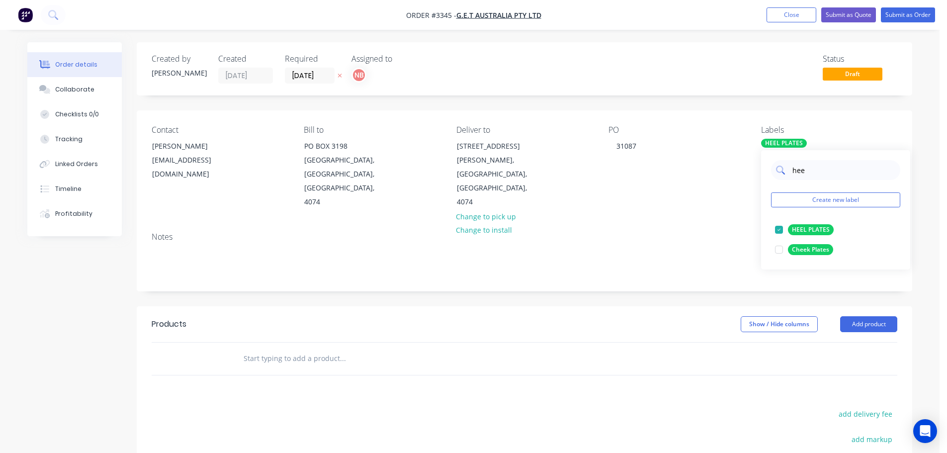
click at [811, 172] on input "hee" at bounding box center [844, 170] width 104 height 20
type input "rou"
drag, startPoint x: 806, startPoint y: 174, endPoint x: 786, endPoint y: 174, distance: 20.4
click at [786, 174] on div "rou" at bounding box center [835, 170] width 129 height 20
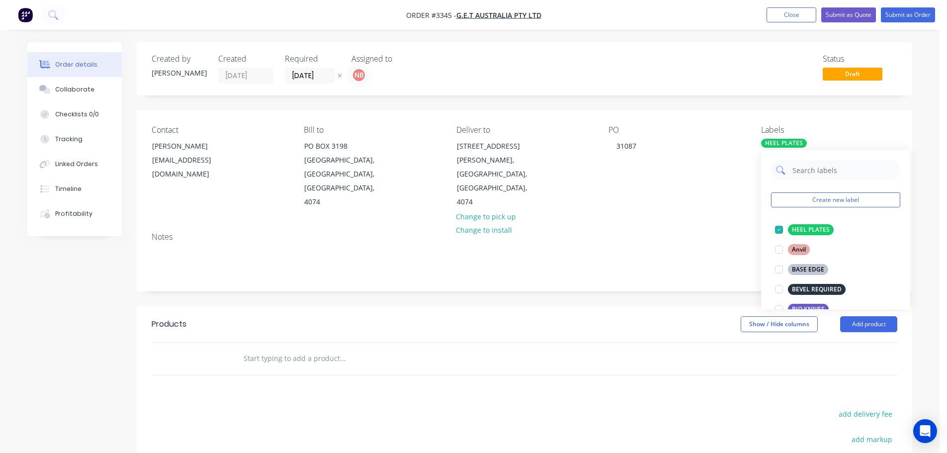
type input "a"
type input "sef"
click at [826, 223] on button "SEF Cutting Edges" at bounding box center [811, 230] width 81 height 14
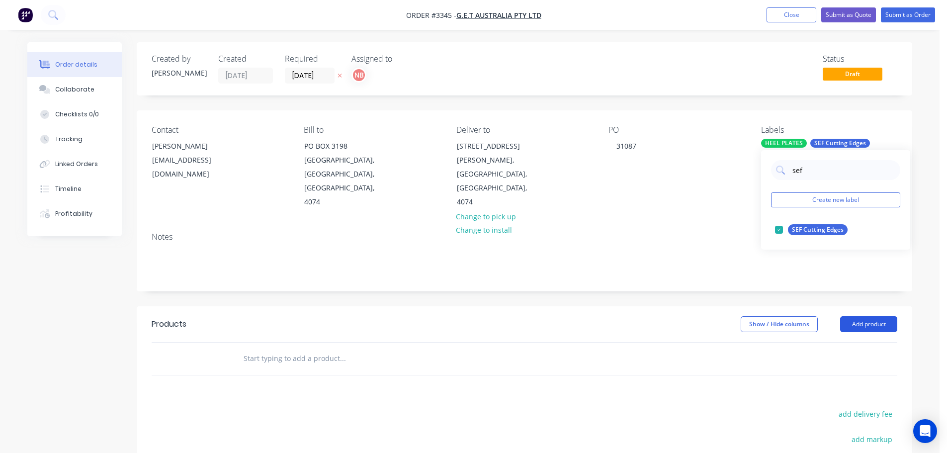
click at [878, 316] on button "Add product" at bounding box center [868, 324] width 57 height 16
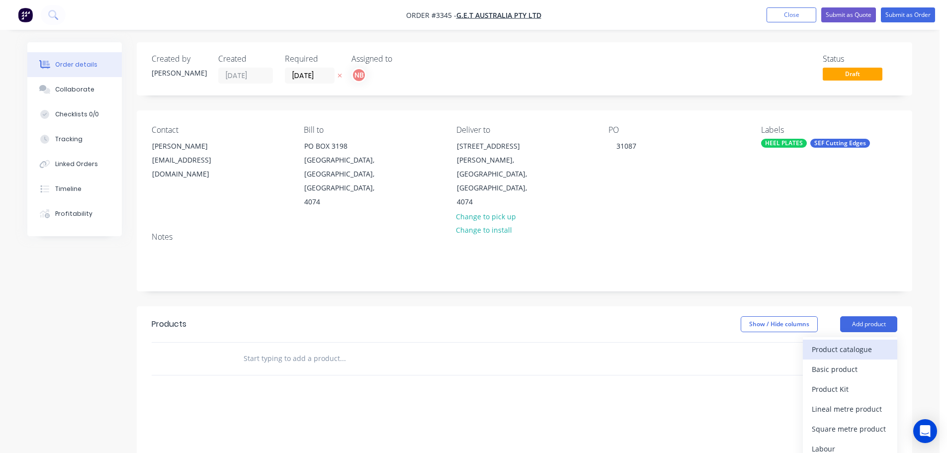
click at [859, 342] on div "Product catalogue" at bounding box center [850, 349] width 77 height 14
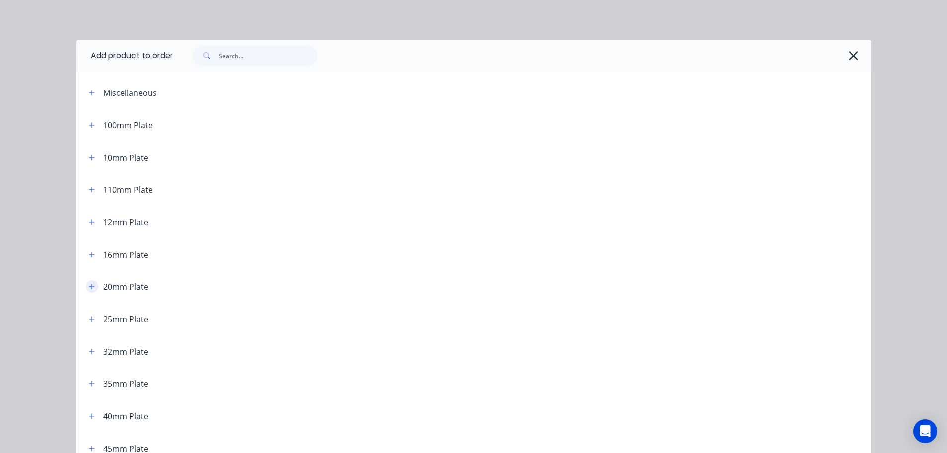
click at [89, 285] on icon "button" at bounding box center [91, 286] width 5 height 5
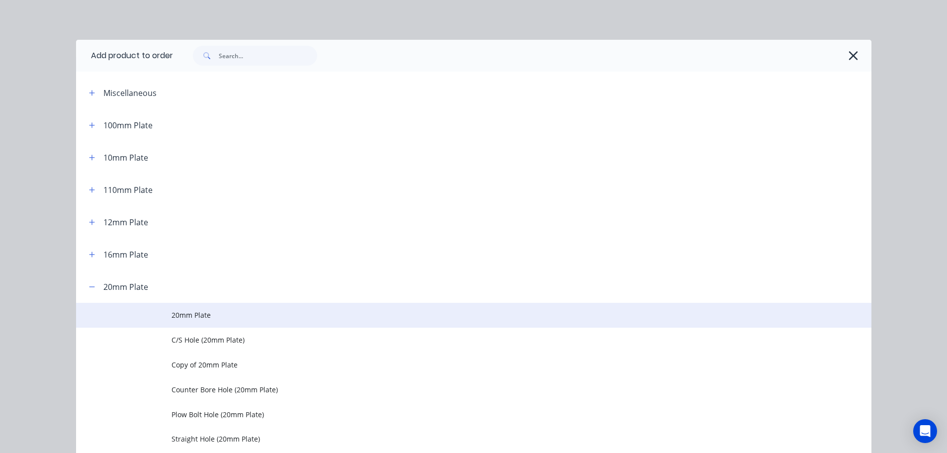
click at [172, 315] on span "20mm Plate" at bounding box center [452, 315] width 560 height 10
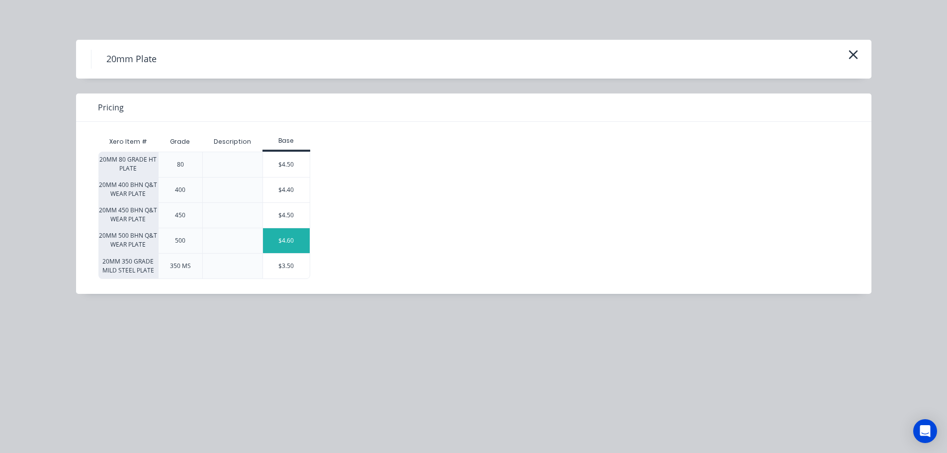
click at [291, 244] on div "$4.60" at bounding box center [286, 240] width 47 height 25
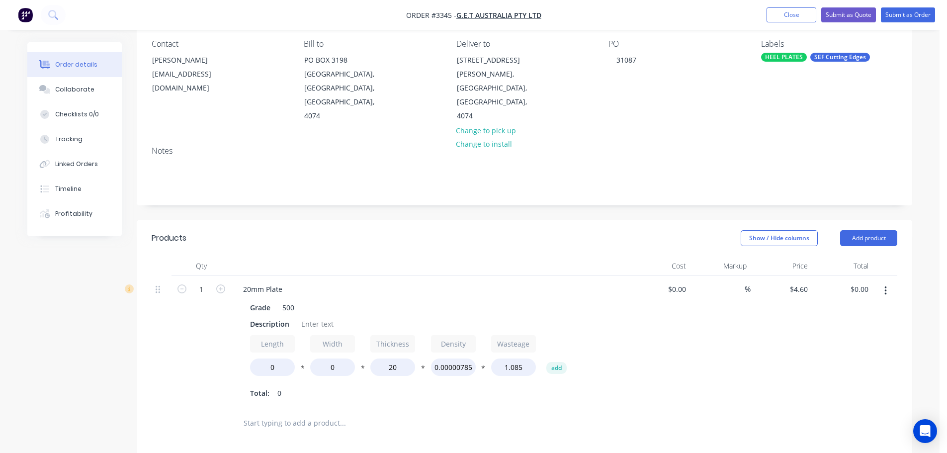
scroll to position [99, 0]
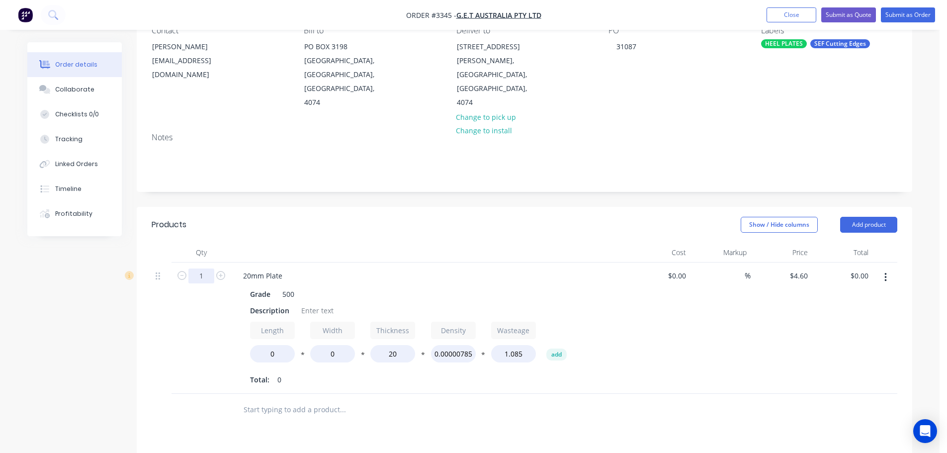
click at [202, 269] on input "1" at bounding box center [201, 276] width 26 height 15
type input "4"
click at [230, 217] on div "Products" at bounding box center [231, 225] width 159 height 16
click at [266, 303] on div "Description" at bounding box center [269, 310] width 47 height 14
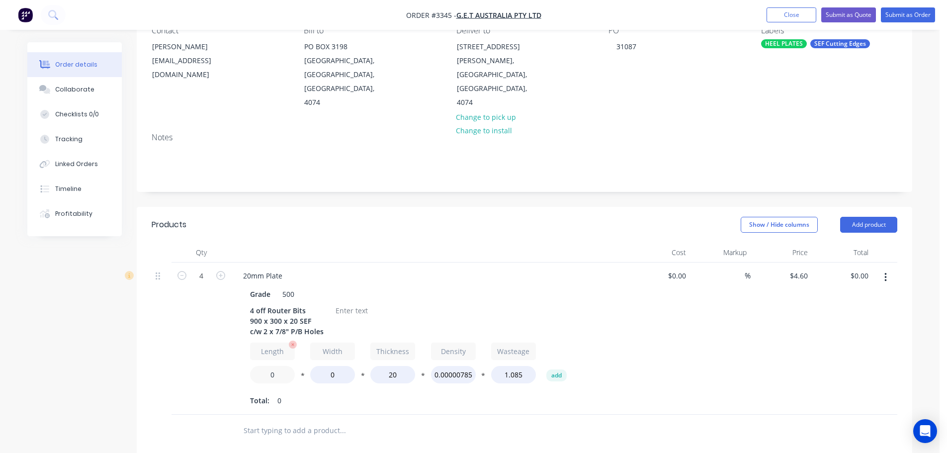
click at [270, 366] on input "0" at bounding box center [272, 374] width 45 height 17
type input "900"
click at [319, 366] on input "0" at bounding box center [332, 374] width 45 height 17
type input "300"
type input "$846.40"
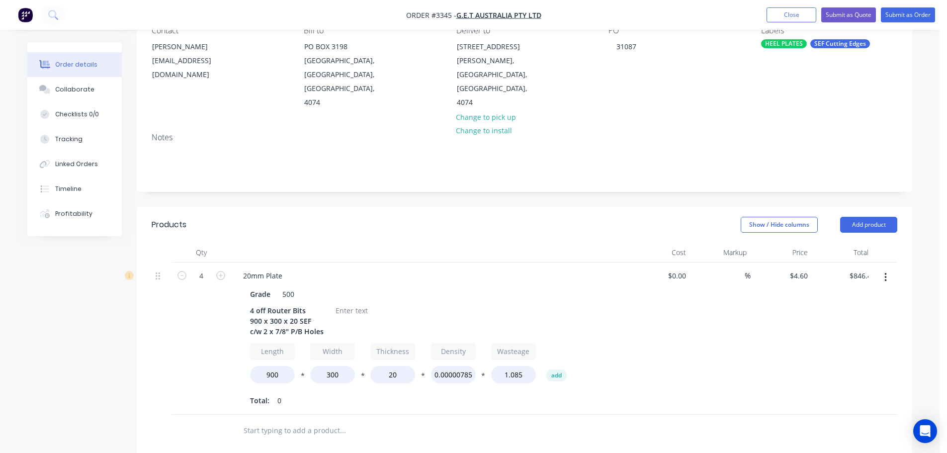
click at [341, 395] on div "20mm Plate Grade 500 4 off Router Bits 900 x 300 x 20 SEF c/w 2 x 7/8" P/B Hole…" at bounding box center [430, 339] width 398 height 152
click at [345, 303] on div at bounding box center [352, 310] width 40 height 14
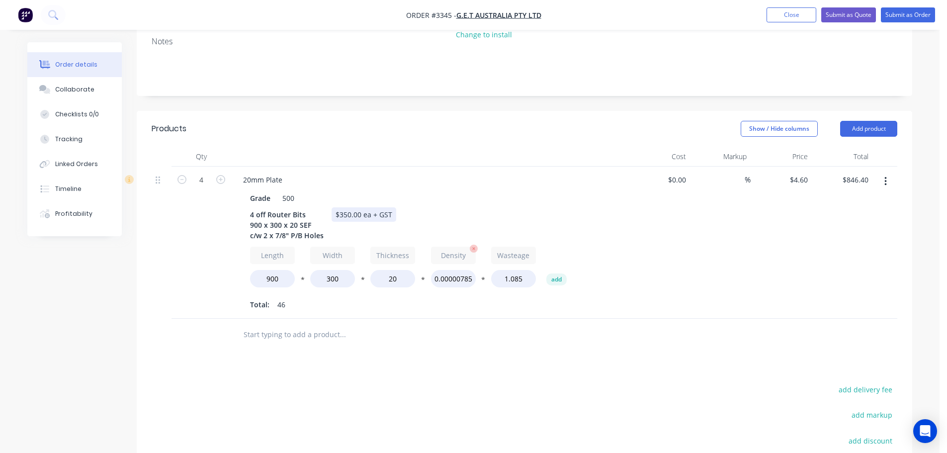
scroll to position [199, 0]
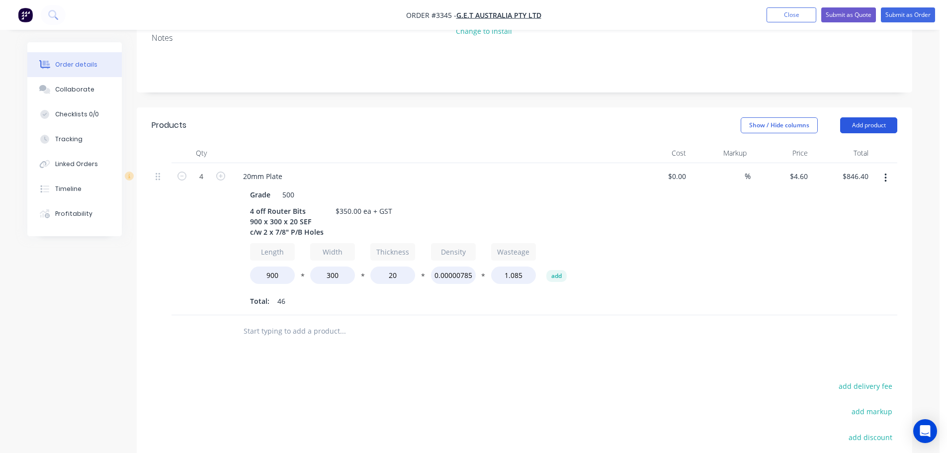
click at [893, 117] on button "Add product" at bounding box center [868, 125] width 57 height 16
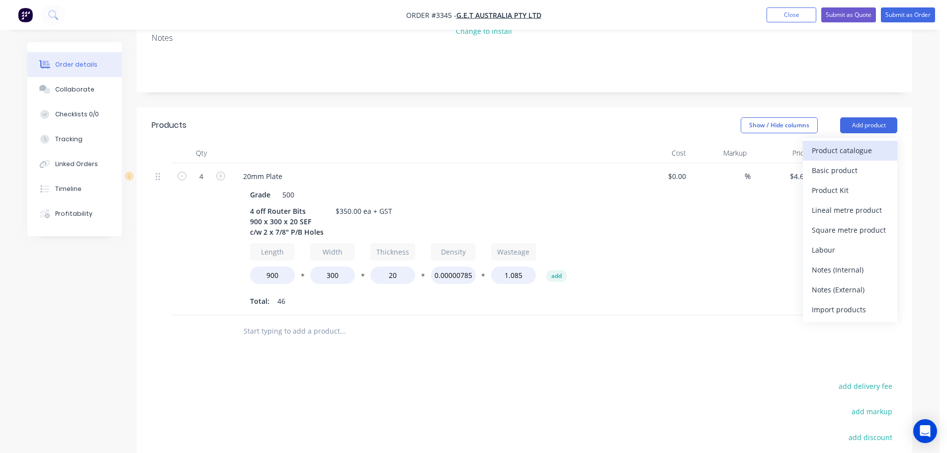
click at [836, 143] on div "Product catalogue" at bounding box center [850, 150] width 77 height 14
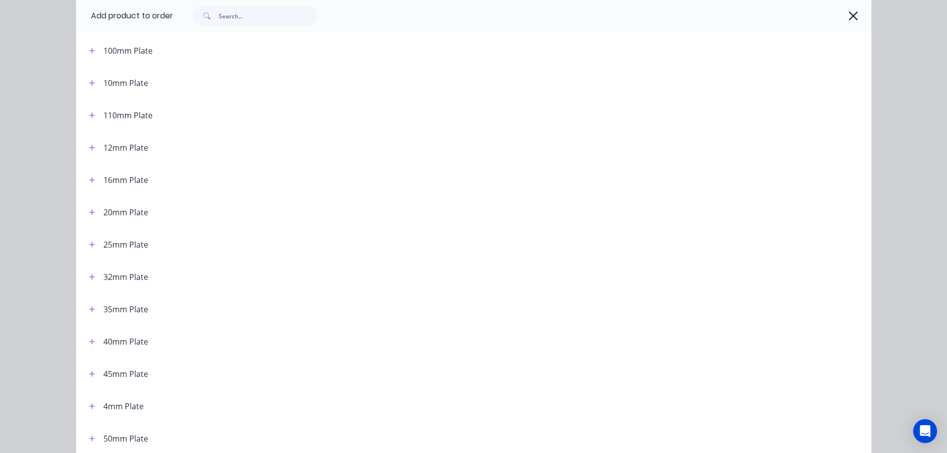
scroll to position [99, 0]
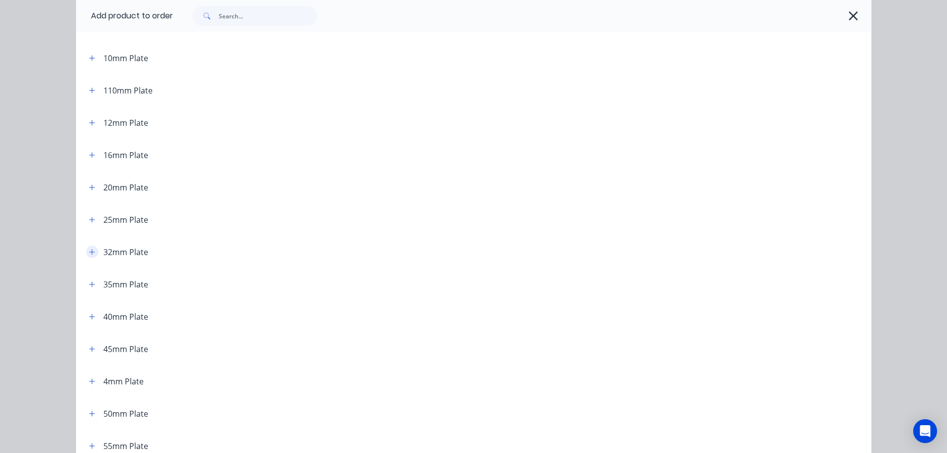
click at [90, 254] on icon "button" at bounding box center [92, 252] width 6 height 7
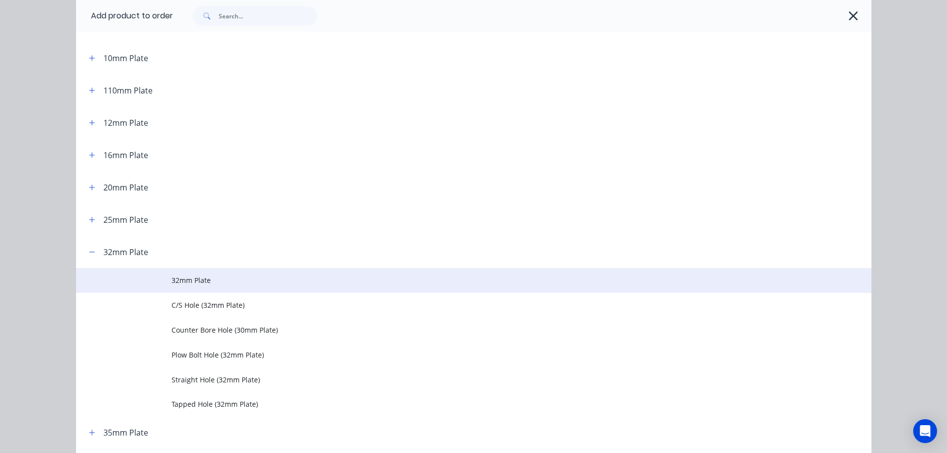
click at [185, 279] on span "32mm Plate" at bounding box center [452, 280] width 560 height 10
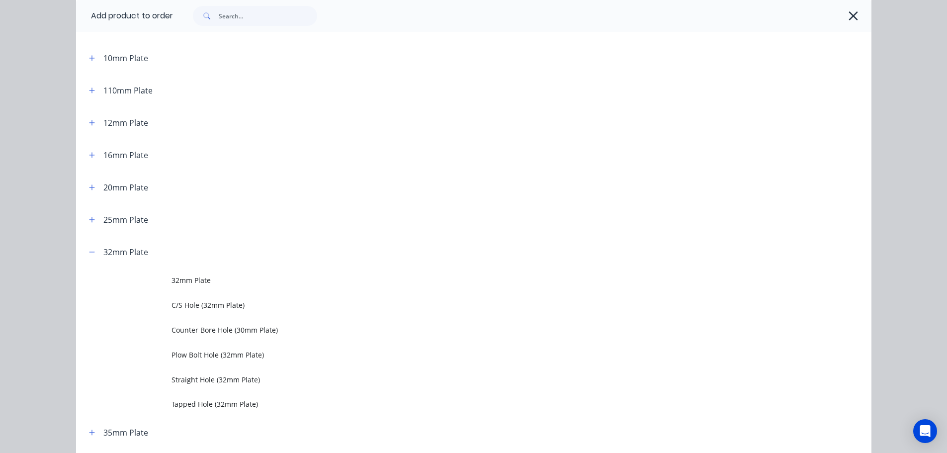
scroll to position [0, 0]
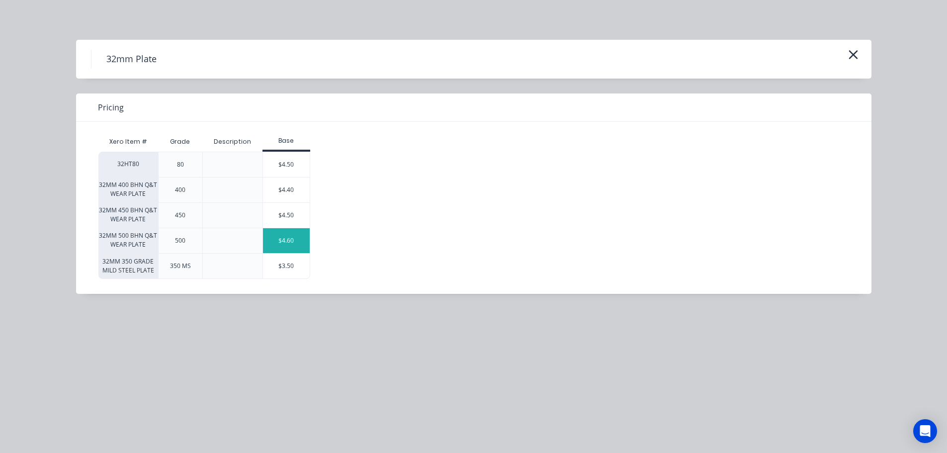
click at [283, 238] on div "$4.60" at bounding box center [286, 240] width 47 height 25
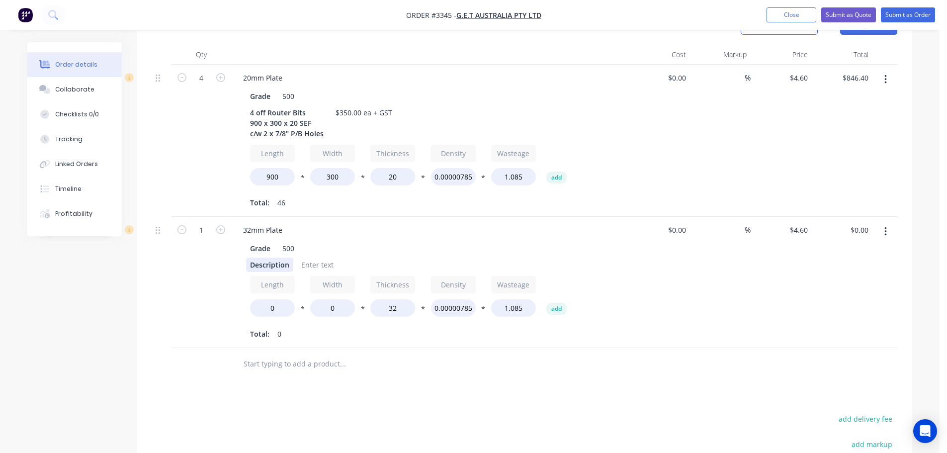
scroll to position [298, 0]
click at [198, 222] on input "1" at bounding box center [201, 229] width 26 height 15
drag, startPoint x: 194, startPoint y: 168, endPoint x: 198, endPoint y: 176, distance: 8.9
click at [194, 168] on div "4" at bounding box center [202, 140] width 60 height 152
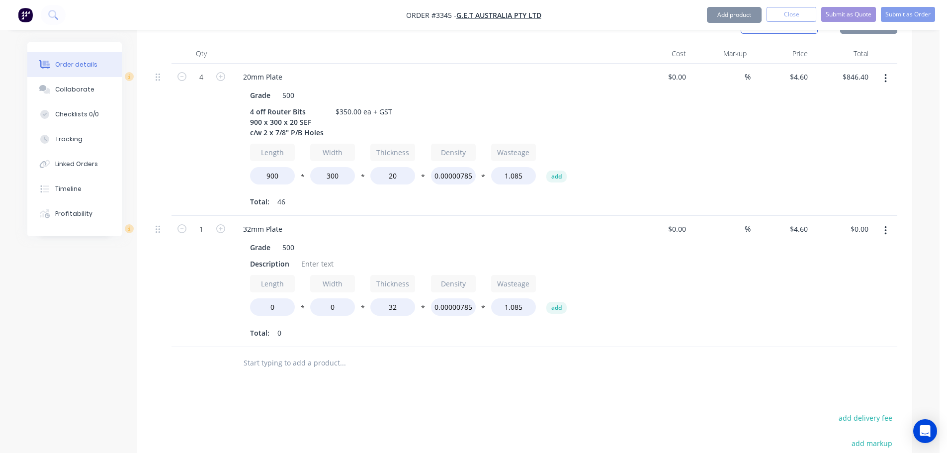
click at [269, 257] on div "Description" at bounding box center [269, 264] width 47 height 14
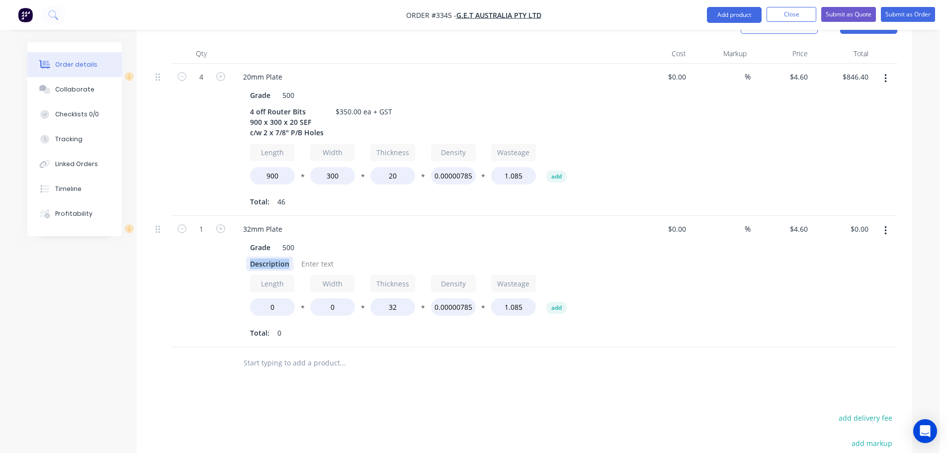
click at [269, 257] on div "Description" at bounding box center [269, 264] width 47 height 14
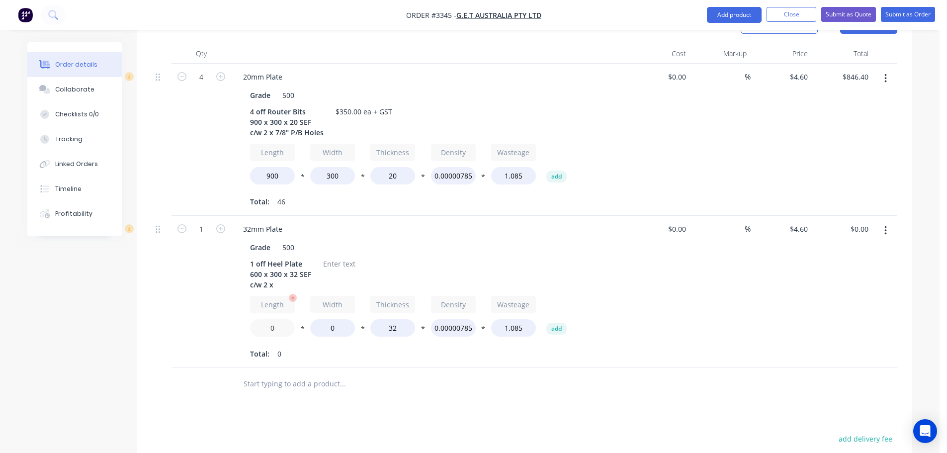
click at [267, 319] on input "0" at bounding box center [272, 327] width 45 height 17
type input "600"
click at [324, 319] on input "0" at bounding box center [332, 327] width 45 height 17
type input "300"
type input "$225.40"
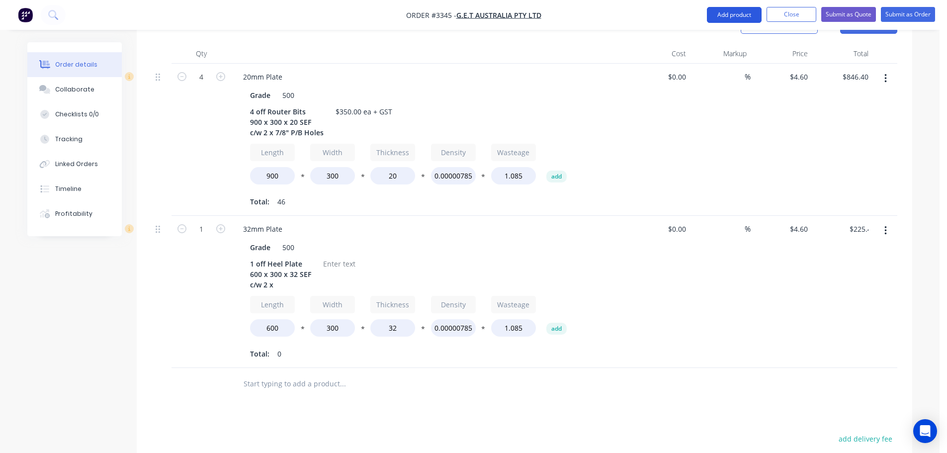
click at [747, 15] on button "Add product" at bounding box center [734, 15] width 55 height 16
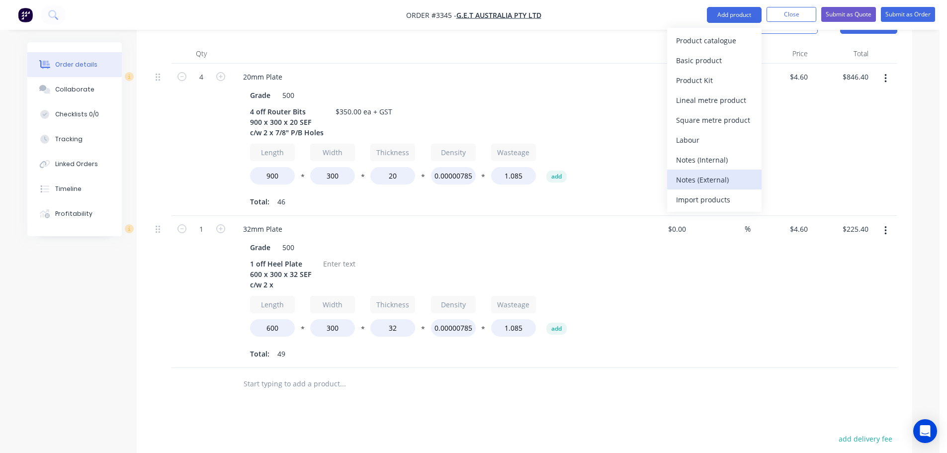
click at [698, 178] on div "Notes (External)" at bounding box center [714, 180] width 77 height 14
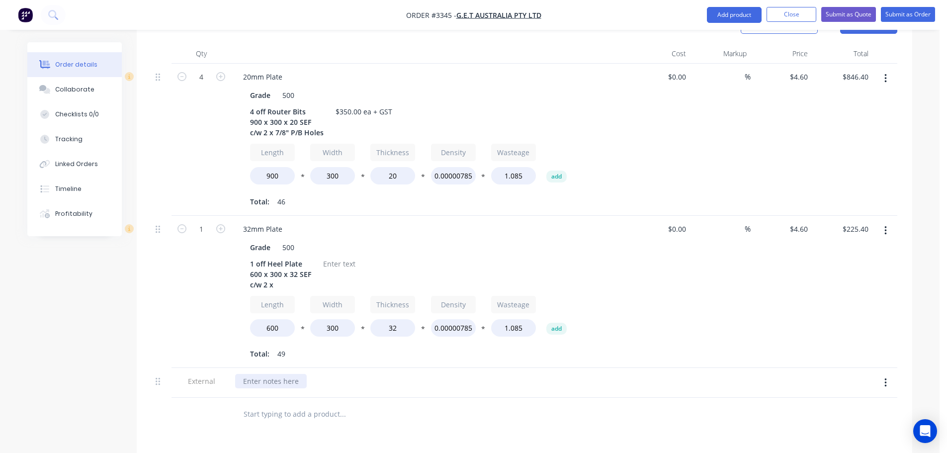
click at [285, 374] on div at bounding box center [271, 381] width 72 height 14
click at [354, 257] on div at bounding box center [339, 264] width 40 height 14
click at [639, 274] on div "$0.00 $0.00" at bounding box center [659, 292] width 61 height 152
drag, startPoint x: 337, startPoint y: 251, endPoint x: 326, endPoint y: 251, distance: 10.9
click at [326, 257] on div "$254.00 + GST" at bounding box center [346, 264] width 55 height 14
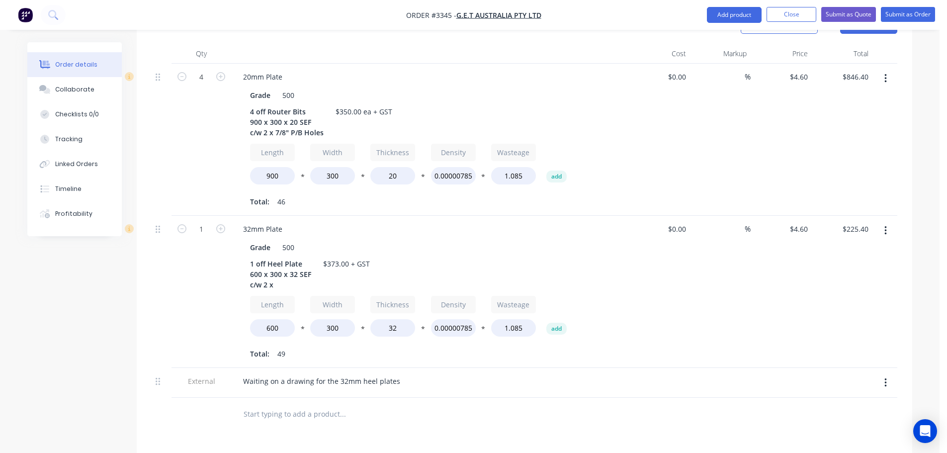
click at [434, 222] on div "32mm Plate" at bounding box center [430, 229] width 390 height 14
click at [51, 94] on button "Collaborate" at bounding box center [74, 89] width 94 height 25
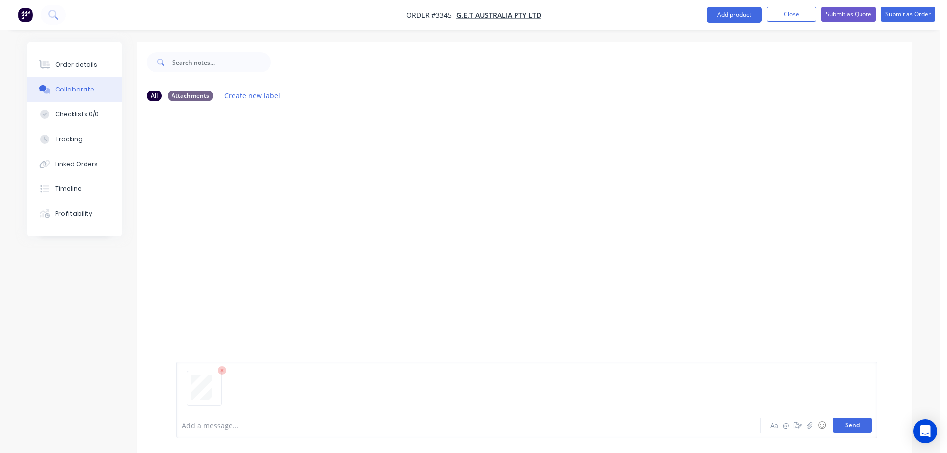
click at [856, 426] on button "Send" at bounding box center [852, 425] width 39 height 15
click at [64, 58] on button "Order details" at bounding box center [74, 64] width 94 height 25
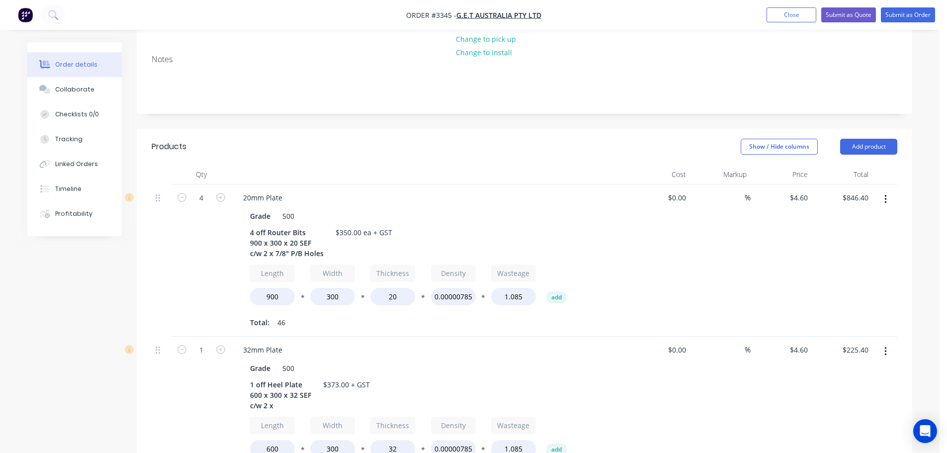
scroll to position [167, 0]
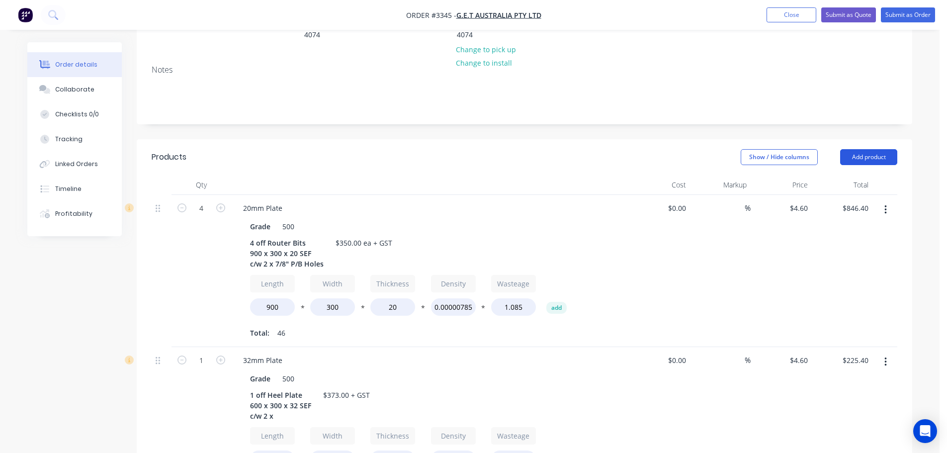
click at [881, 149] on button "Add product" at bounding box center [868, 157] width 57 height 16
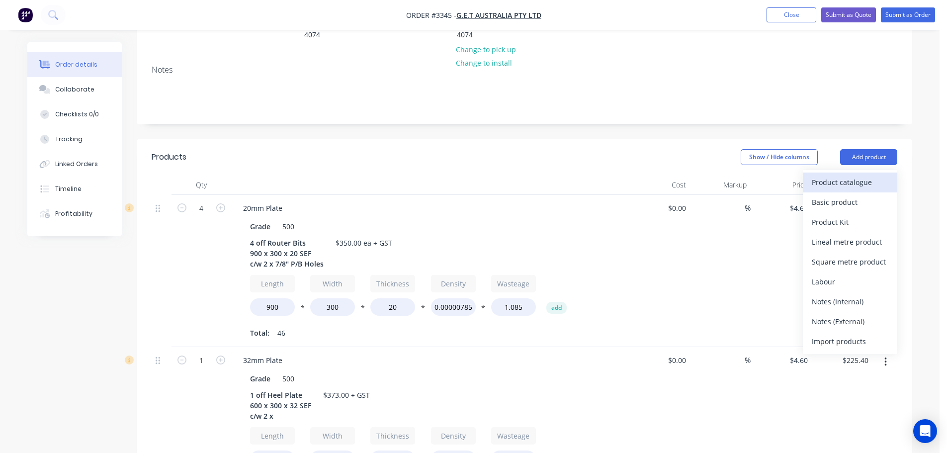
click at [854, 175] on div "Product catalogue" at bounding box center [850, 182] width 77 height 14
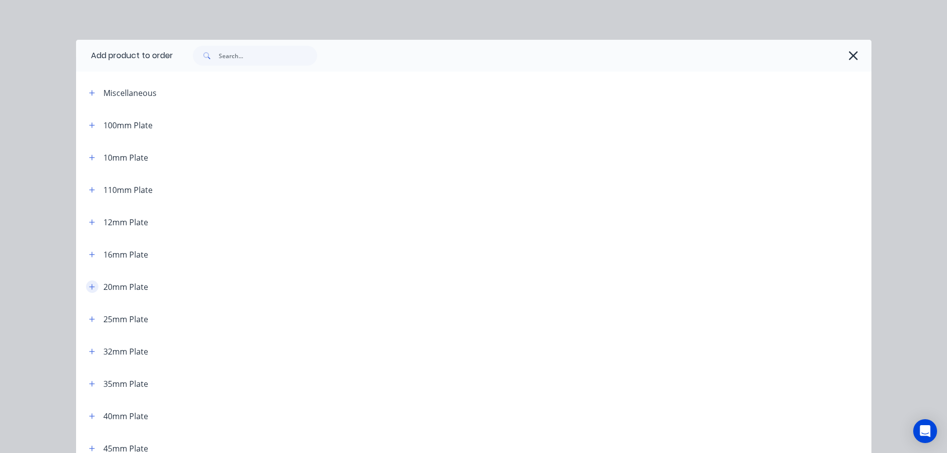
click at [90, 287] on icon "button" at bounding box center [92, 286] width 6 height 7
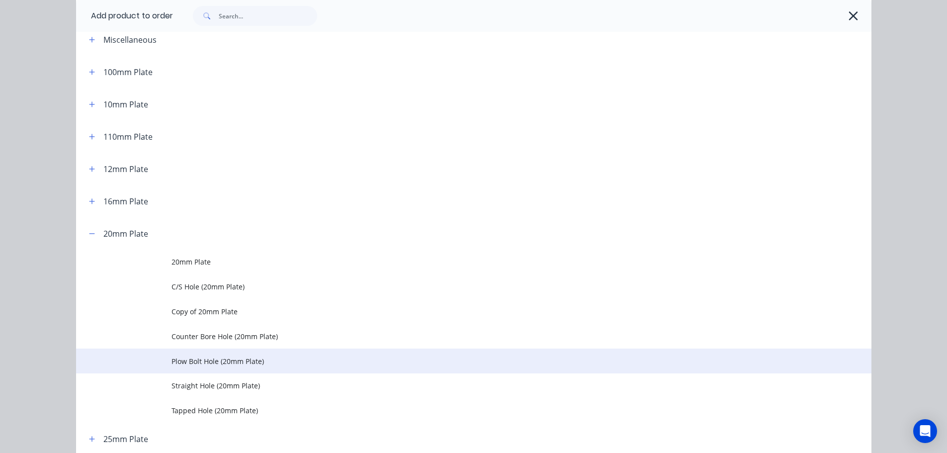
scroll to position [149, 0]
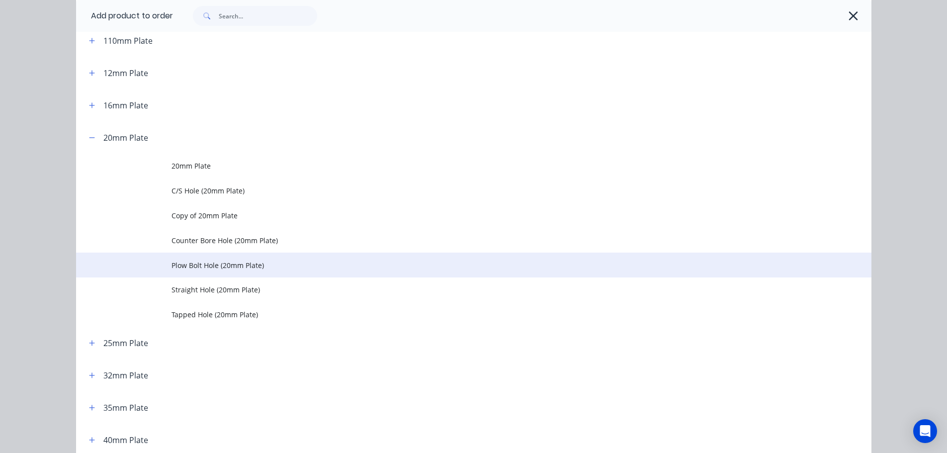
click at [195, 268] on span "Plow Bolt Hole (20mm Plate)" at bounding box center [452, 265] width 560 height 10
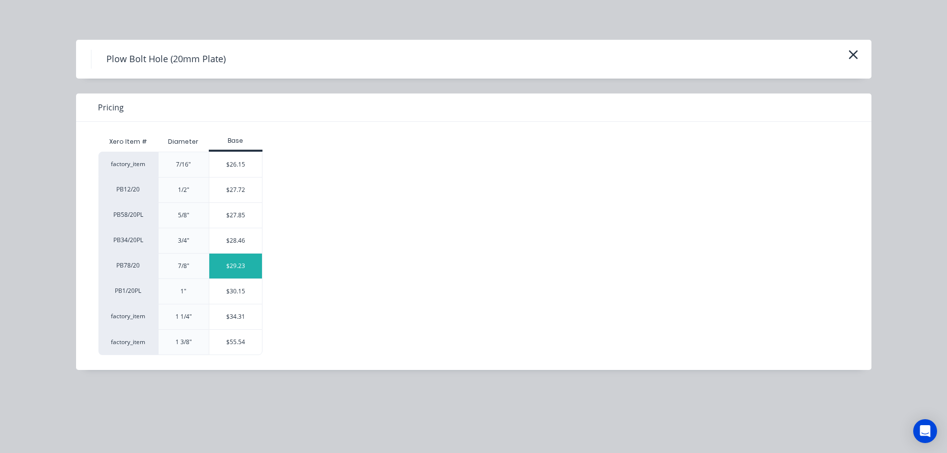
click at [225, 269] on div "$29.23" at bounding box center [235, 266] width 53 height 25
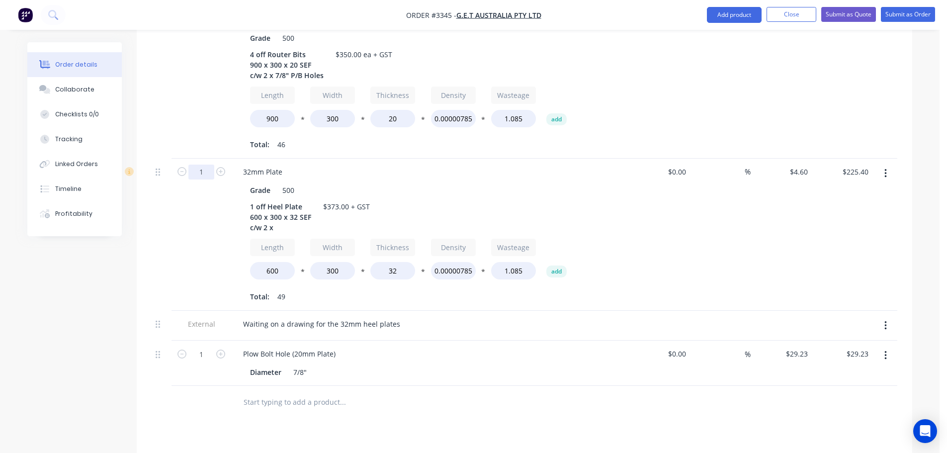
scroll to position [416, 0]
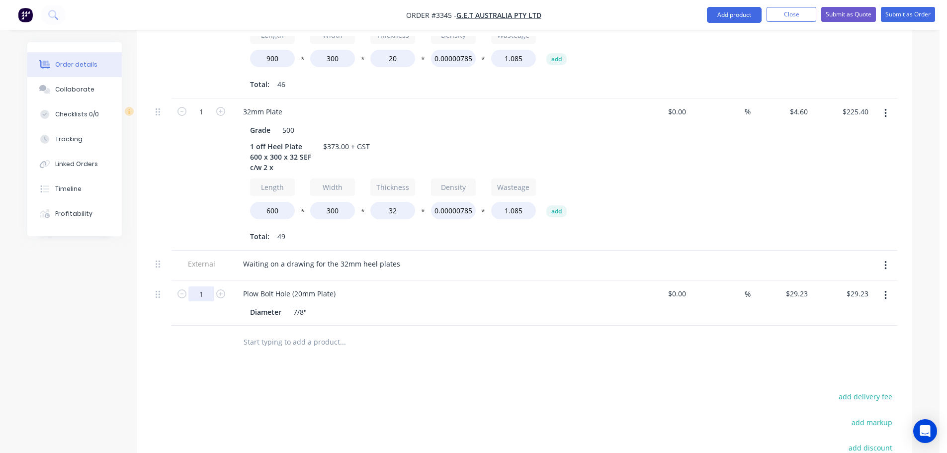
click at [194, 286] on input "1" at bounding box center [201, 293] width 26 height 15
type input "8"
type input "$233.84"
click at [189, 210] on div "1" at bounding box center [202, 174] width 60 height 152
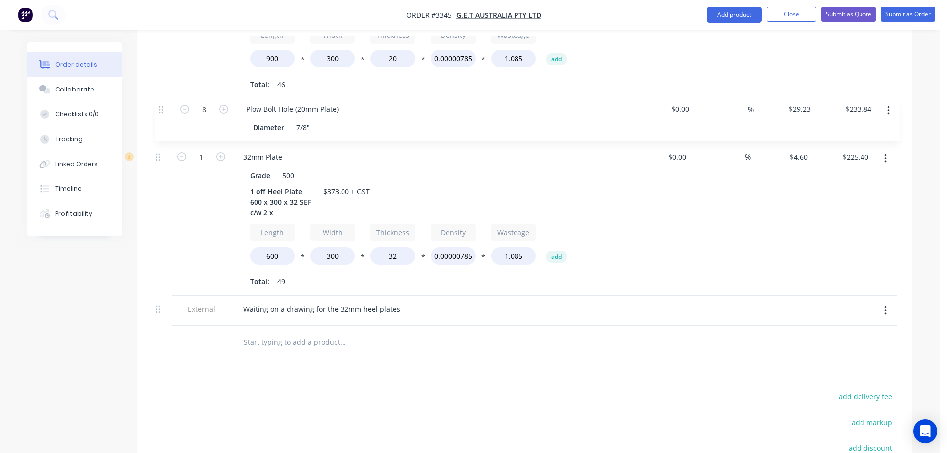
drag, startPoint x: 161, startPoint y: 283, endPoint x: 190, endPoint y: 104, distance: 181.9
click at [163, 110] on div "4 20mm Plate Grade 500 4 off Router Bits 900 x 300 x 20 SEF c/w 2 x 7/8" P/B Ho…" at bounding box center [525, 136] width 746 height 380
click at [724, 16] on button "Add product" at bounding box center [734, 15] width 55 height 16
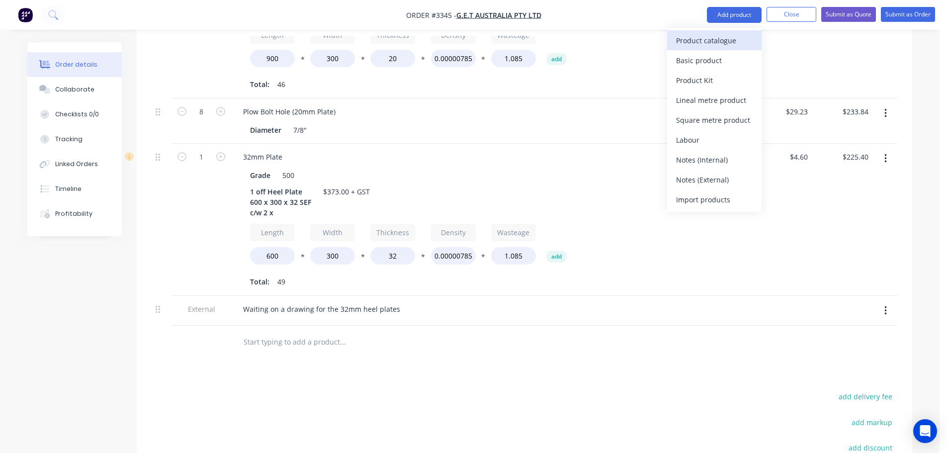
click at [716, 31] on button "Product catalogue" at bounding box center [714, 40] width 94 height 20
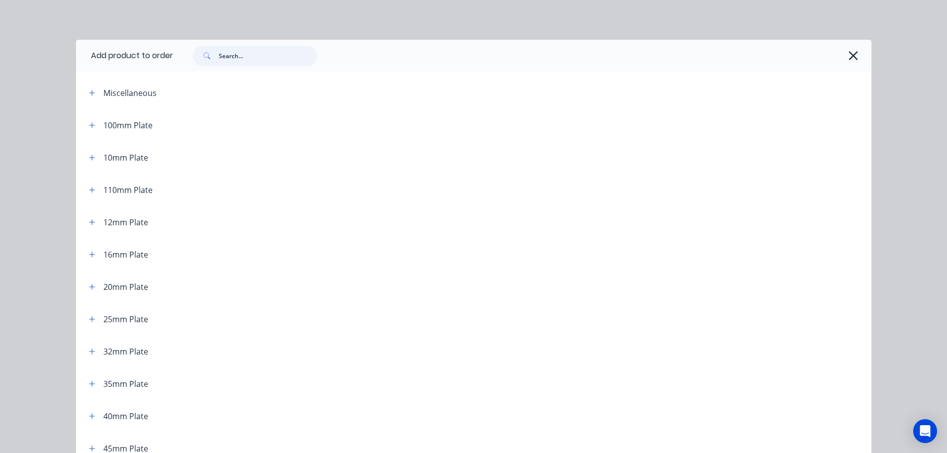
click at [246, 52] on input "text" at bounding box center [268, 56] width 98 height 20
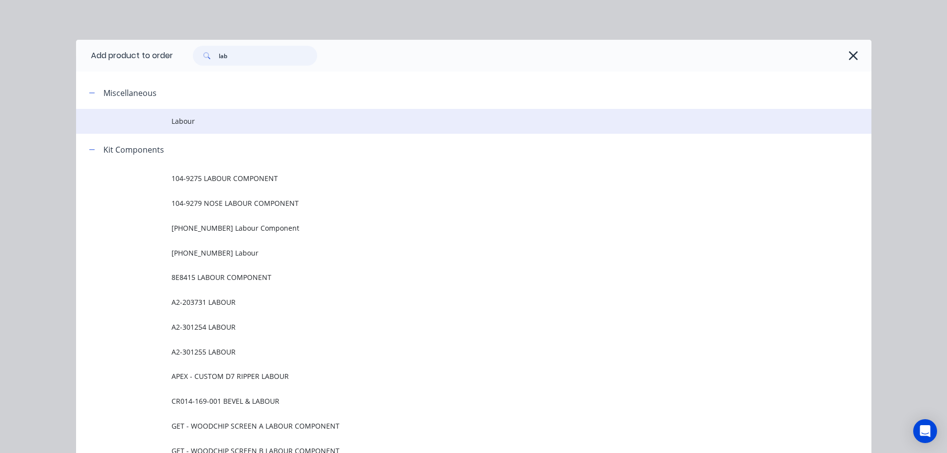
type input "lab"
click at [192, 117] on span "Labour" at bounding box center [452, 121] width 560 height 10
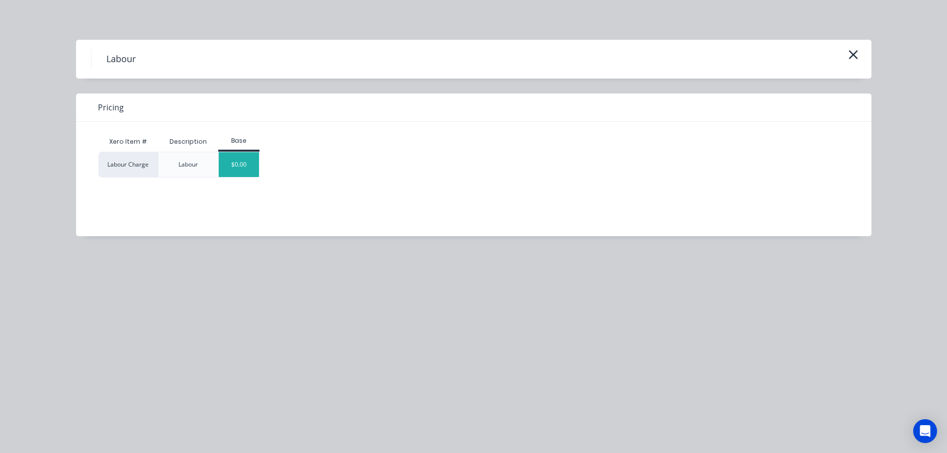
click at [242, 157] on div "$0.00" at bounding box center [239, 164] width 40 height 25
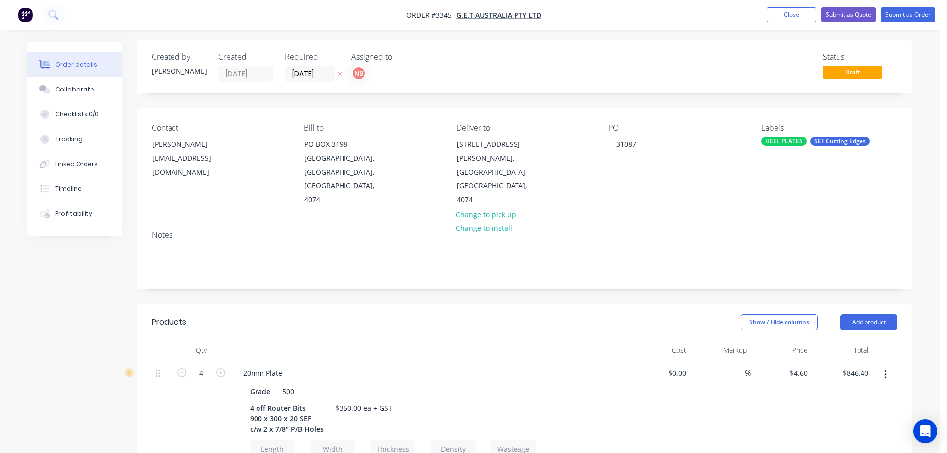
scroll to position [0, 0]
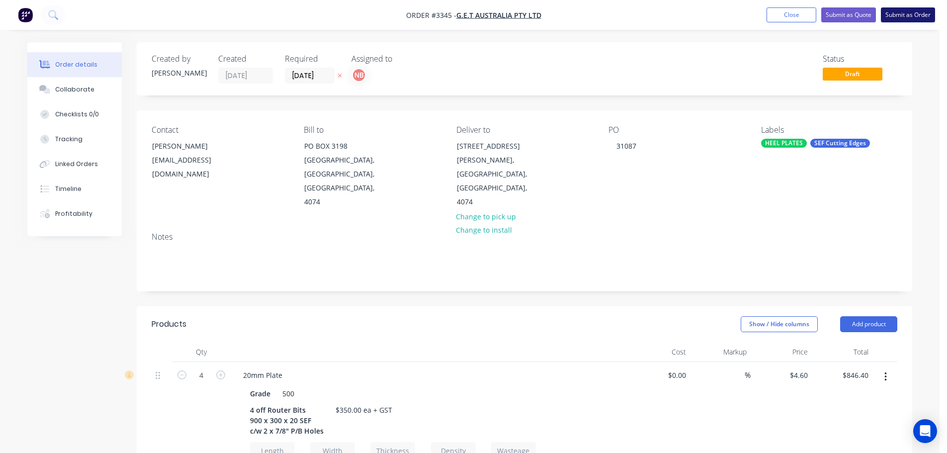
click at [902, 17] on button "Submit as Order" at bounding box center [908, 14] width 54 height 15
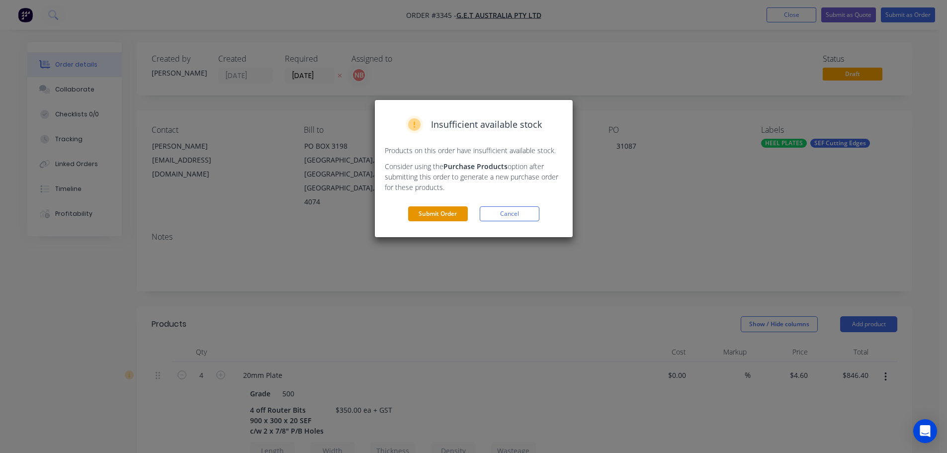
click at [462, 215] on button "Submit Order" at bounding box center [438, 213] width 60 height 15
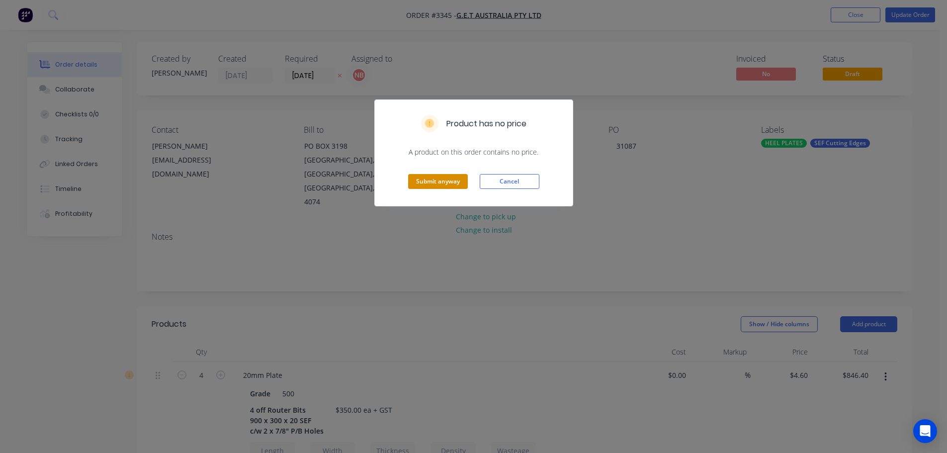
click at [444, 185] on button "Submit anyway" at bounding box center [438, 181] width 60 height 15
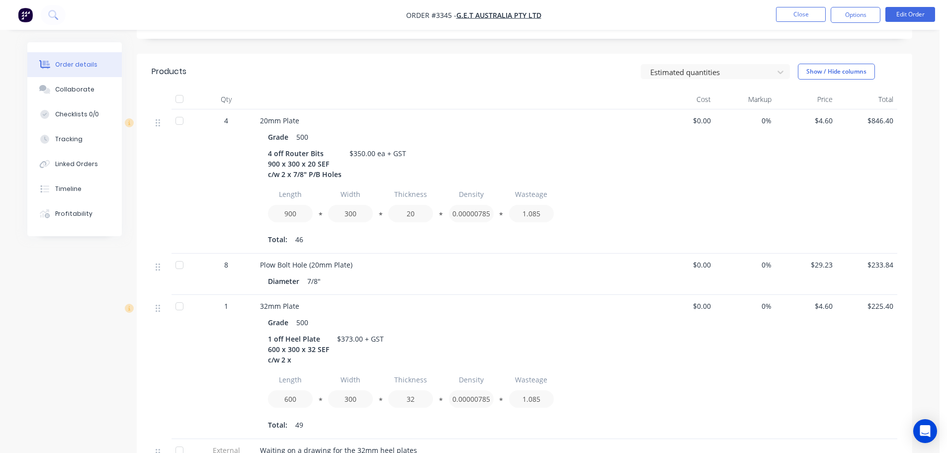
scroll to position [204, 0]
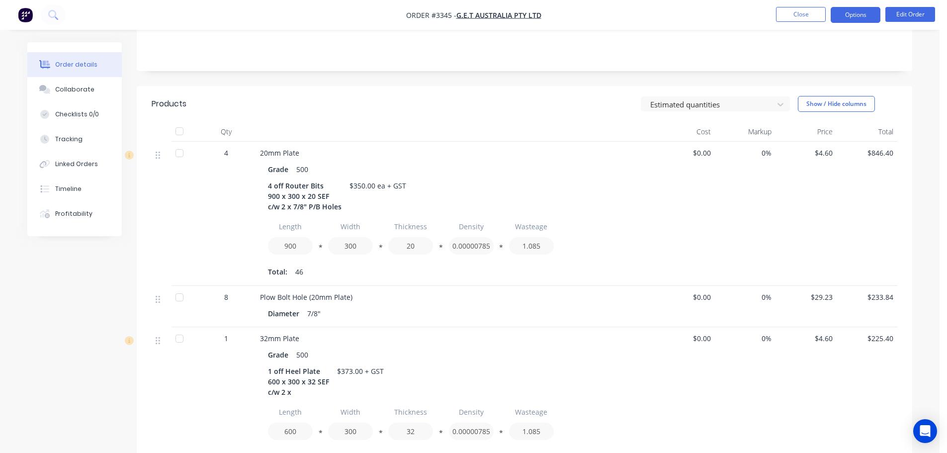
click at [847, 19] on button "Options" at bounding box center [856, 15] width 50 height 16
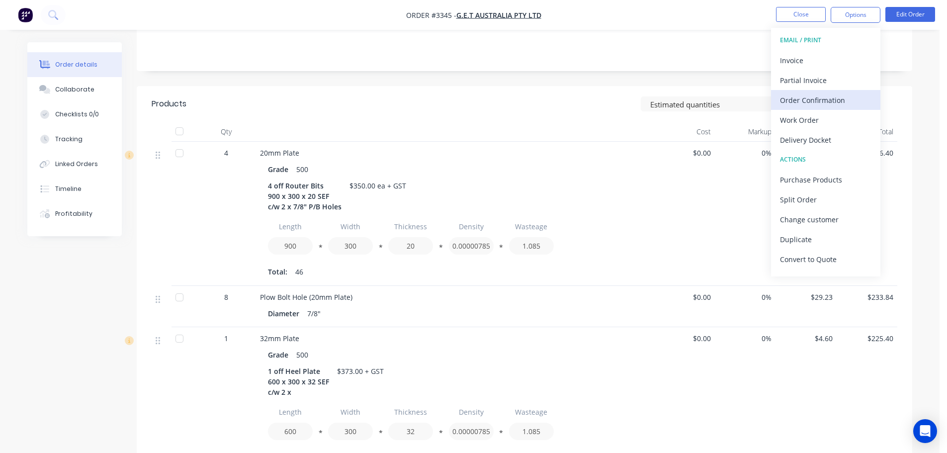
click at [805, 93] on div "Order Confirmation" at bounding box center [825, 100] width 91 height 14
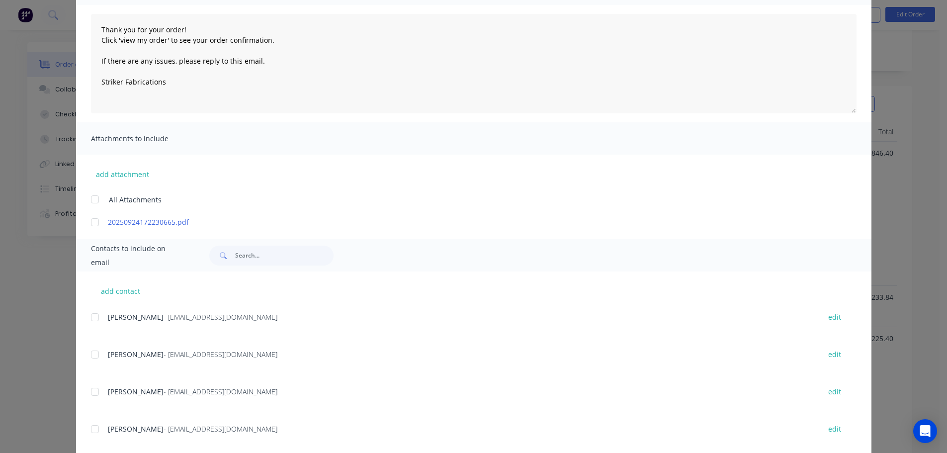
click at [97, 356] on div at bounding box center [95, 355] width 20 height 20
type textarea "Thank you for your order! Click 'view my order' to see your order confirmation.…"
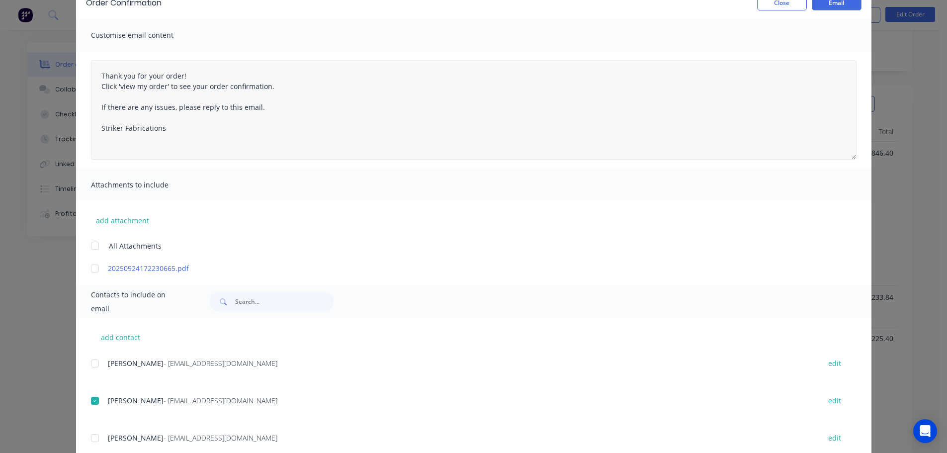
scroll to position [0, 0]
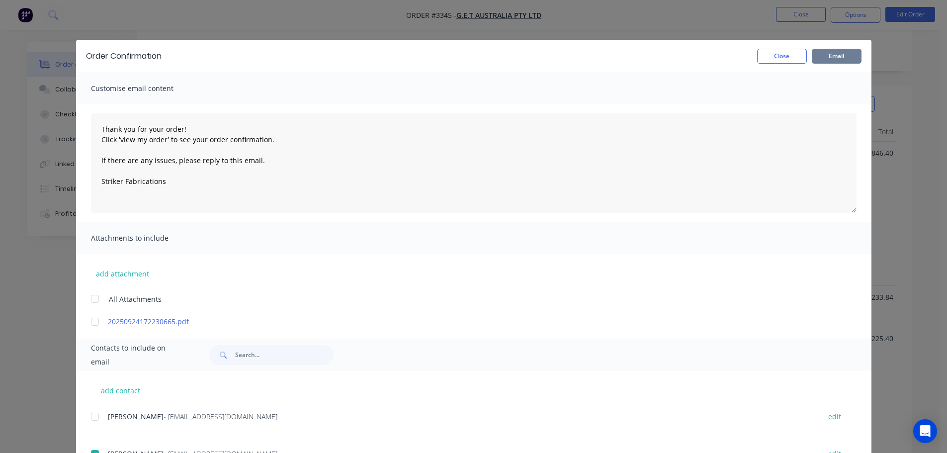
click at [823, 53] on button "Email" at bounding box center [837, 56] width 50 height 15
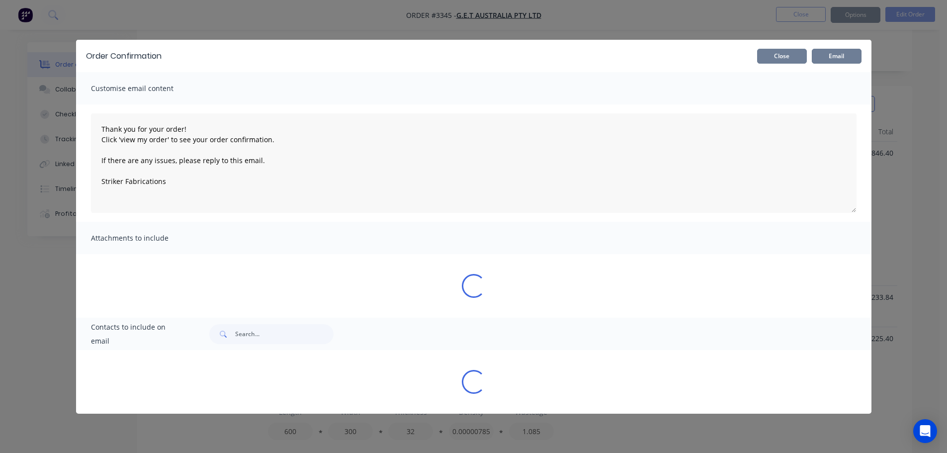
type textarea "Thank you for your order! Click 'view my order' to see your order confirmation.…"
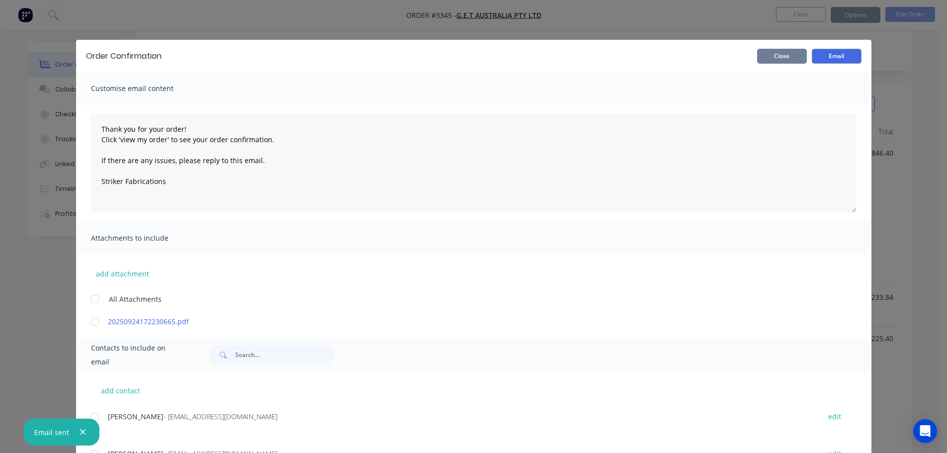
click at [771, 58] on button "Close" at bounding box center [782, 56] width 50 height 15
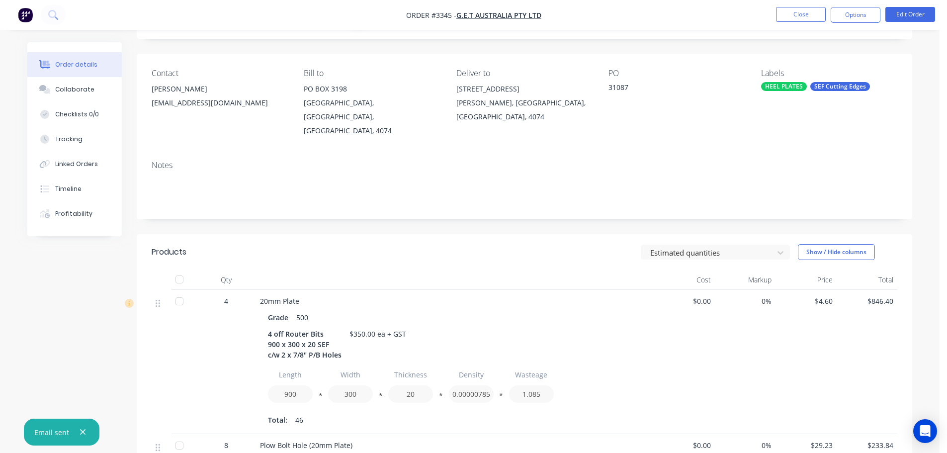
scroll to position [55, 0]
click at [845, 17] on button "Options" at bounding box center [856, 15] width 50 height 16
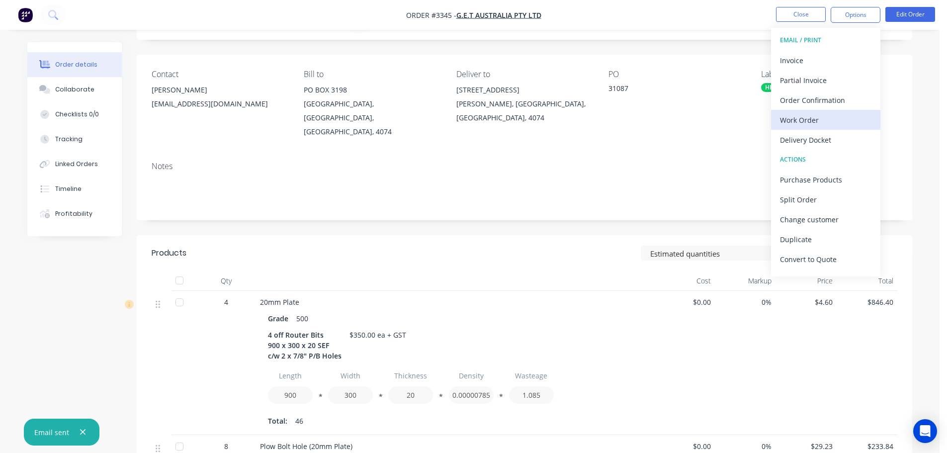
click at [812, 119] on div "Work Order" at bounding box center [825, 120] width 91 height 14
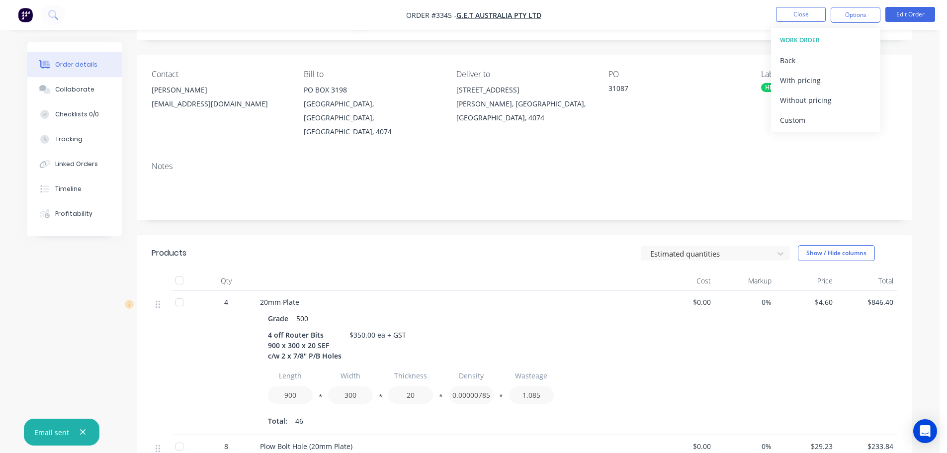
click at [812, 119] on div "Custom" at bounding box center [825, 120] width 91 height 14
click at [812, 104] on div "Without pricing" at bounding box center [825, 100] width 91 height 14
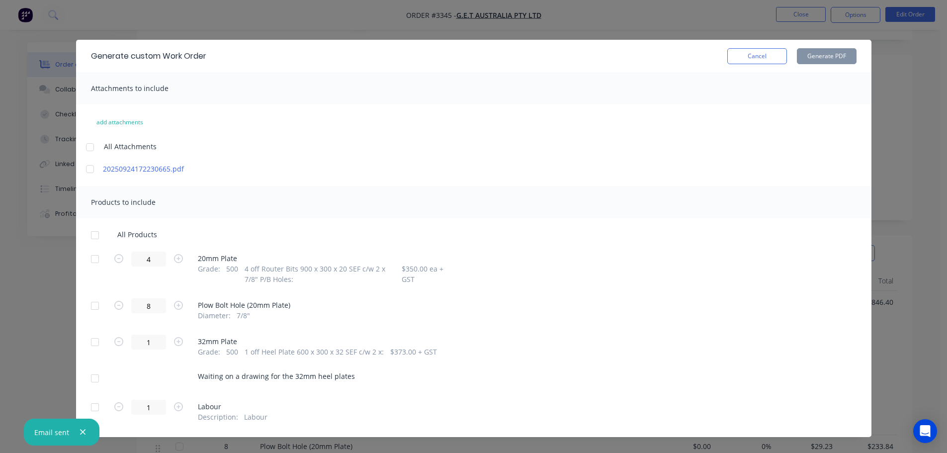
click at [94, 254] on div at bounding box center [95, 259] width 20 height 20
click at [810, 54] on button "Generate PDF" at bounding box center [827, 56] width 60 height 16
click at [755, 60] on button "Cancel" at bounding box center [757, 56] width 60 height 16
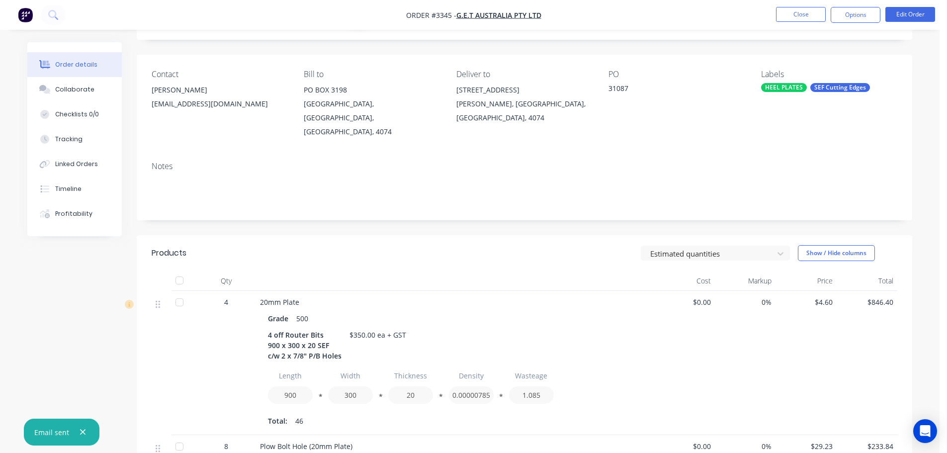
click at [841, 25] on nav "Order #3345 - G.E.T Australia Pty Ltd Close Options Edit Order" at bounding box center [473, 15] width 947 height 30
click at [846, 17] on button "Options" at bounding box center [856, 15] width 50 height 16
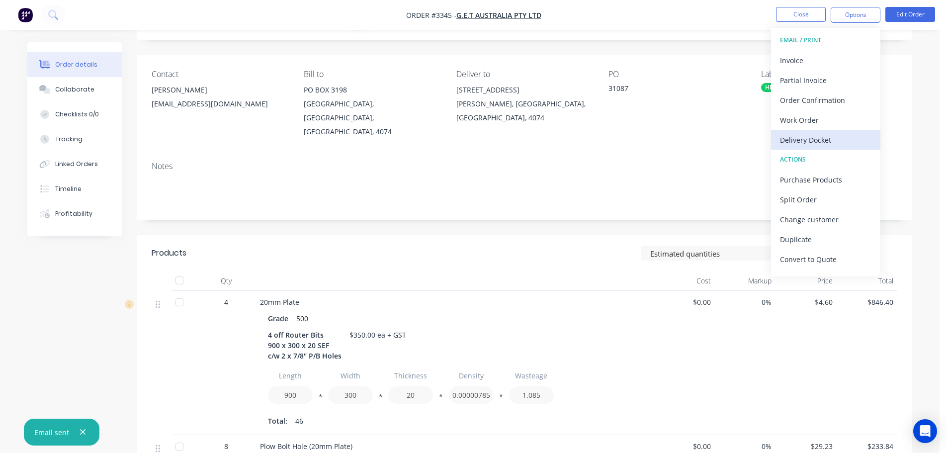
click at [797, 135] on div "Delivery Docket" at bounding box center [825, 140] width 91 height 14
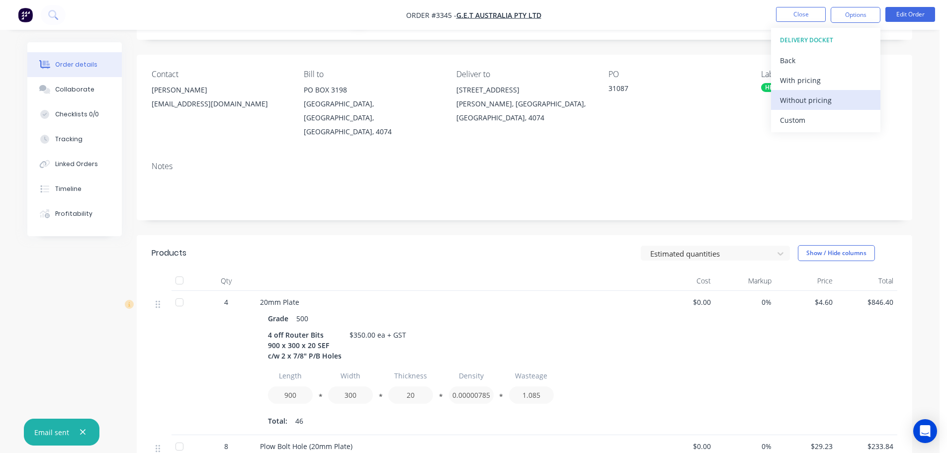
drag, startPoint x: 797, startPoint y: 120, endPoint x: 798, endPoint y: 104, distance: 15.4
click at [797, 116] on div "Custom" at bounding box center [825, 120] width 91 height 14
click at [798, 100] on div "Without pricing" at bounding box center [825, 100] width 91 height 14
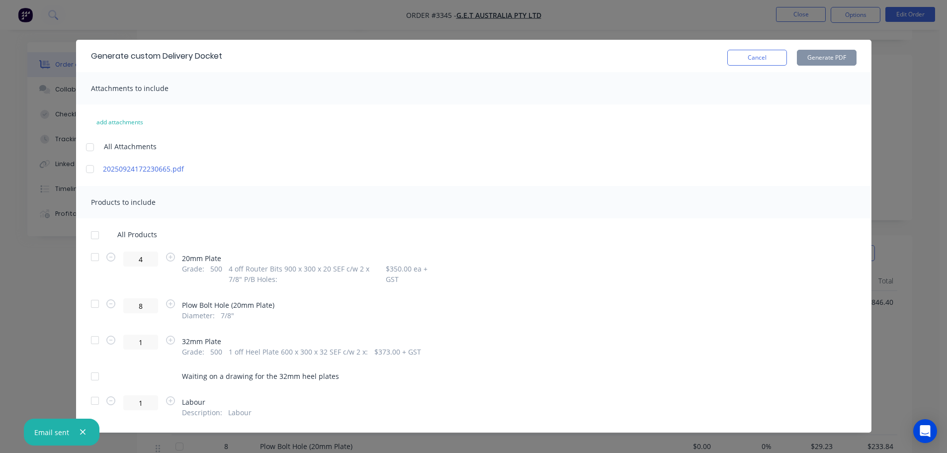
drag, startPoint x: 82, startPoint y: 253, endPoint x: 124, endPoint y: 250, distance: 42.4
click at [85, 253] on div at bounding box center [95, 257] width 20 height 20
click at [811, 51] on button "Generate PDF" at bounding box center [827, 58] width 60 height 16
click at [733, 51] on button "Cancel" at bounding box center [757, 58] width 60 height 16
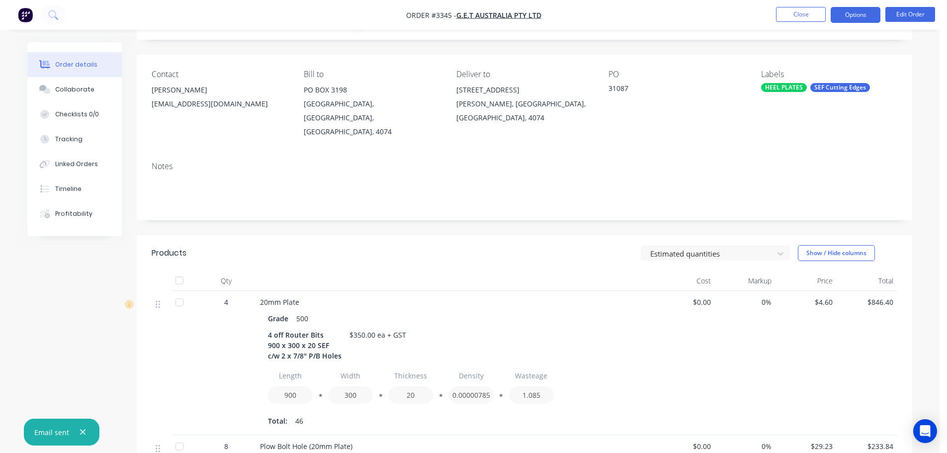
click at [859, 12] on button "Options" at bounding box center [856, 15] width 50 height 16
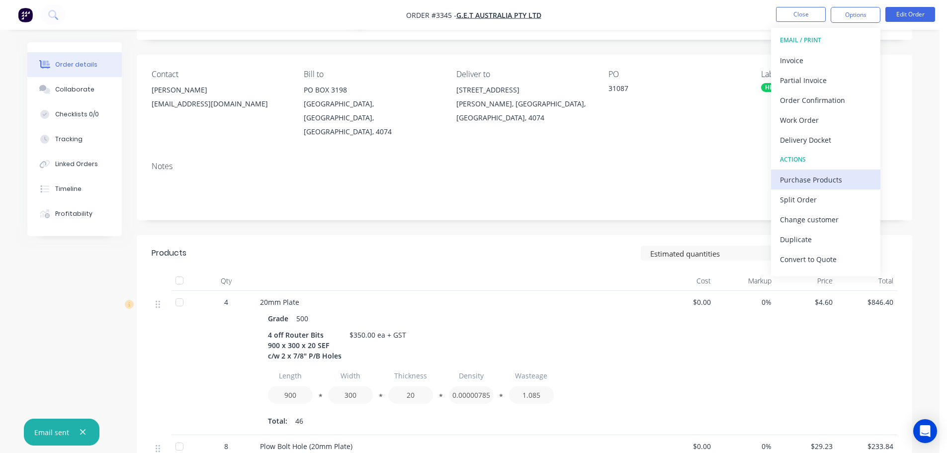
click at [807, 178] on div "Purchase Products" at bounding box center [825, 180] width 91 height 14
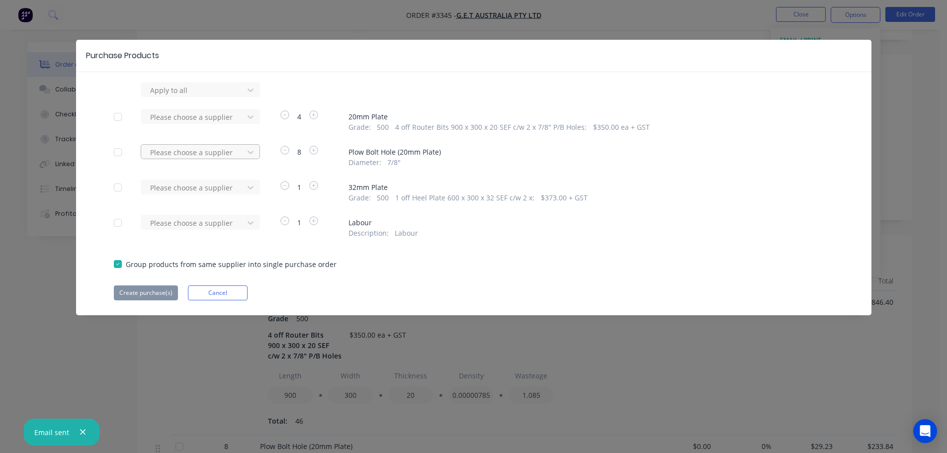
click at [230, 155] on div at bounding box center [194, 152] width 90 height 12
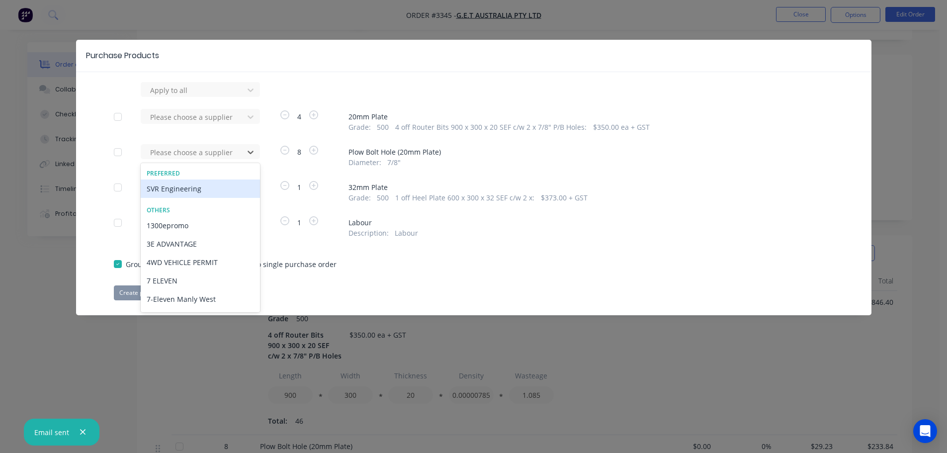
click at [218, 190] on div "SVR Engineering" at bounding box center [200, 189] width 119 height 18
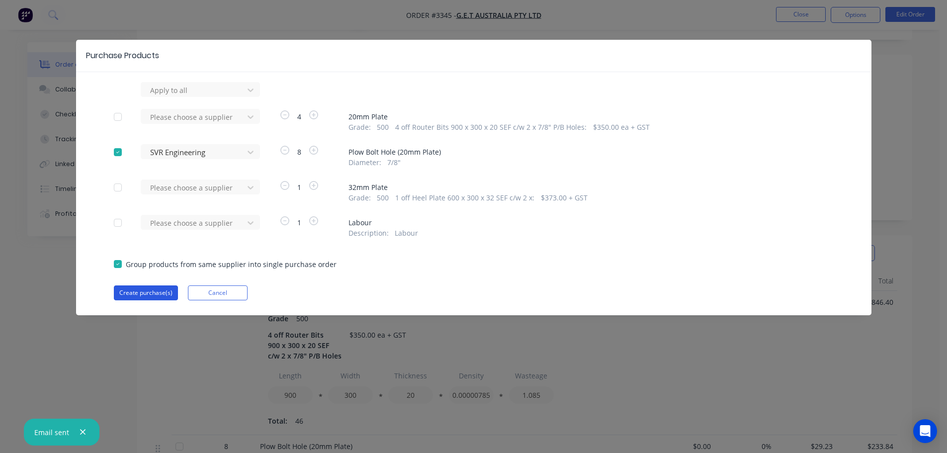
click at [148, 289] on button "Create purchase(s)" at bounding box center [146, 292] width 64 height 15
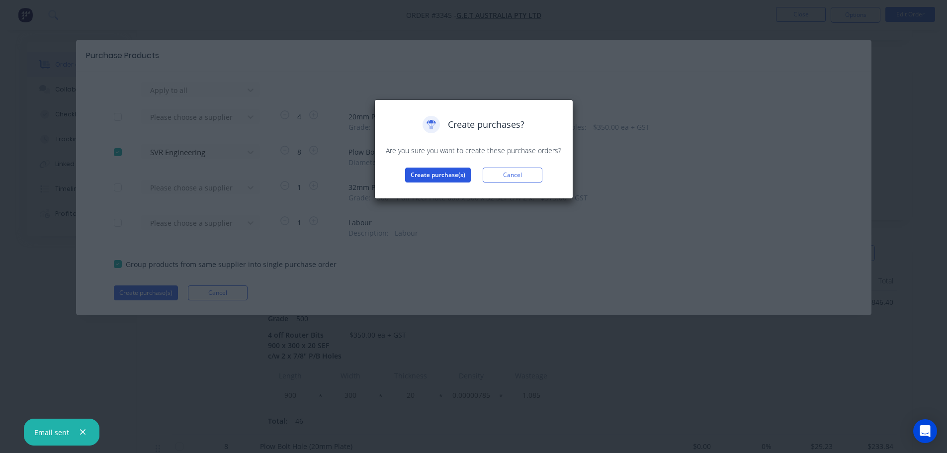
click at [438, 179] on button "Create purchase(s)" at bounding box center [438, 175] width 66 height 15
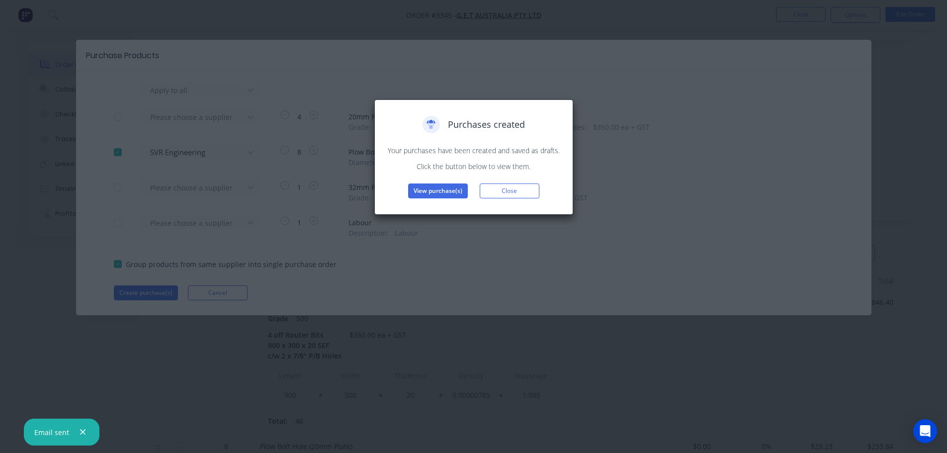
click at [431, 189] on button "View purchase(s)" at bounding box center [438, 190] width 60 height 15
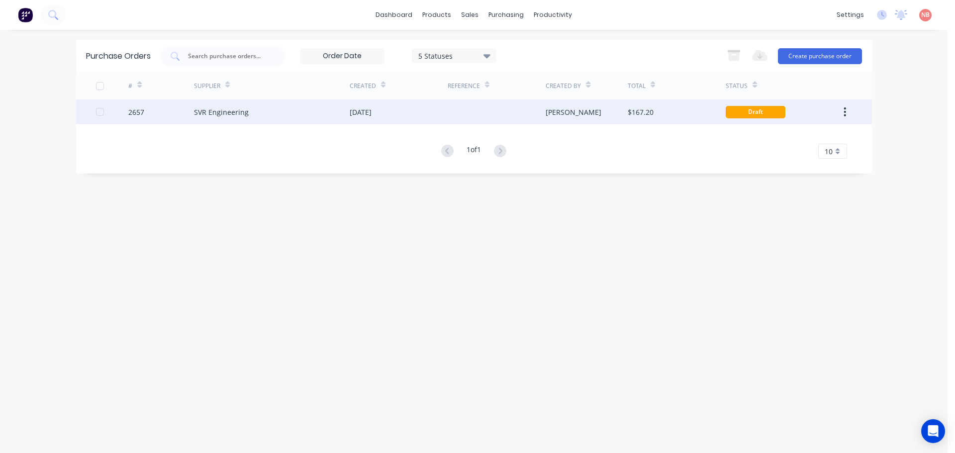
click at [399, 116] on div "[DATE]" at bounding box center [399, 111] width 98 height 25
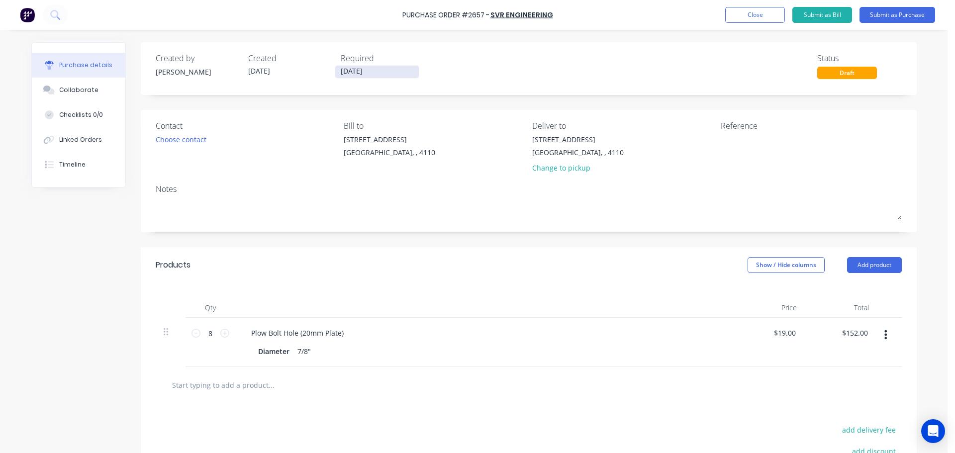
drag, startPoint x: 343, startPoint y: 69, endPoint x: 351, endPoint y: 71, distance: 7.6
click at [344, 69] on input "[DATE]" at bounding box center [377, 72] width 84 height 12
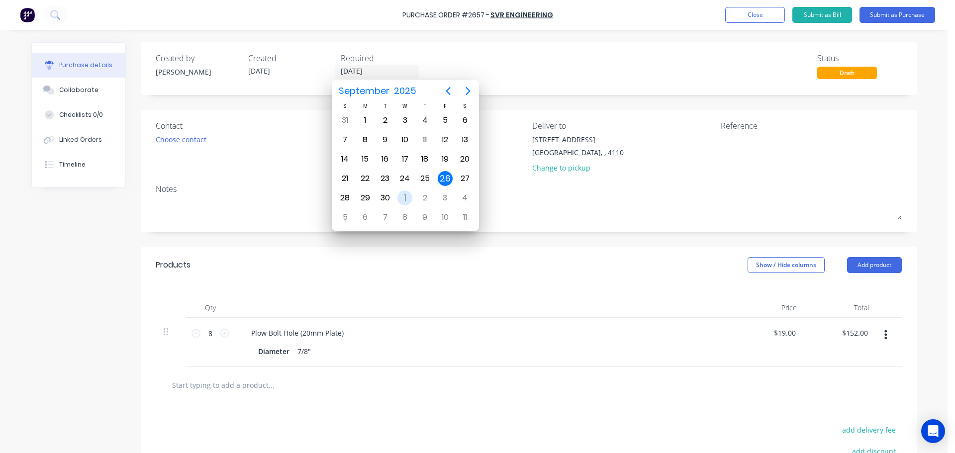
drag, startPoint x: 403, startPoint y: 197, endPoint x: 521, endPoint y: 178, distance: 119.0
click at [404, 197] on div "1" at bounding box center [404, 197] width 15 height 15
type input "[DATE]"
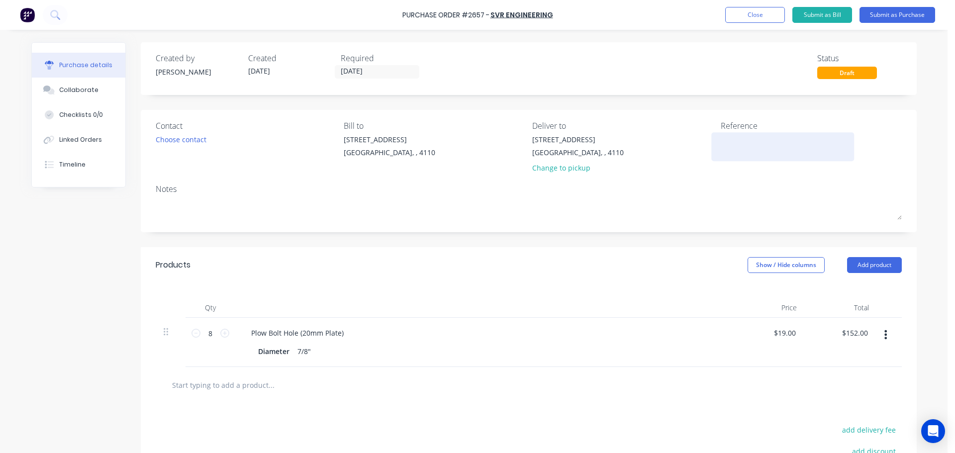
click at [736, 135] on textarea at bounding box center [783, 145] width 124 height 22
type textarea "GET 31087"
type textarea "x"
type textarea "GET 31087"
click at [891, 14] on button "Submit as Purchase" at bounding box center [897, 15] width 76 height 16
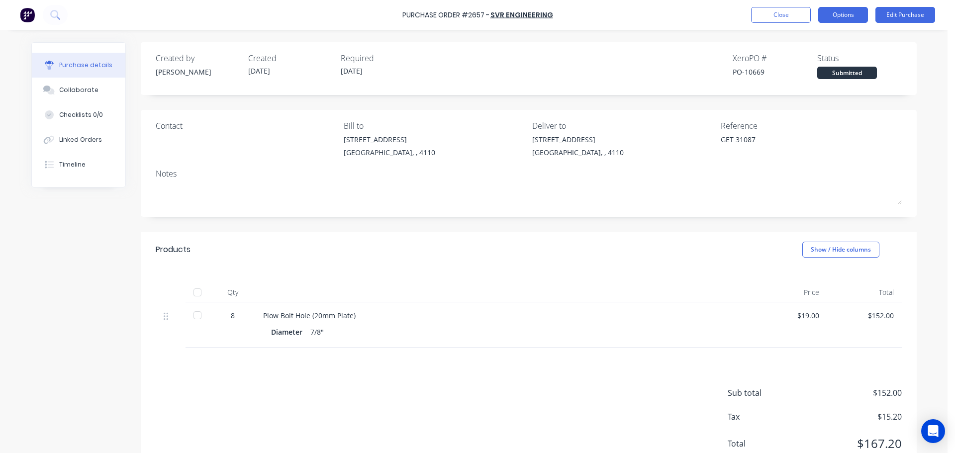
click at [840, 13] on button "Options" at bounding box center [843, 15] width 50 height 16
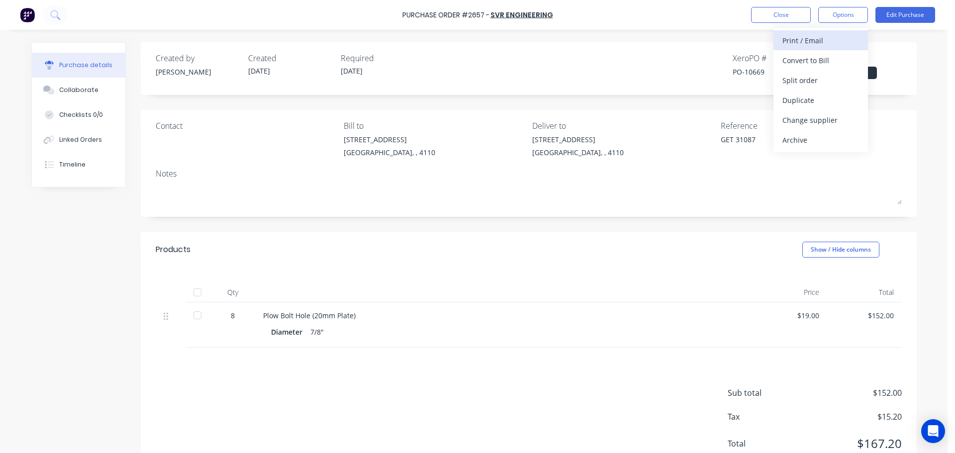
click at [828, 40] on div "Print / Email" at bounding box center [820, 40] width 77 height 14
click at [818, 56] on div "With pricing" at bounding box center [820, 60] width 77 height 14
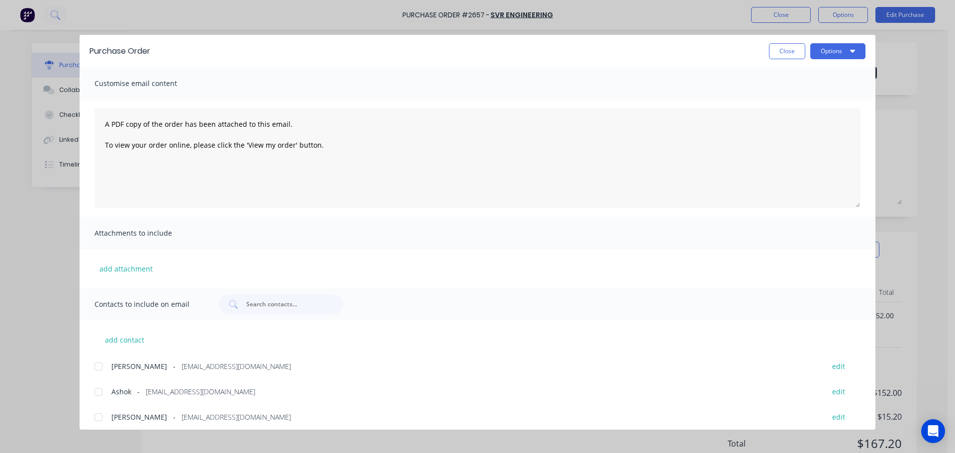
click at [94, 390] on div at bounding box center [99, 392] width 20 height 20
click at [826, 53] on button "Options" at bounding box center [837, 51] width 55 height 16
click at [807, 93] on div "Print" at bounding box center [818, 96] width 77 height 14
click at [825, 49] on button "Options" at bounding box center [837, 51] width 55 height 16
click at [816, 115] on div "Email" at bounding box center [818, 116] width 77 height 14
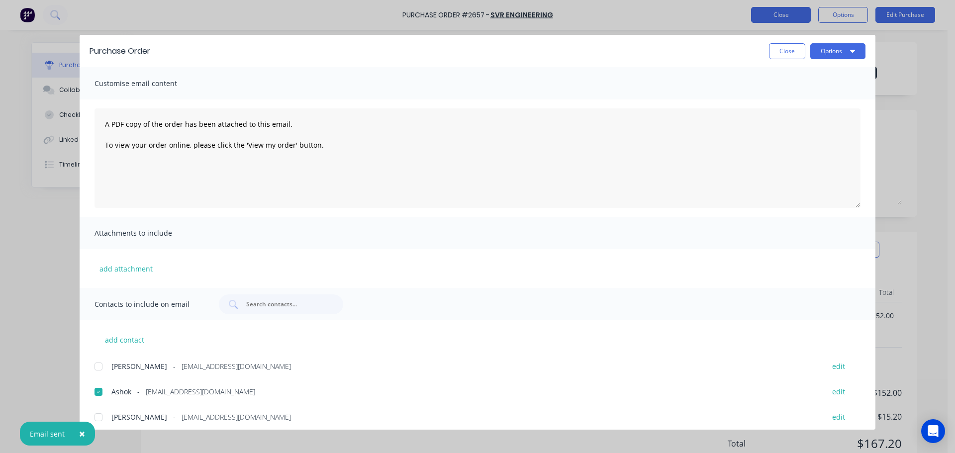
drag, startPoint x: 779, startPoint y: 56, endPoint x: 779, endPoint y: 16, distance: 39.8
click at [779, 56] on button "Close" at bounding box center [787, 51] width 36 height 16
type textarea "x"
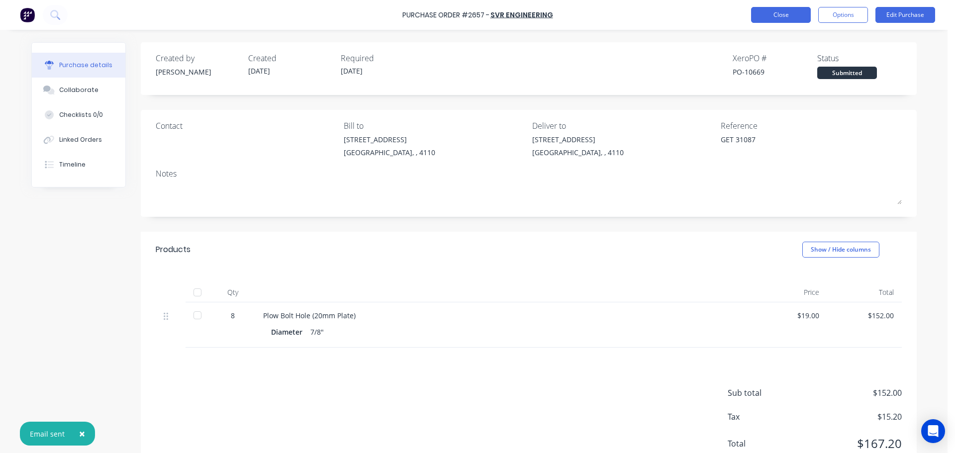
click at [777, 9] on button "Close" at bounding box center [781, 15] width 60 height 16
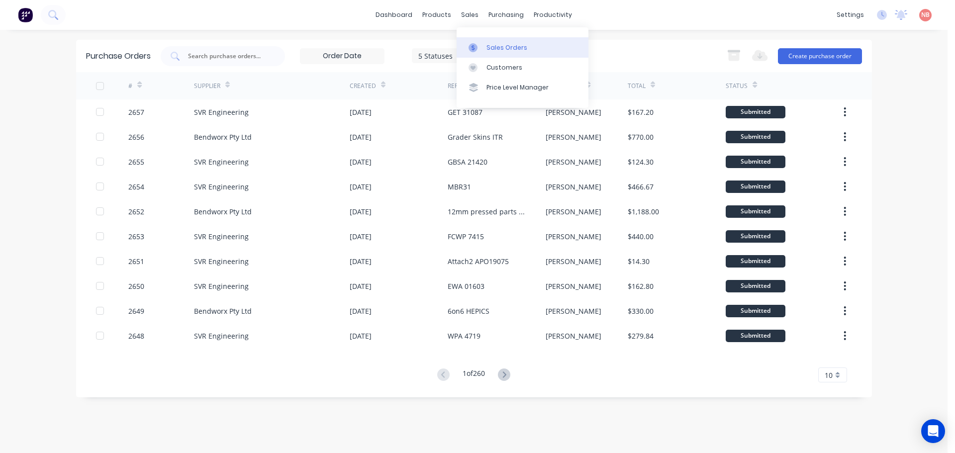
click at [483, 47] on div at bounding box center [475, 47] width 15 height 9
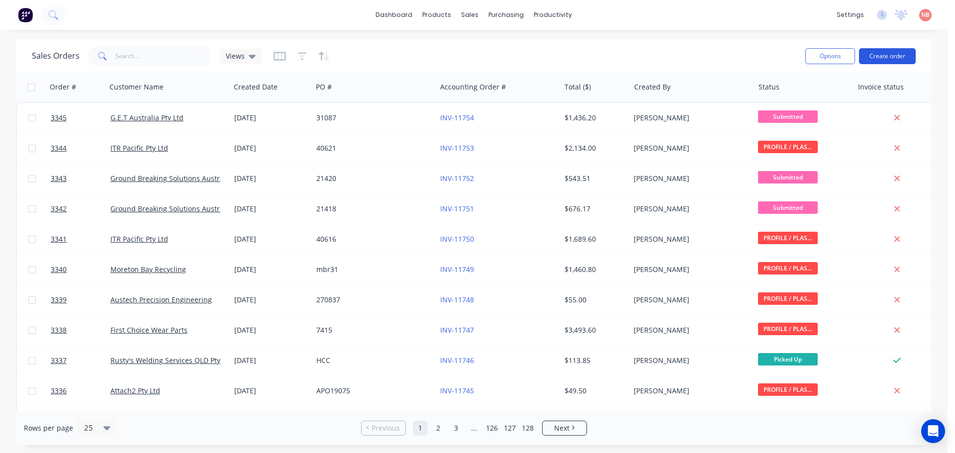
click at [892, 58] on button "Create order" at bounding box center [887, 56] width 57 height 16
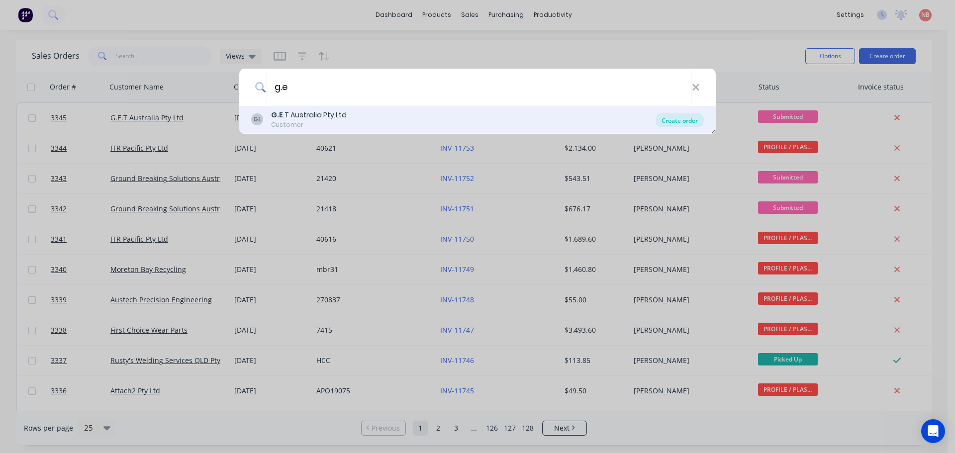
type input "g.e"
click at [680, 123] on div "Create order" at bounding box center [679, 120] width 48 height 14
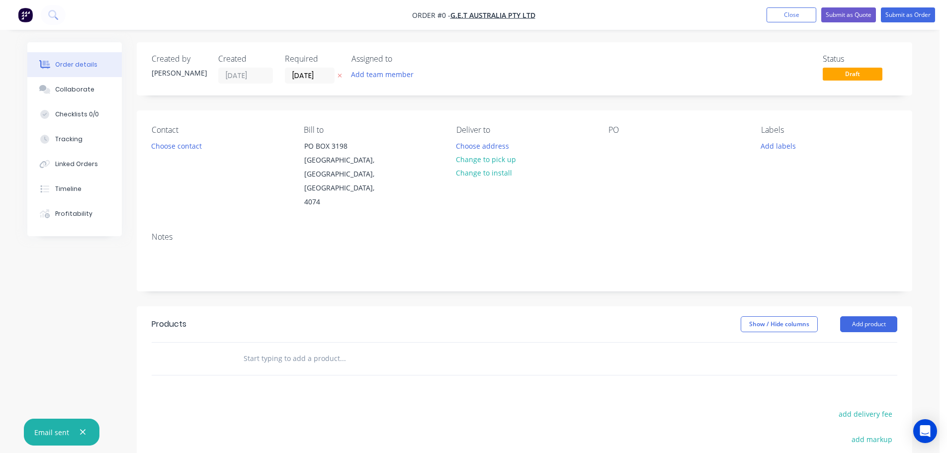
click at [307, 67] on div "Required [DATE]" at bounding box center [312, 68] width 55 height 29
click at [312, 74] on input "[DATE]" at bounding box center [309, 75] width 49 height 15
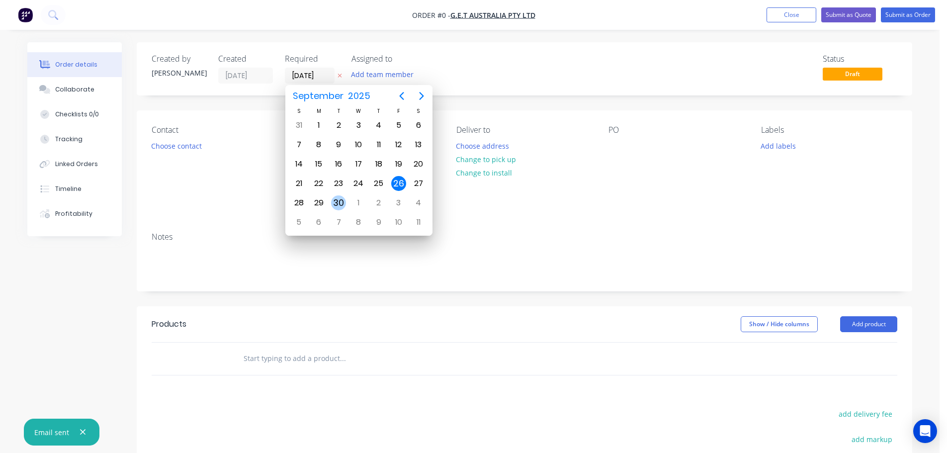
click at [344, 200] on div "30" at bounding box center [338, 202] width 15 height 15
type input "[DATE]"
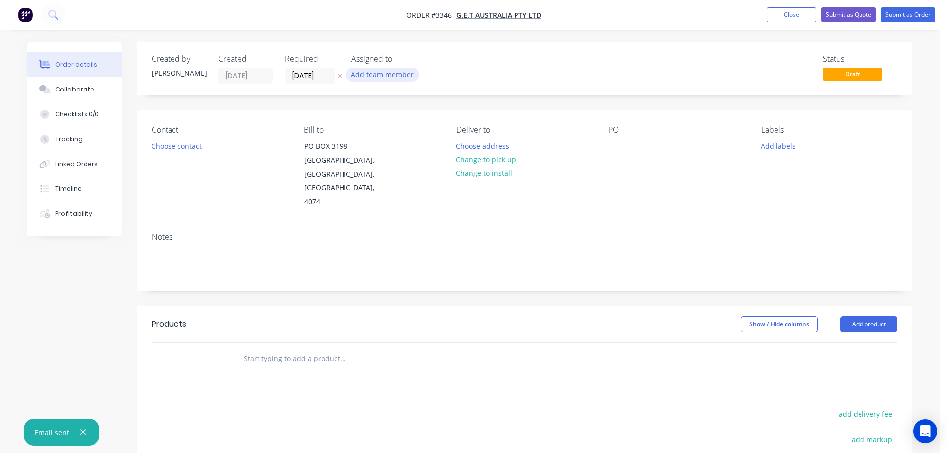
click at [386, 74] on button "Add team member" at bounding box center [382, 74] width 73 height 13
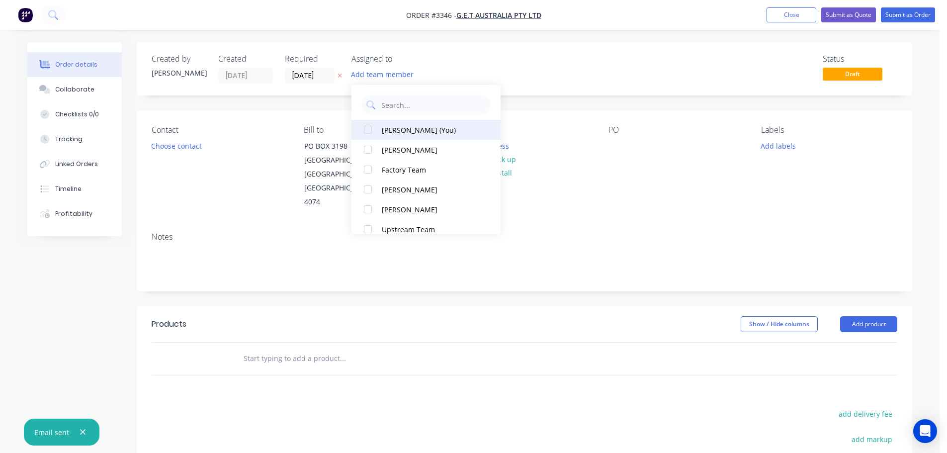
click at [389, 133] on div "[PERSON_NAME] (You)" at bounding box center [431, 130] width 99 height 10
click at [190, 145] on button "Choose contact" at bounding box center [176, 145] width 61 height 13
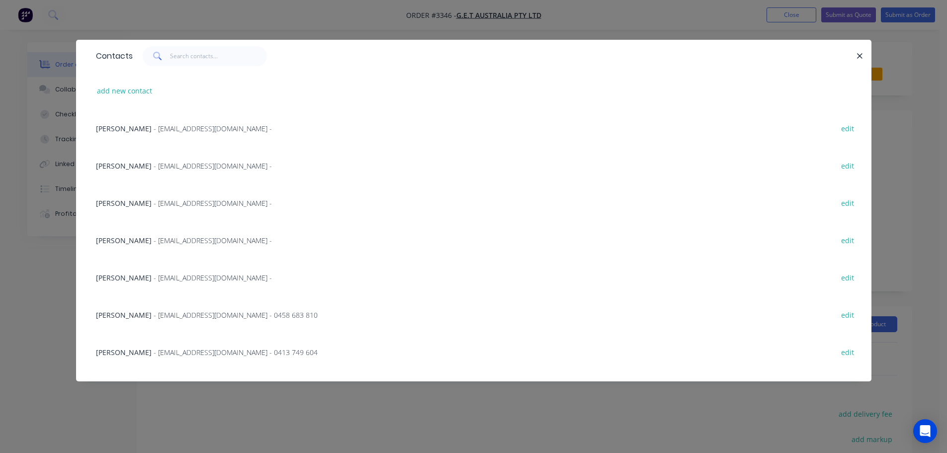
click at [154, 163] on span "- [EMAIL_ADDRESS][DOMAIN_NAME] -" at bounding box center [213, 165] width 118 height 9
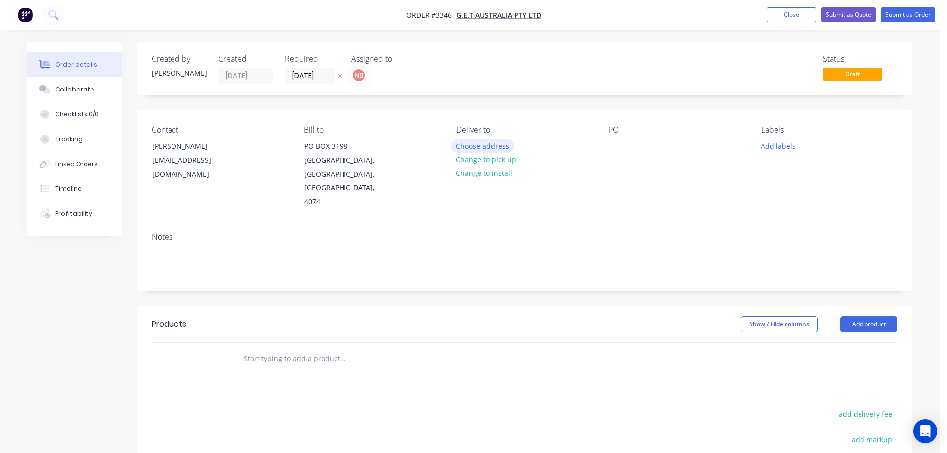
click at [462, 142] on button "Choose address" at bounding box center [483, 145] width 64 height 13
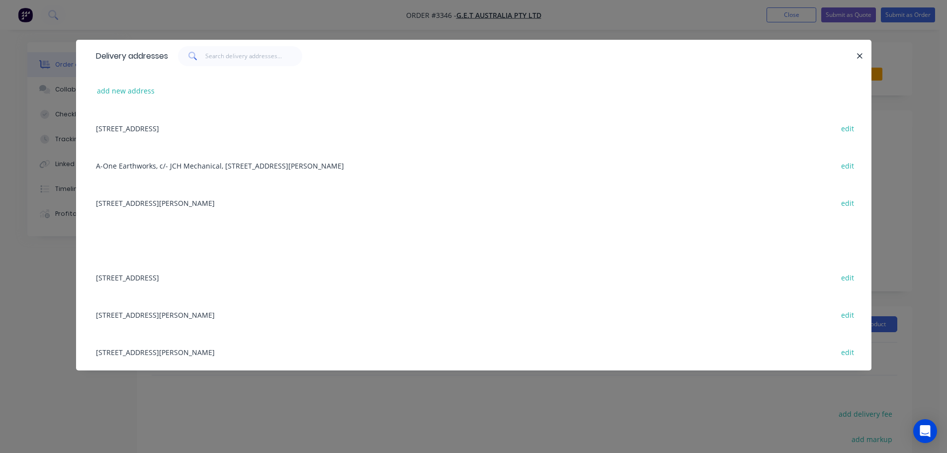
click at [168, 282] on div "[STREET_ADDRESS] edit" at bounding box center [474, 277] width 766 height 37
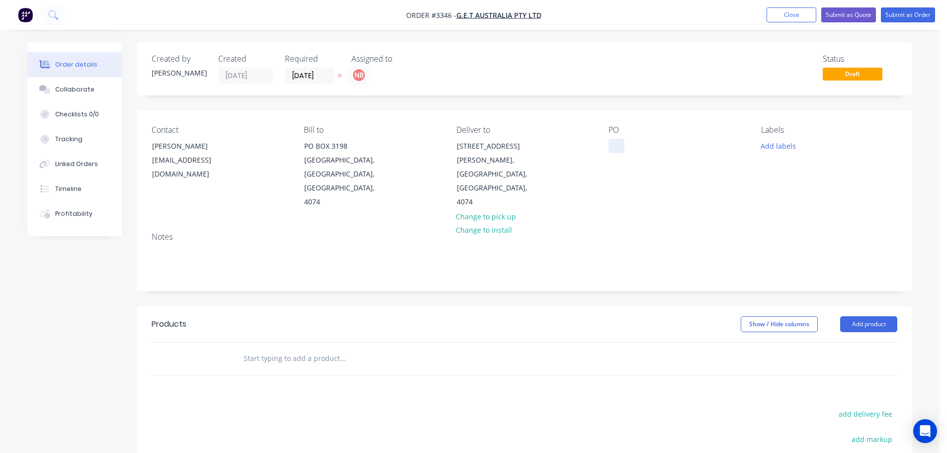
click at [618, 150] on div at bounding box center [617, 146] width 16 height 14
click at [786, 143] on button "Add labels" at bounding box center [778, 145] width 46 height 13
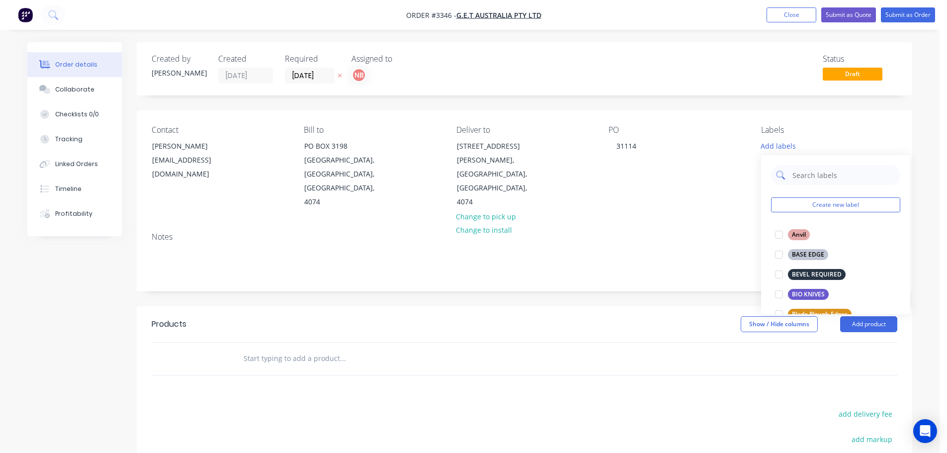
click at [799, 169] on input "text" at bounding box center [844, 175] width 104 height 20
type input "we"
click at [801, 309] on div "WEAR STRIPS" at bounding box center [811, 314] width 46 height 11
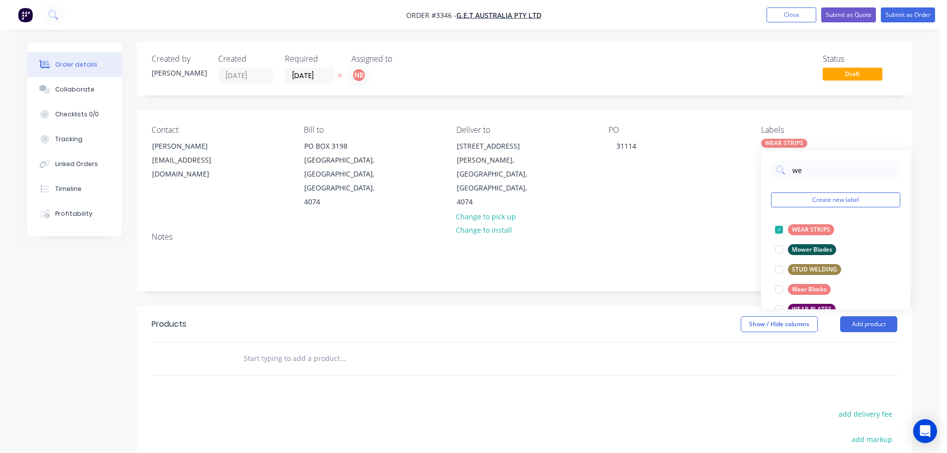
click at [678, 306] on header "Products Show / Hide columns Add product" at bounding box center [525, 324] width 776 height 36
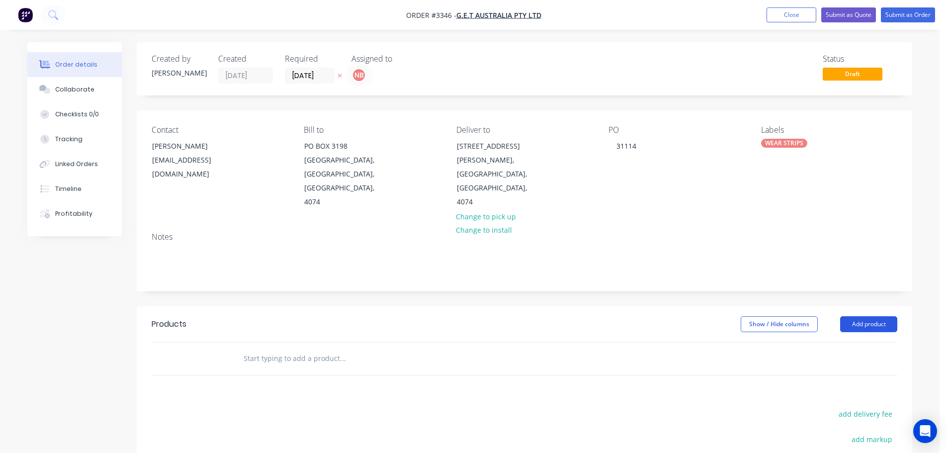
click at [848, 316] on button "Add product" at bounding box center [868, 324] width 57 height 16
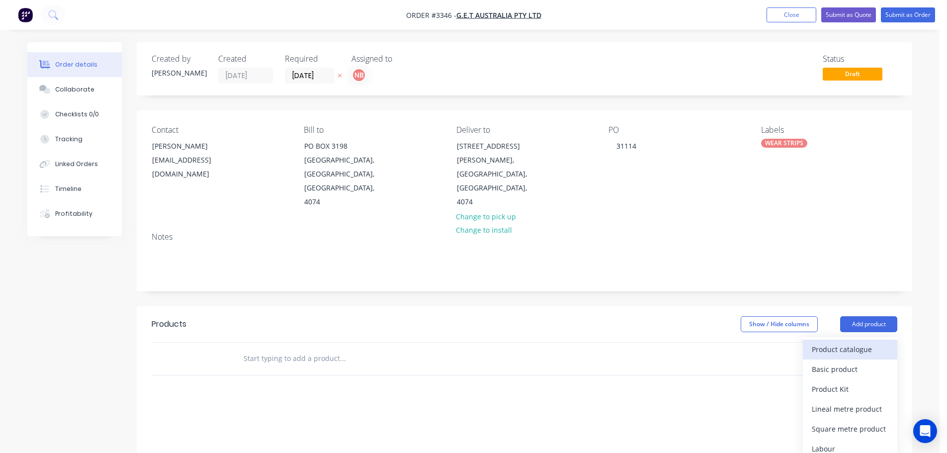
click at [846, 342] on div "Product catalogue" at bounding box center [850, 349] width 77 height 14
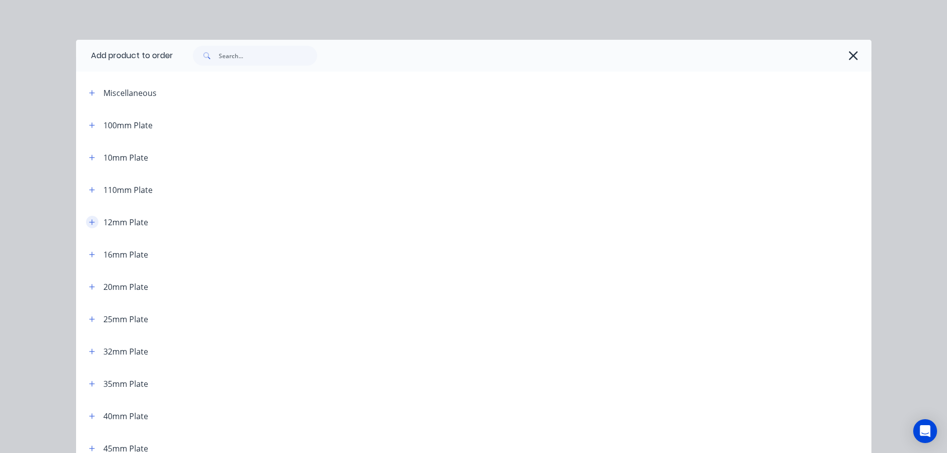
click at [89, 220] on icon "button" at bounding box center [92, 222] width 6 height 7
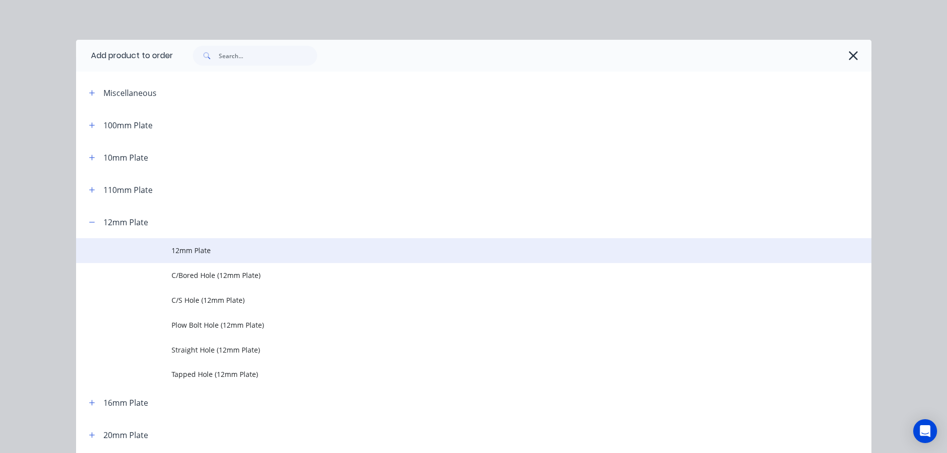
click at [164, 250] on td at bounding box center [123, 250] width 95 height 25
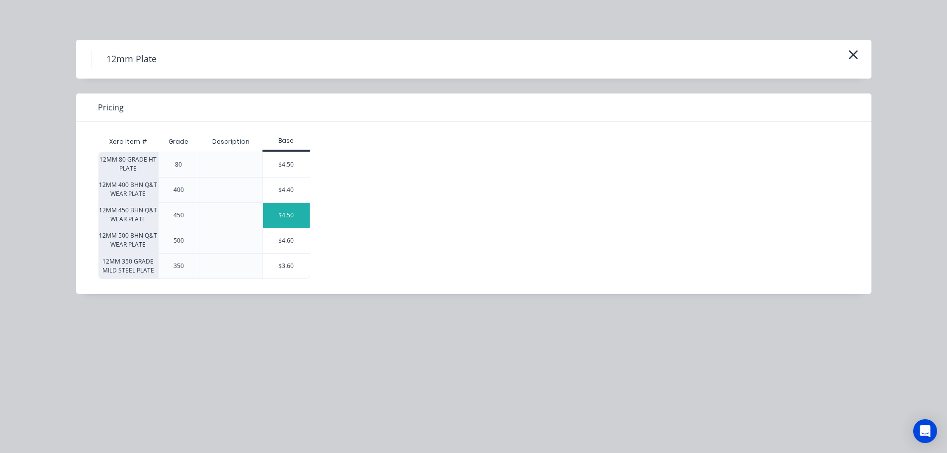
click at [265, 219] on div "$4.50" at bounding box center [286, 215] width 47 height 25
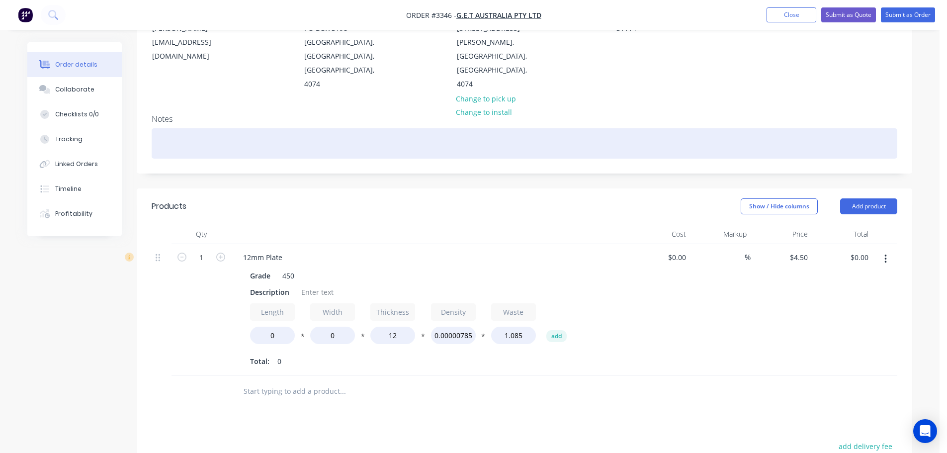
scroll to position [149, 0]
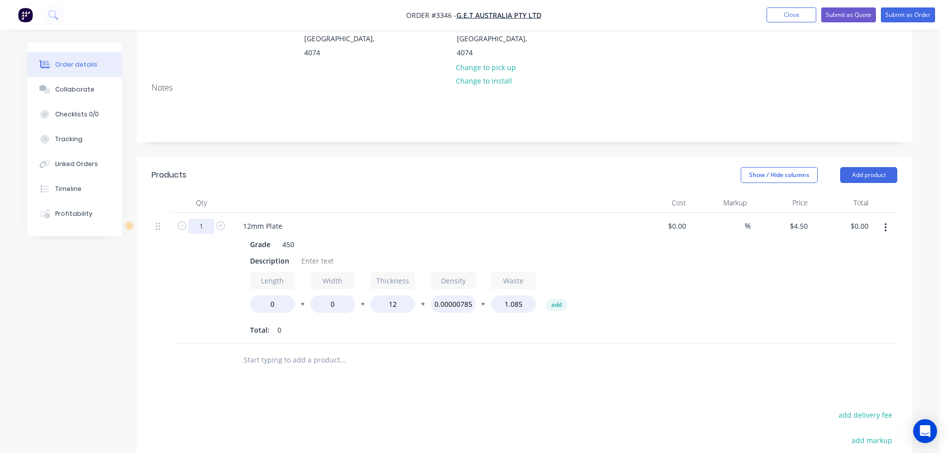
click at [201, 219] on input "1" at bounding box center [201, 226] width 26 height 15
type input "7"
click at [289, 168] on div "Products" at bounding box center [231, 175] width 159 height 16
click at [279, 254] on div "Description" at bounding box center [269, 261] width 47 height 14
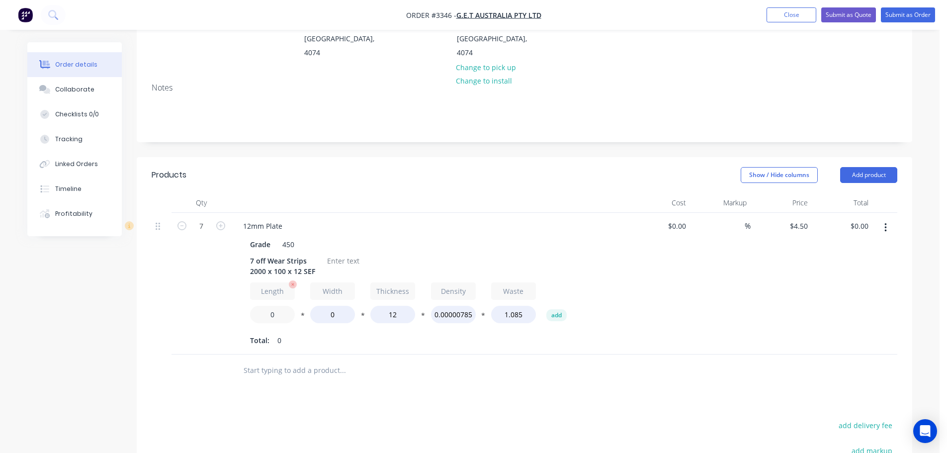
click at [260, 306] on input "0" at bounding box center [272, 314] width 45 height 17
type input "2000"
click at [326, 306] on input "0" at bounding box center [332, 314] width 45 height 17
type input "100"
type input "$630.00"
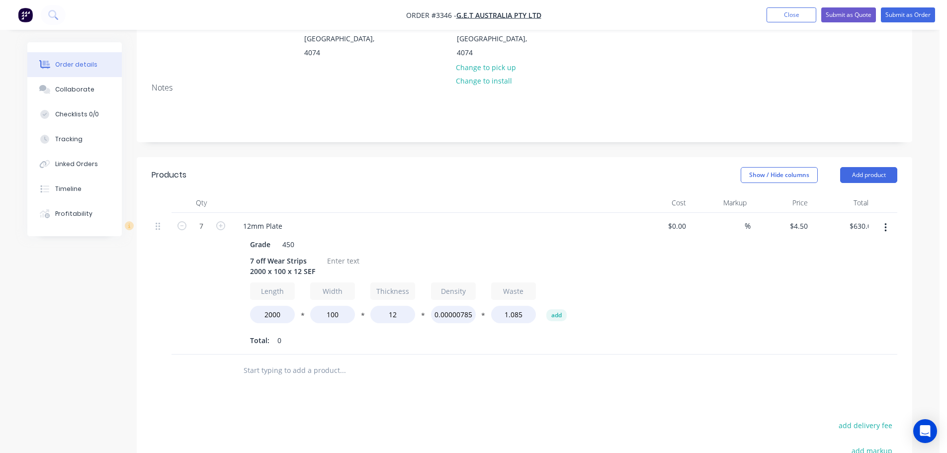
click at [332, 333] on div "Total: 0" at bounding box center [430, 340] width 360 height 15
click at [329, 254] on div at bounding box center [343, 261] width 40 height 14
click at [870, 167] on button "Add product" at bounding box center [868, 175] width 57 height 16
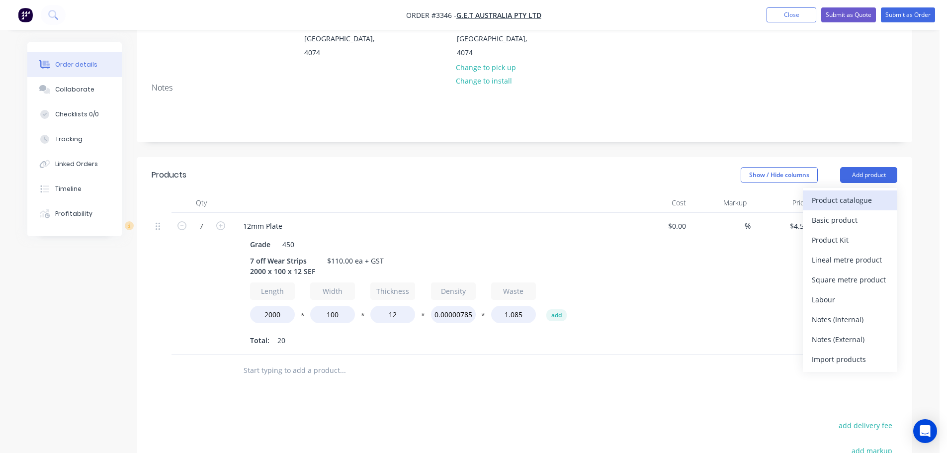
click at [849, 193] on div "Product catalogue" at bounding box center [850, 200] width 77 height 14
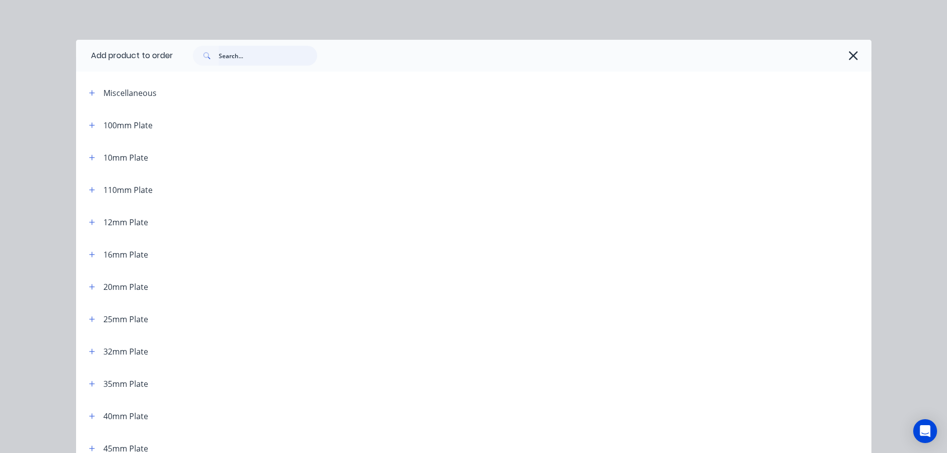
click at [230, 58] on input "text" at bounding box center [268, 56] width 98 height 20
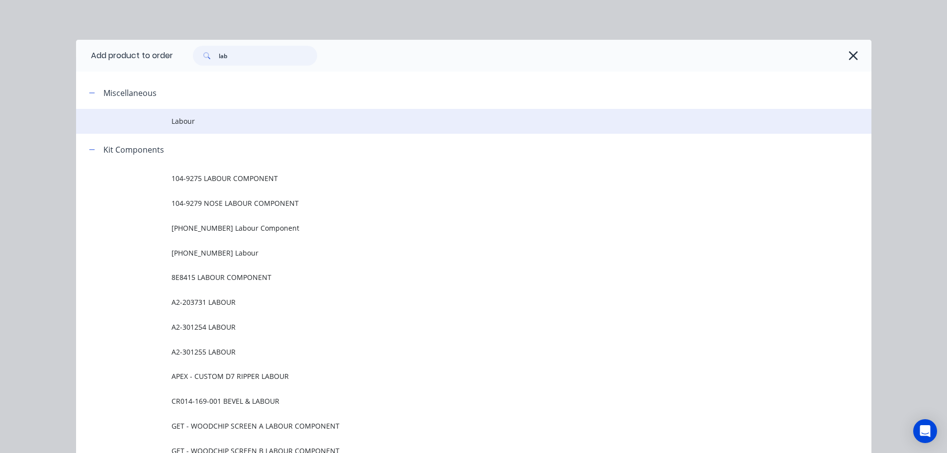
type input "lab"
click at [175, 119] on span "Labour" at bounding box center [452, 121] width 560 height 10
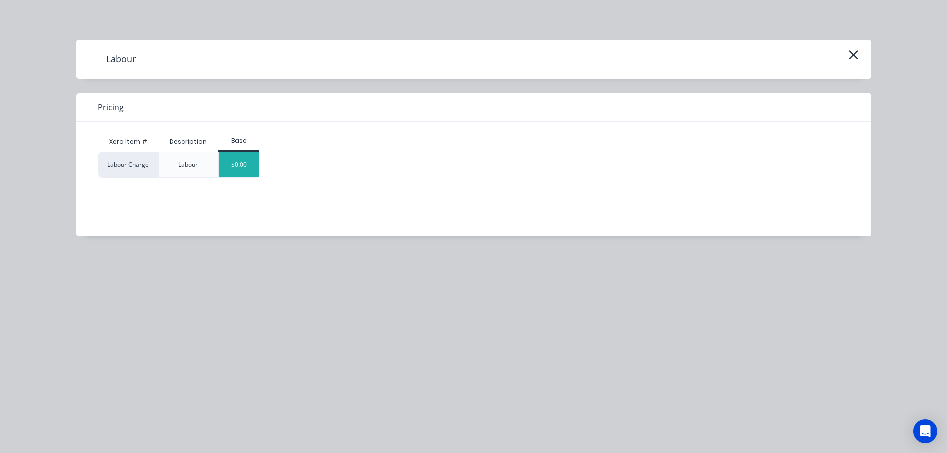
click at [237, 162] on div "$0.00" at bounding box center [239, 164] width 40 height 25
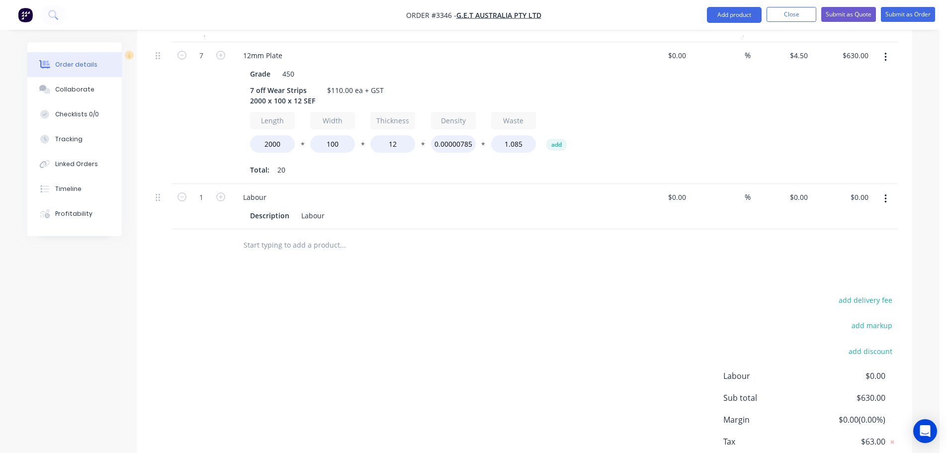
scroll to position [368, 0]
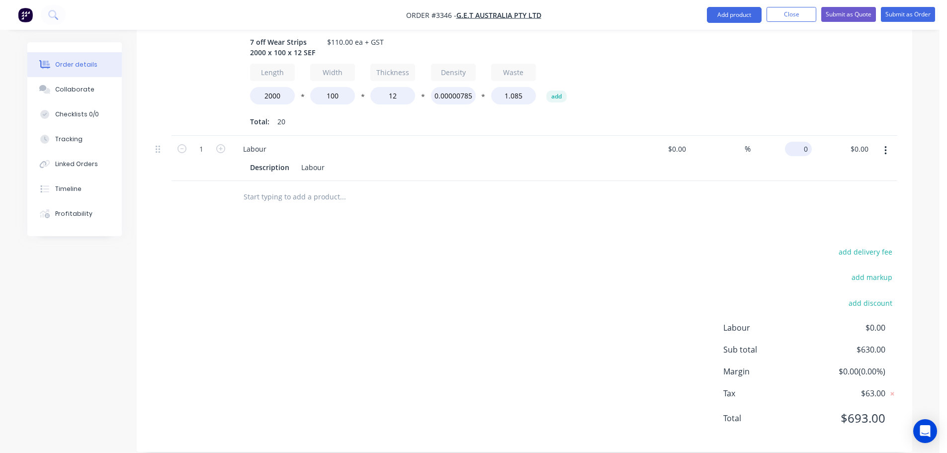
click at [801, 142] on input "0" at bounding box center [800, 149] width 23 height 14
type input "$140.00"
click at [786, 181] on div at bounding box center [525, 197] width 746 height 32
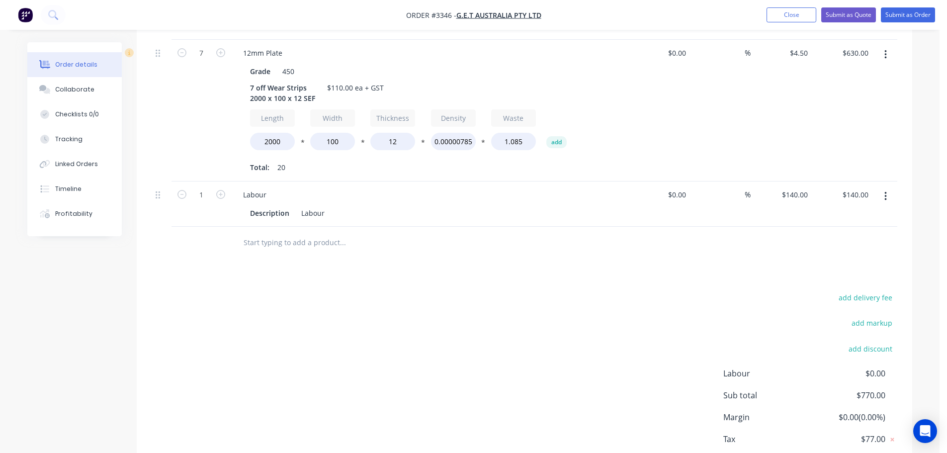
scroll to position [169, 0]
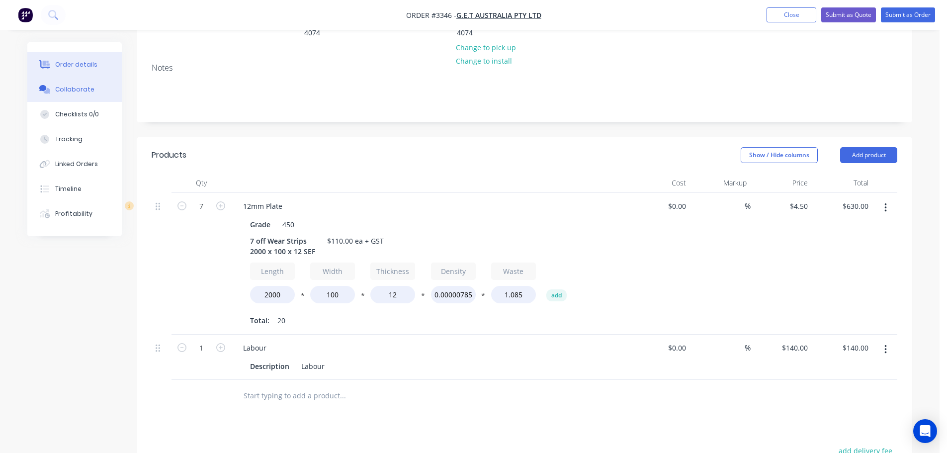
click at [64, 94] on button "Collaborate" at bounding box center [74, 89] width 94 height 25
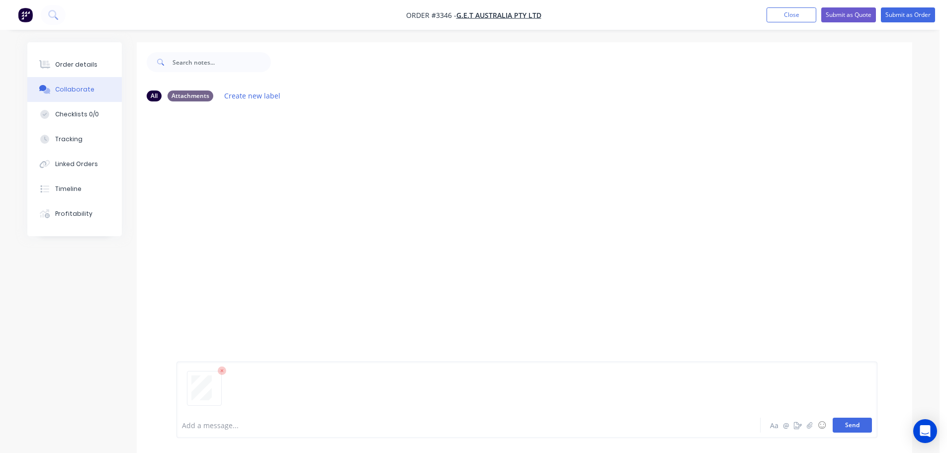
click at [850, 428] on button "Send" at bounding box center [852, 425] width 39 height 15
click at [58, 63] on div "Order details" at bounding box center [76, 64] width 42 height 9
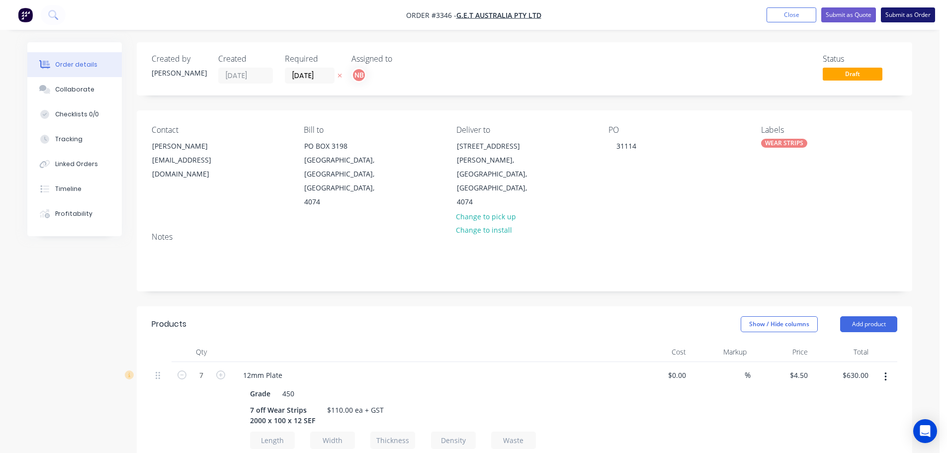
click at [920, 14] on button "Submit as Order" at bounding box center [908, 14] width 54 height 15
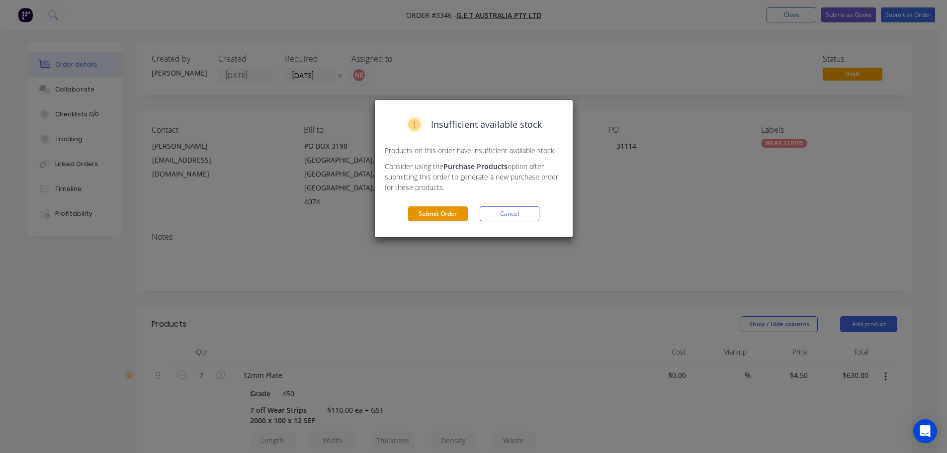
click at [449, 210] on button "Submit Order" at bounding box center [438, 213] width 60 height 15
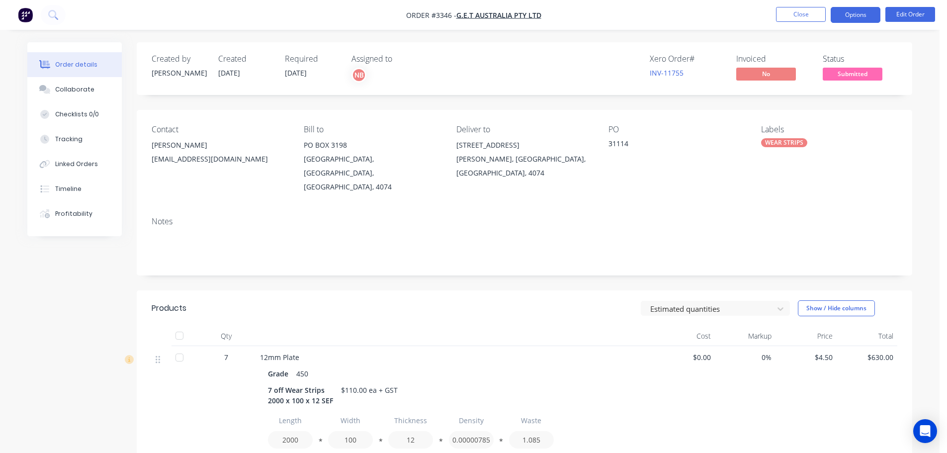
click at [853, 14] on button "Options" at bounding box center [856, 15] width 50 height 16
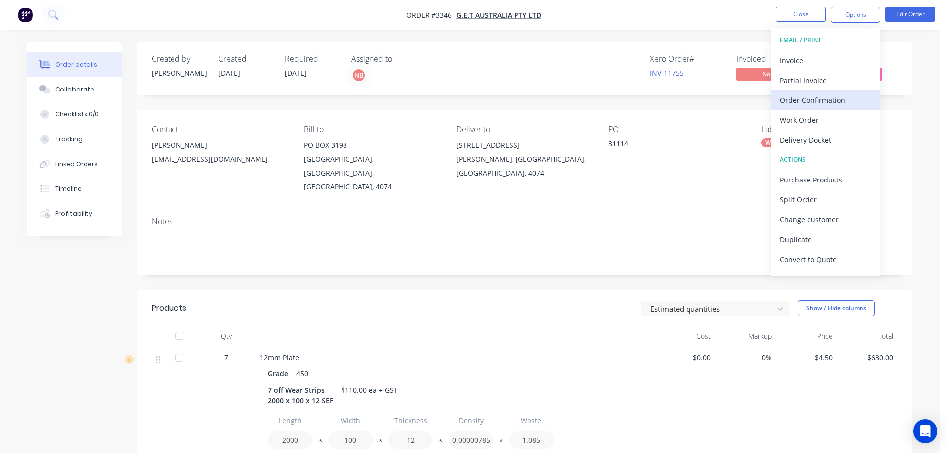
click at [804, 101] on div "Order Confirmation" at bounding box center [825, 100] width 91 height 14
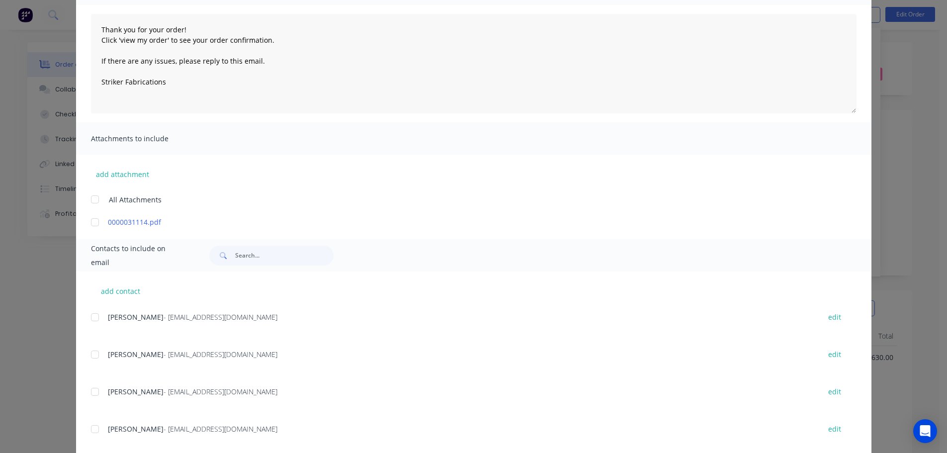
click at [98, 349] on div at bounding box center [95, 355] width 20 height 20
type textarea "Thank you for your order! Click 'view my order' to see your order confirmation.…"
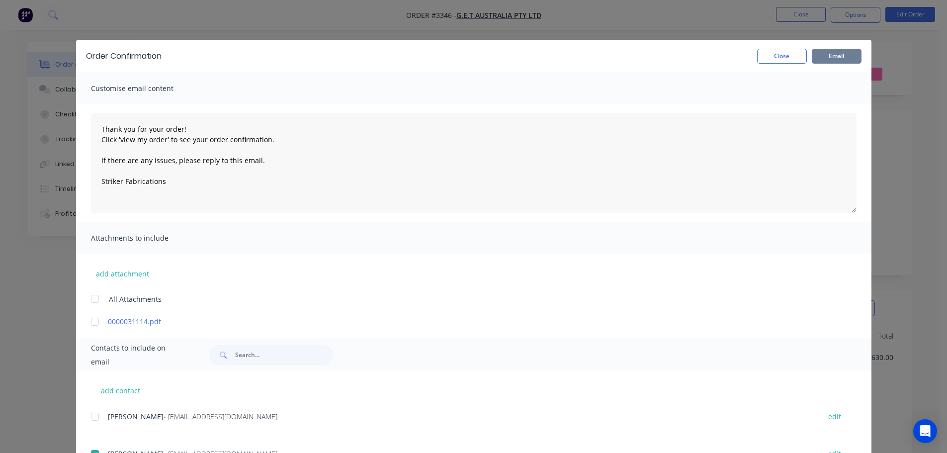
click at [825, 51] on button "Email" at bounding box center [837, 56] width 50 height 15
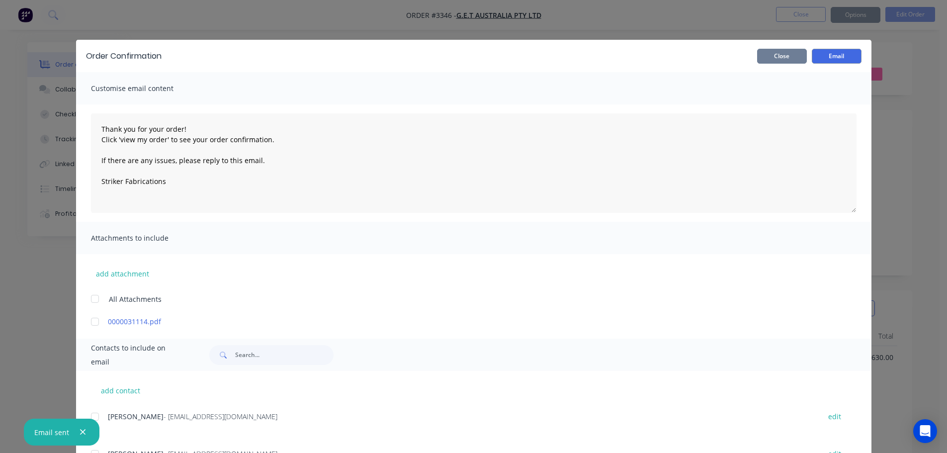
click at [777, 58] on button "Close" at bounding box center [782, 56] width 50 height 15
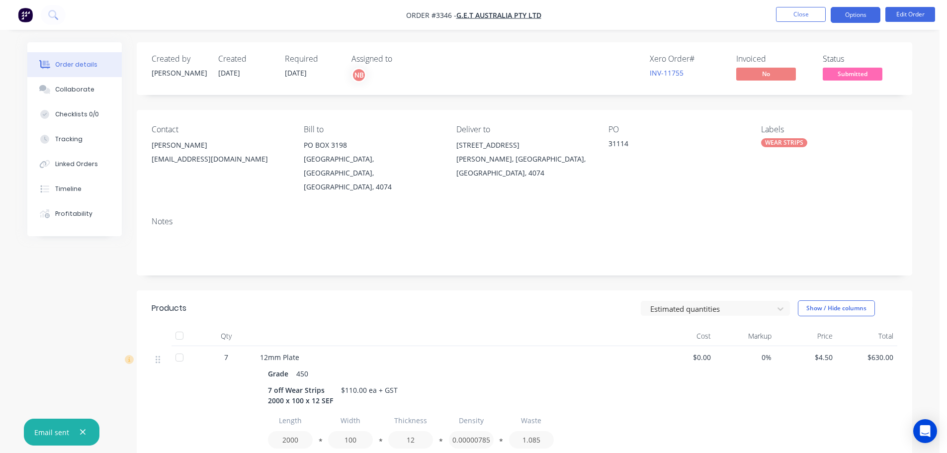
click at [853, 12] on button "Options" at bounding box center [856, 15] width 50 height 16
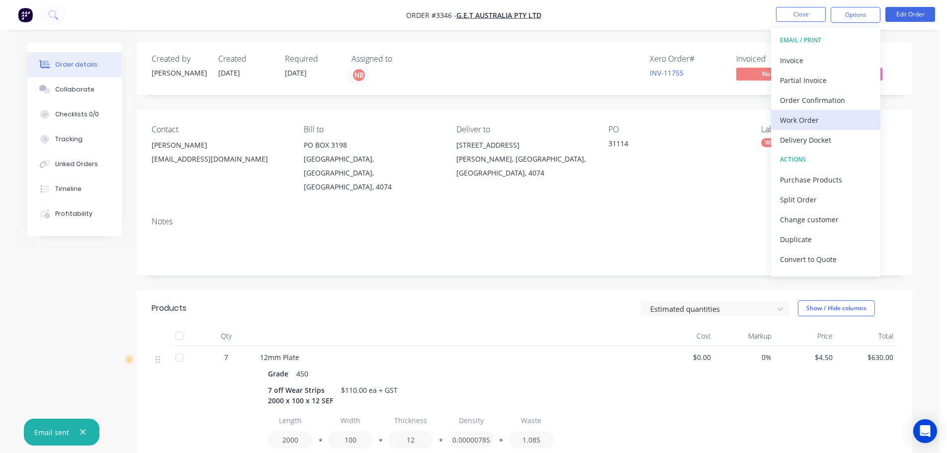
click at [799, 119] on div "Work Order" at bounding box center [825, 120] width 91 height 14
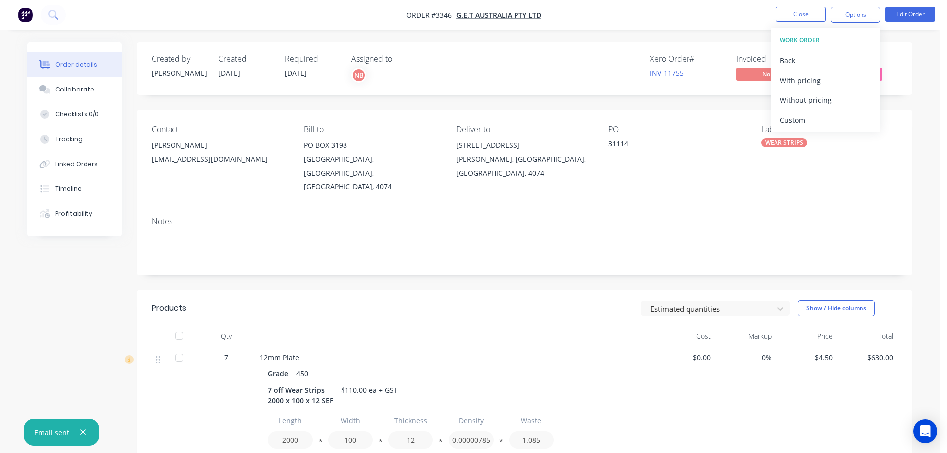
click at [799, 119] on div "Custom" at bounding box center [825, 120] width 91 height 14
click at [802, 98] on div "Without pricing" at bounding box center [825, 100] width 91 height 14
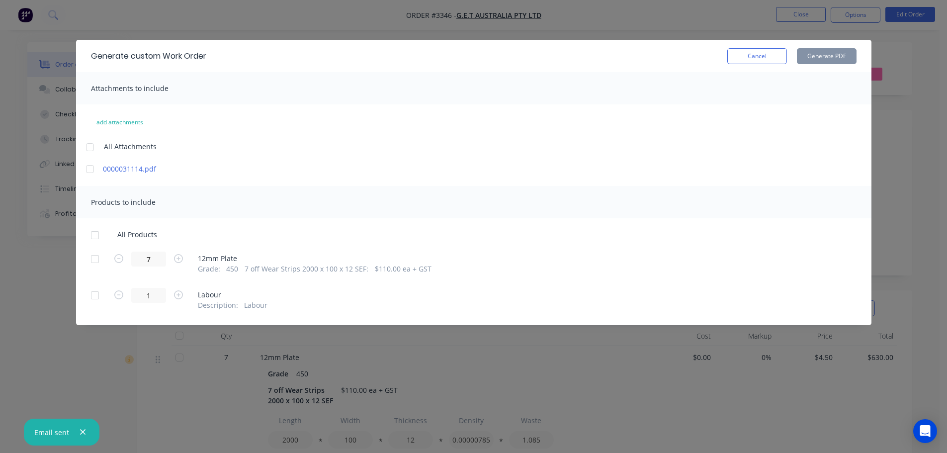
click at [101, 261] on div at bounding box center [95, 259] width 20 height 20
click at [806, 51] on button "Generate PDF" at bounding box center [827, 56] width 60 height 16
click at [775, 57] on button "Cancel" at bounding box center [757, 56] width 60 height 16
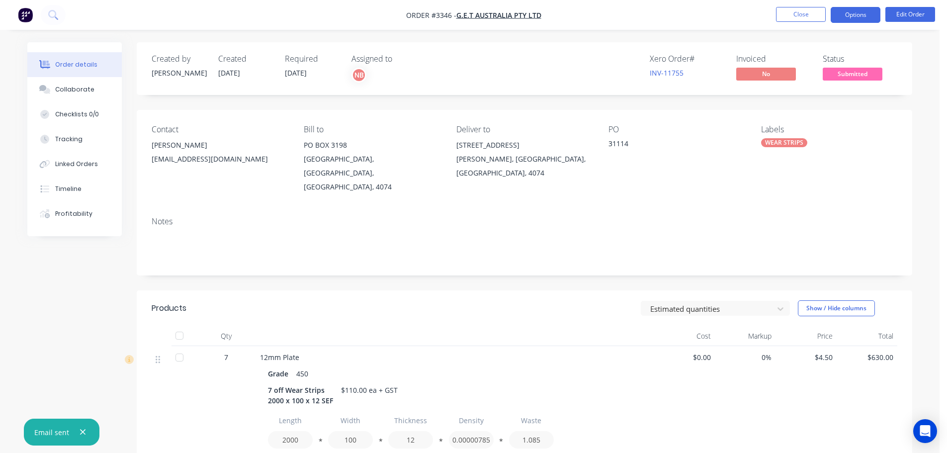
click at [852, 16] on button "Options" at bounding box center [856, 15] width 50 height 16
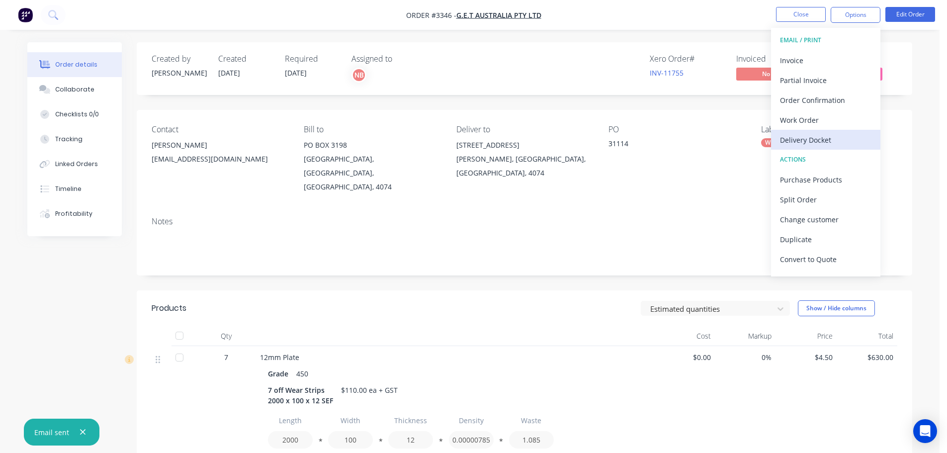
click at [810, 140] on div "Delivery Docket" at bounding box center [825, 140] width 91 height 14
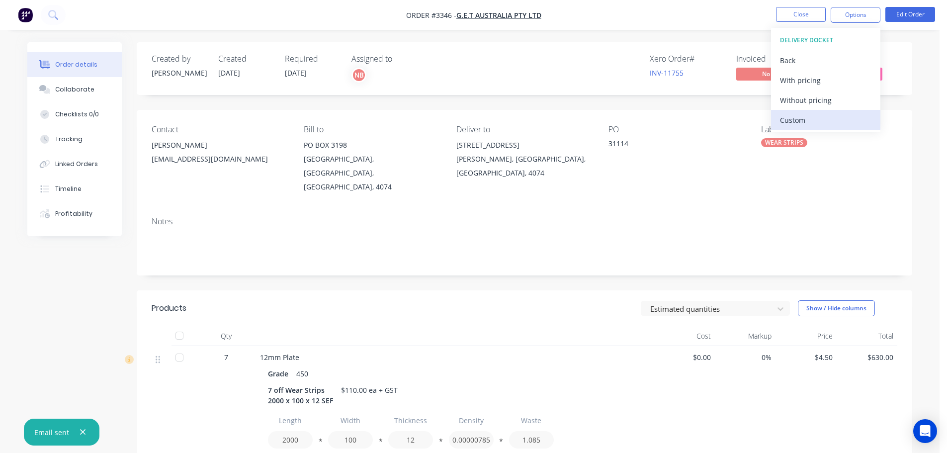
click at [801, 120] on div "Custom" at bounding box center [825, 120] width 91 height 14
click at [801, 108] on button "Without pricing" at bounding box center [825, 100] width 109 height 20
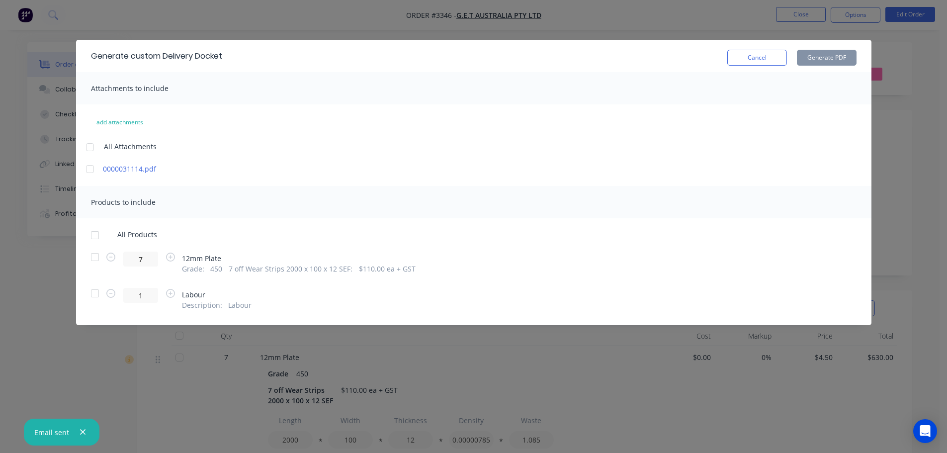
click at [91, 257] on div at bounding box center [95, 257] width 20 height 20
click at [823, 60] on button "Generate PDF" at bounding box center [827, 58] width 60 height 16
click at [739, 60] on button "Cancel" at bounding box center [757, 58] width 60 height 16
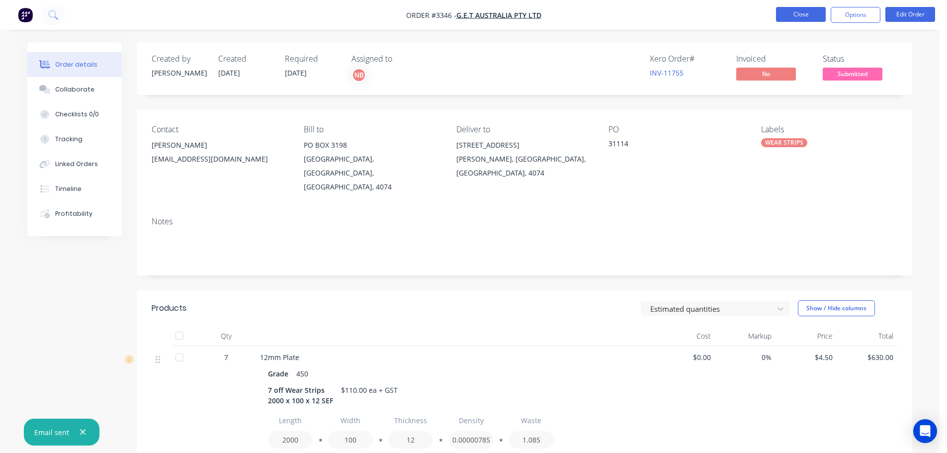
click at [782, 19] on button "Close" at bounding box center [801, 14] width 50 height 15
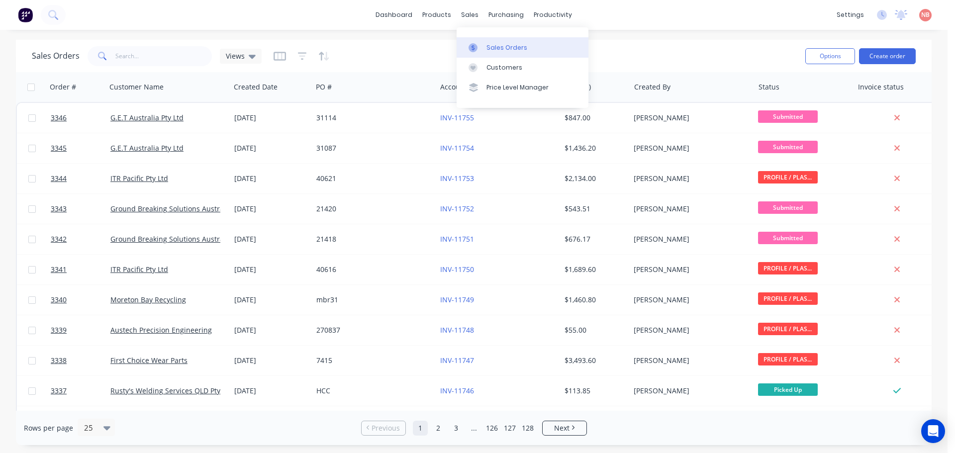
click at [472, 41] on link "Sales Orders" at bounding box center [522, 47] width 132 height 20
click at [479, 46] on div at bounding box center [475, 47] width 15 height 9
